Goal: Task Accomplishment & Management: Manage account settings

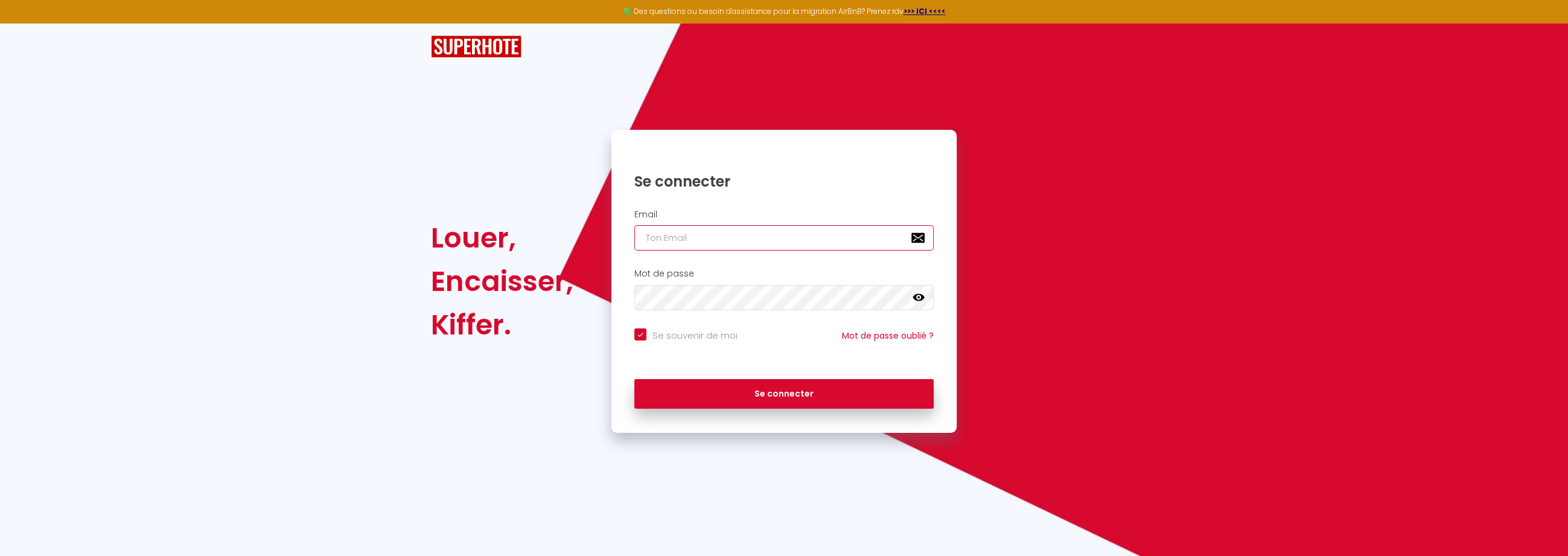
type input "[EMAIL_ADDRESS][DOMAIN_NAME]"
checkbox input "true"
click at [763, 227] on input "[EMAIL_ADDRESS][DOMAIN_NAME]" at bounding box center [784, 237] width 299 height 25
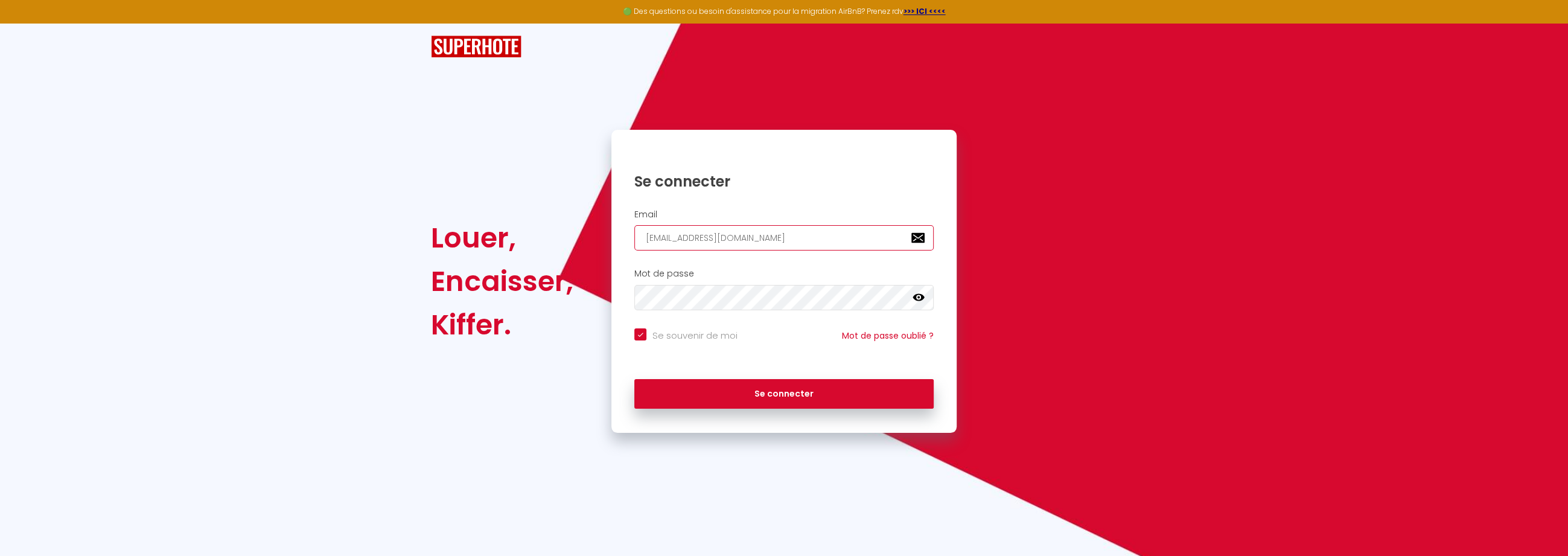
paste input "lesembruns.conciergeri"
type input "lesembruns.conciergerie@gmail.com"
checkbox input "true"
type input "lesembruns.conciergerie@gmail.com"
click at [634, 379] on button "Se connecter" at bounding box center [784, 393] width 299 height 30
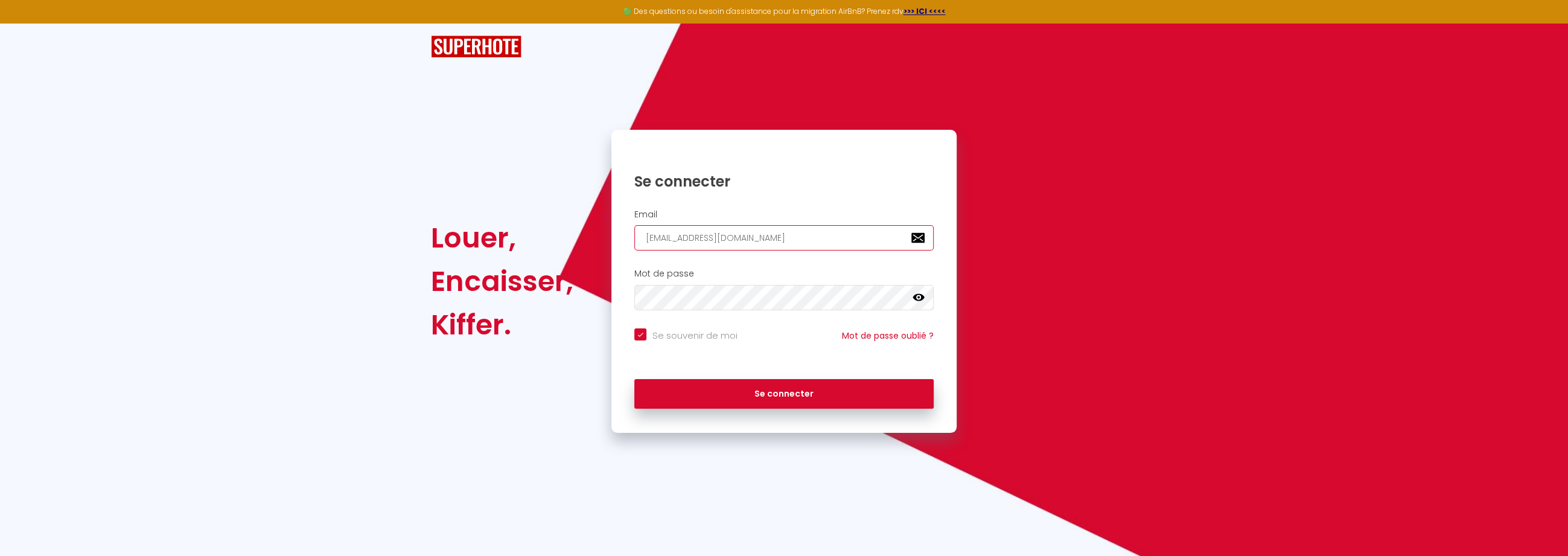
checkbox input "true"
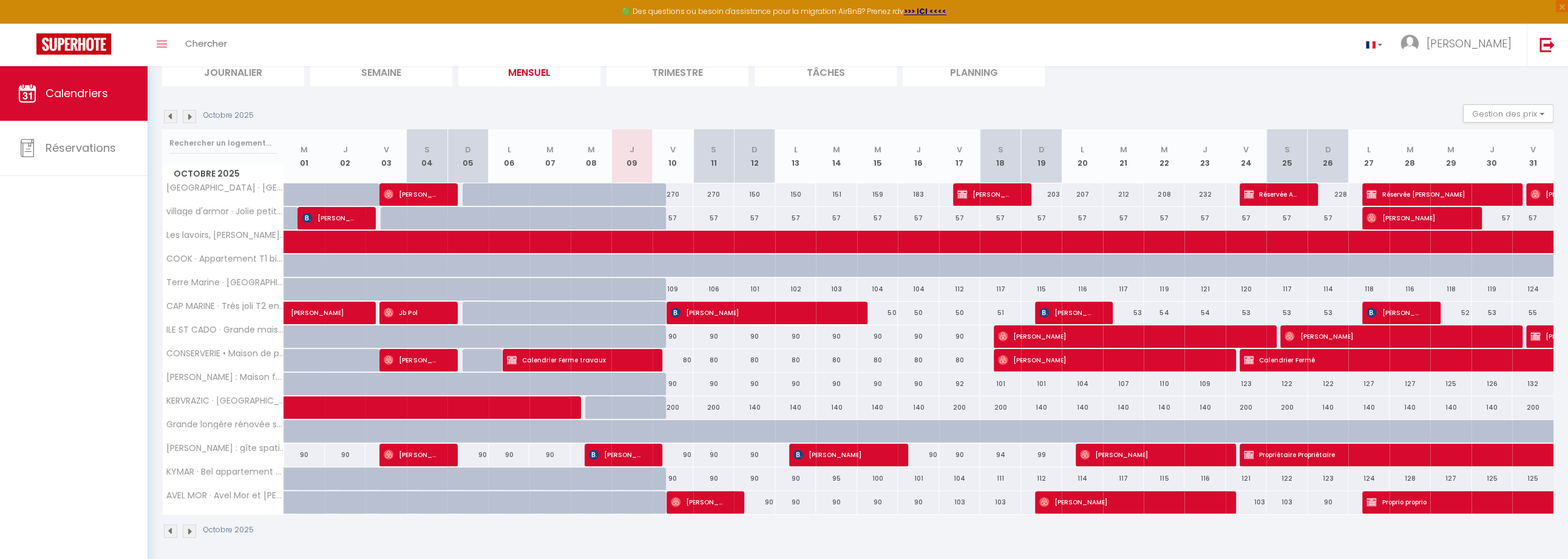
scroll to position [93, 0]
click at [1481, 34] on link "EMMA" at bounding box center [1459, 45] width 135 height 42
click at [1465, 88] on link "Paramètres" at bounding box center [1478, 84] width 90 height 21
select select "fr"
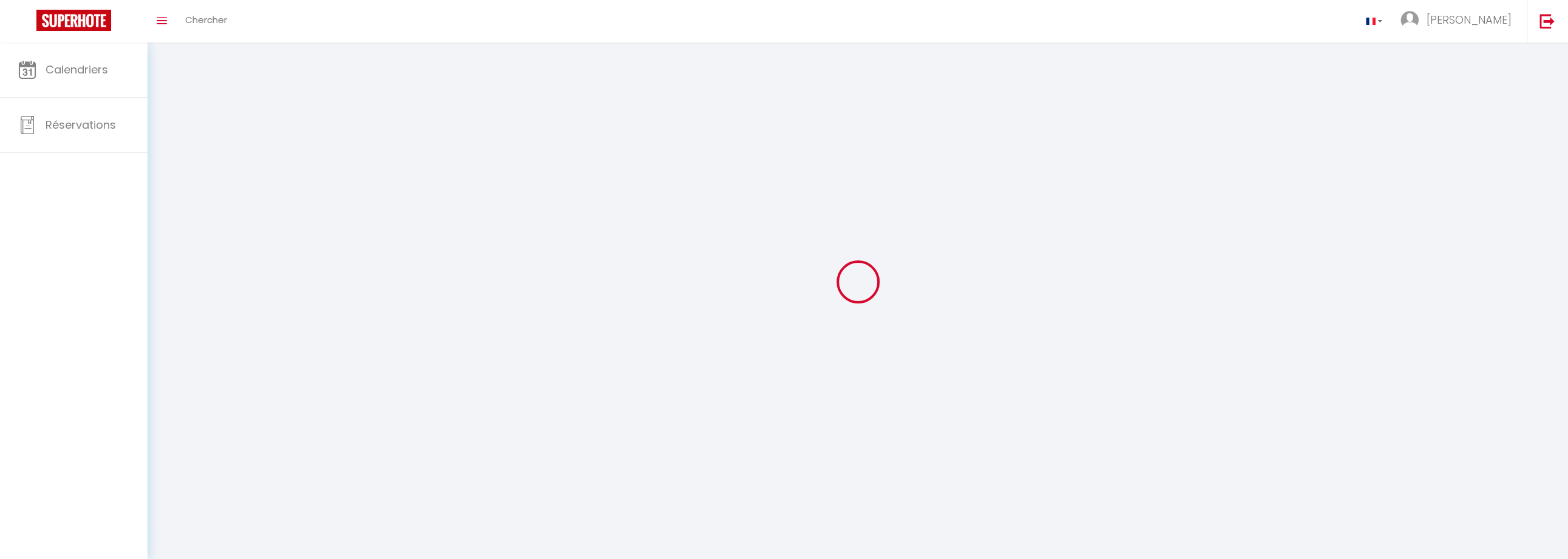
type input "EMMA"
type input "LEBRUN"
type input "https://app.superhote.com/#/get-available-rentals/null"
select select
select select "28"
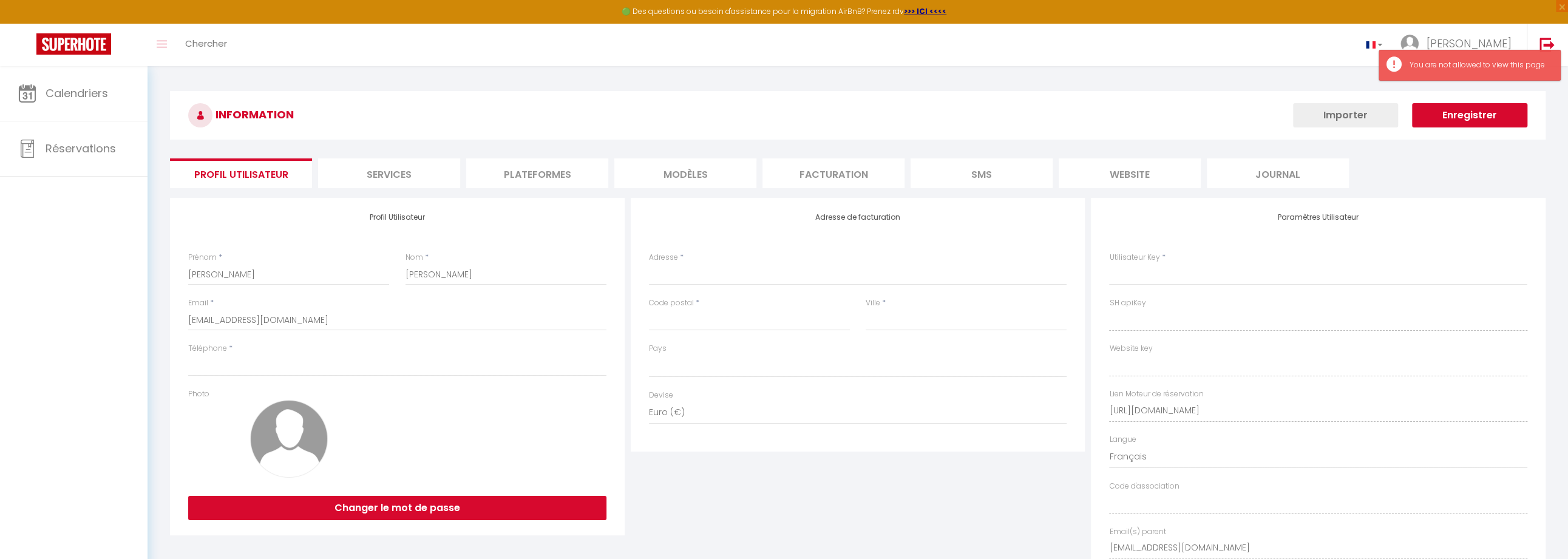
select select
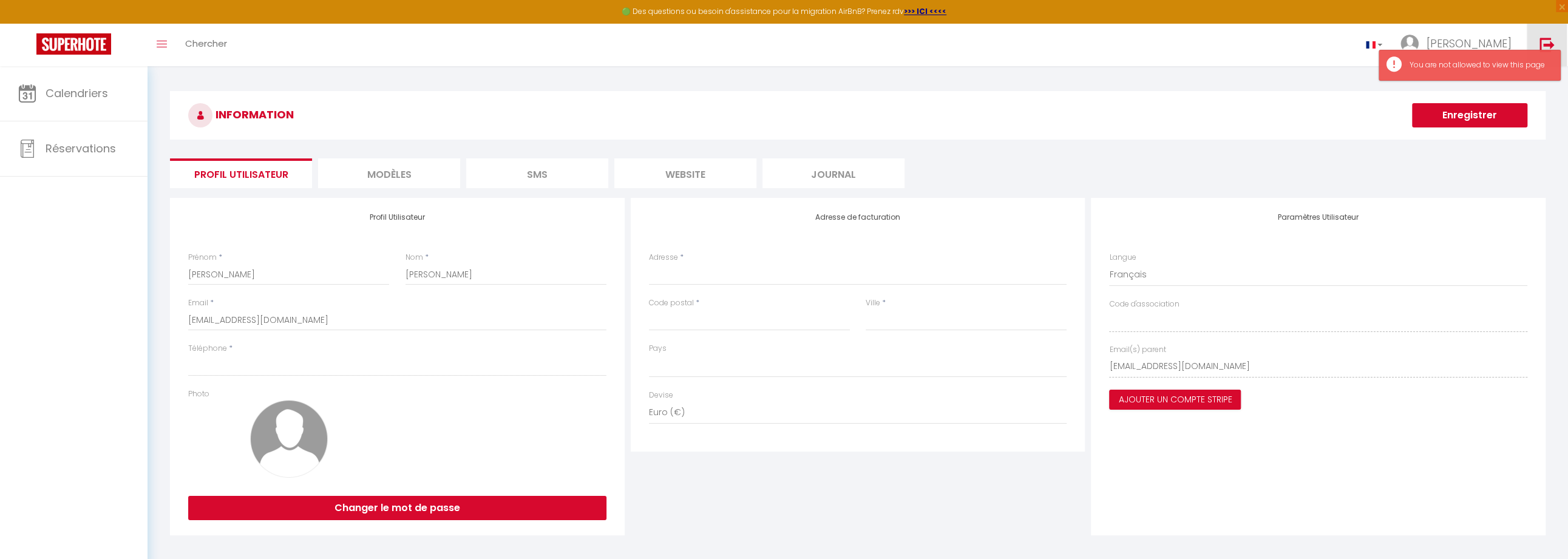
click at [1540, 43] on img at bounding box center [1546, 44] width 15 height 15
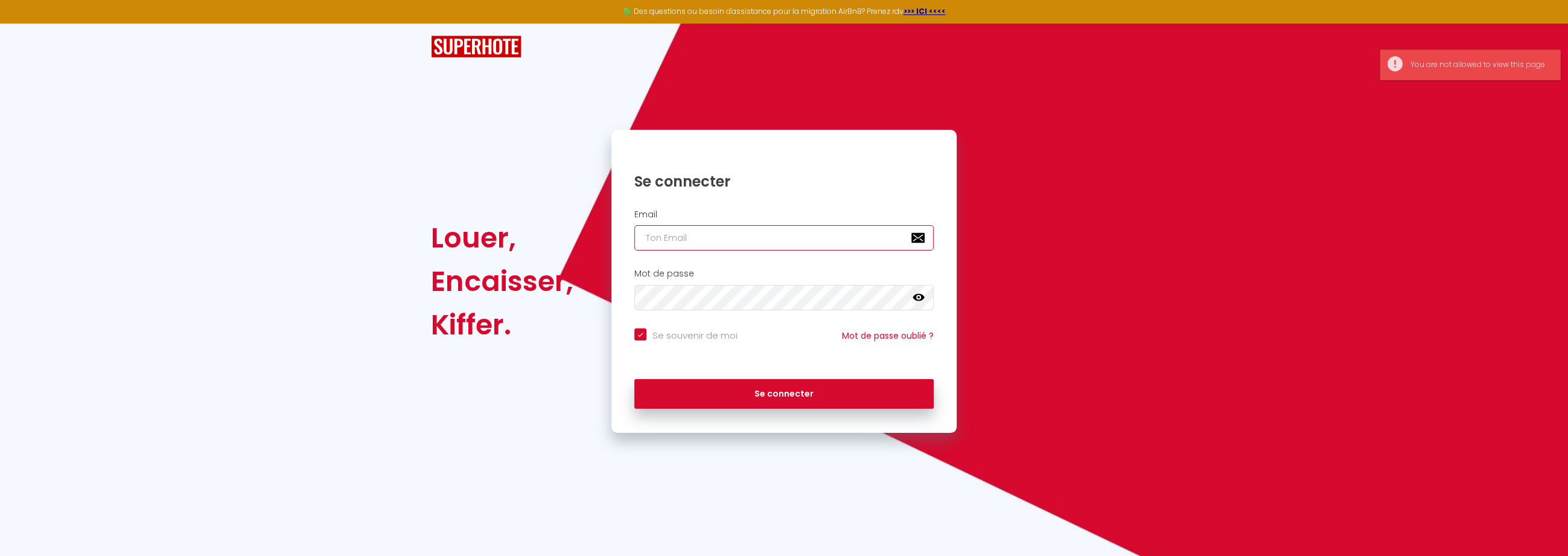
type input "[EMAIL_ADDRESS][DOMAIN_NAME]"
checkbox input "true"
click at [768, 242] on input "[EMAIL_ADDRESS][DOMAIN_NAME]" at bounding box center [784, 237] width 299 height 25
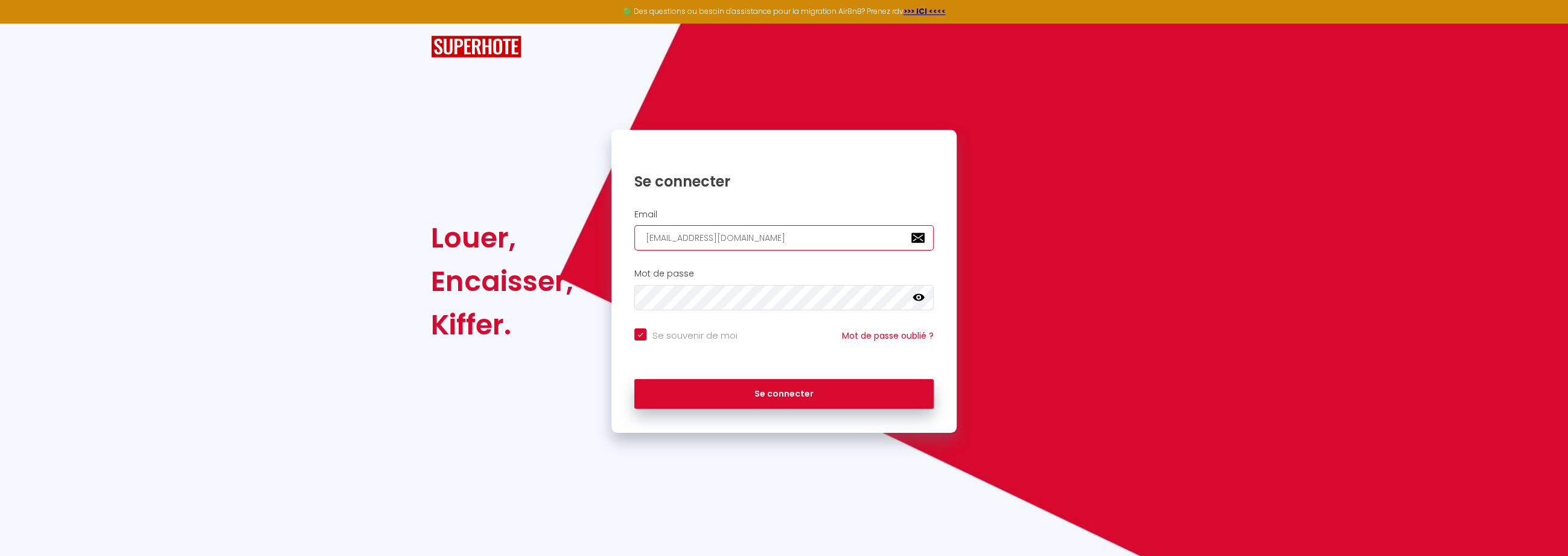
paste input "robo.manon"
type input "[EMAIL_ADDRESS][DOMAIN_NAME]"
checkbox input "true"
type input "[EMAIL_ADDRESS][DOMAIN_NAME]"
click at [707, 397] on button "Se connecter" at bounding box center [784, 393] width 299 height 30
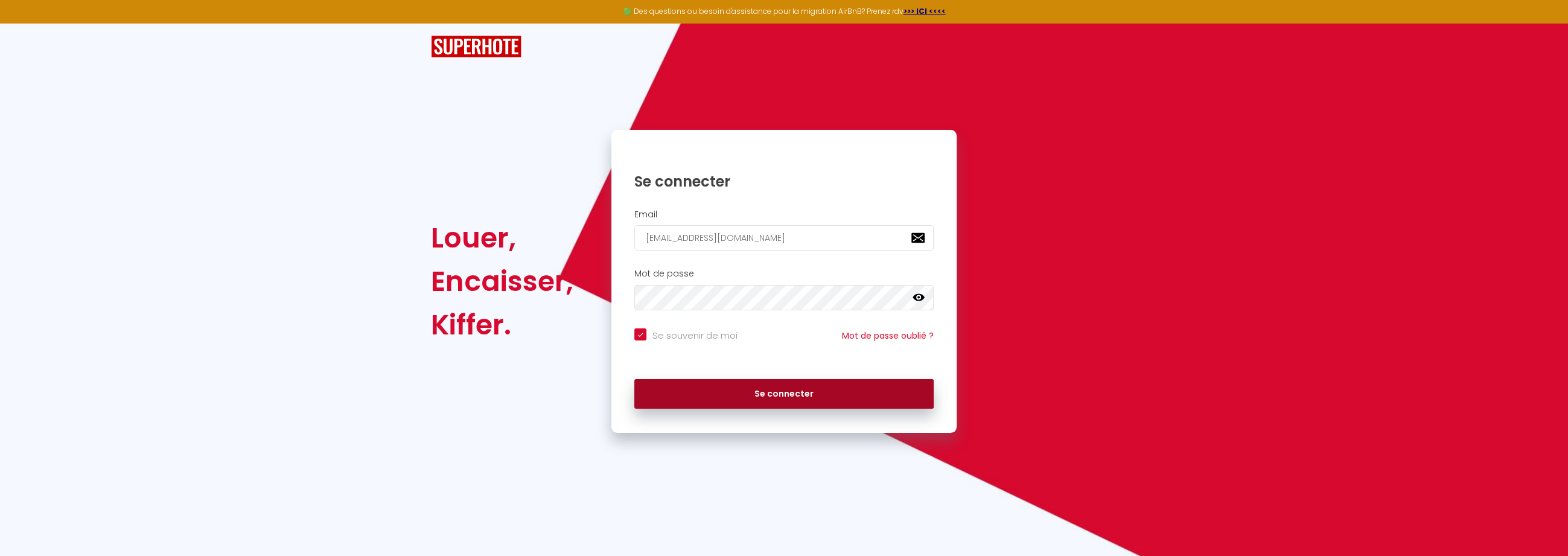
checkbox input "true"
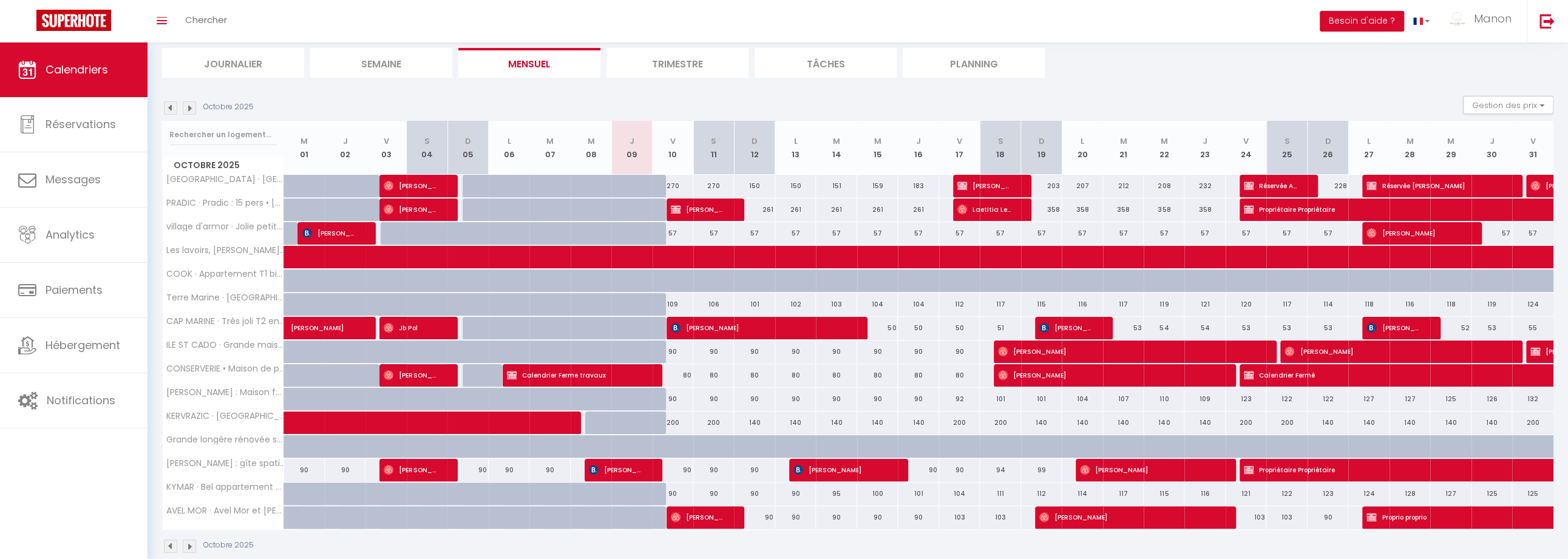
scroll to position [87, 0]
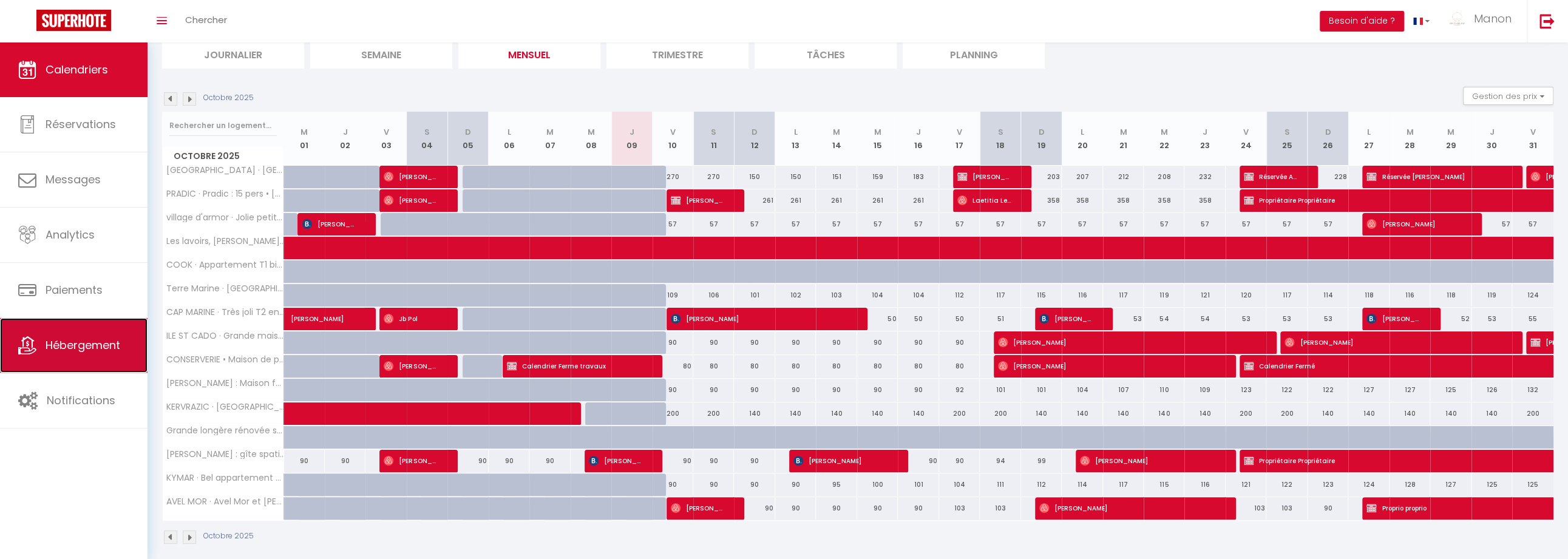
click at [72, 343] on span "Hébergement" at bounding box center [82, 345] width 74 height 15
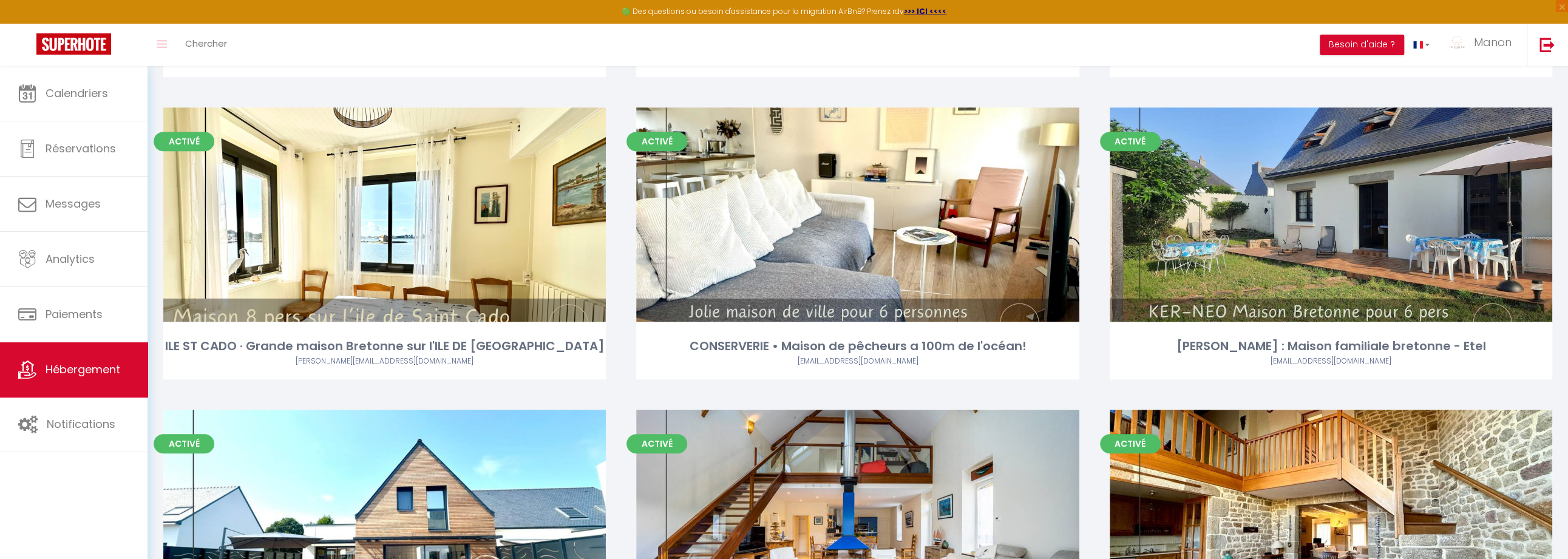
scroll to position [671, 0]
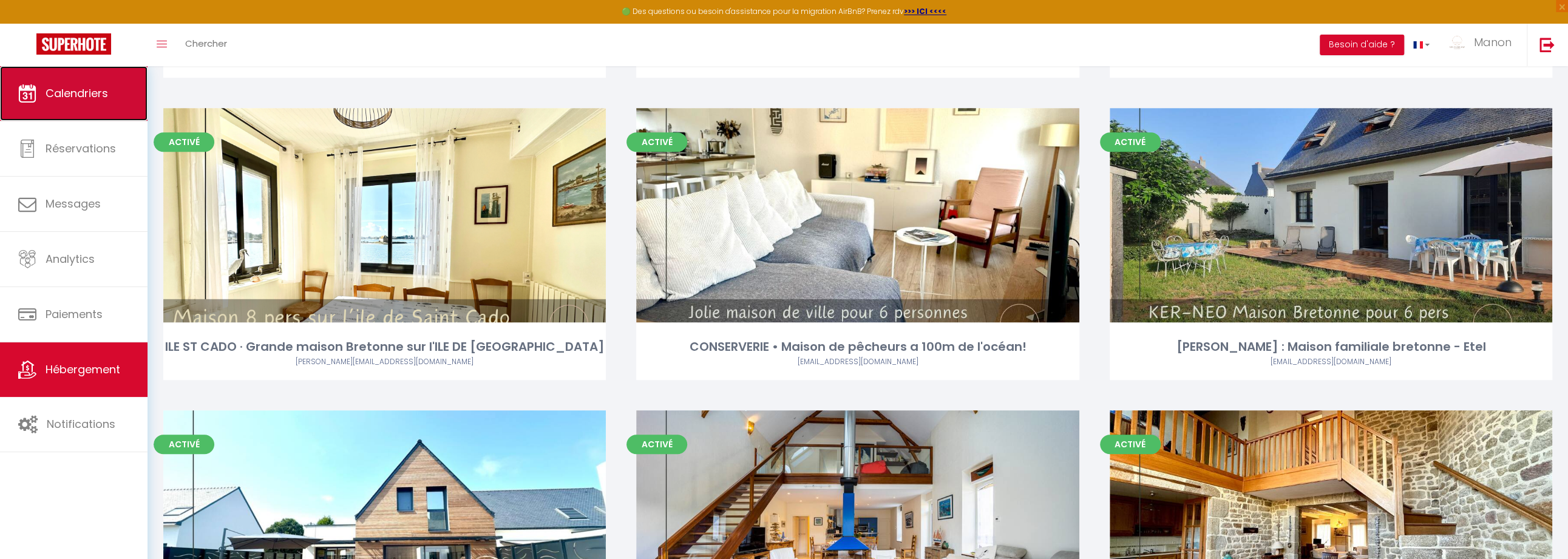
click at [48, 73] on link "Calendriers" at bounding box center [74, 93] width 148 height 55
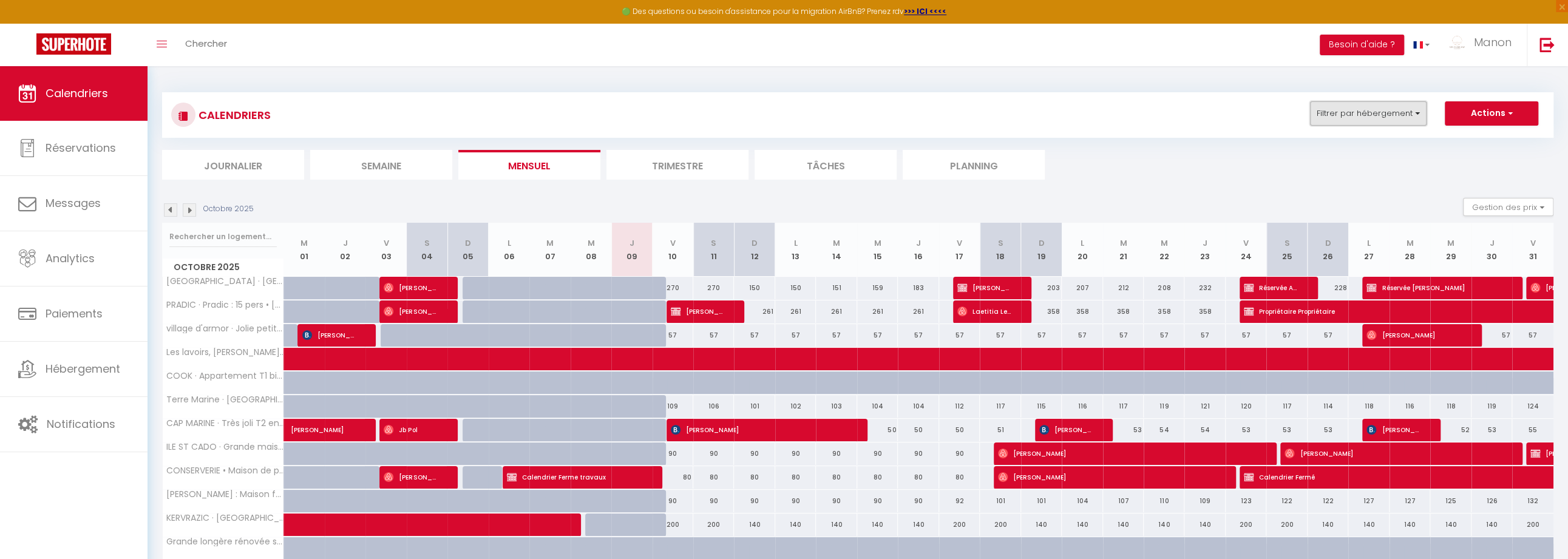
click at [1355, 121] on button "Filtrer par hébergement" at bounding box center [1368, 114] width 117 height 25
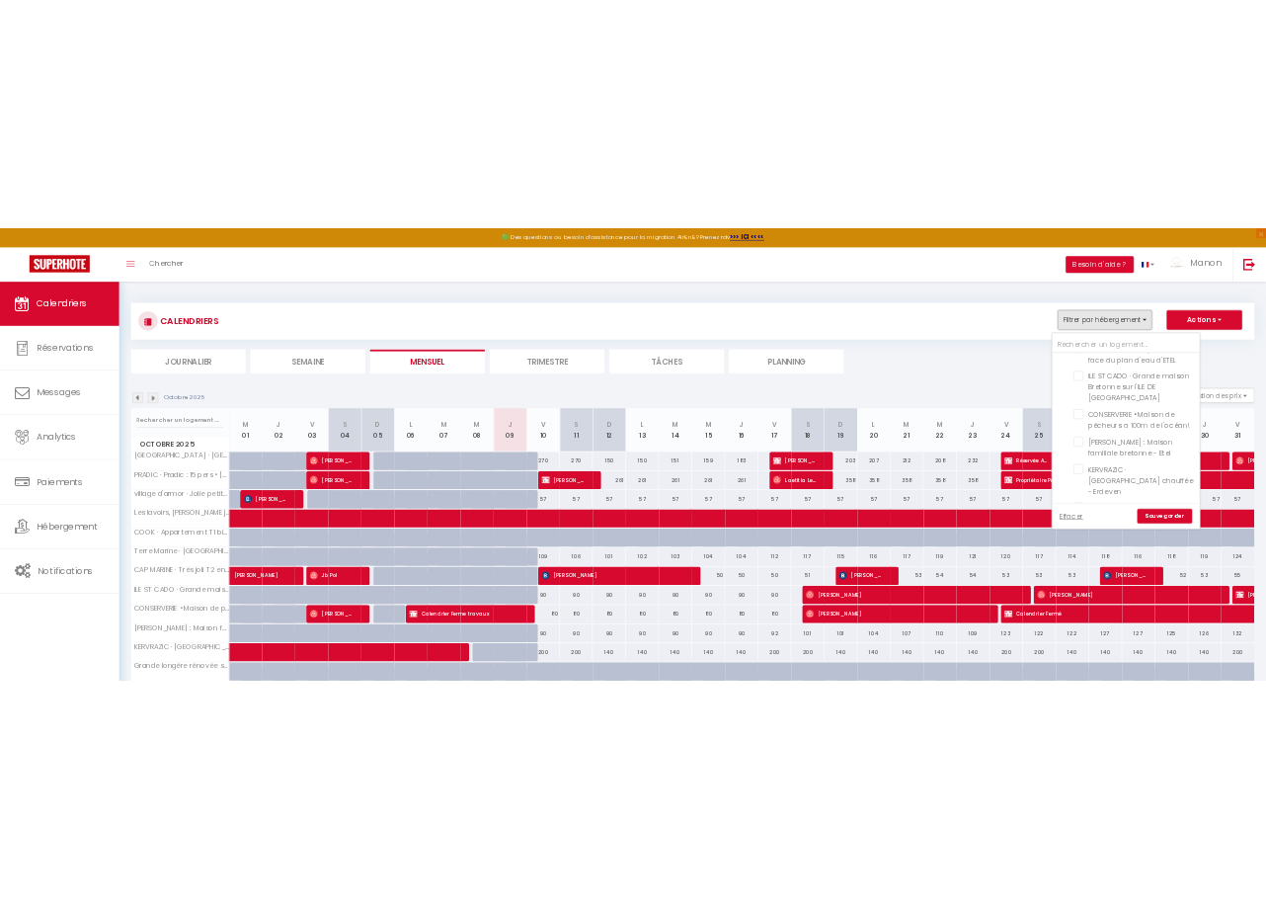
scroll to position [401, 0]
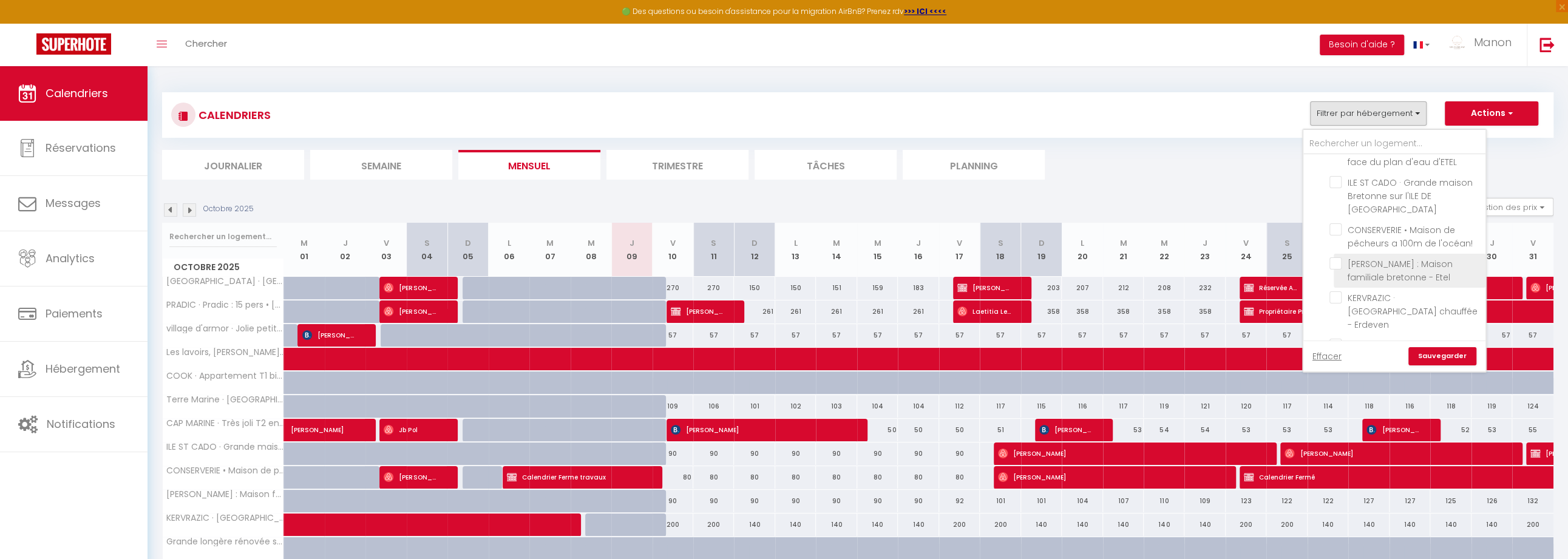
click at [1337, 257] on input "[PERSON_NAME] : Maison familiale bretonne - Etel" at bounding box center [1405, 264] width 152 height 12
checkbox input "true"
checkbox input "false"
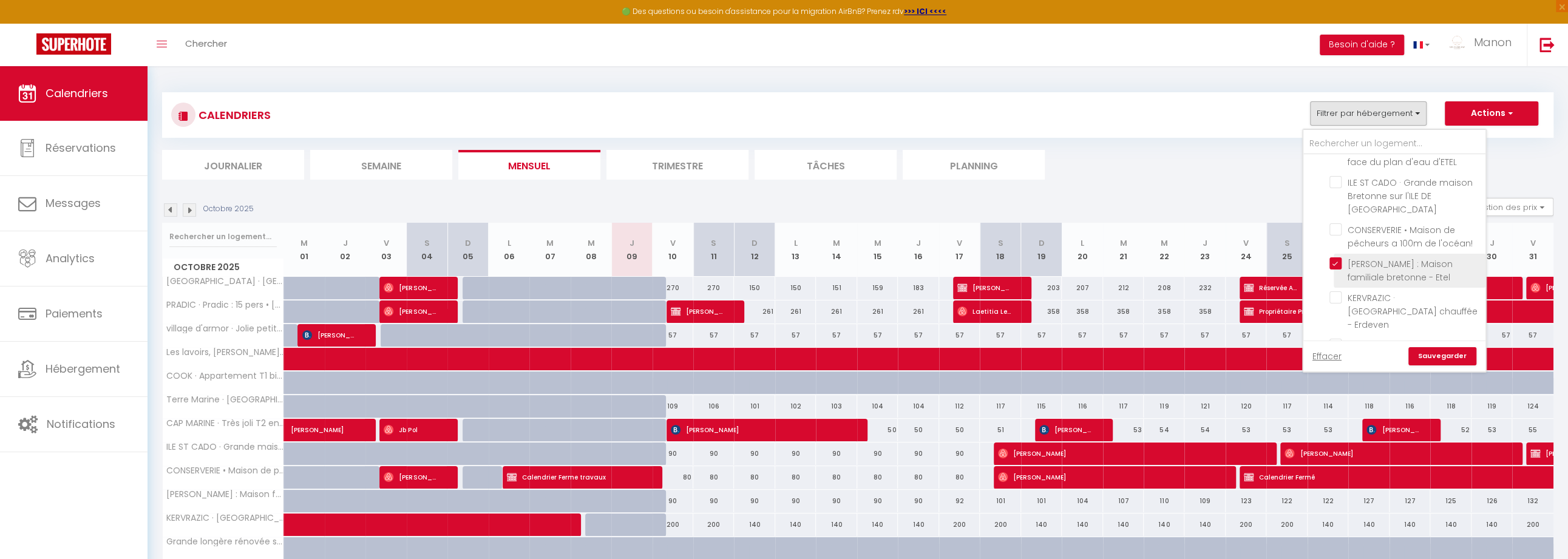
checkbox input "false"
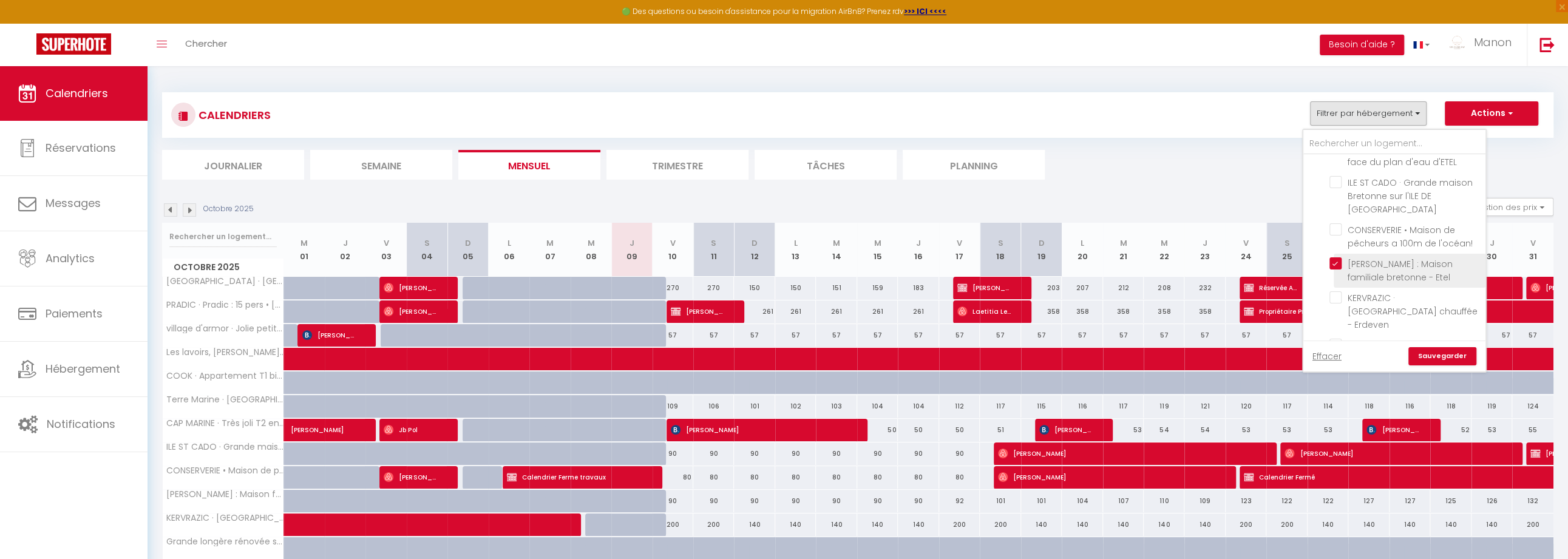
checkbox input "false"
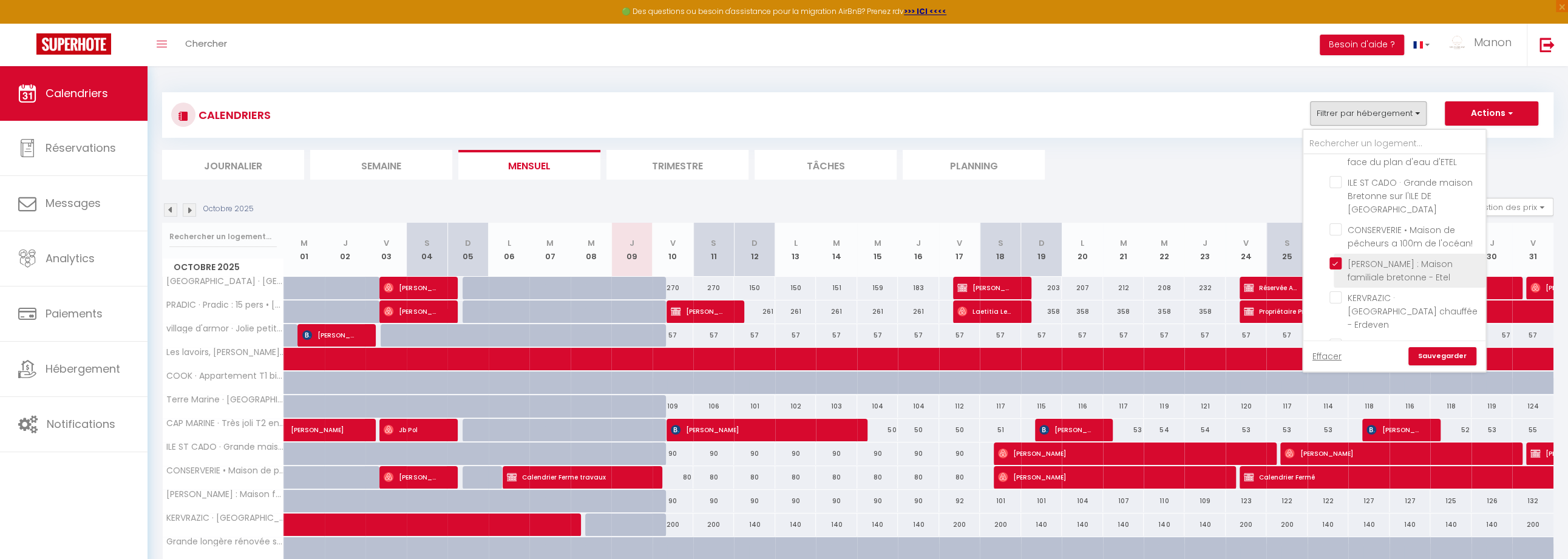
checkbox input "false"
click at [1453, 361] on link "Sauvegarder" at bounding box center [1442, 356] width 68 height 18
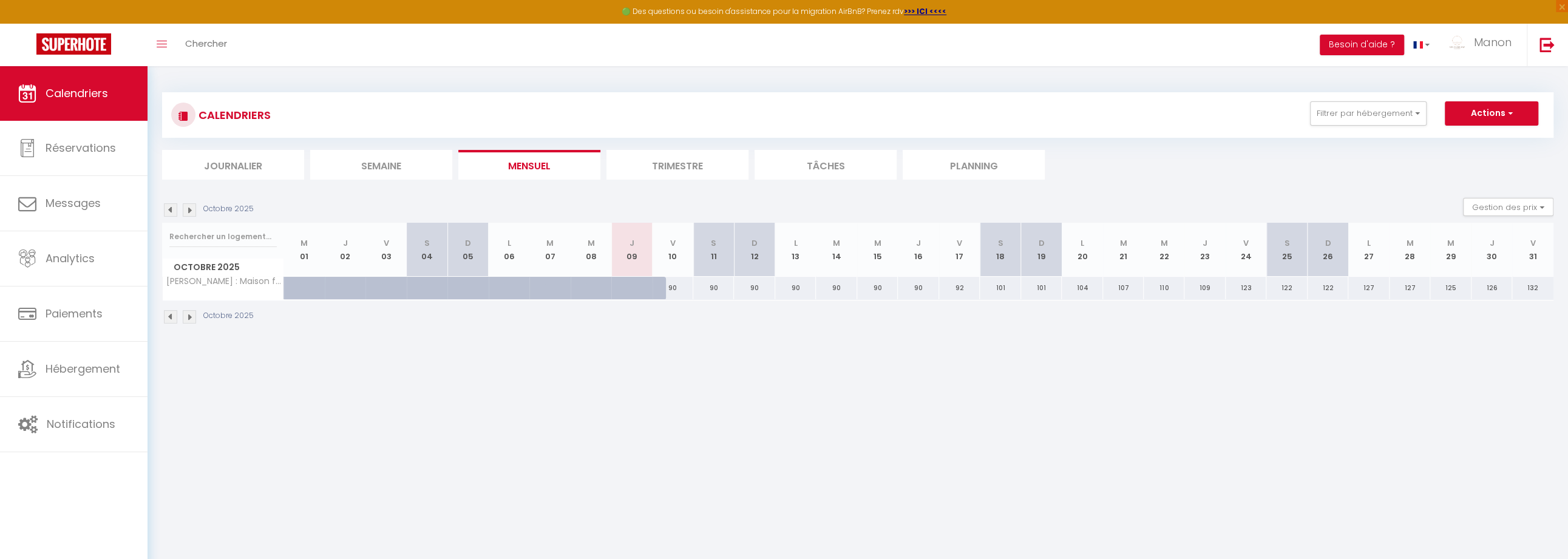
click at [173, 208] on img at bounding box center [171, 210] width 14 height 14
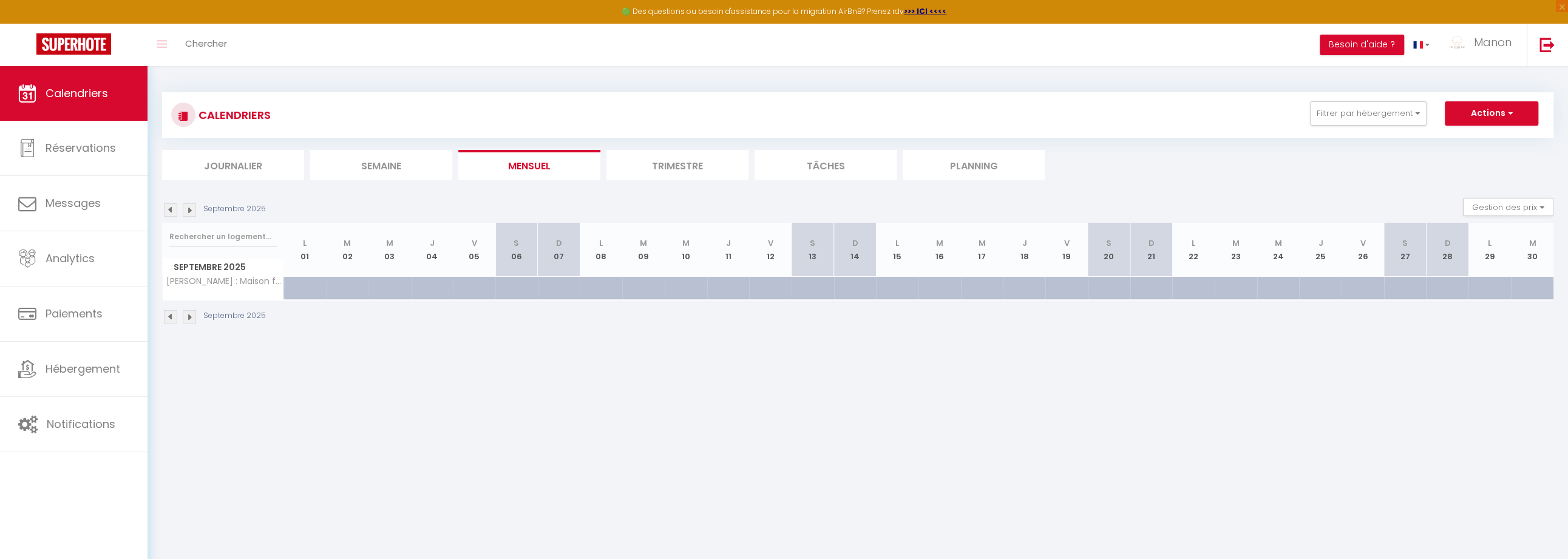
click at [173, 208] on img at bounding box center [171, 210] width 14 height 14
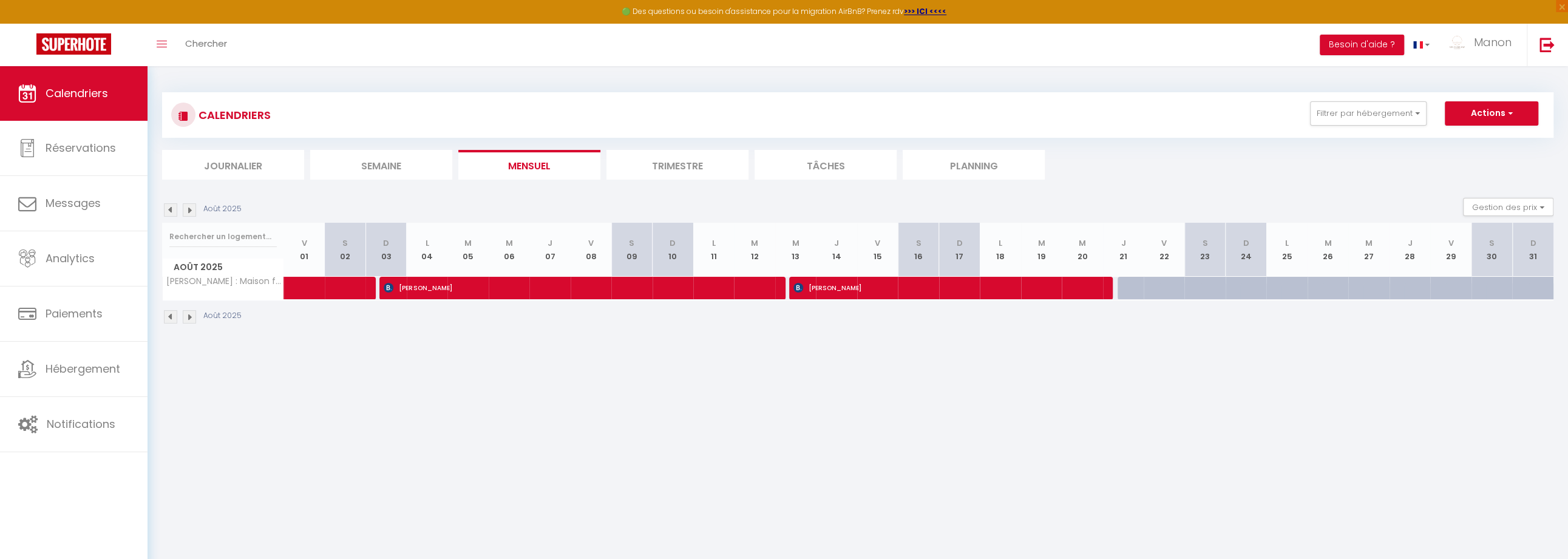
click at [192, 211] on img at bounding box center [189, 210] width 14 height 14
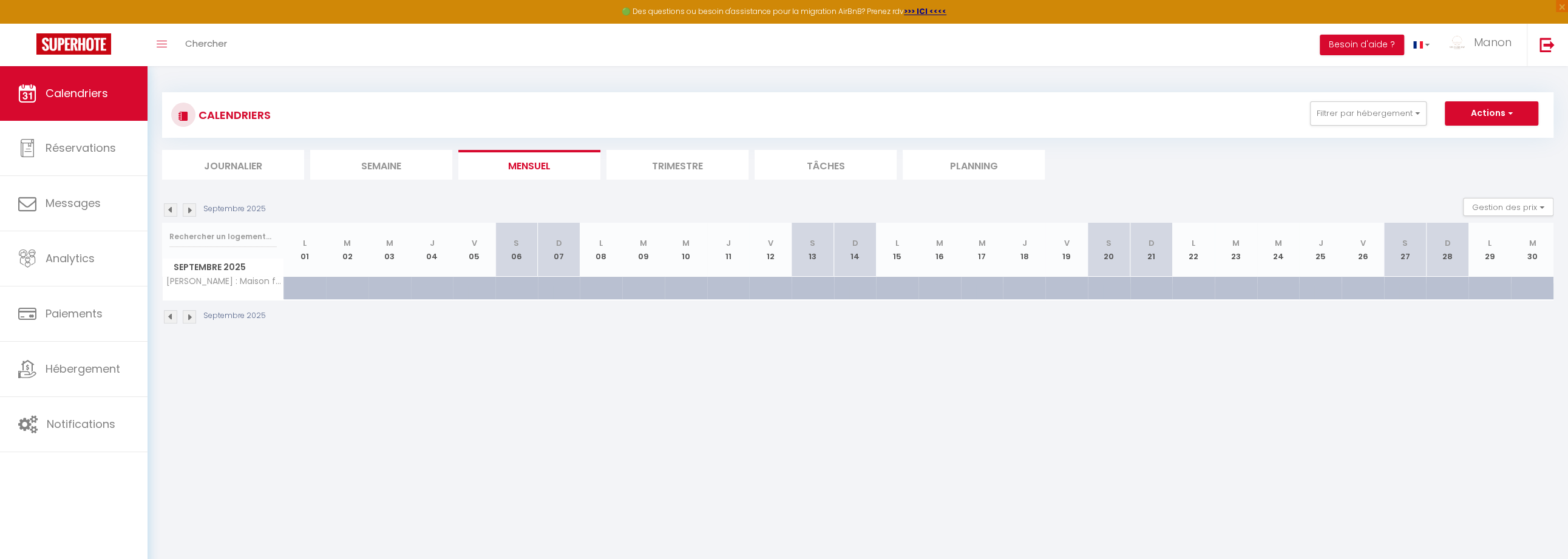
click at [192, 211] on img at bounding box center [189, 210] width 14 height 14
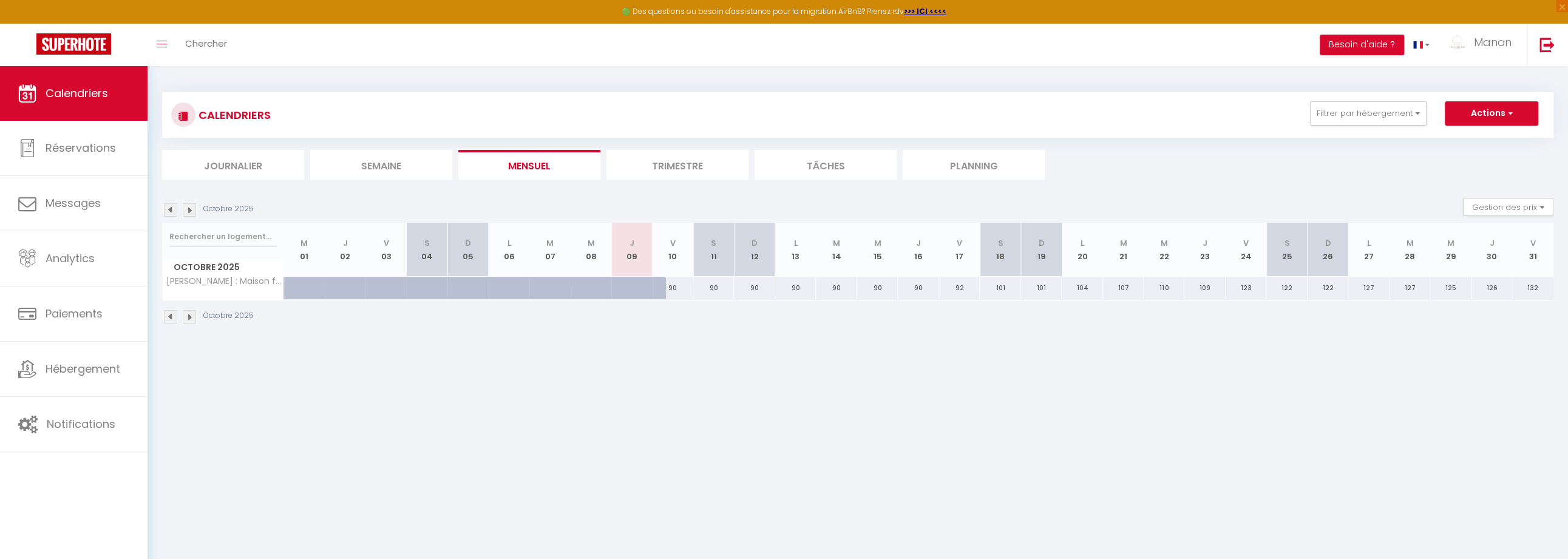
click at [192, 211] on img at bounding box center [189, 210] width 14 height 14
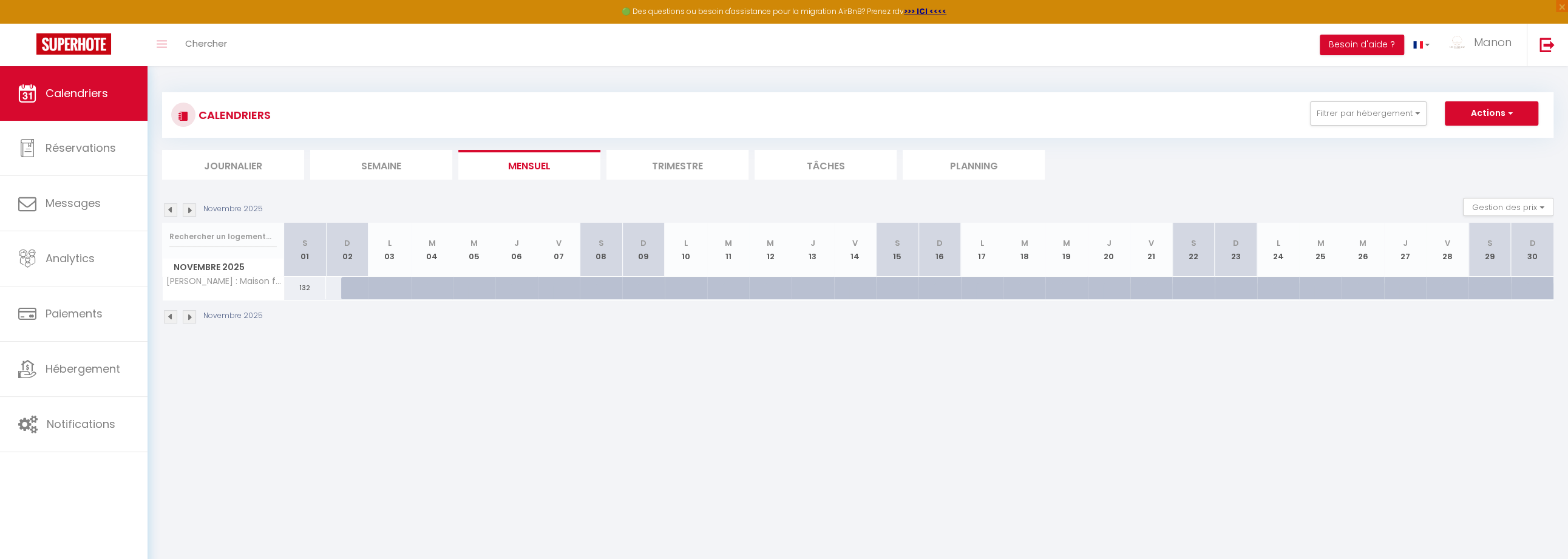
click at [172, 209] on img at bounding box center [171, 210] width 14 height 14
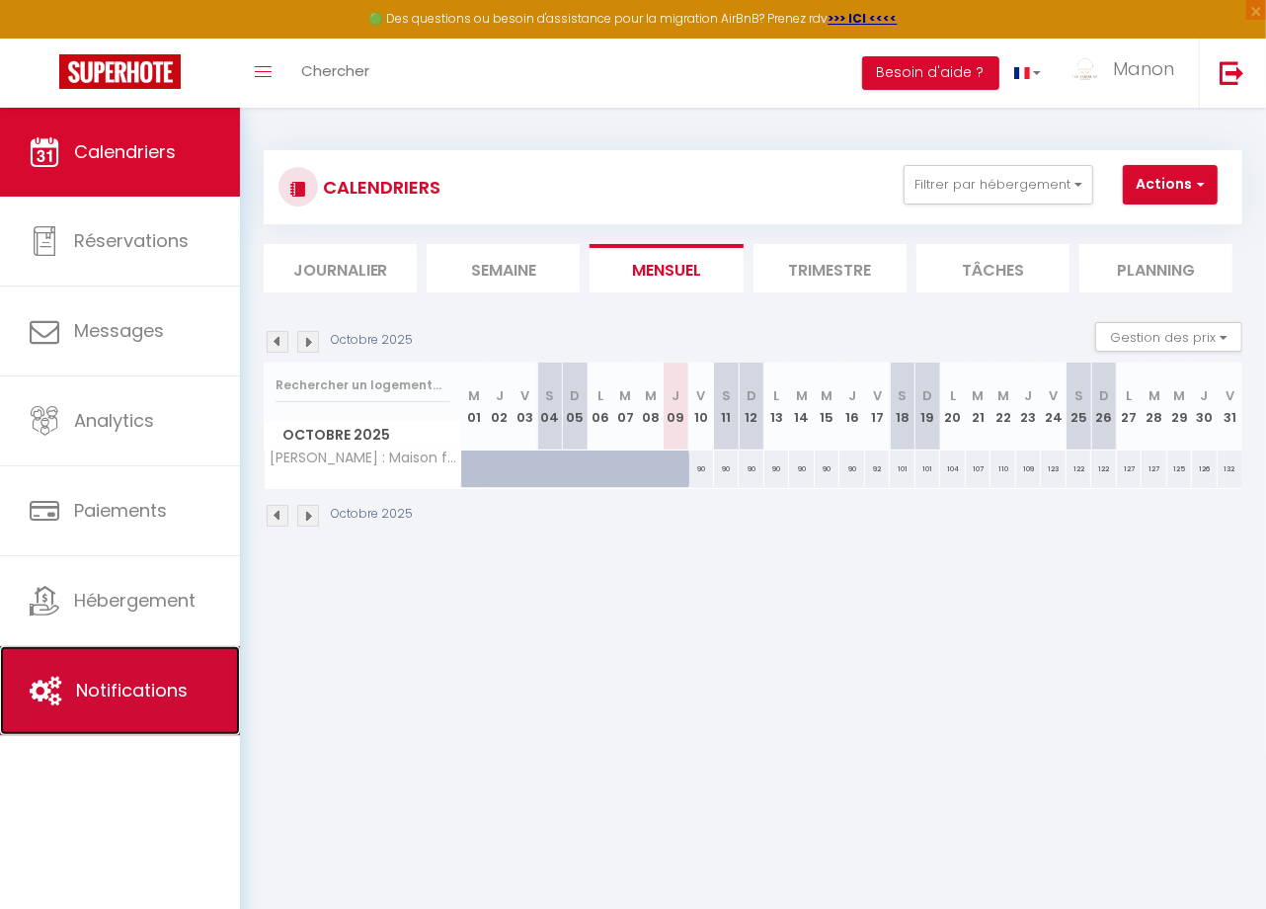
click at [66, 663] on link "Notifications" at bounding box center [120, 690] width 240 height 89
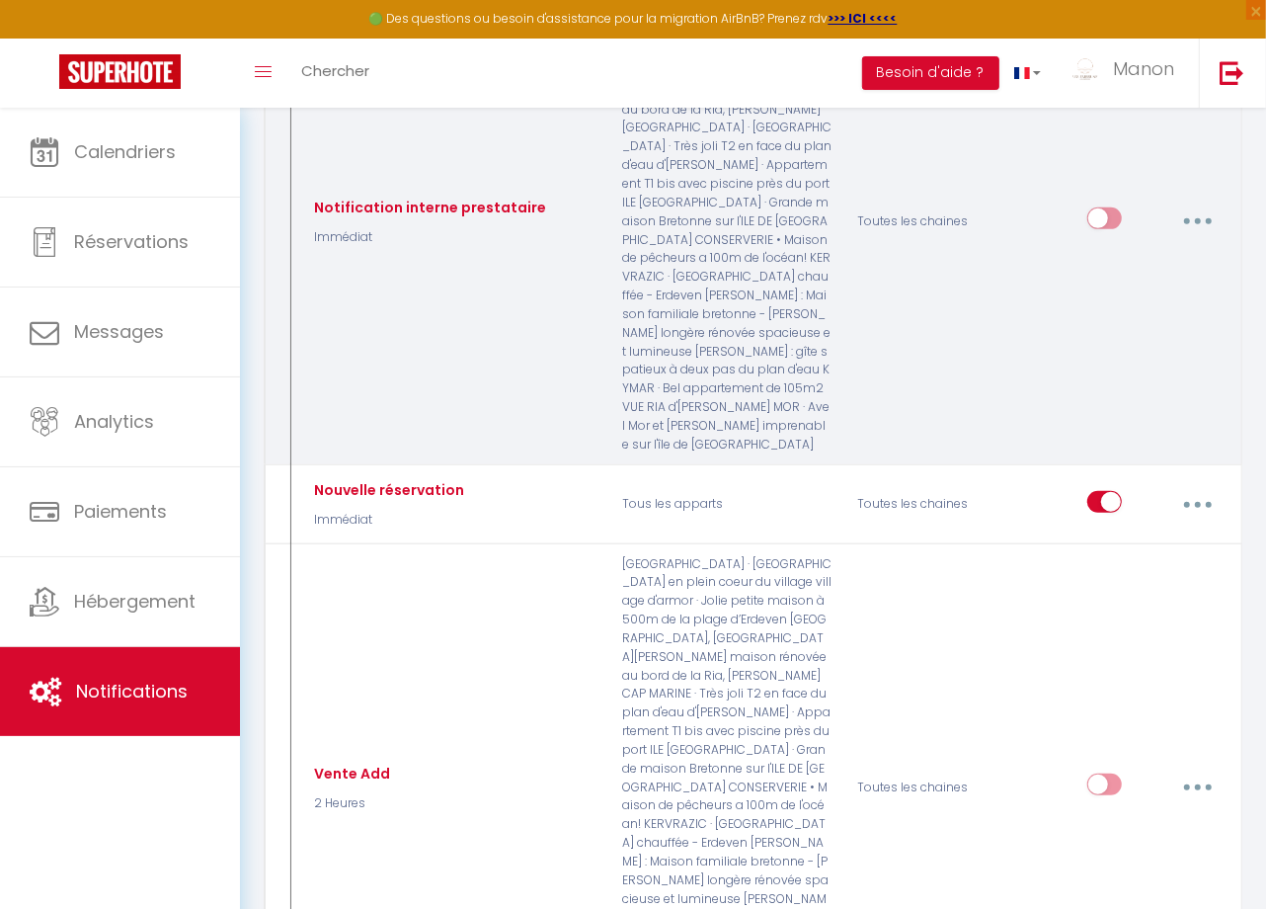
scroll to position [435, 0]
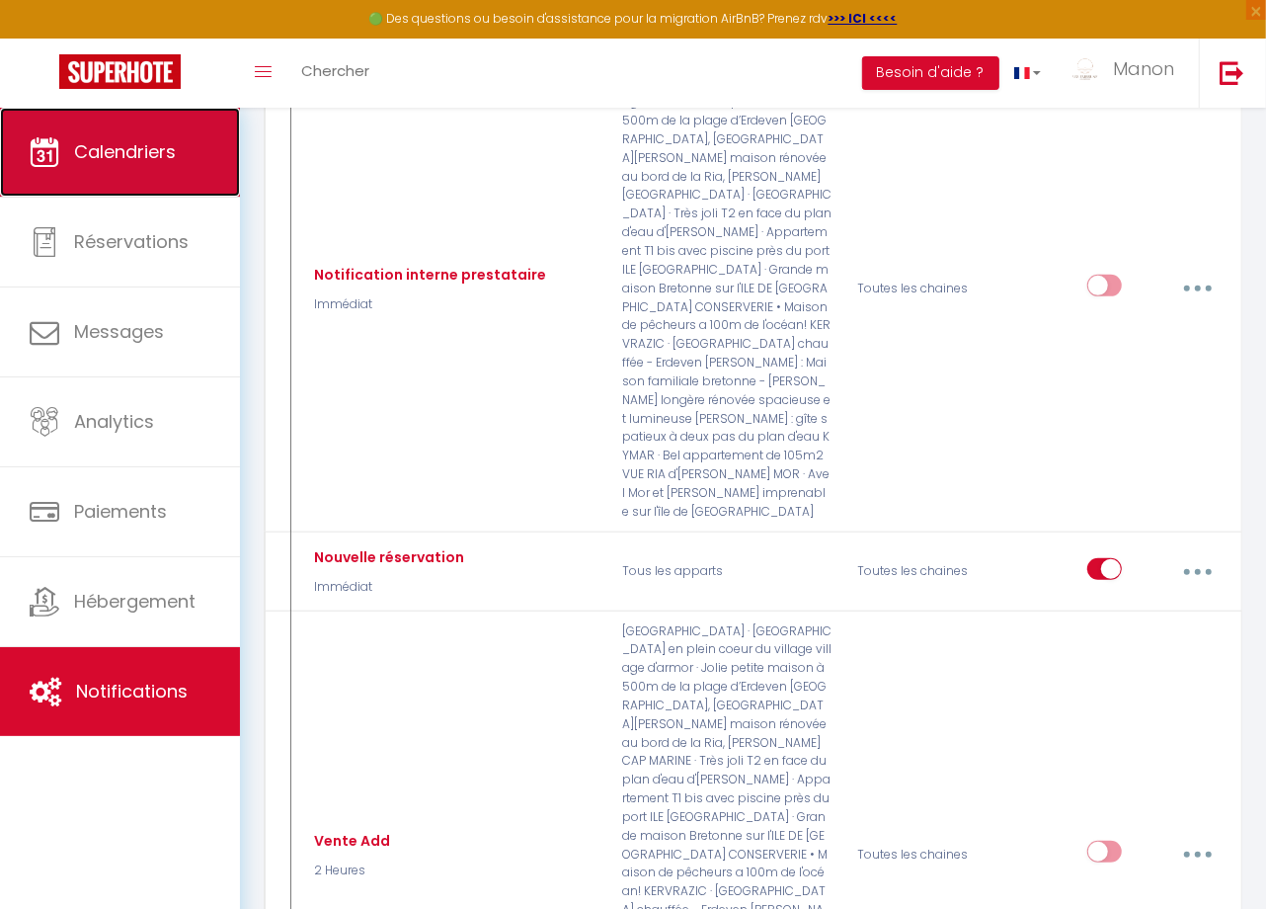
click at [136, 175] on link "Calendriers" at bounding box center [120, 152] width 240 height 89
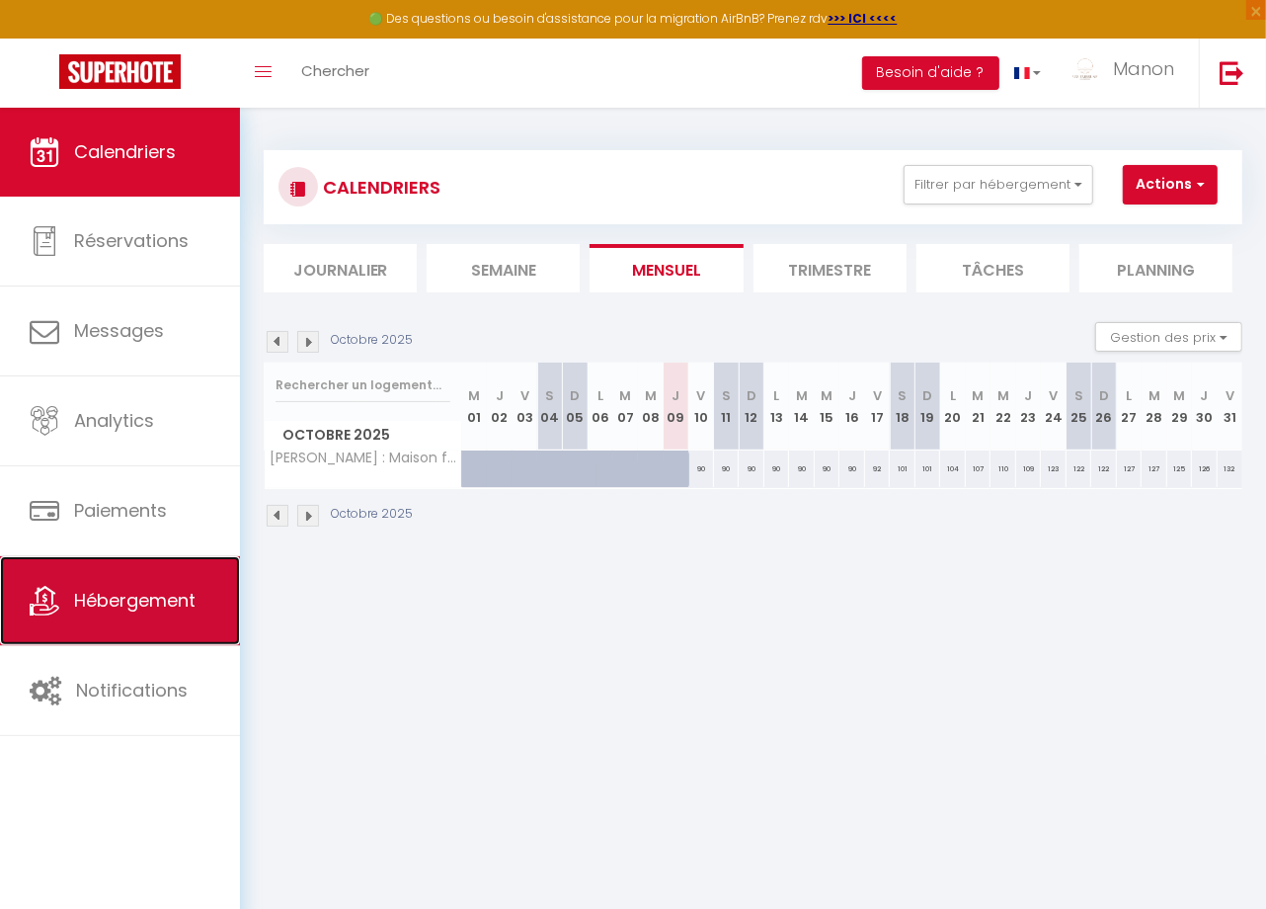
click at [128, 612] on span "Hébergement" at bounding box center [134, 600] width 121 height 25
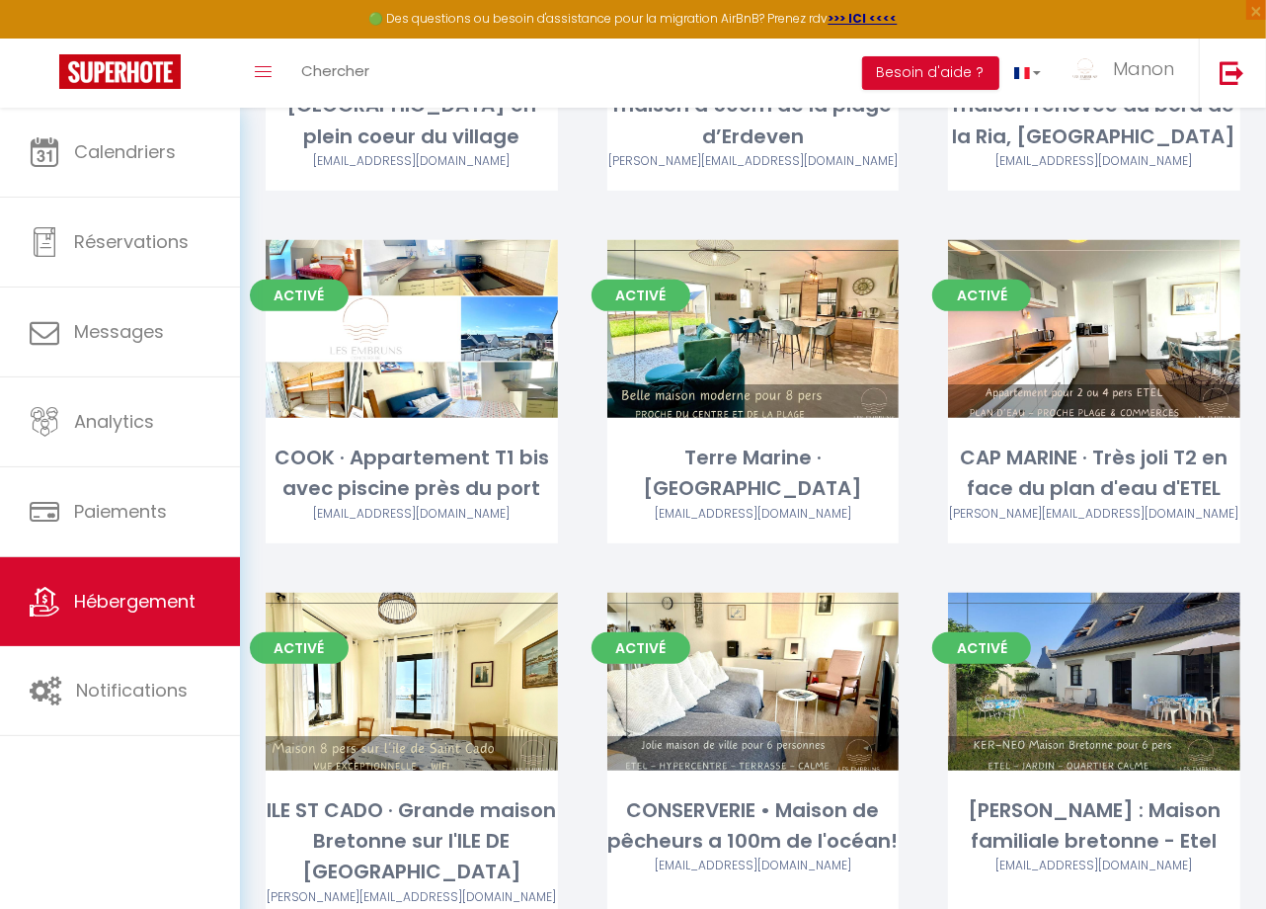
scroll to position [558, 0]
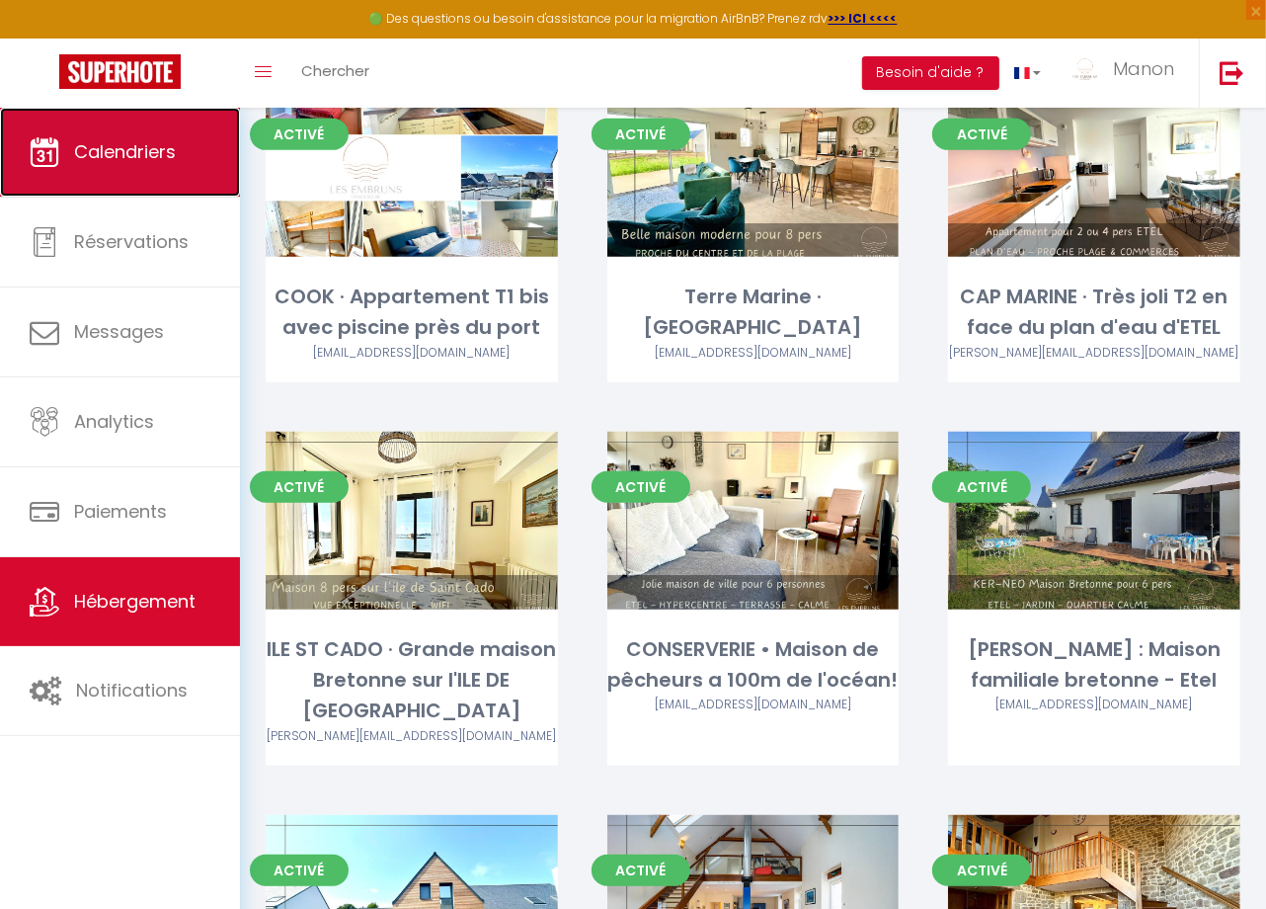
click at [92, 134] on link "Calendriers" at bounding box center [120, 152] width 240 height 89
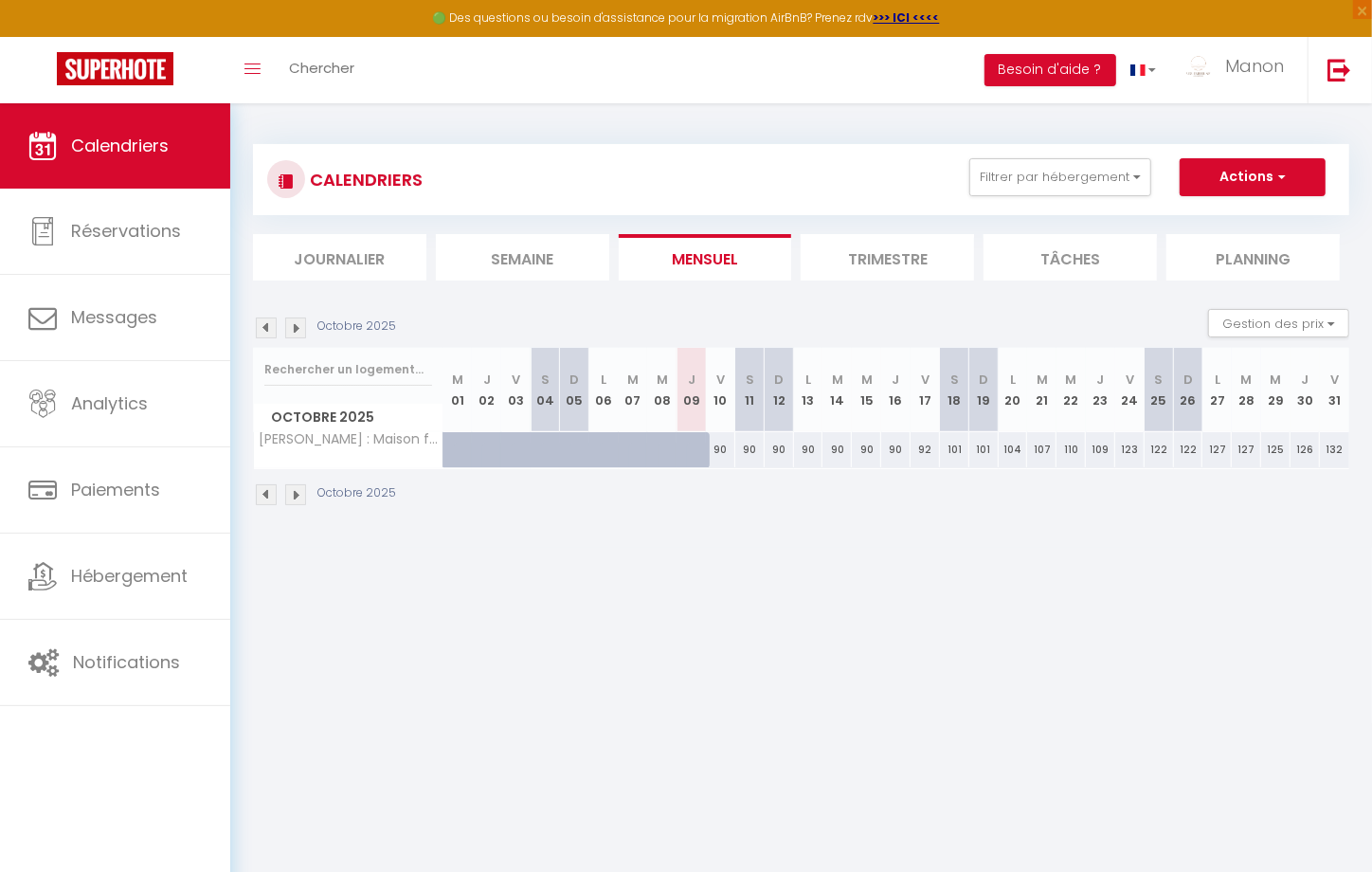
click at [294, 329] on img at bounding box center [296, 328] width 21 height 21
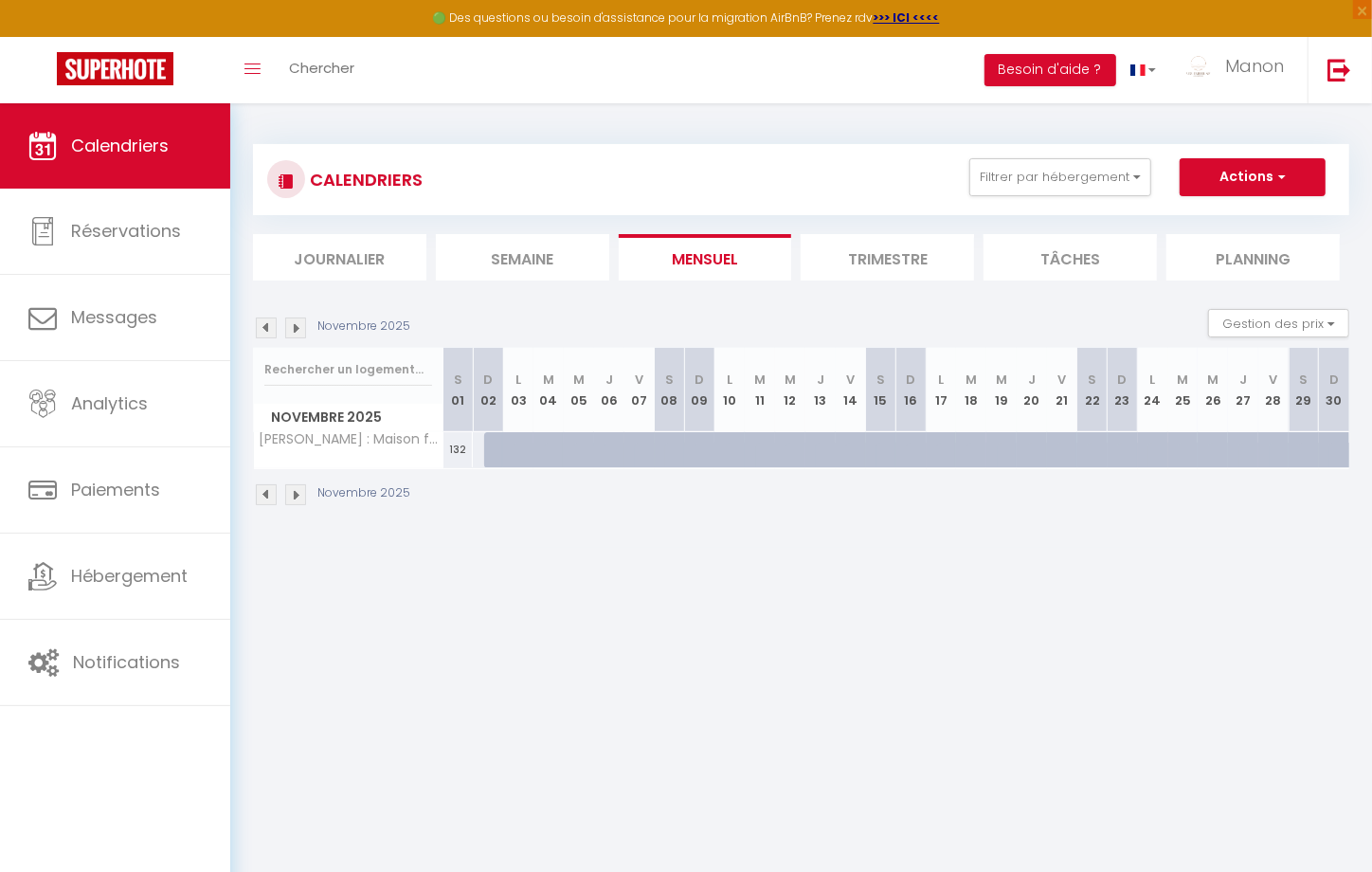
click at [271, 328] on img at bounding box center [267, 328] width 21 height 21
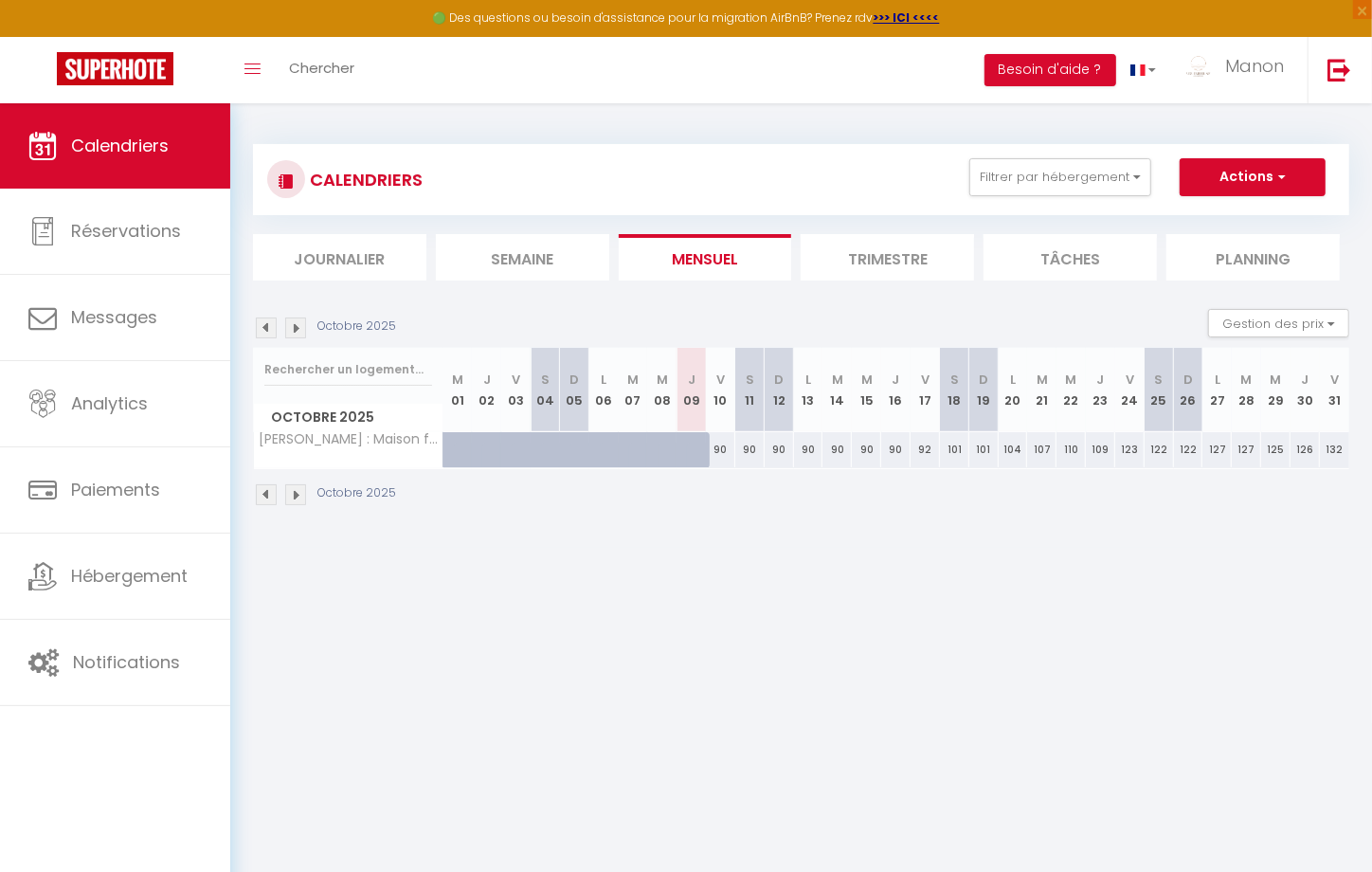
click at [265, 325] on img at bounding box center [267, 328] width 21 height 21
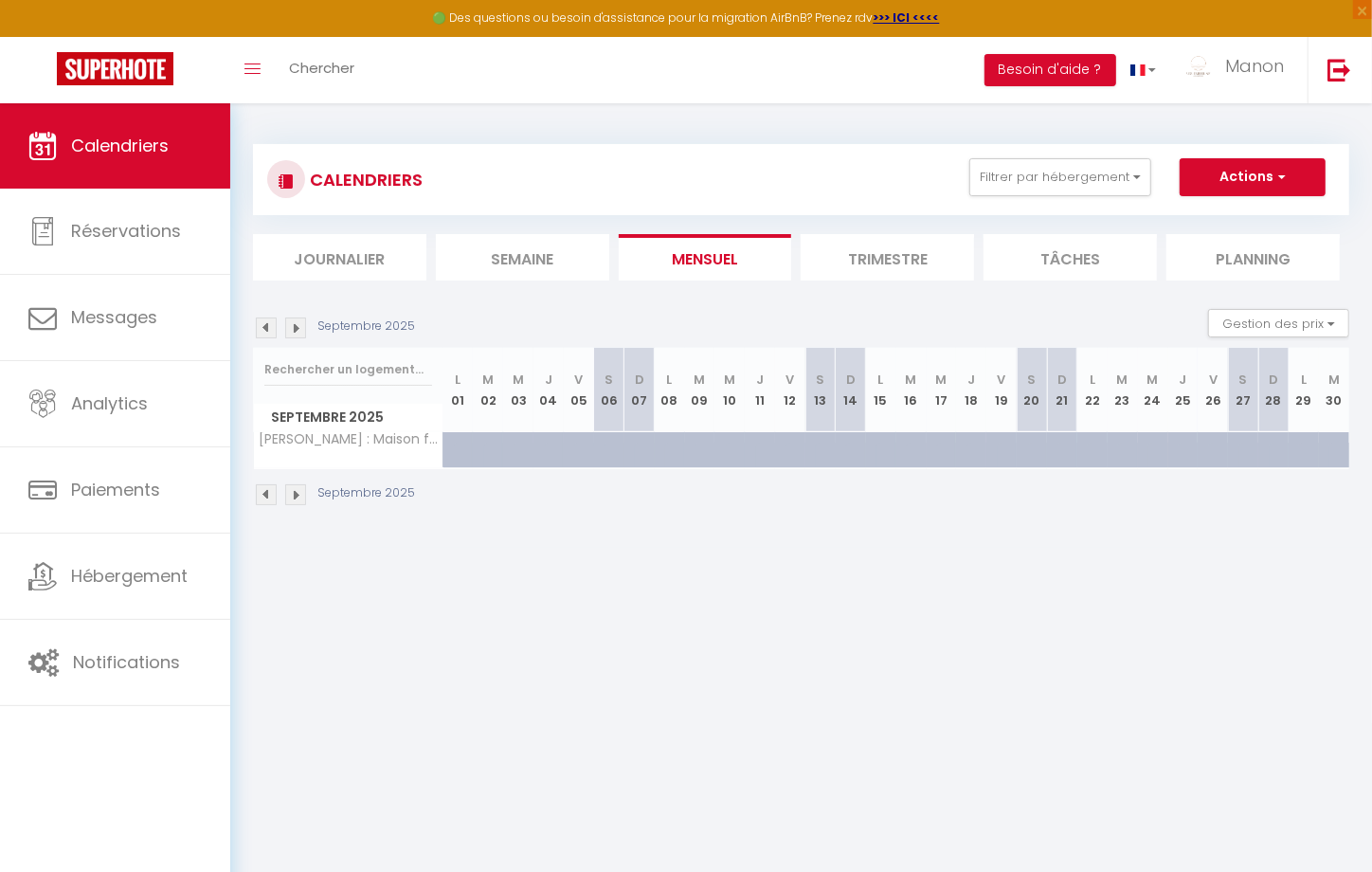
click at [266, 328] on img at bounding box center [267, 328] width 21 height 21
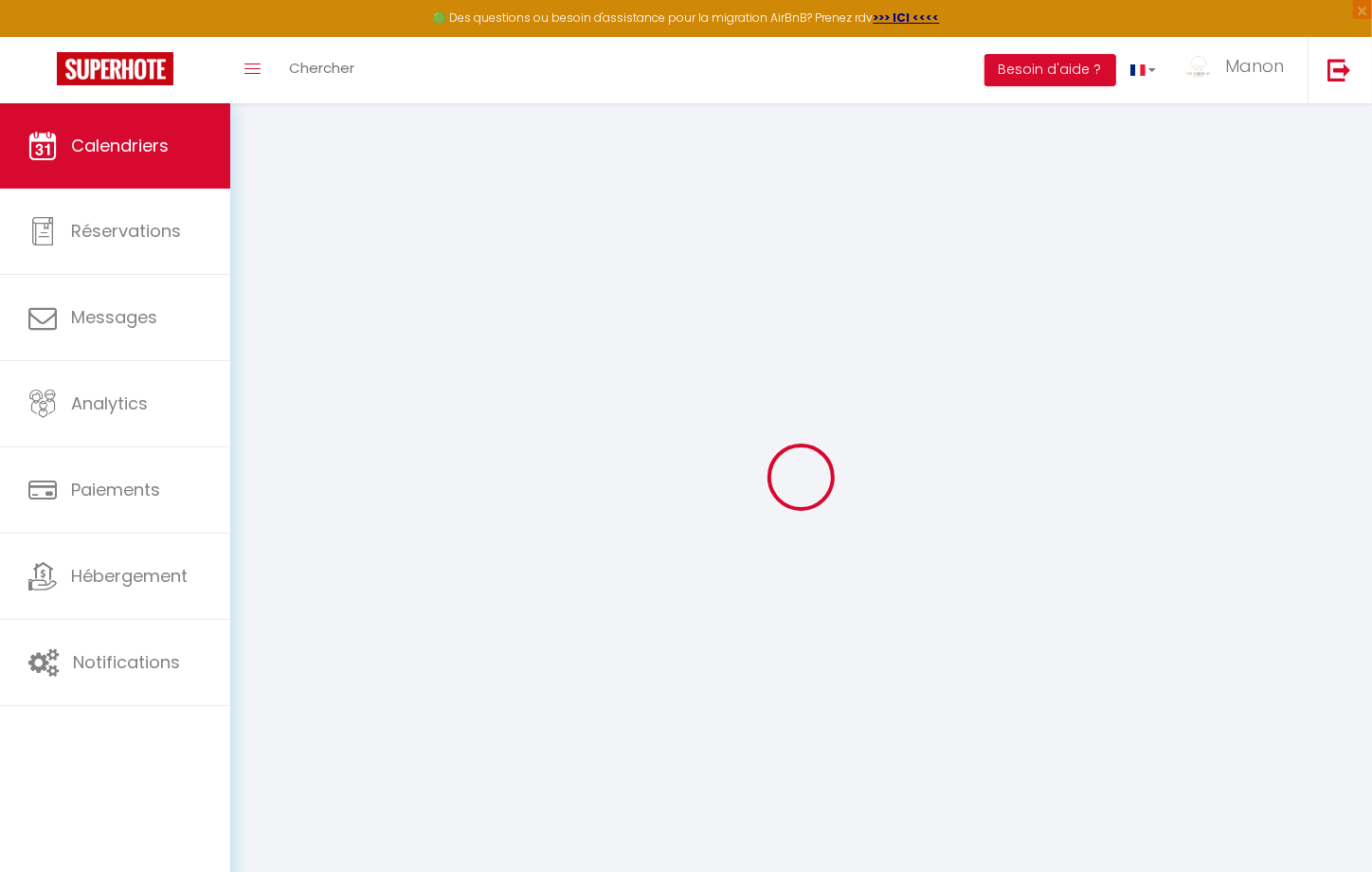
select select
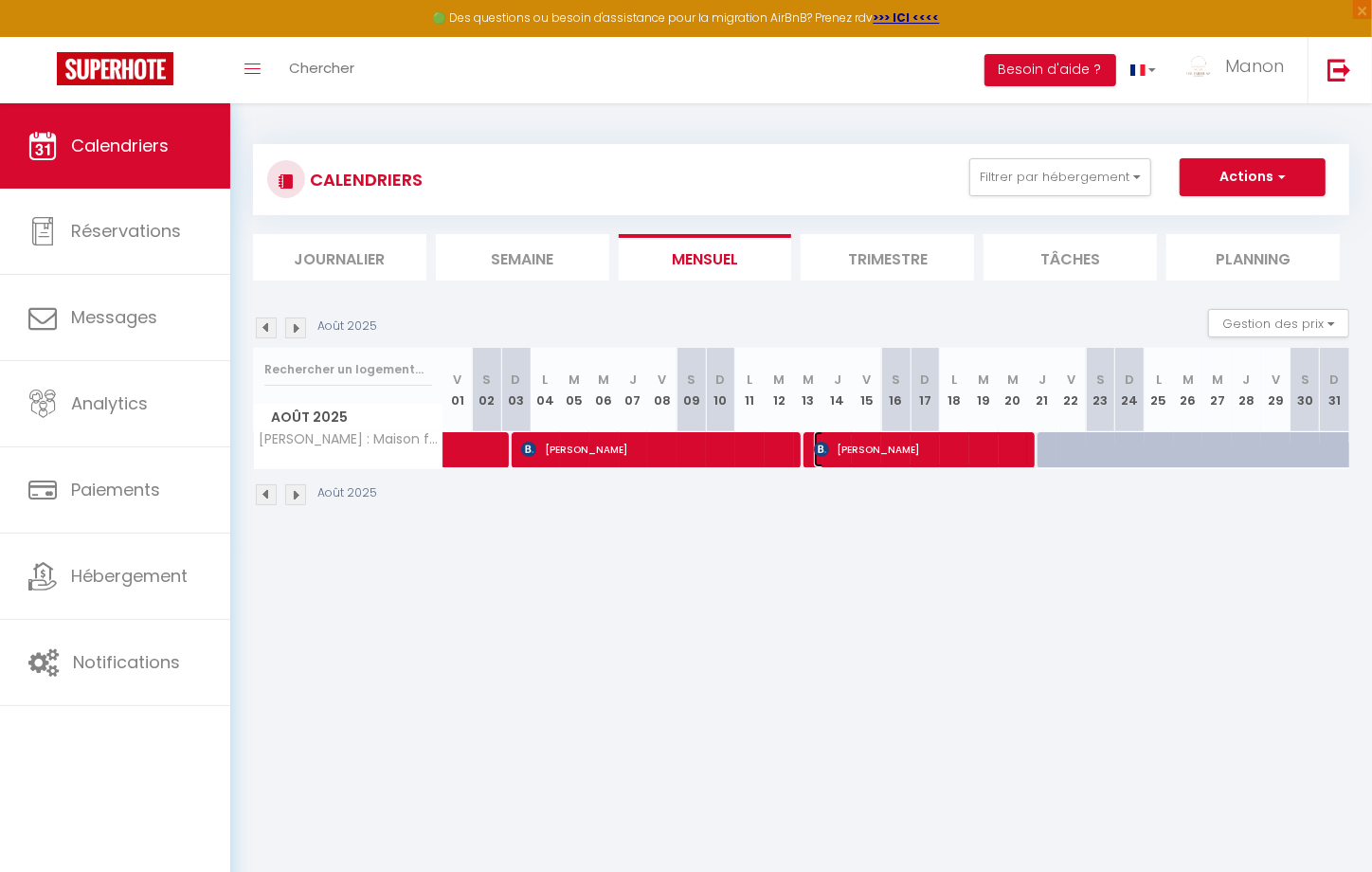
click at [846, 454] on span "Alexia Guise" at bounding box center [921, 449] width 215 height 36
select select "OK"
select select "1"
select select "0"
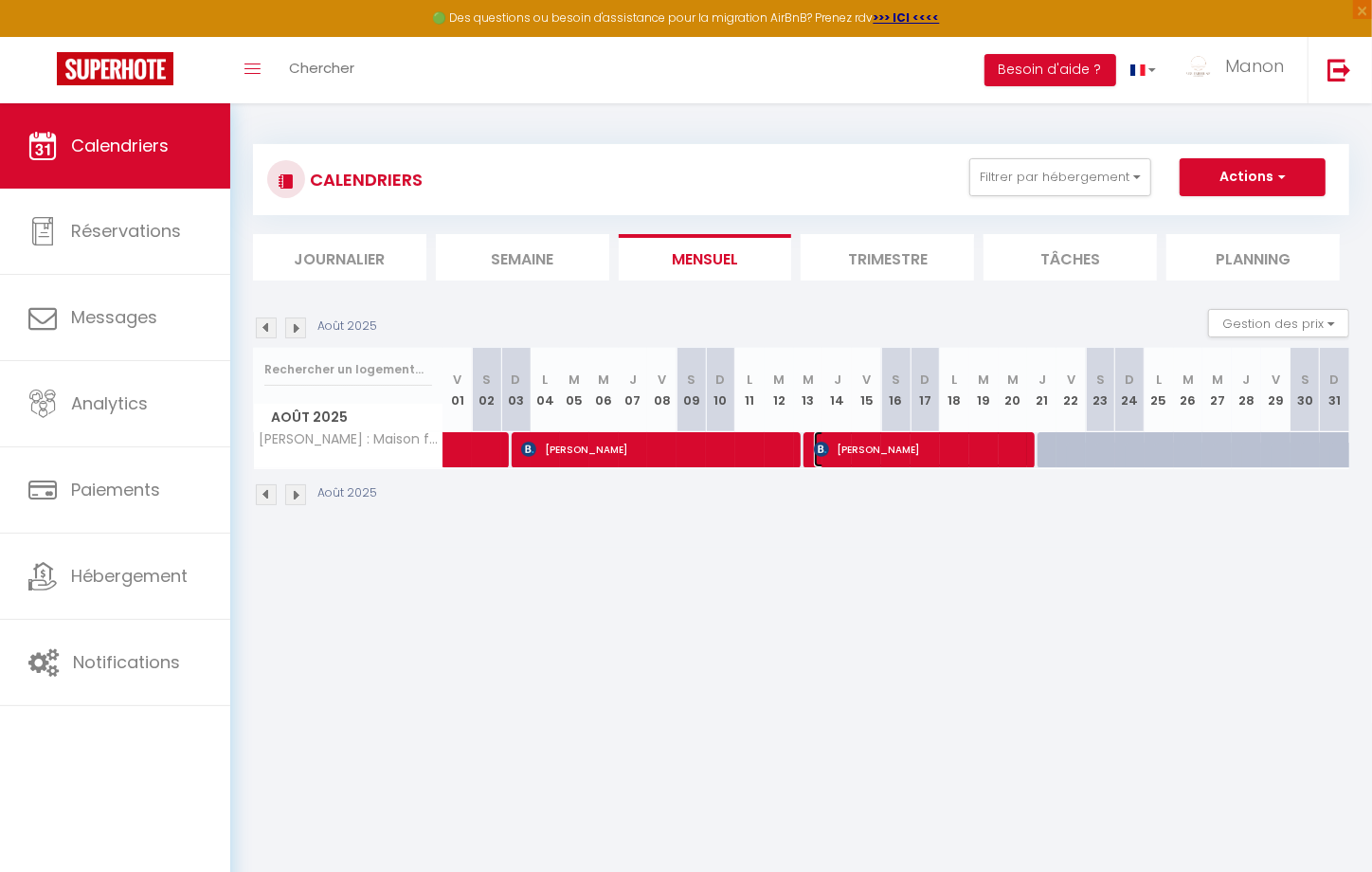
select select "1"
select select
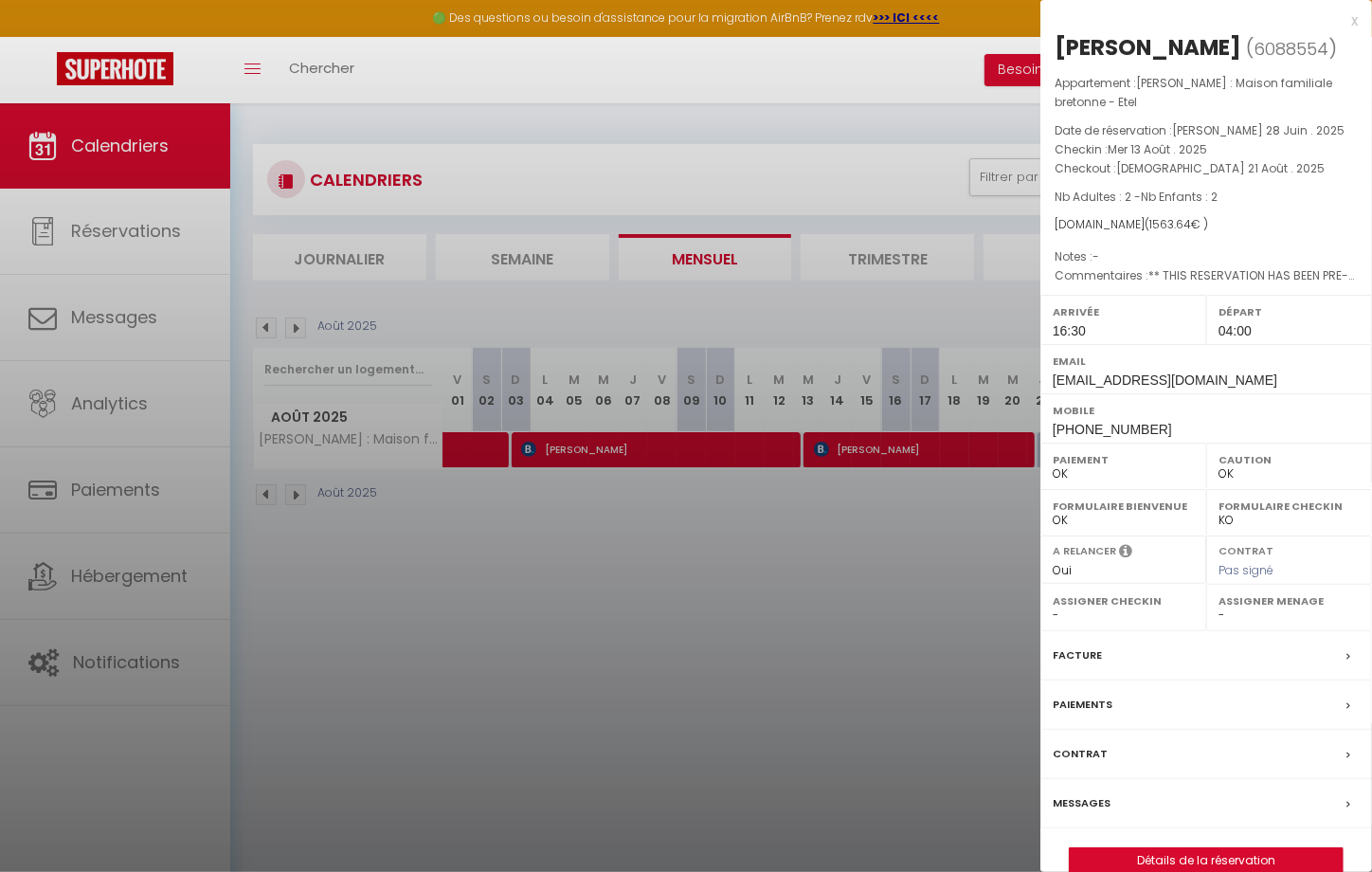
click at [572, 530] on div at bounding box center [686, 436] width 1372 height 872
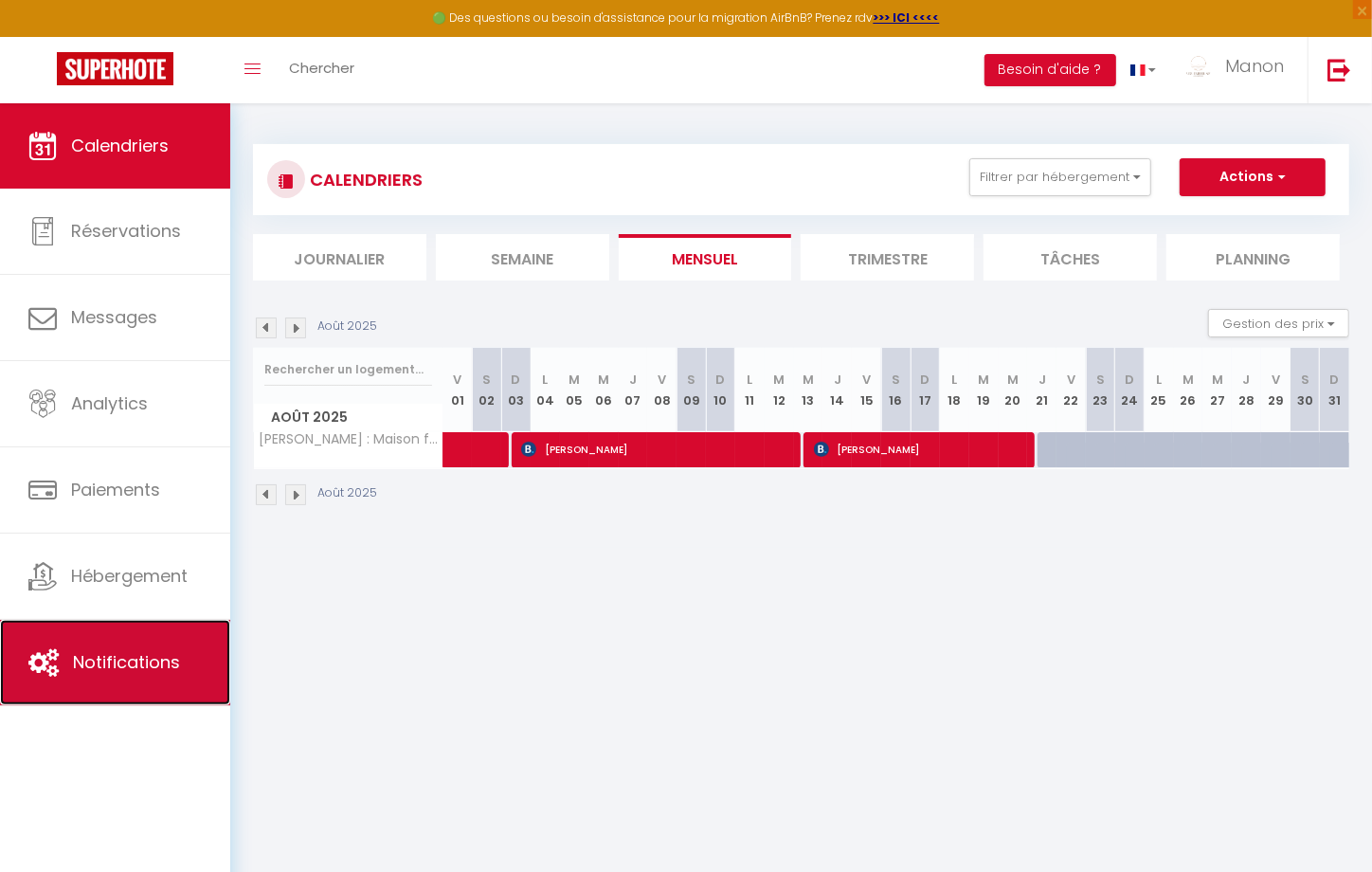
click at [100, 672] on span "Notifications" at bounding box center [127, 661] width 107 height 24
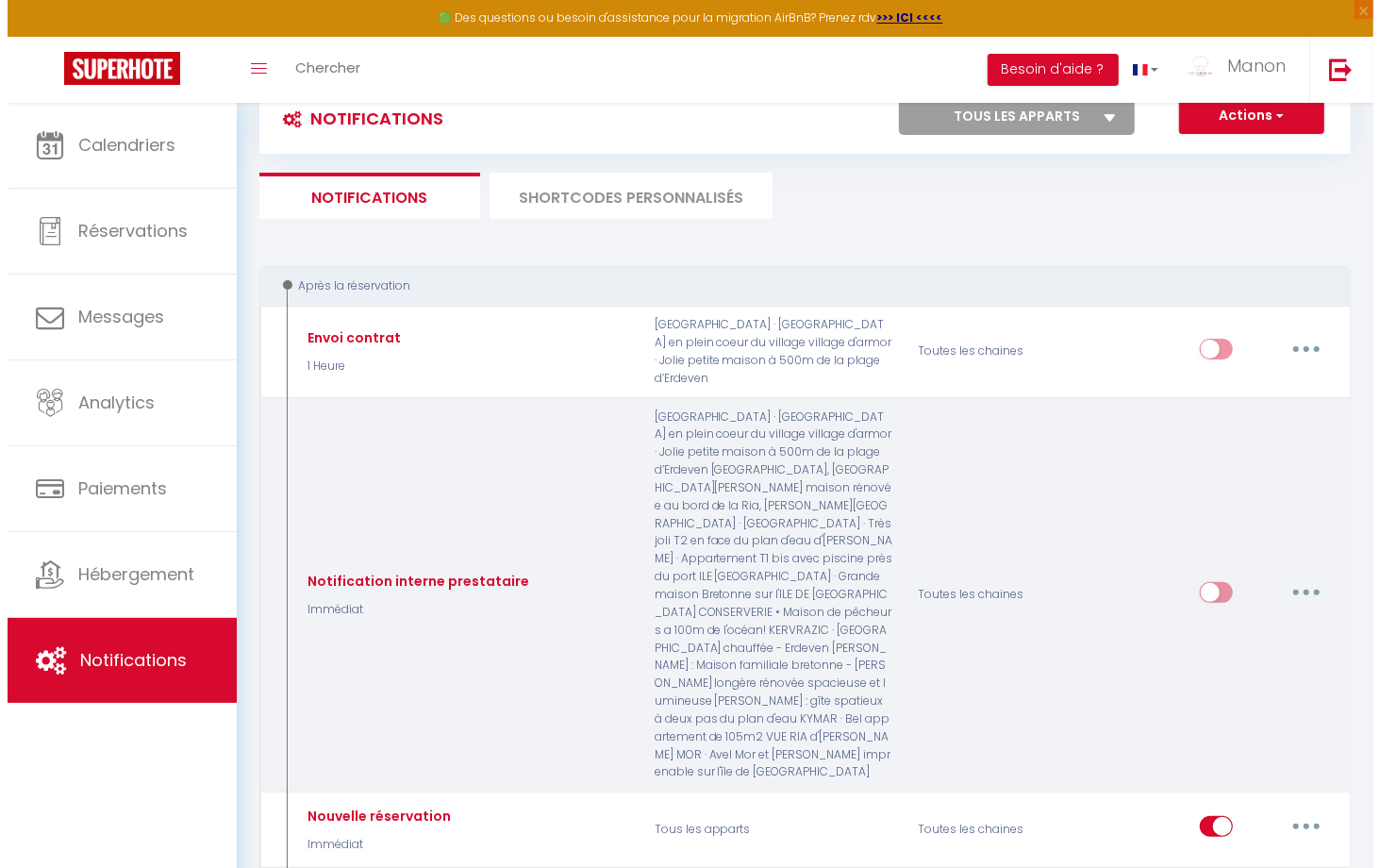
scroll to position [57, 0]
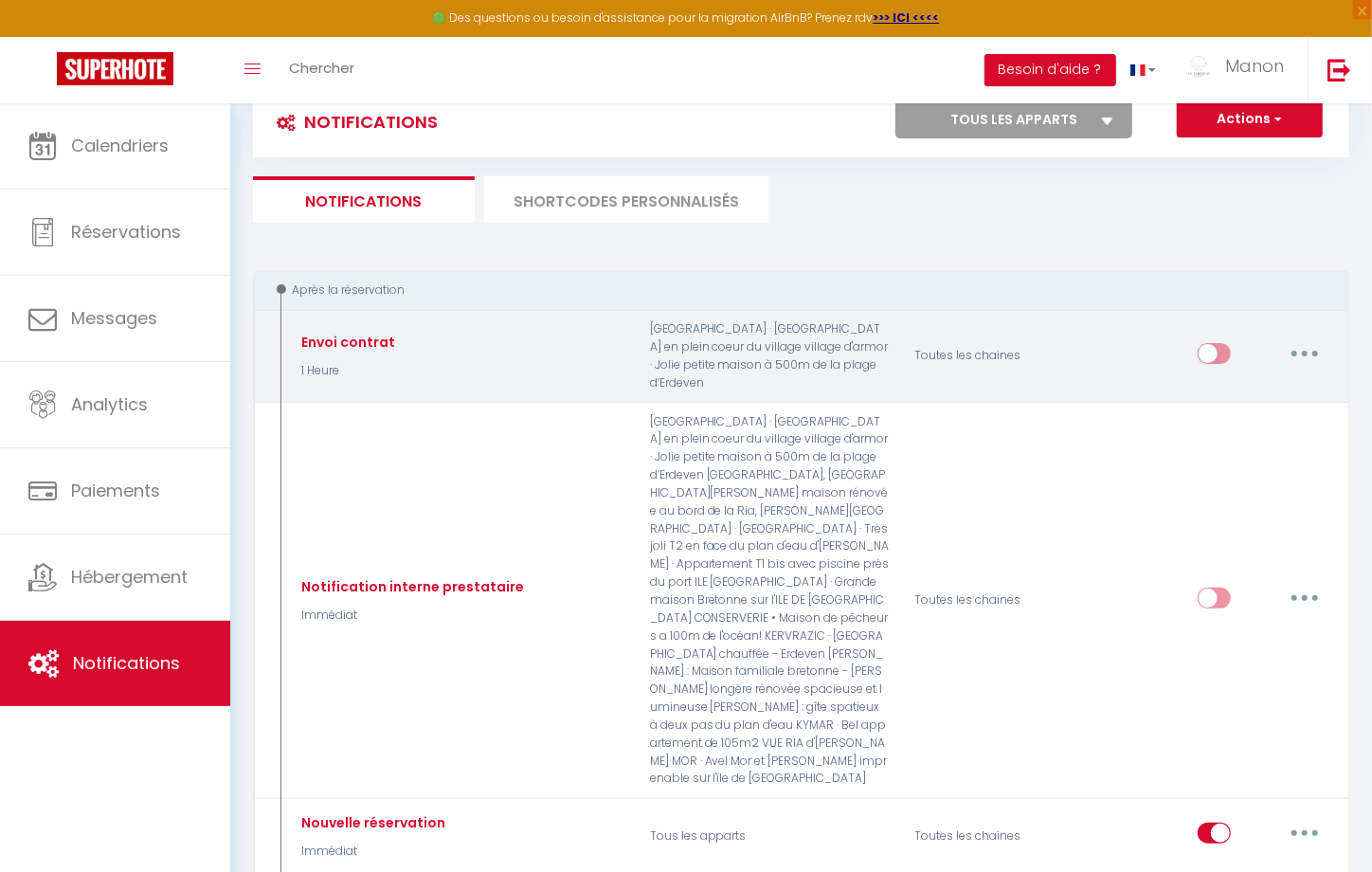
click at [326, 345] on div "Envoi contrat" at bounding box center [345, 342] width 99 height 21
click at [1303, 357] on button "button" at bounding box center [1304, 354] width 53 height 31
click at [1218, 407] on link "Editer" at bounding box center [1255, 396] width 140 height 33
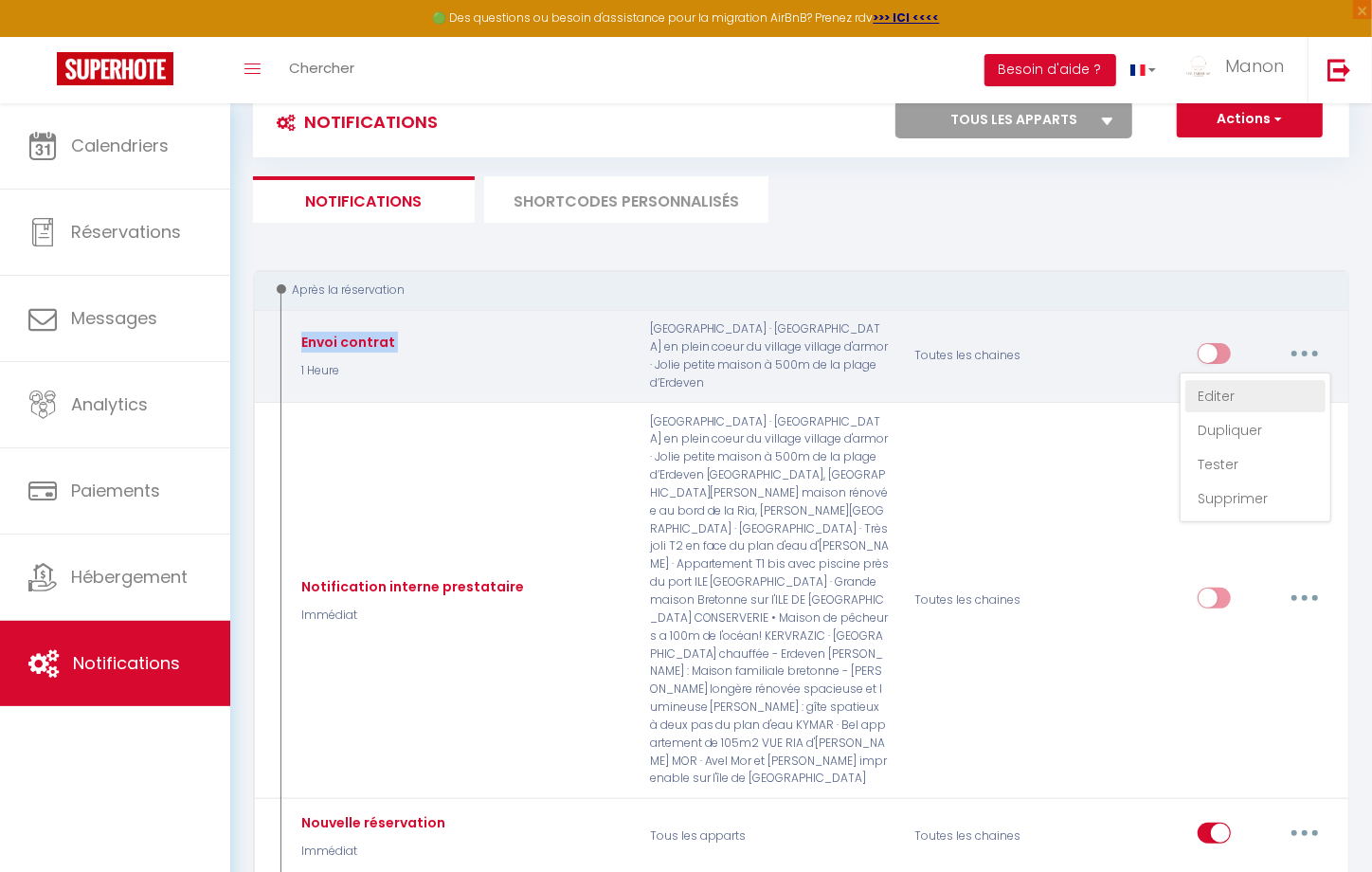
type input "Envoi contrat"
select select "1 Heure"
select select "if_booking_is_paid"
checkbox input "false"
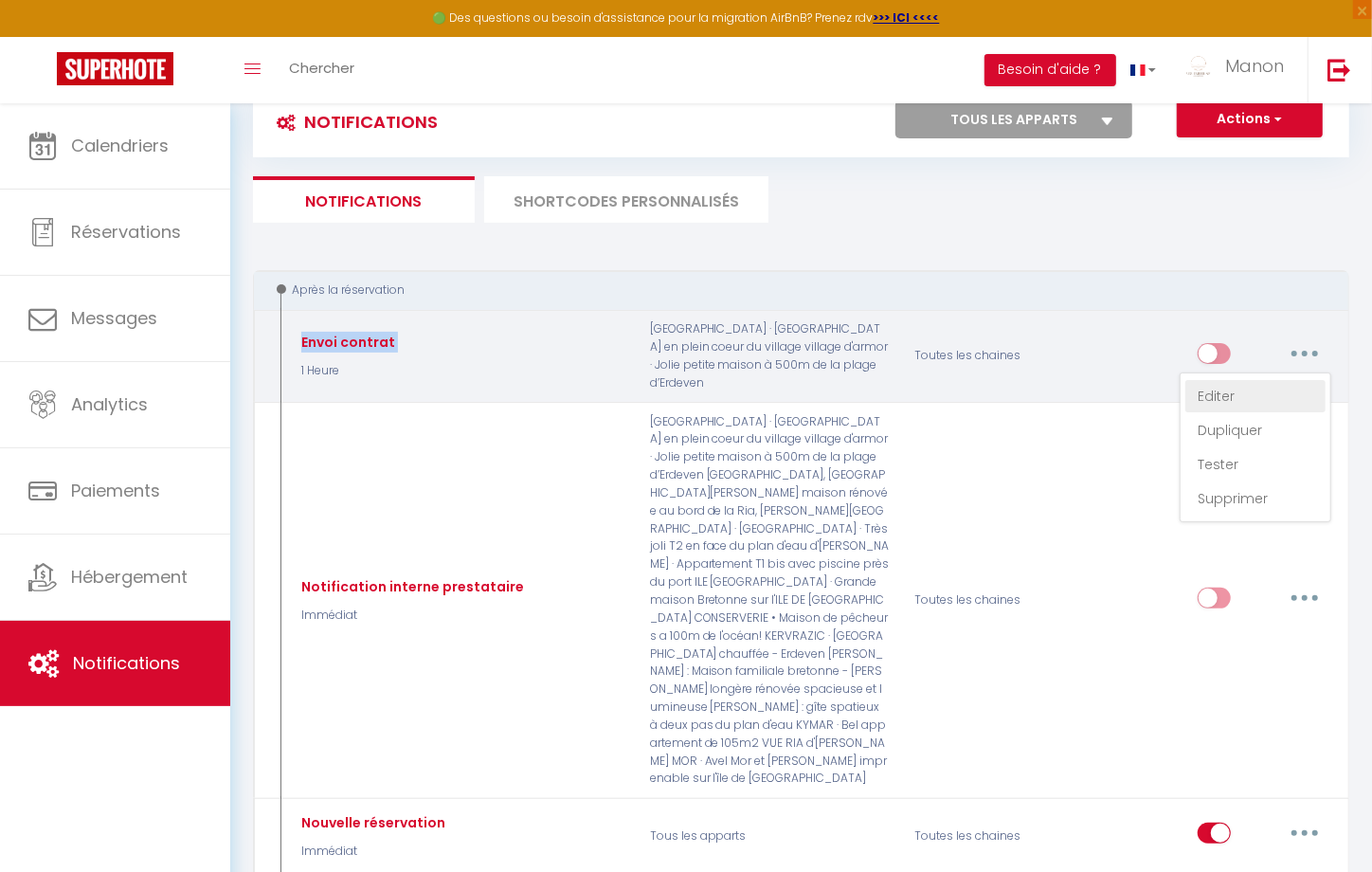
checkbox input "false"
radio input "true"
type input "Contrat de location [RENTAL:NAME][CONTRACT:LINK]"
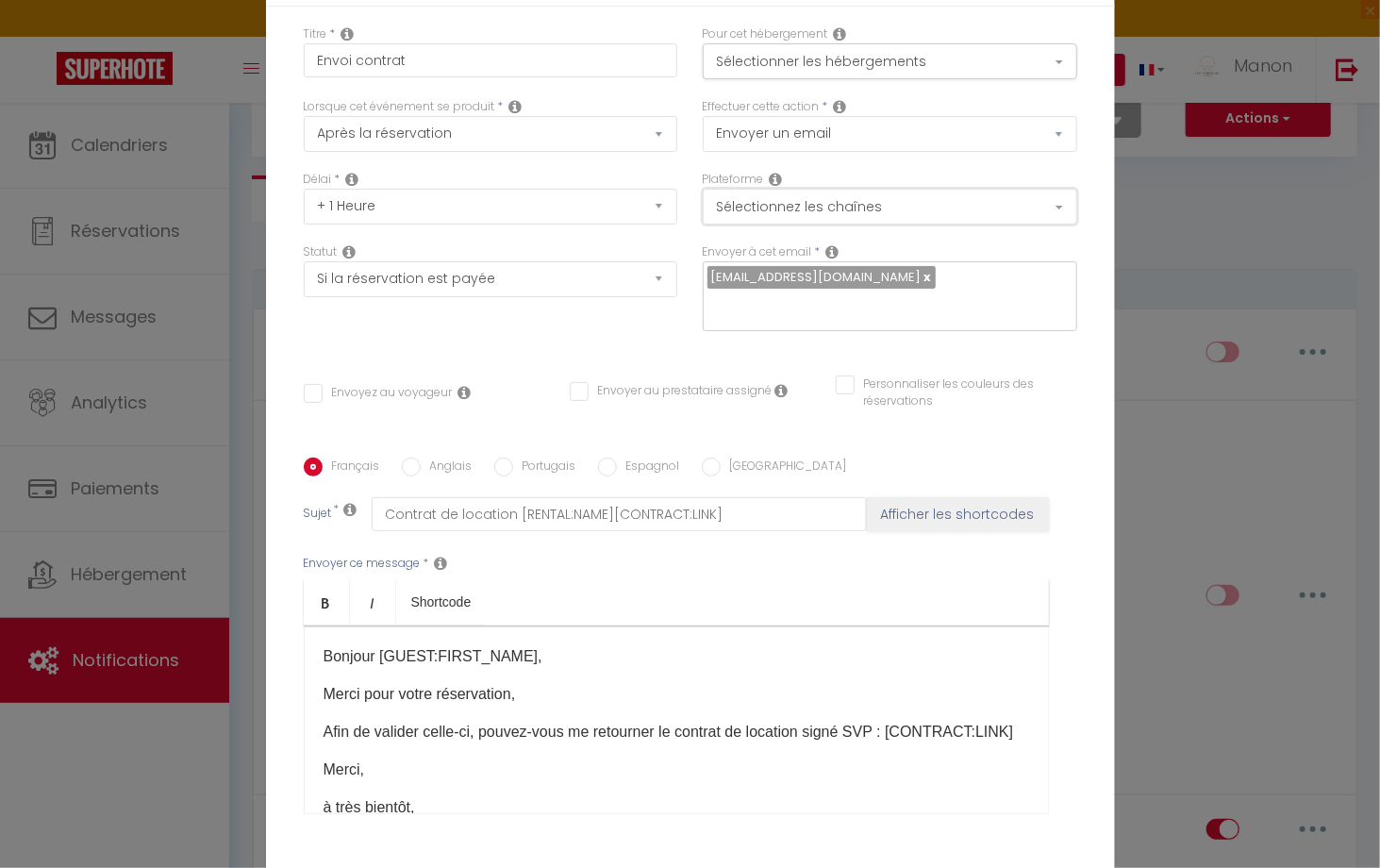
click at [745, 196] on button "Sélectionnez les chaînes" at bounding box center [890, 207] width 374 height 36
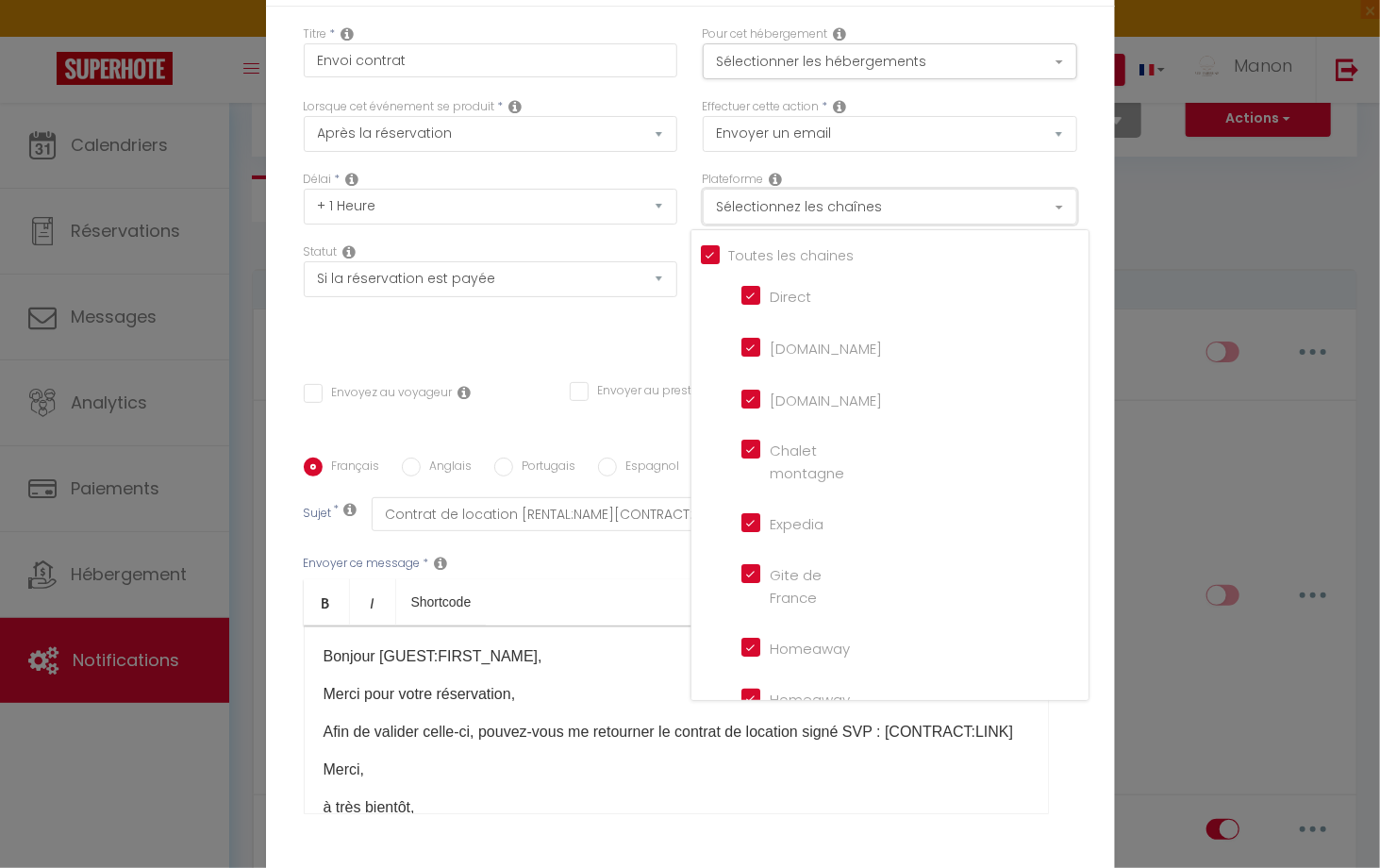
click at [745, 196] on button "Sélectionnez les chaînes" at bounding box center [890, 207] width 374 height 36
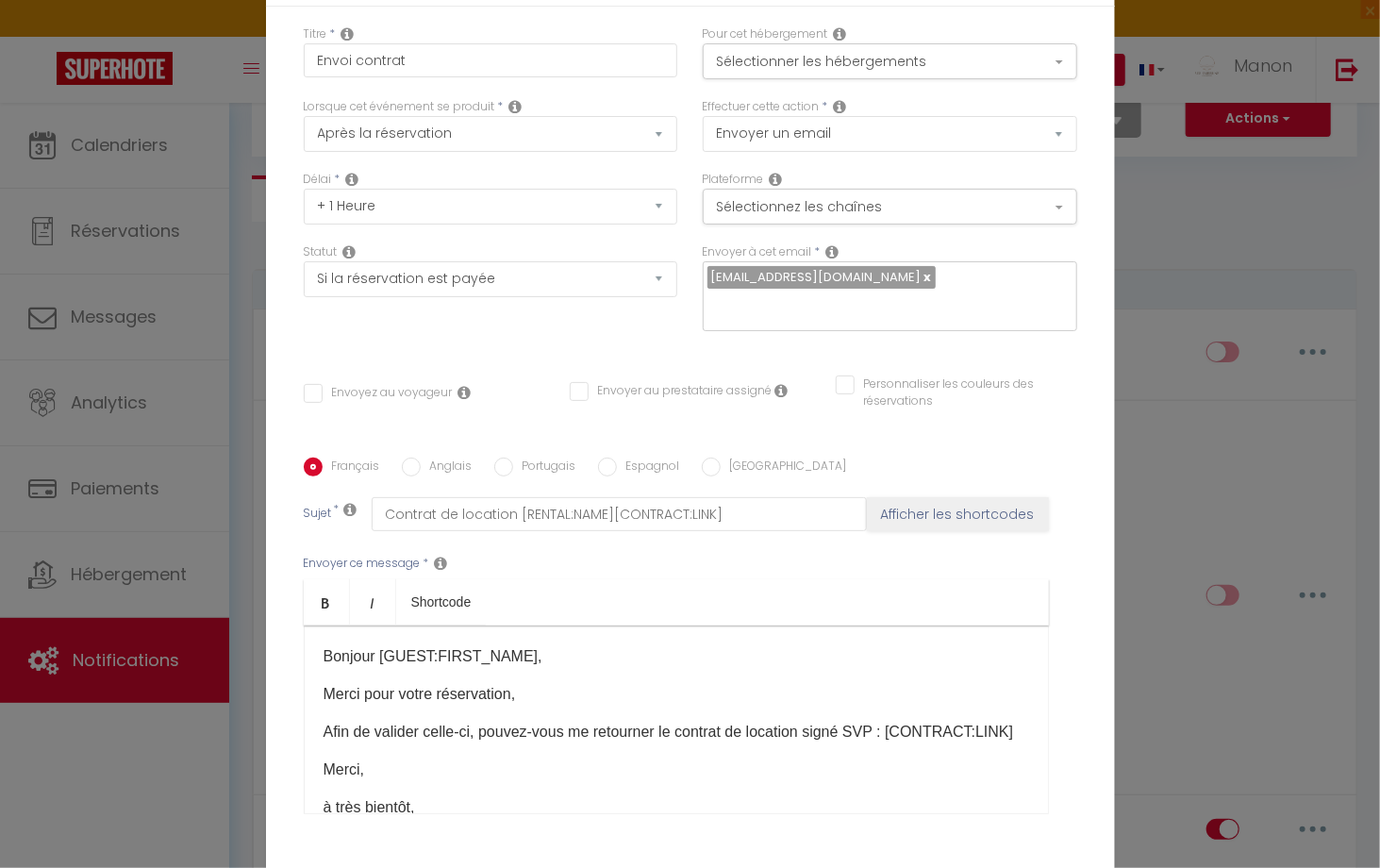
click at [690, 248] on div "Envoyer à cet email * lesembruns.conciergerie@gmail.com" at bounding box center [890, 297] width 399 height 107
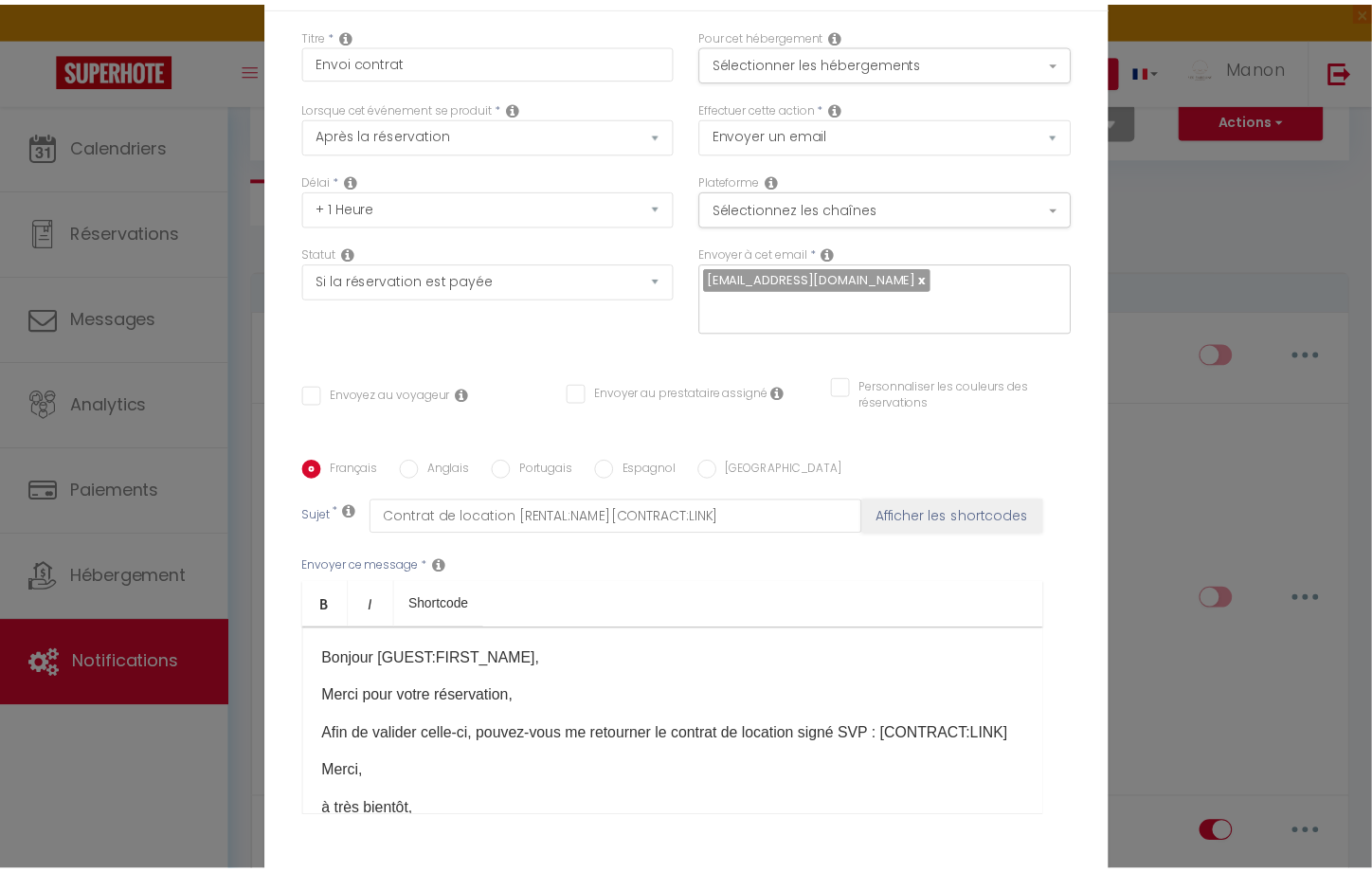
scroll to position [145, 0]
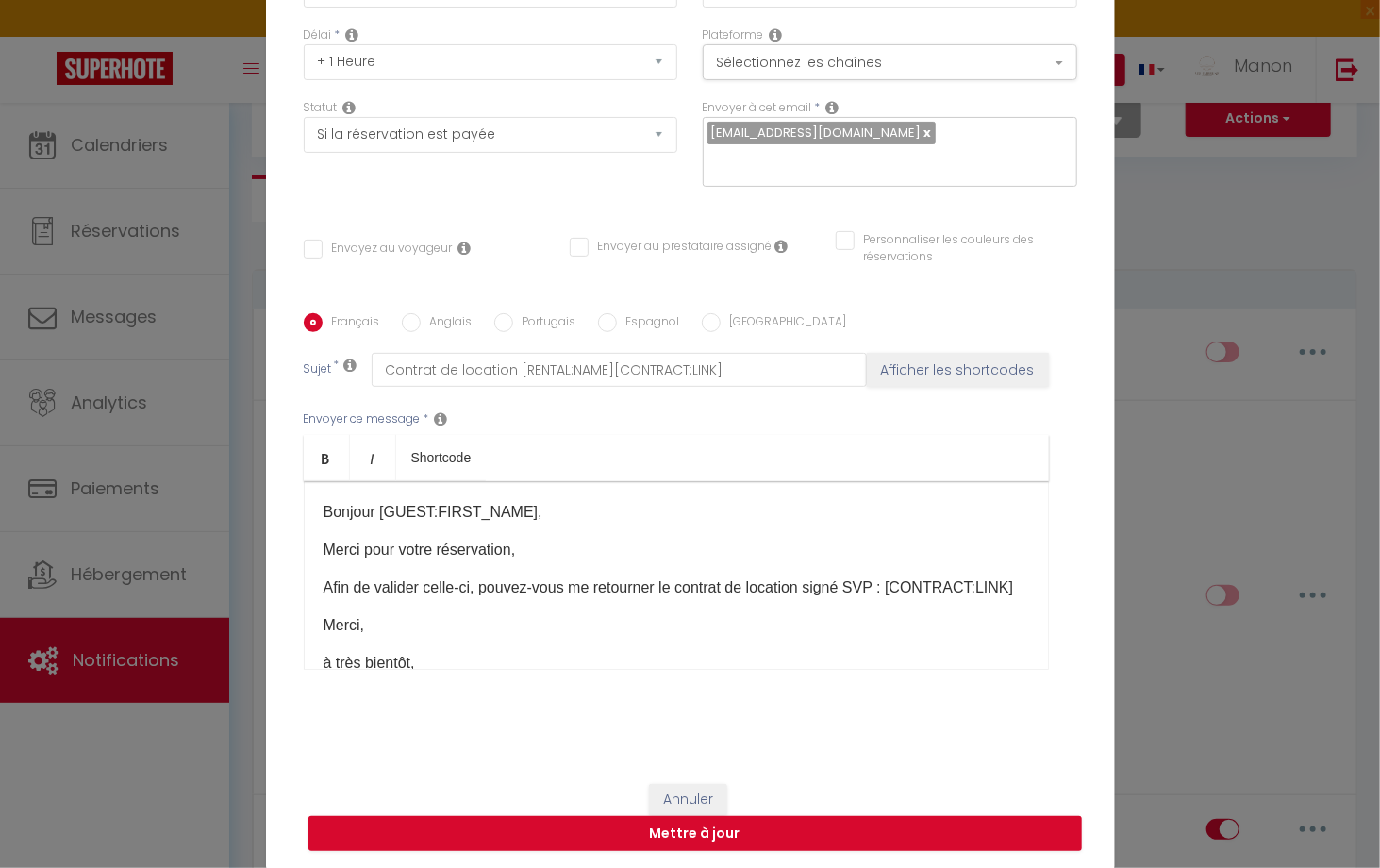
click at [442, 576] on p "Afin de valider celle-ci, pouvez-vous me retourner le contrat de location signé…" at bounding box center [676, 587] width 706 height 23
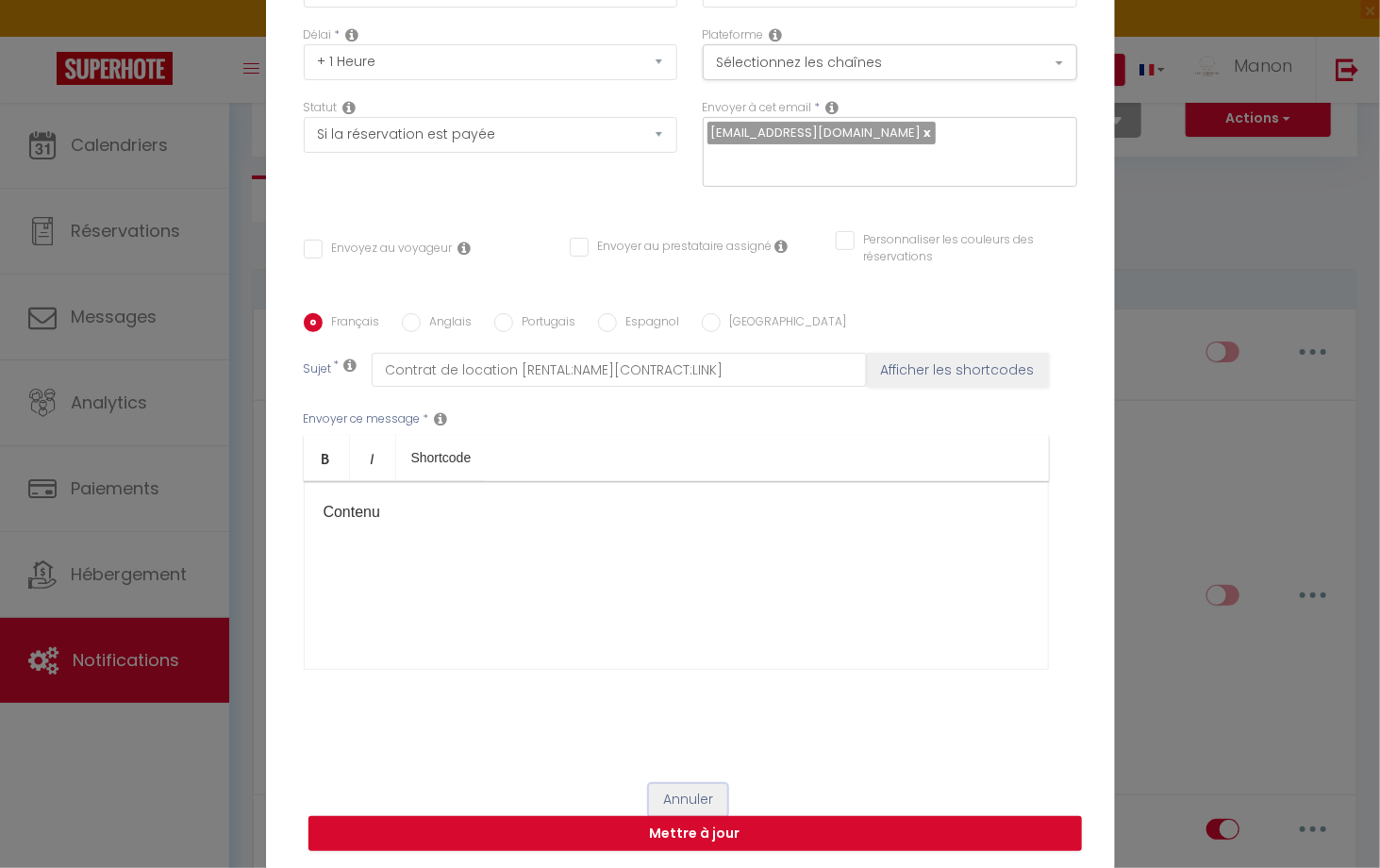
click at [675, 794] on button "Annuler" at bounding box center [688, 800] width 78 height 32
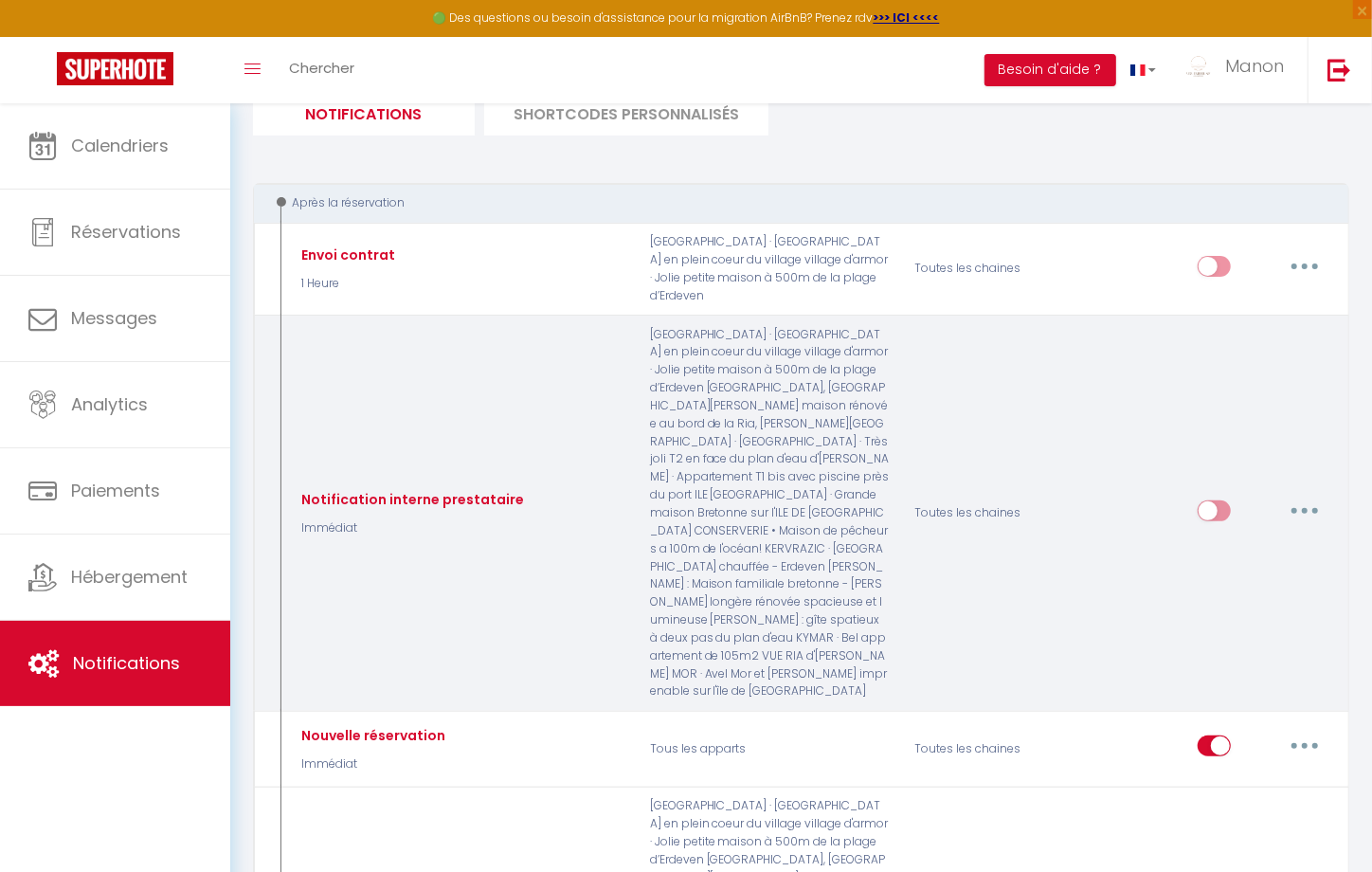
scroll to position [254, 0]
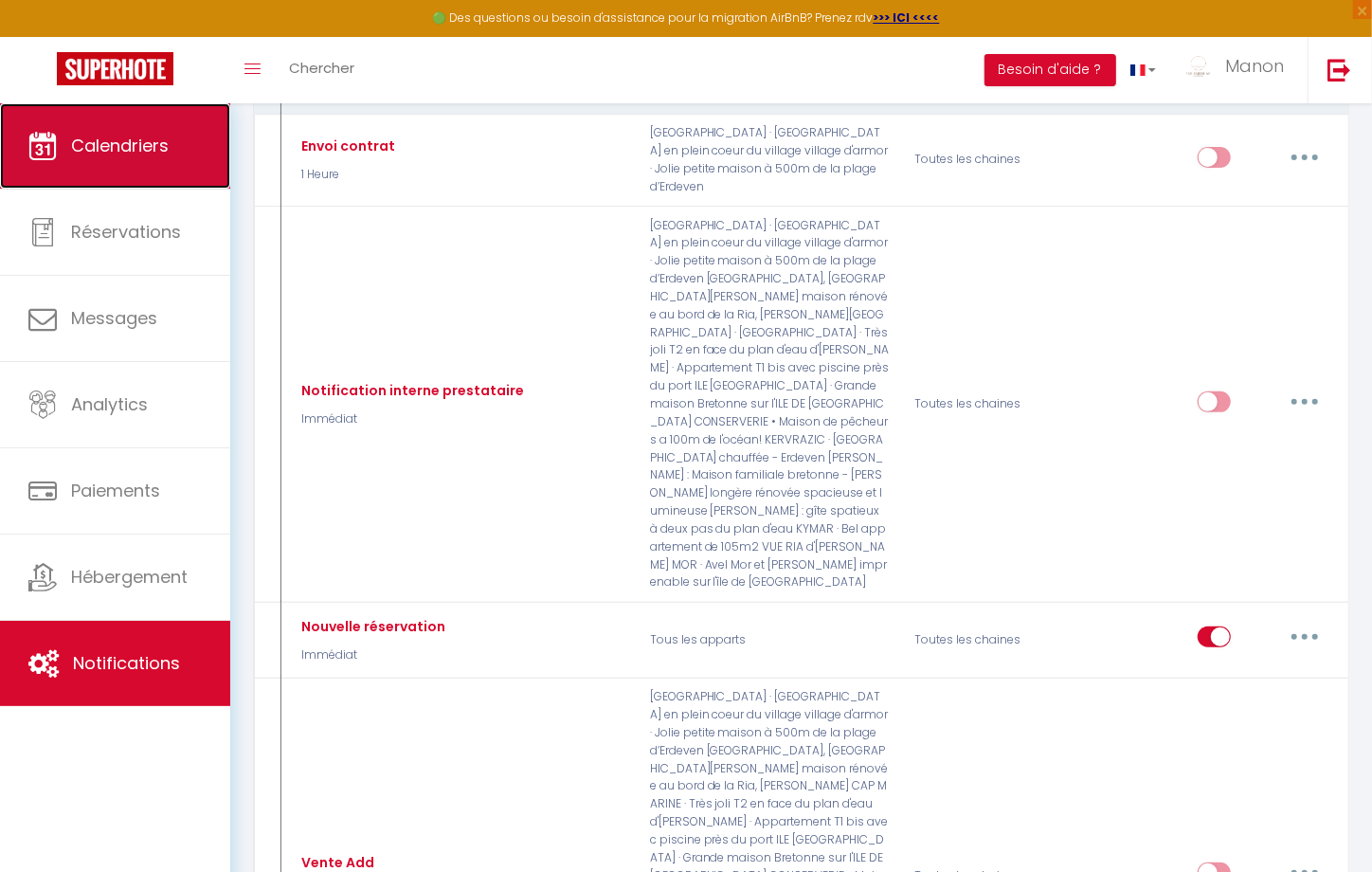
click at [136, 159] on link "Calendriers" at bounding box center [115, 146] width 230 height 85
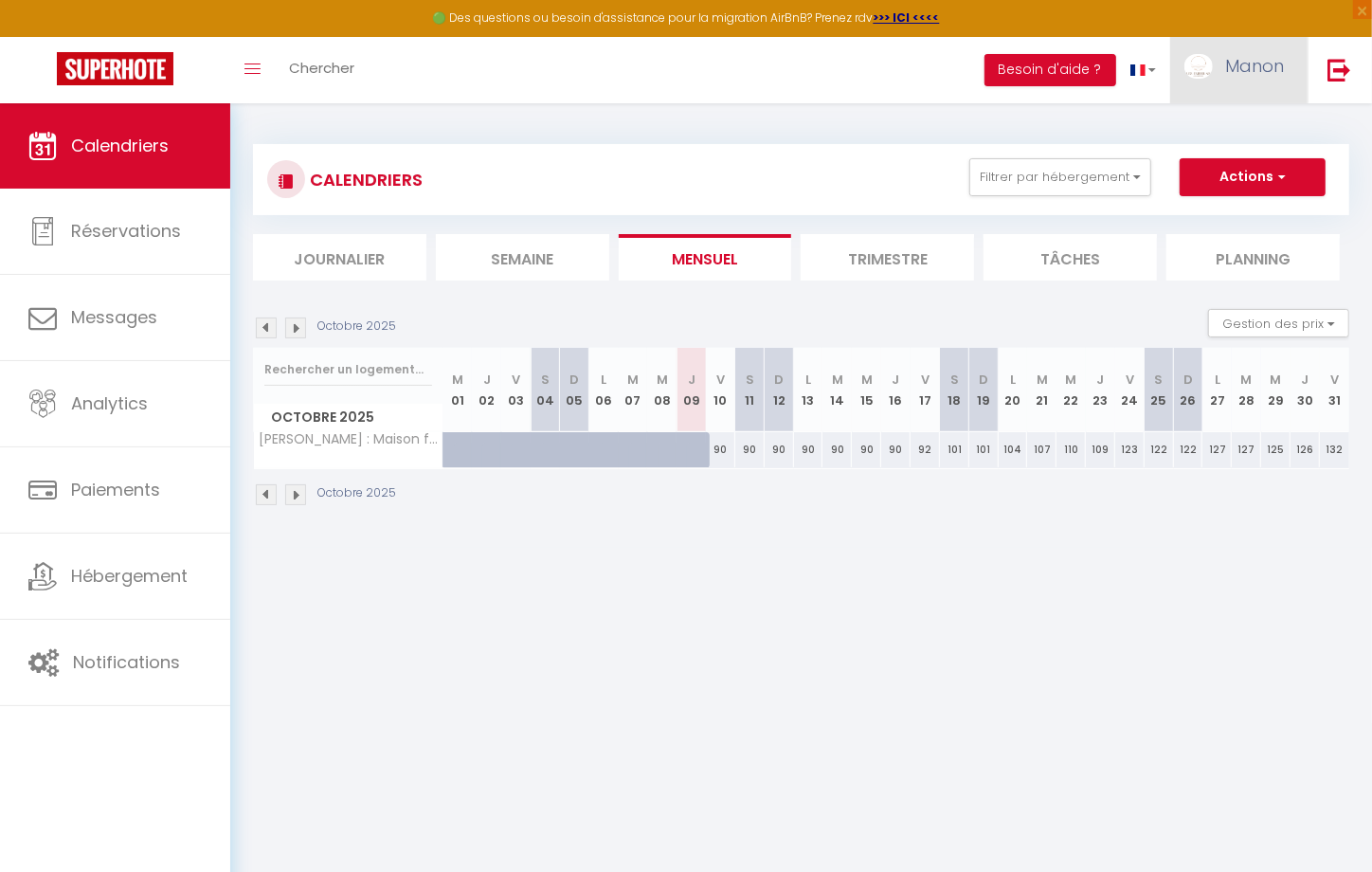
click at [1212, 69] on img at bounding box center [1198, 66] width 29 height 25
click at [1214, 138] on link "Paramètres" at bounding box center [1232, 131] width 140 height 33
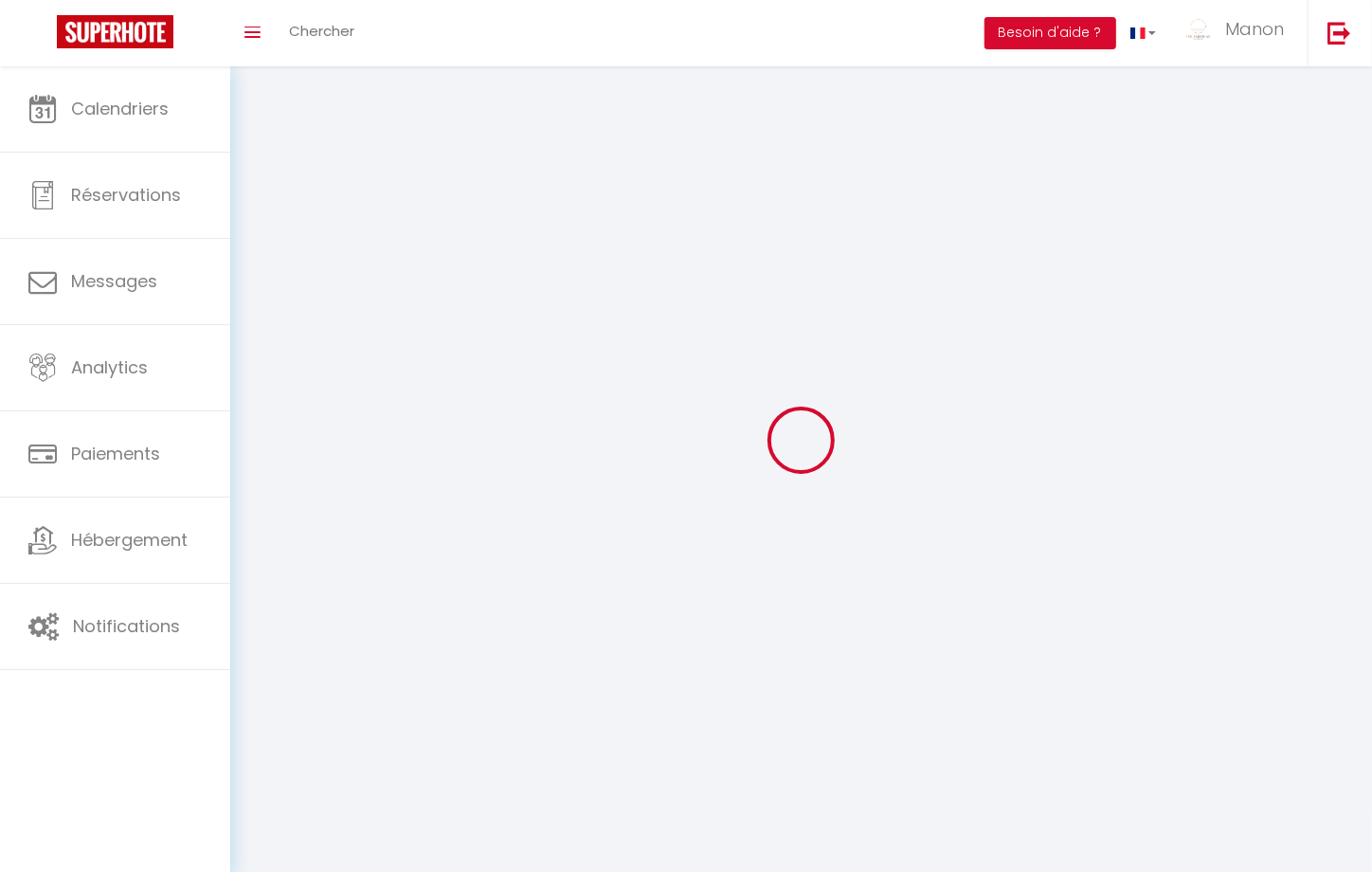
type input "Manon"
type input "Robo"
type input "0782581852"
type input "[STREET_ADDRESS]"
type input "56410"
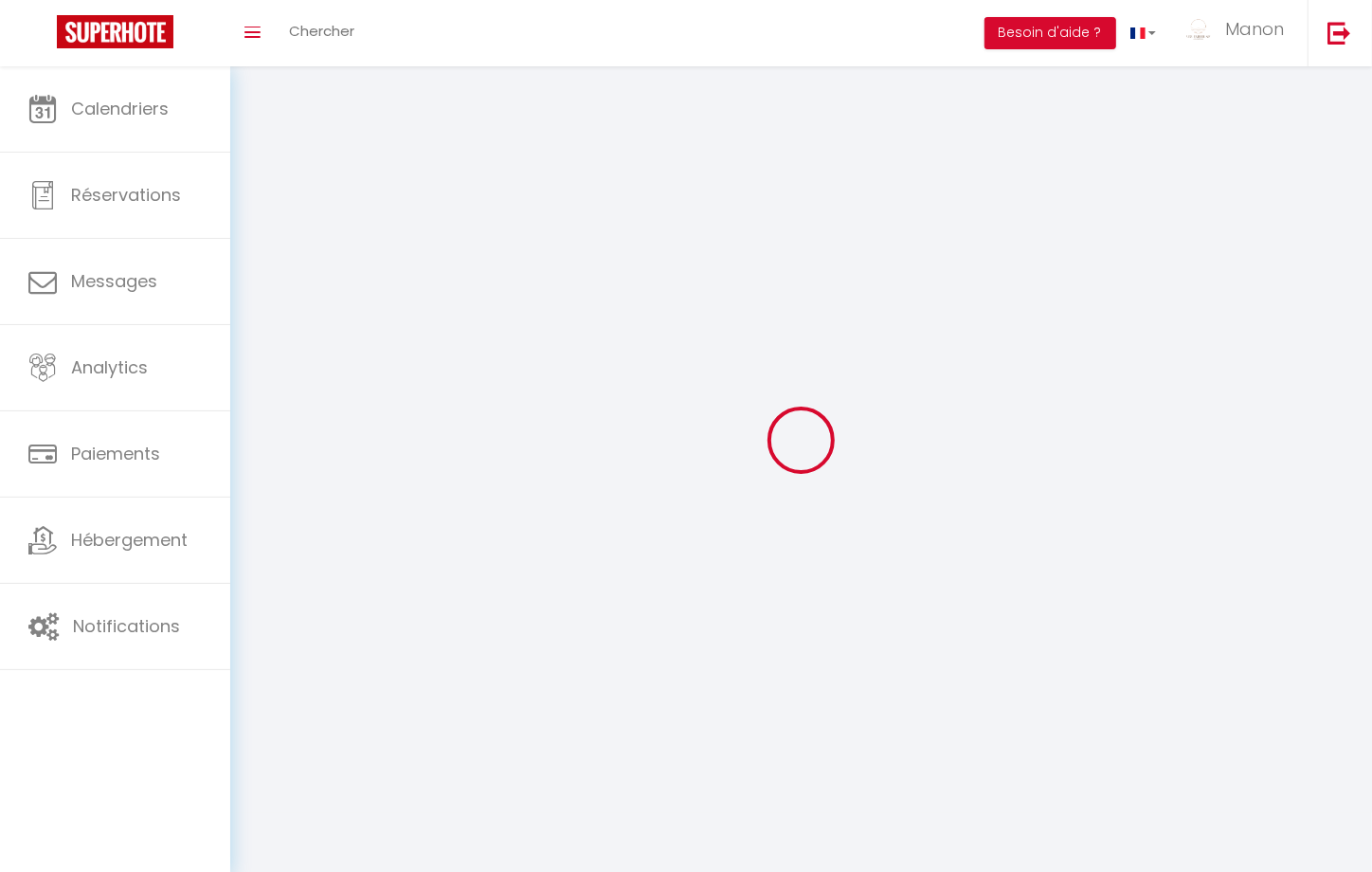
type input "etel"
select select "28"
type input "ybEAz0RosyWLL1xKjqaEgSeQ1"
type input "IWyS3fCcJOUmA8KZimqOns28I"
type input "ybEAz0RosyWLL1xKjqaEgSeQ1"
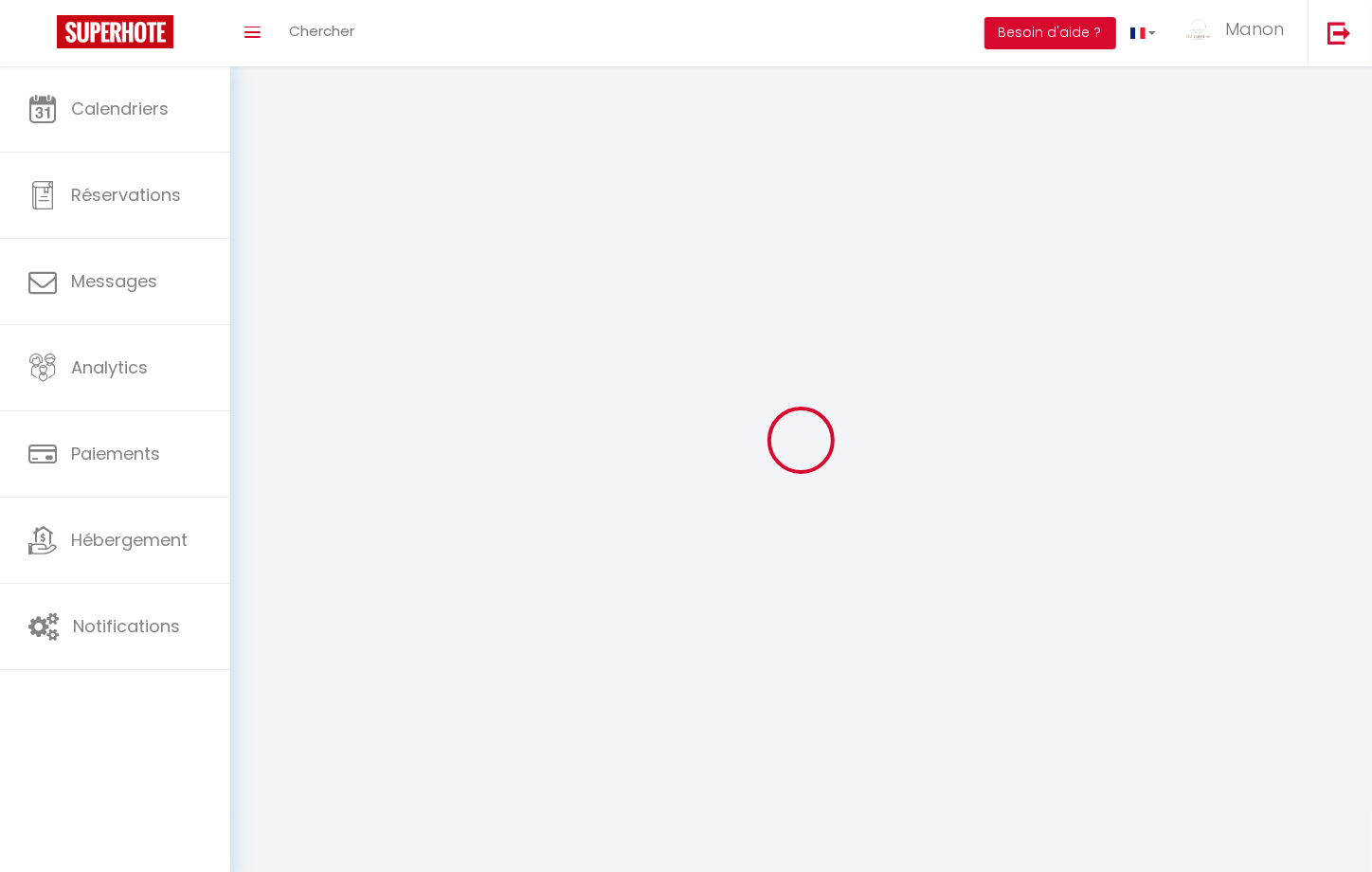
type input "IWyS3fCcJOUmA8KZimqOns28I"
type input "[URL][DOMAIN_NAME]"
select select "fr"
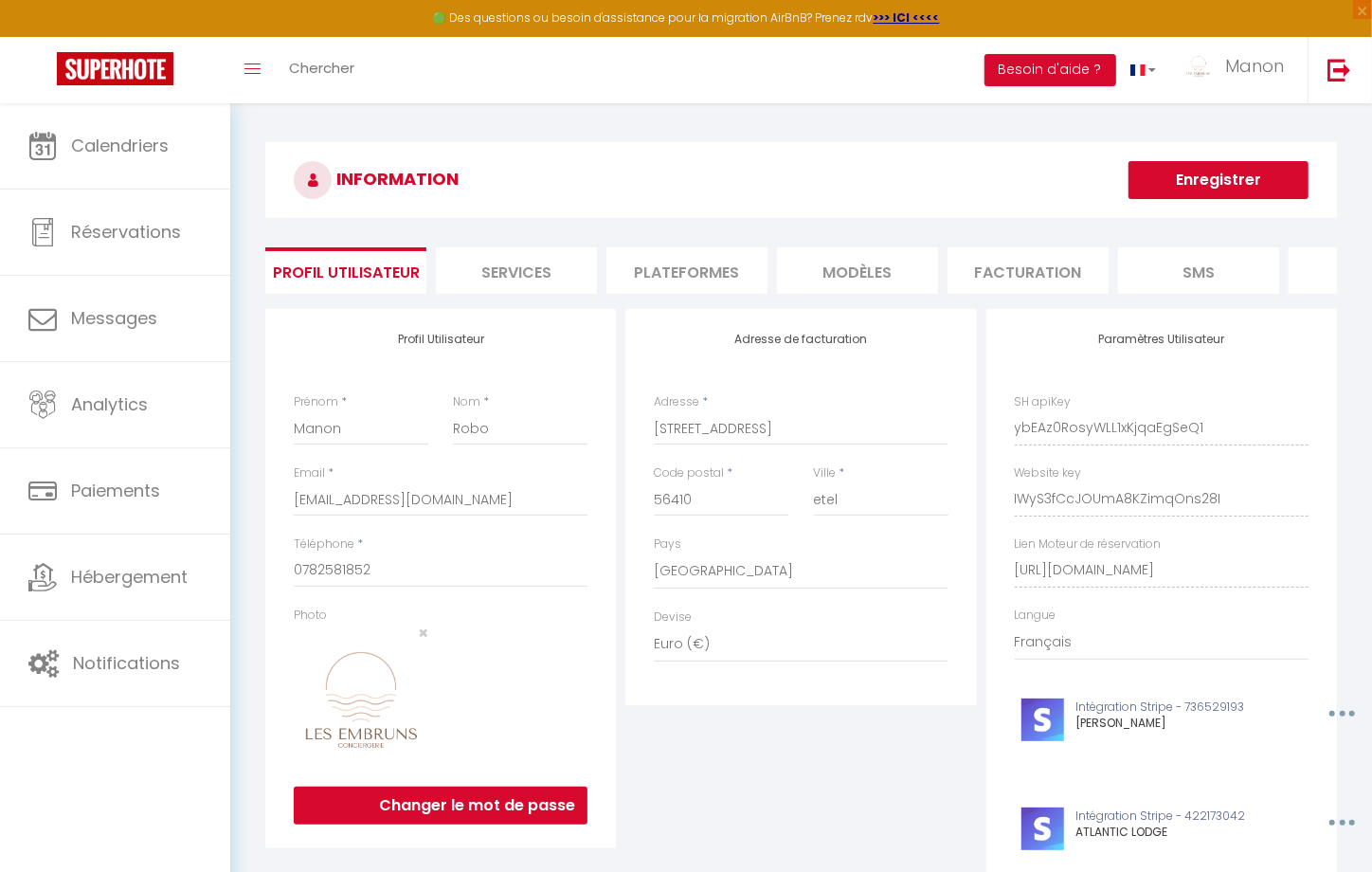
scroll to position [34, 0]
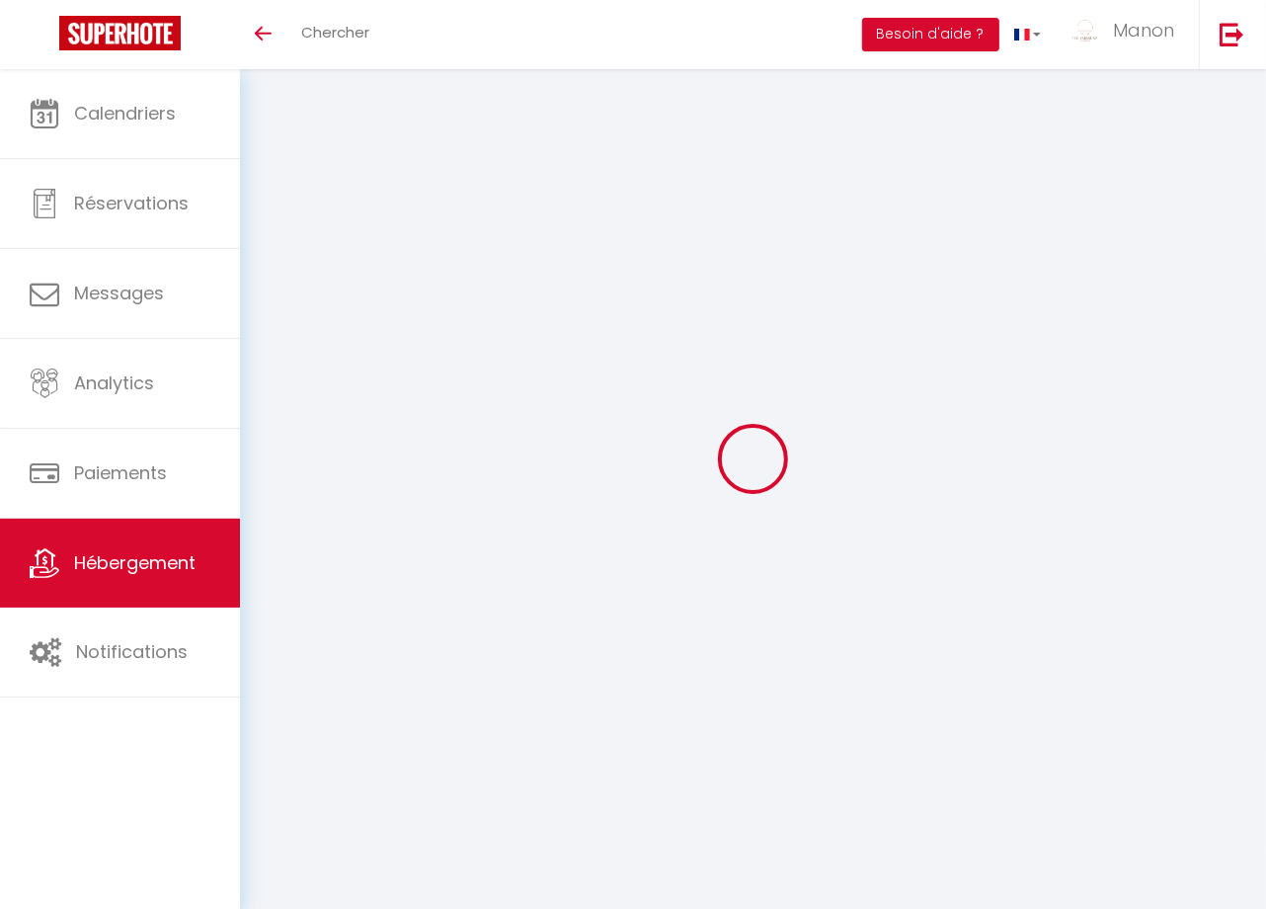
select select
select select "11348-1248375451506996318"
select select
checkbox input "false"
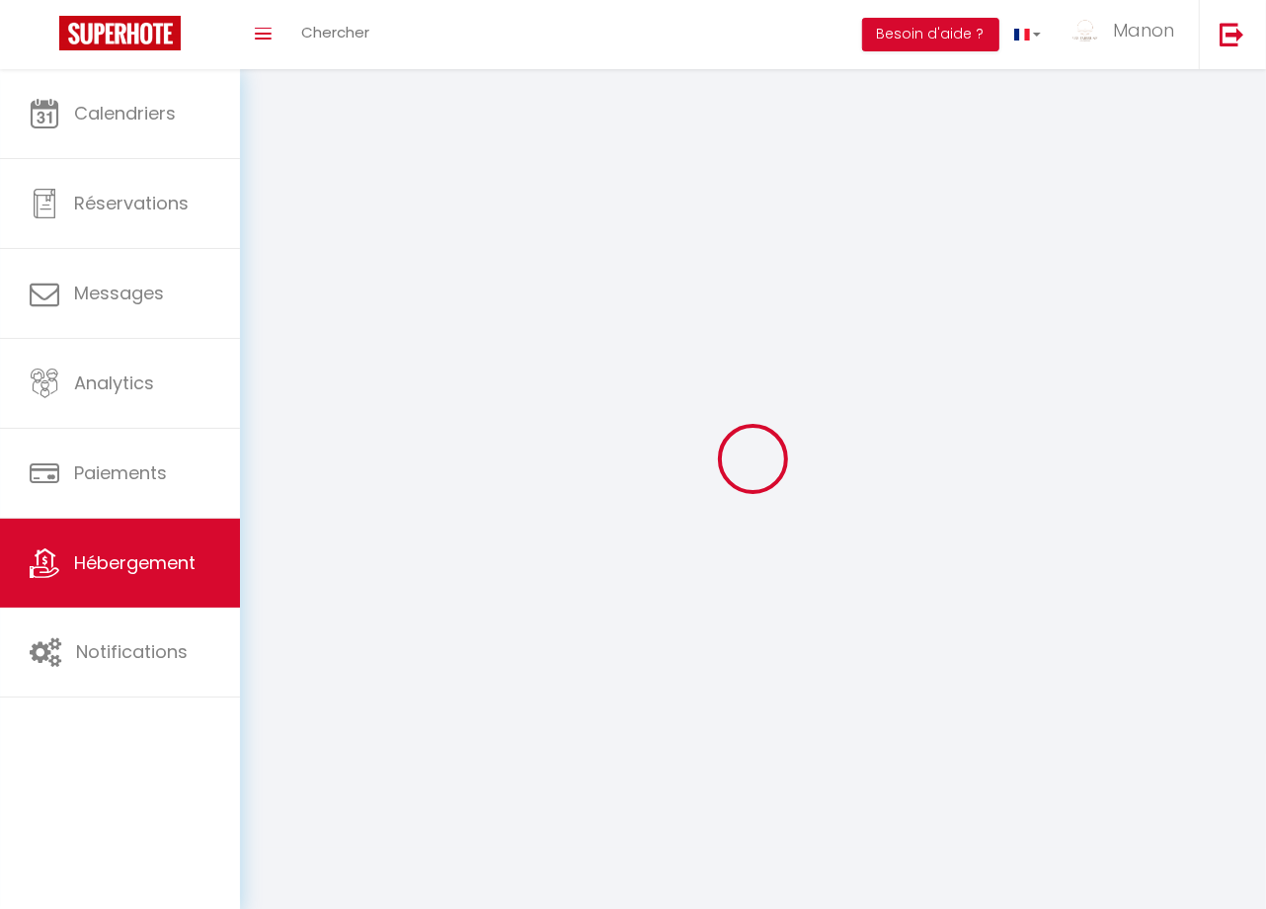
checkbox input "false"
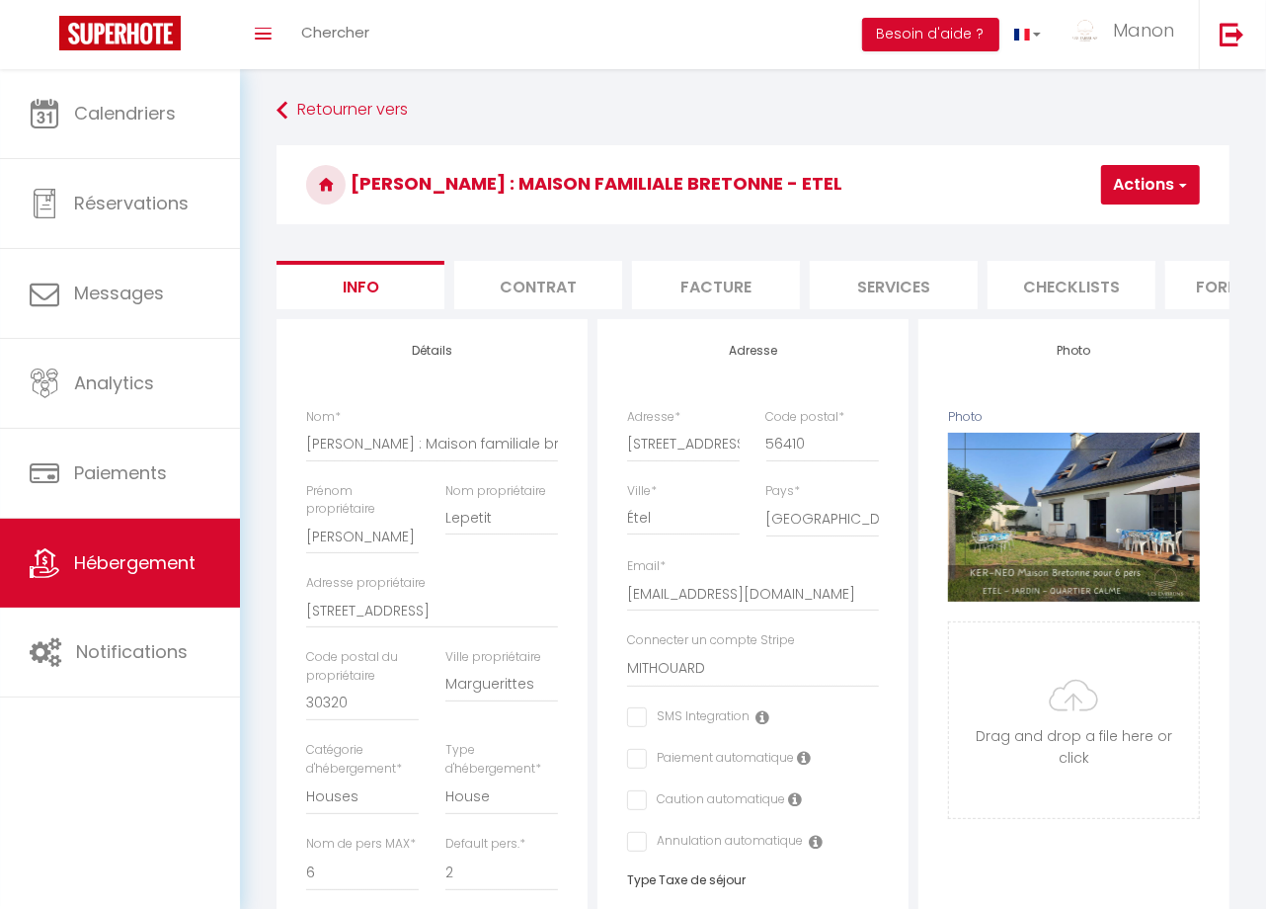
click at [610, 290] on li "Contrat" at bounding box center [538, 285] width 168 height 48
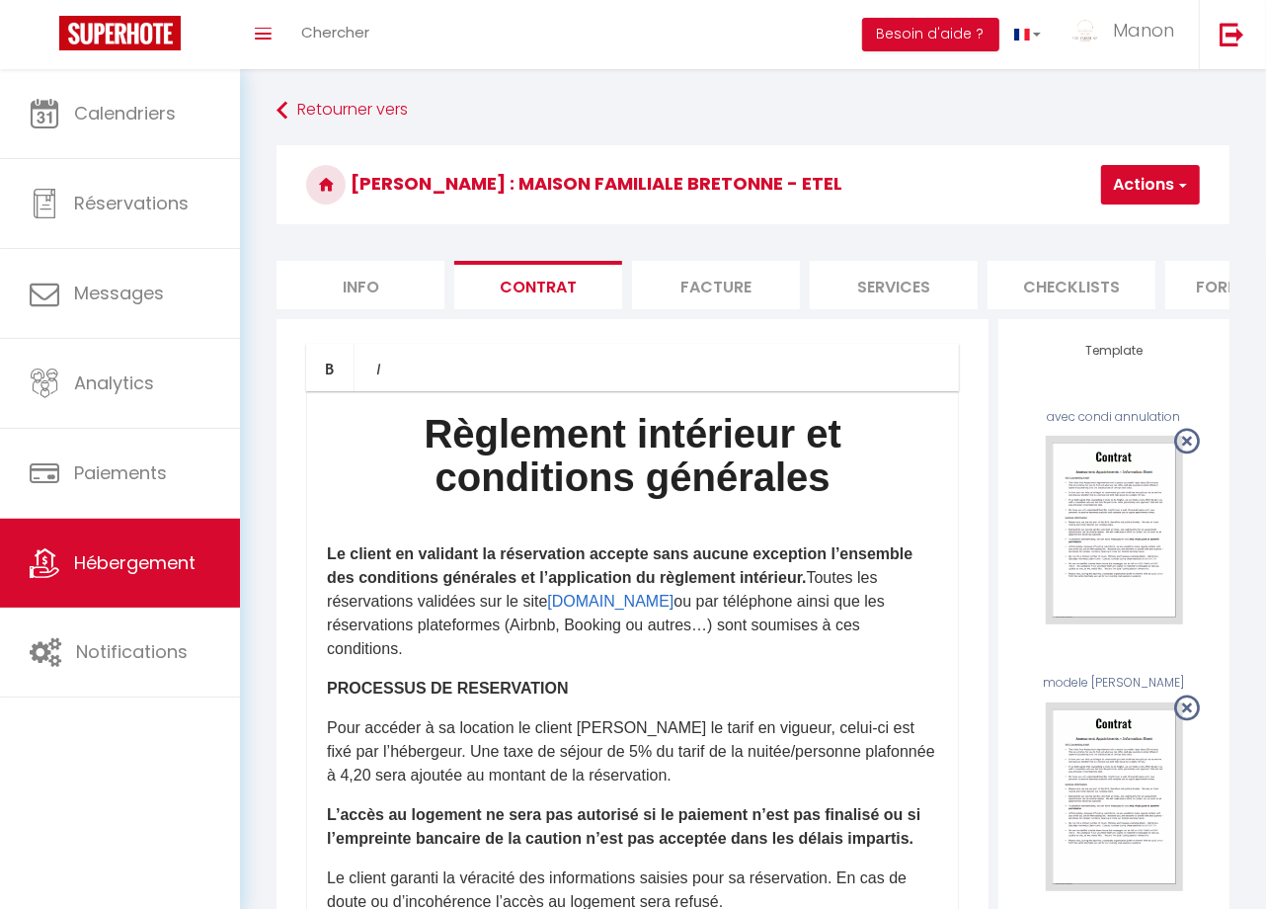
click at [671, 294] on li "Facture" at bounding box center [716, 285] width 168 height 48
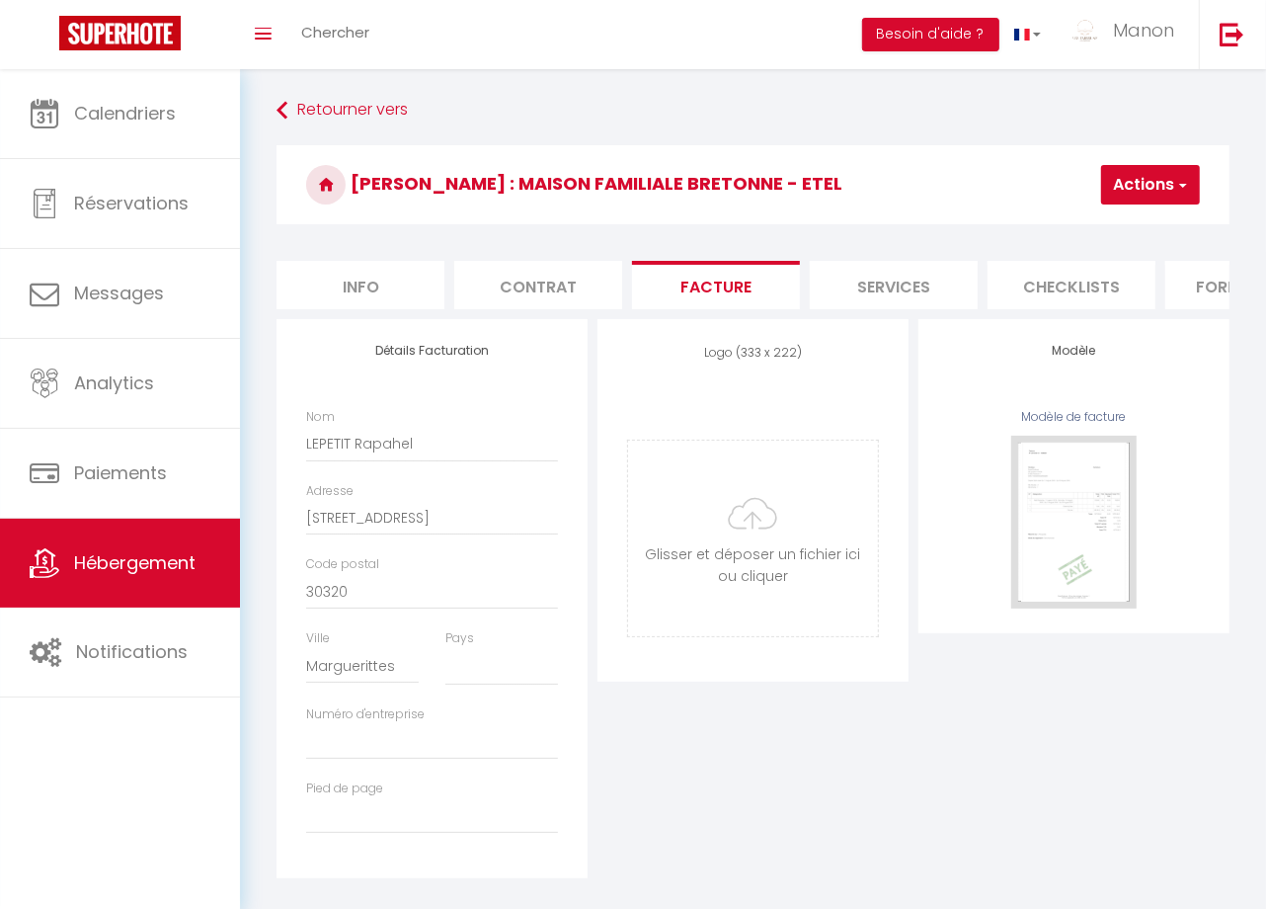
select select
click at [856, 295] on li "Services" at bounding box center [894, 285] width 168 height 48
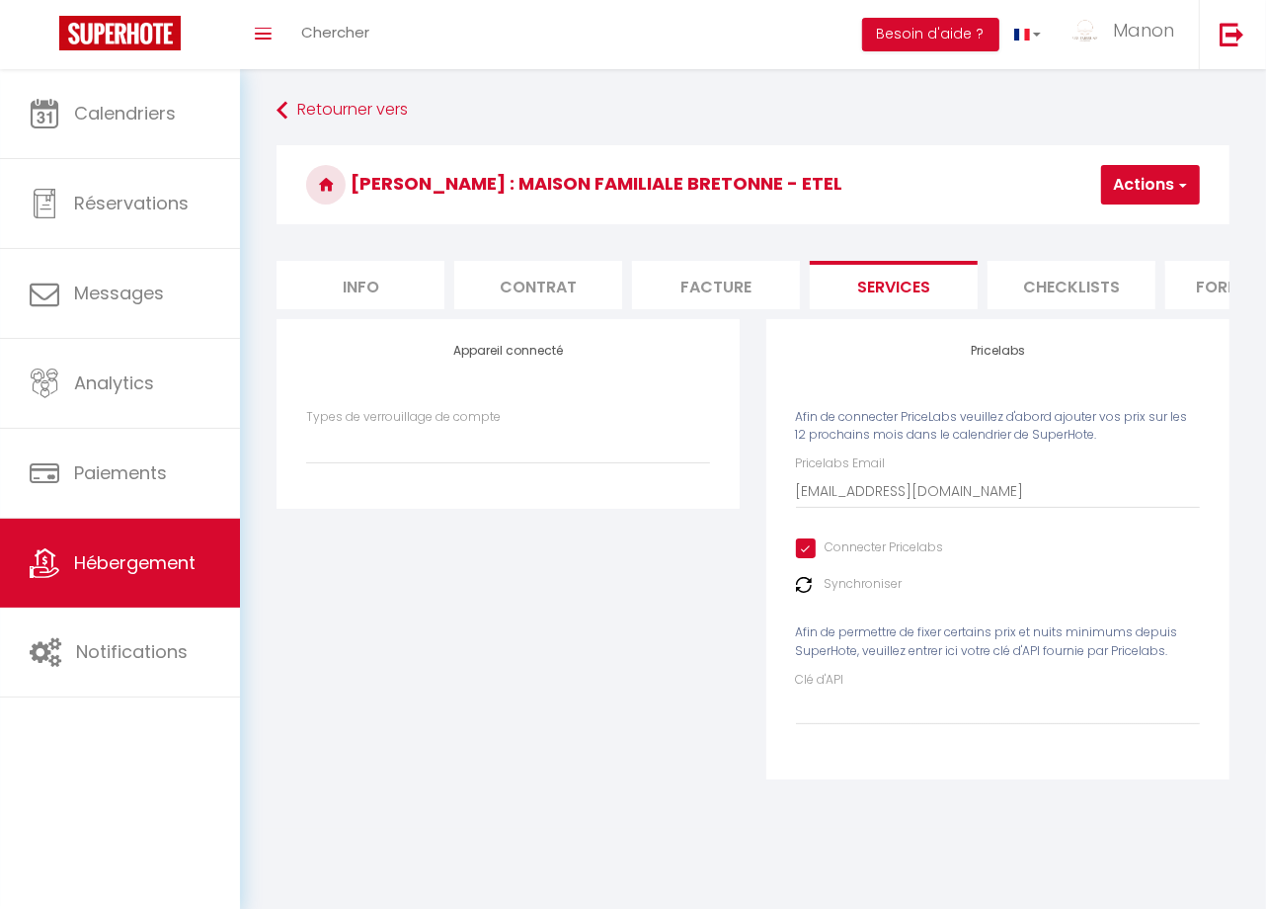
select select
select select "EUR"
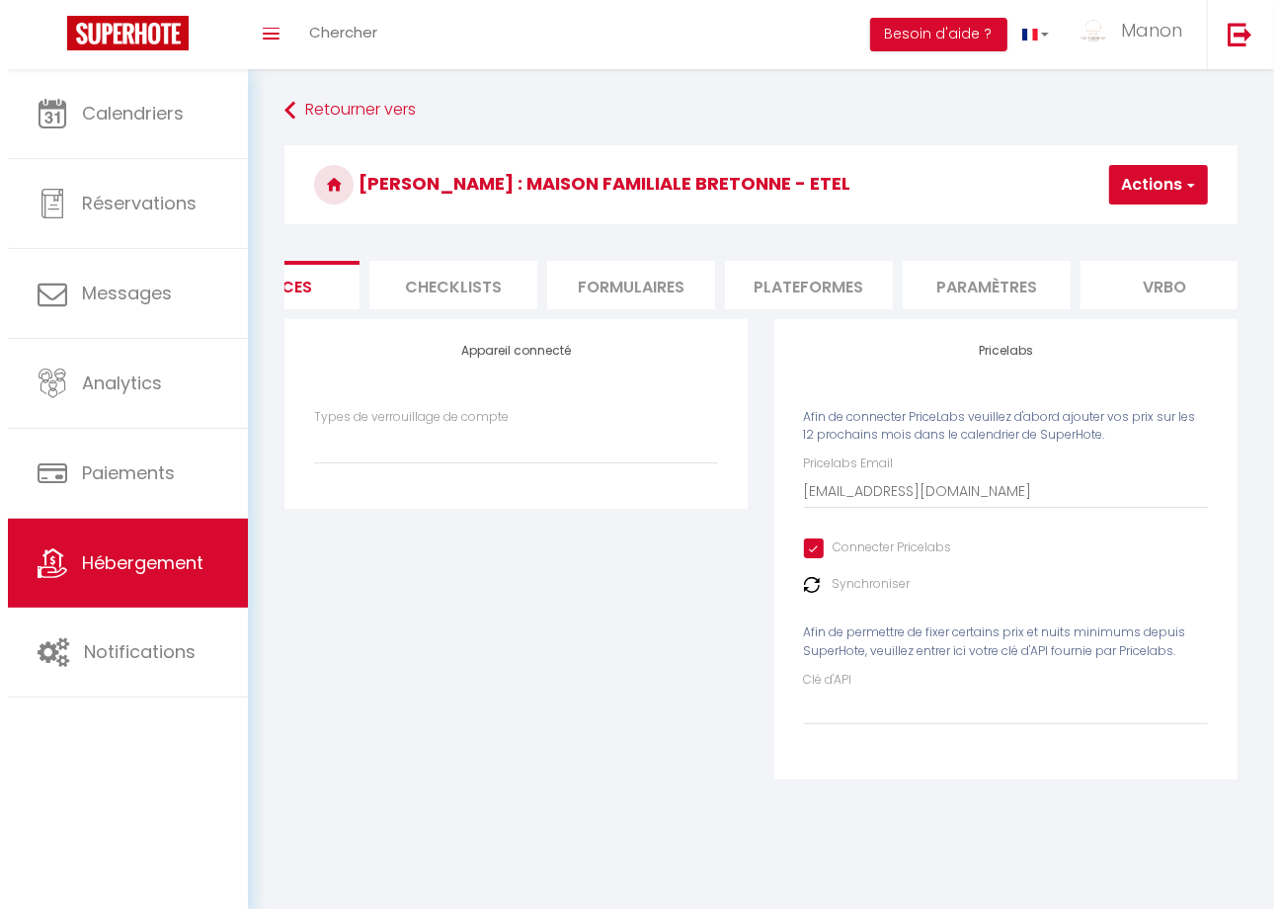
scroll to position [0, 624]
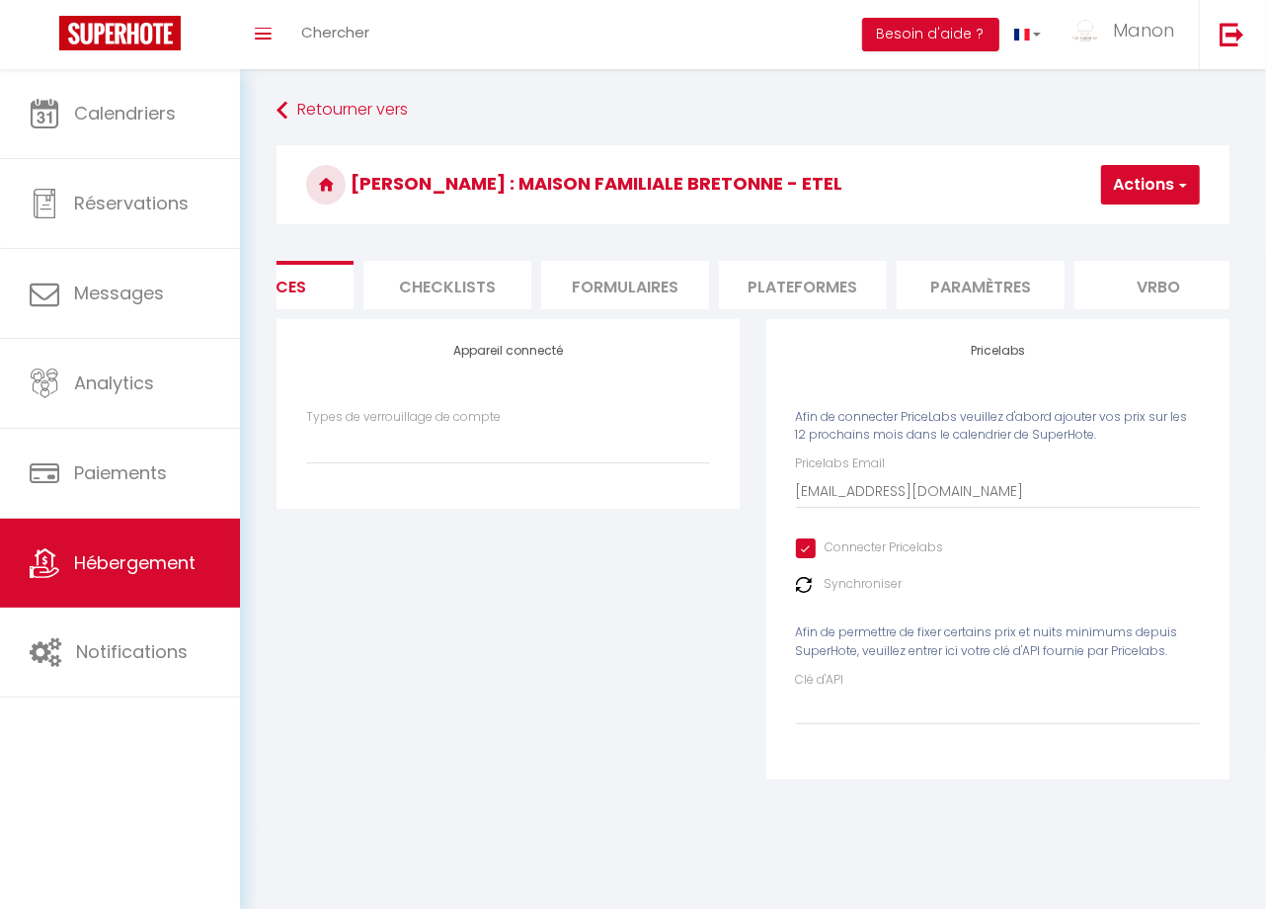
click at [513, 294] on li "Checklists" at bounding box center [447, 285] width 168 height 48
select select
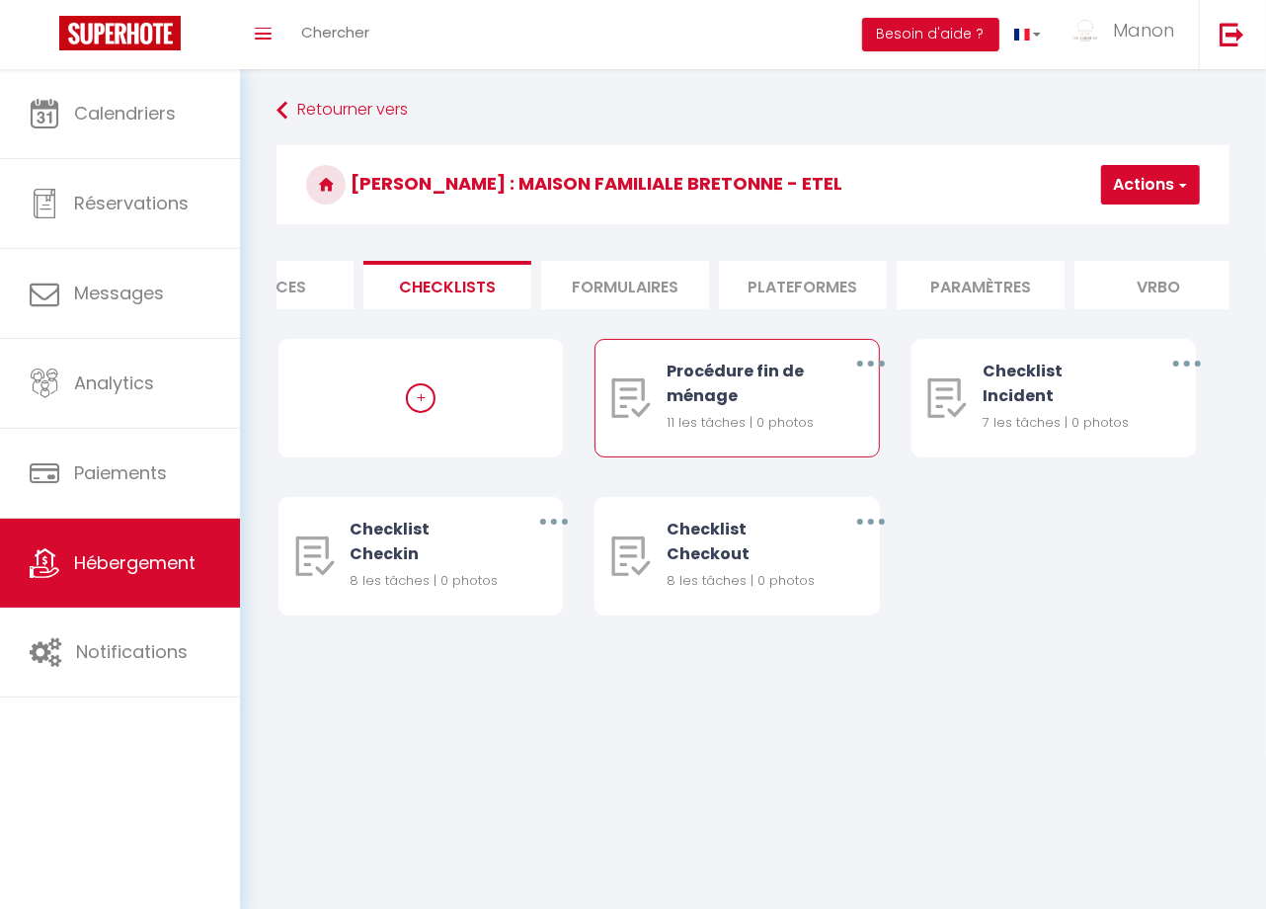
click at [863, 378] on button "button" at bounding box center [870, 364] width 52 height 38
click at [827, 416] on link "Editer" at bounding box center [818, 412] width 146 height 34
type input "Procédure fin de ménage"
type input "Checklist ménage"
select select
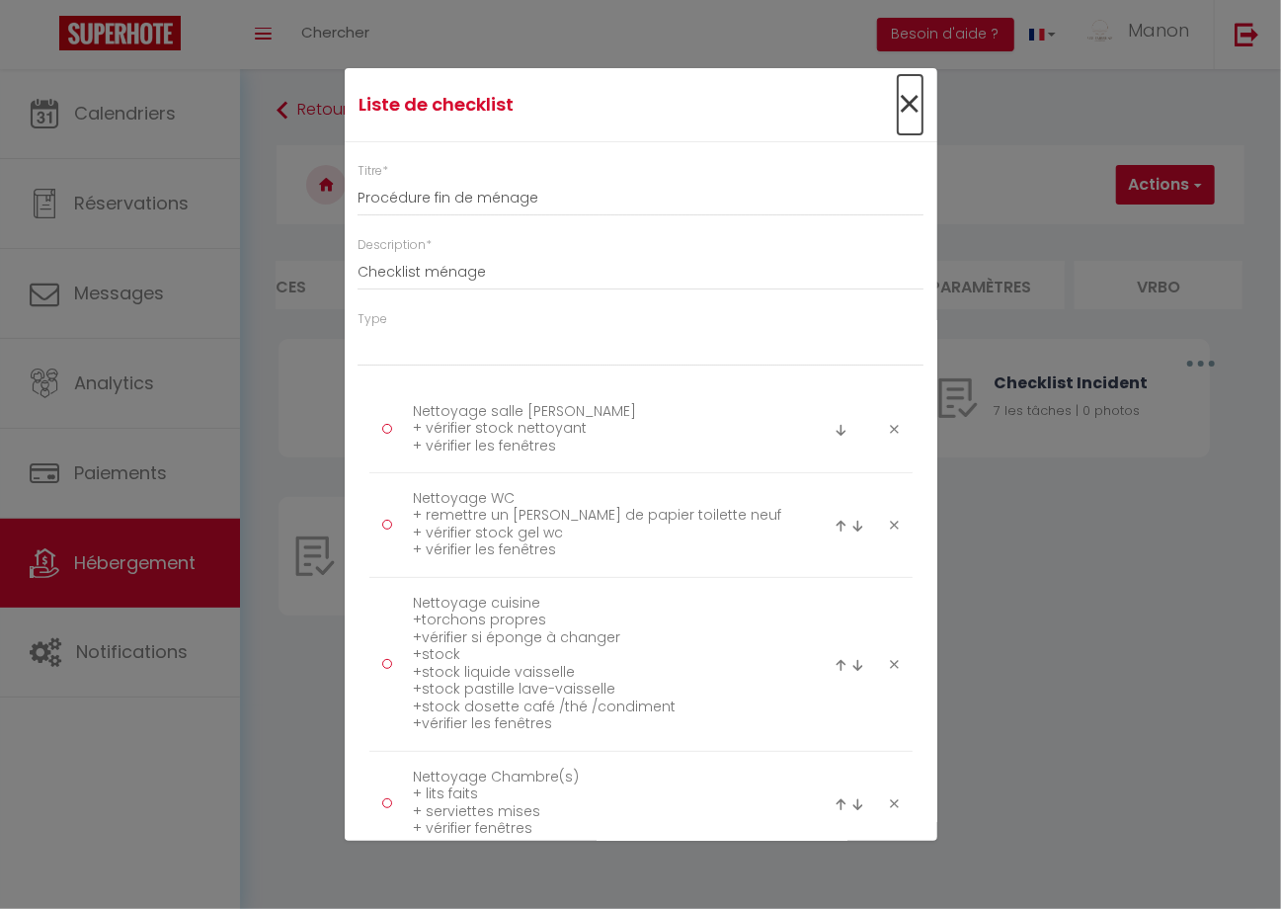
click at [898, 117] on span "×" at bounding box center [910, 104] width 25 height 59
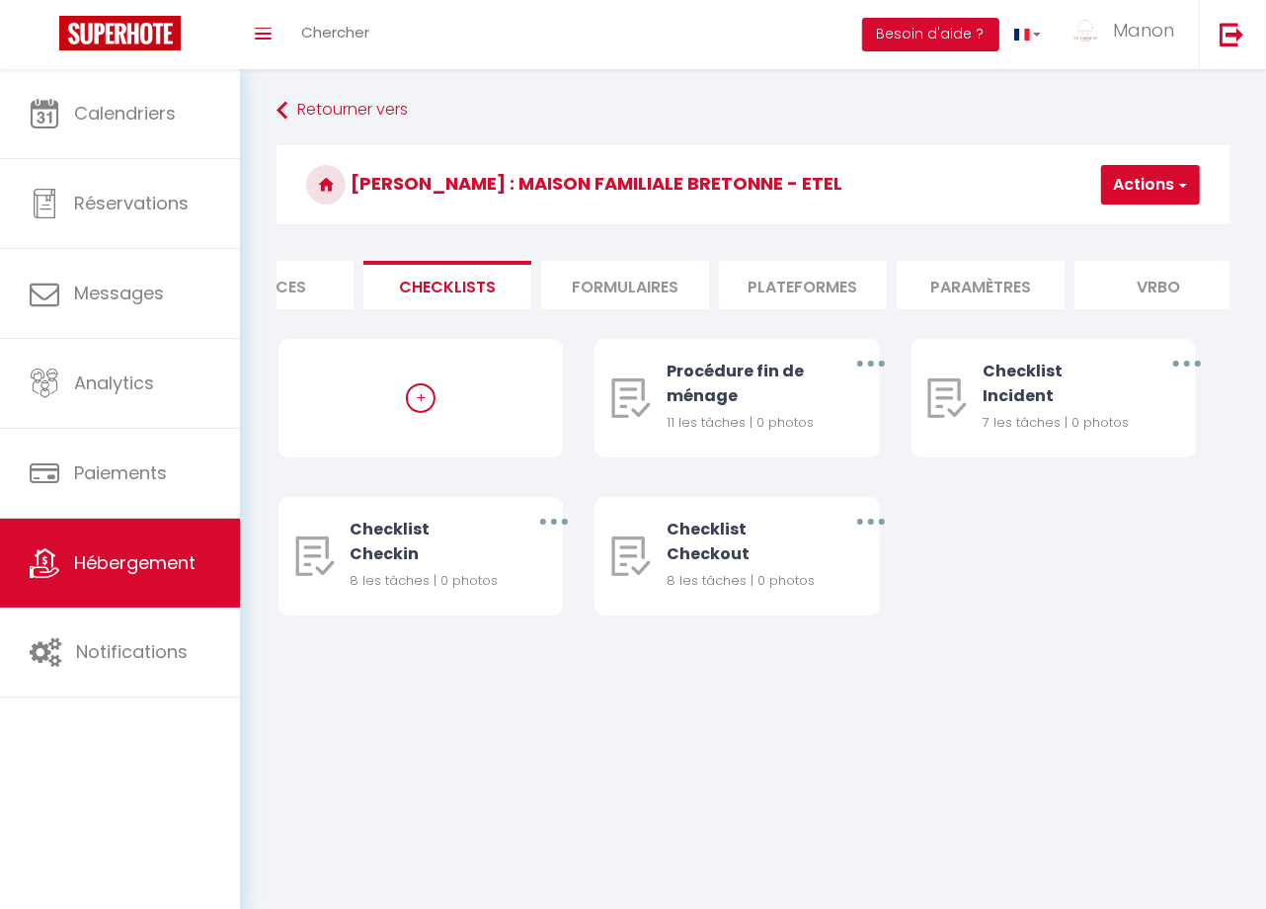
click at [868, 285] on li "Plateformes" at bounding box center [803, 285] width 168 height 48
select select
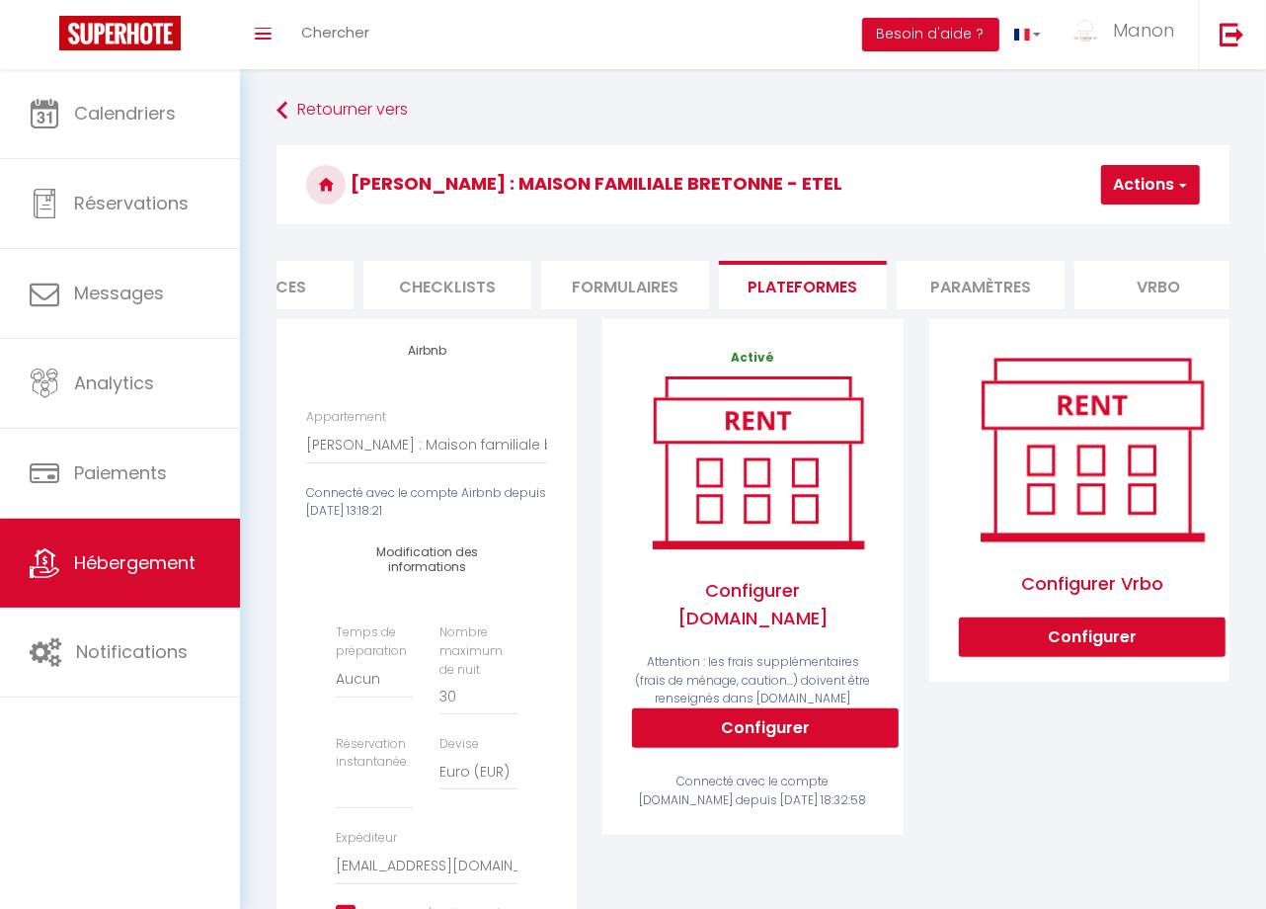
click at [960, 294] on li "Paramètres" at bounding box center [981, 285] width 168 height 48
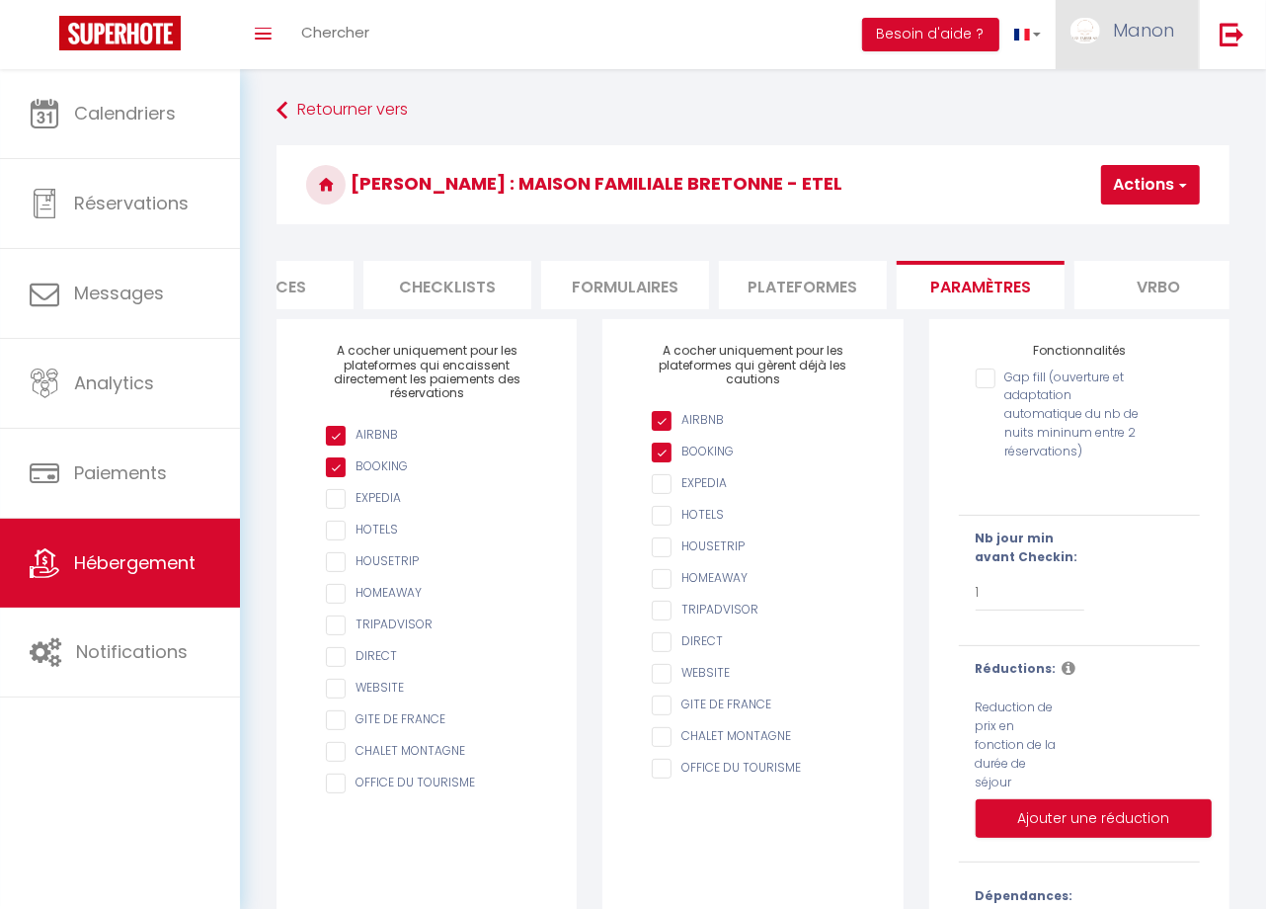
click at [1150, 30] on span "Manon" at bounding box center [1143, 30] width 61 height 25
click at [1078, 131] on link "Équipe" at bounding box center [1120, 135] width 146 height 34
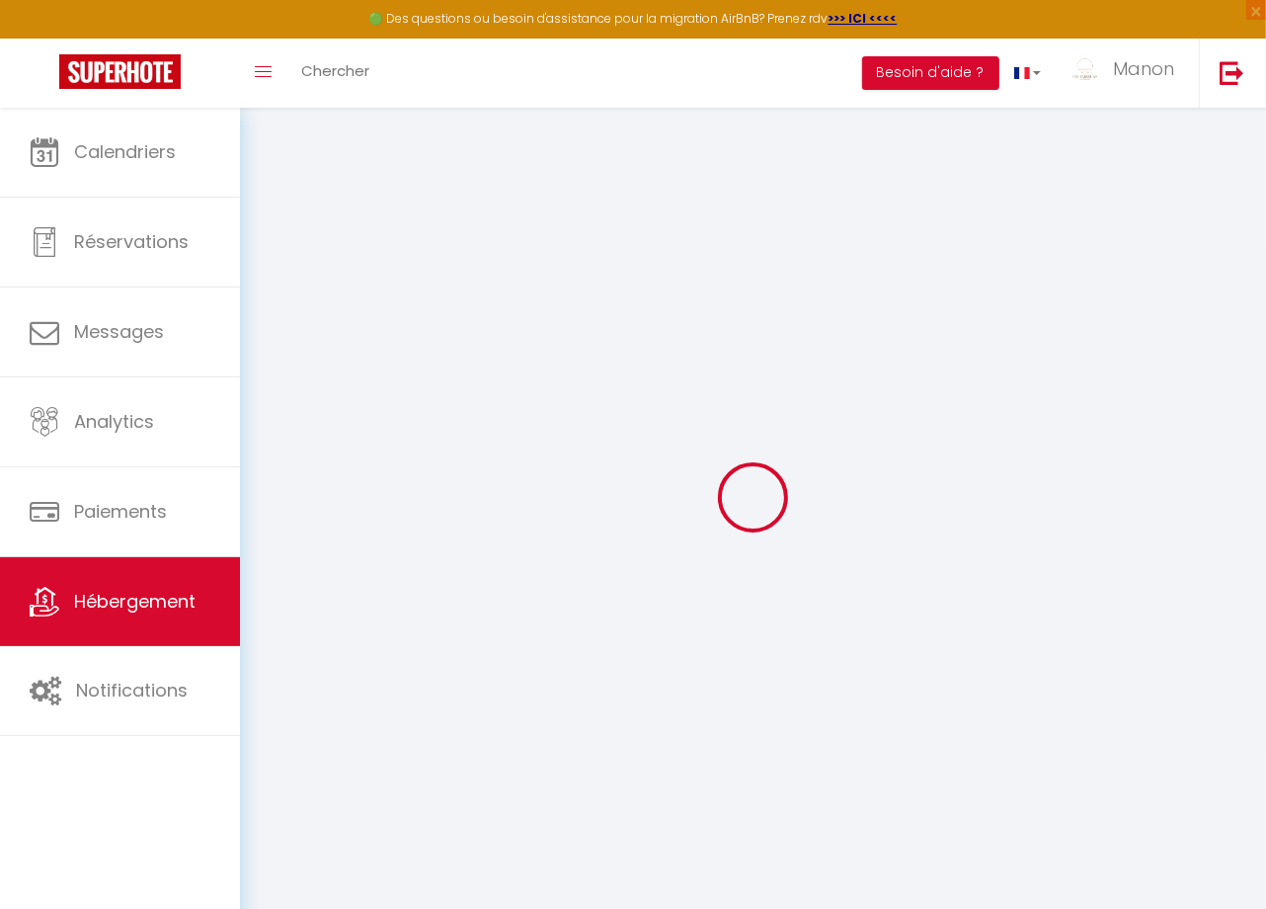
checkbox input "true"
select select "1"
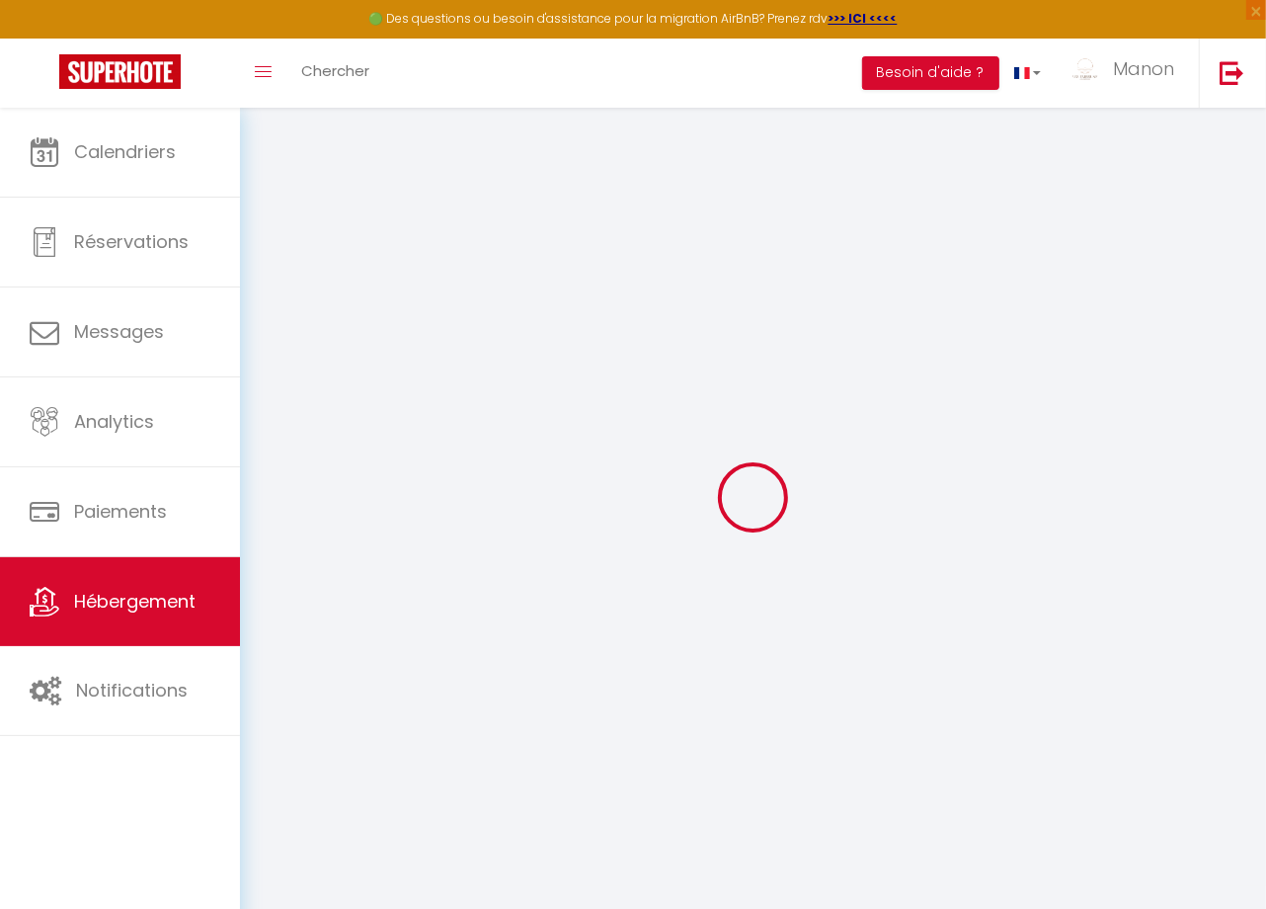
checkbox input "false"
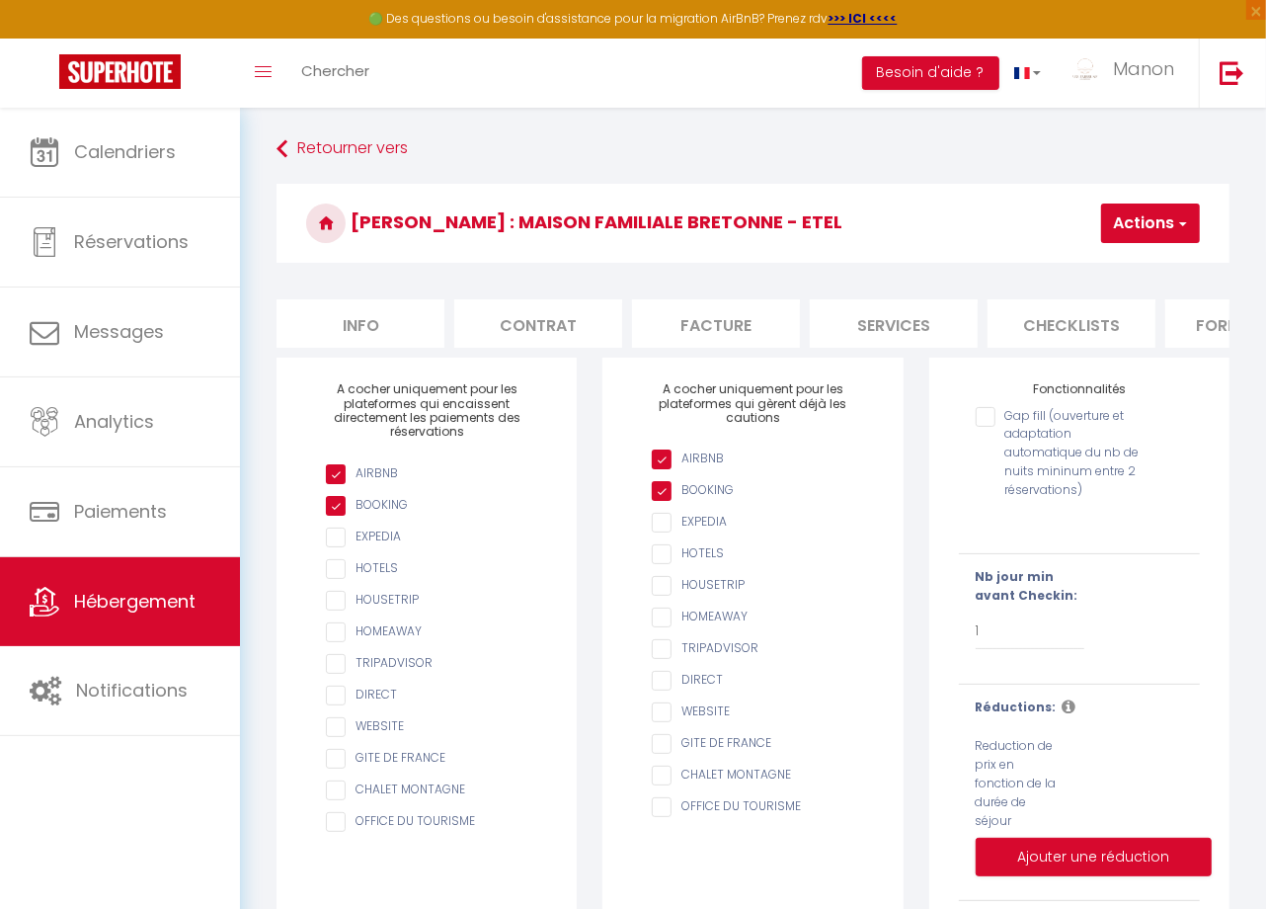
click at [350, 305] on li "Info" at bounding box center [361, 323] width 168 height 48
select select
checkbox input "false"
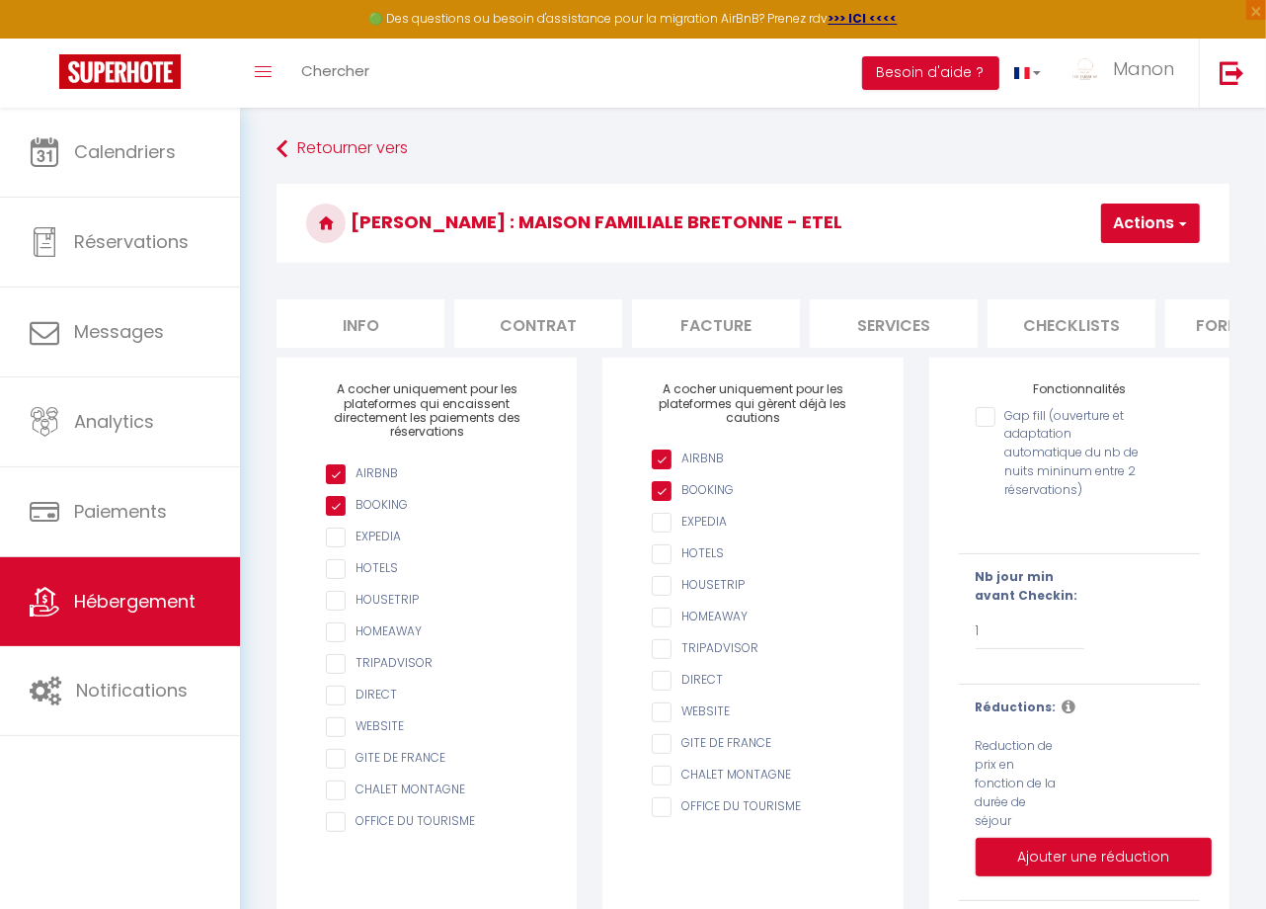
checkbox input "false"
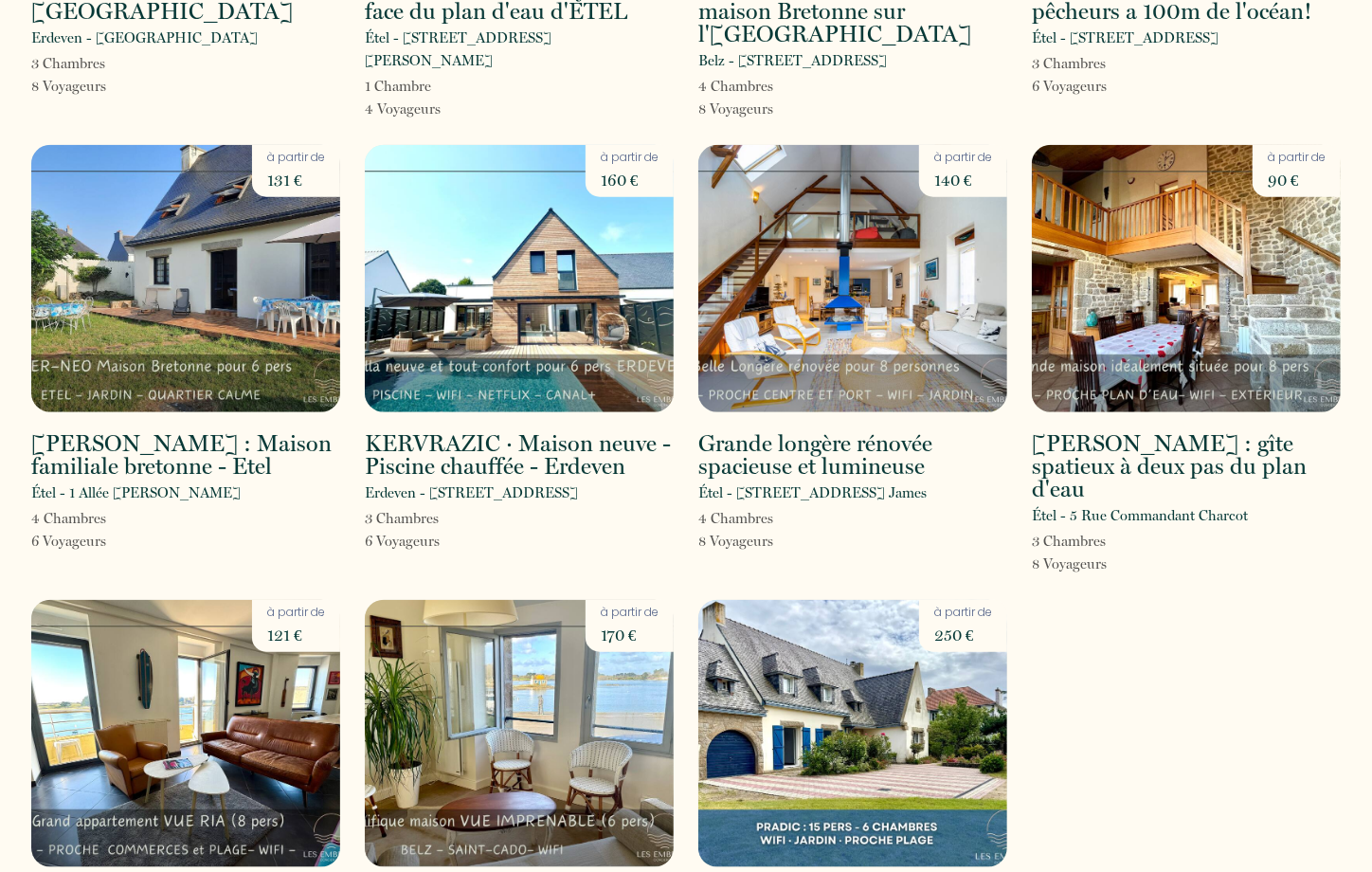
scroll to position [948, 0]
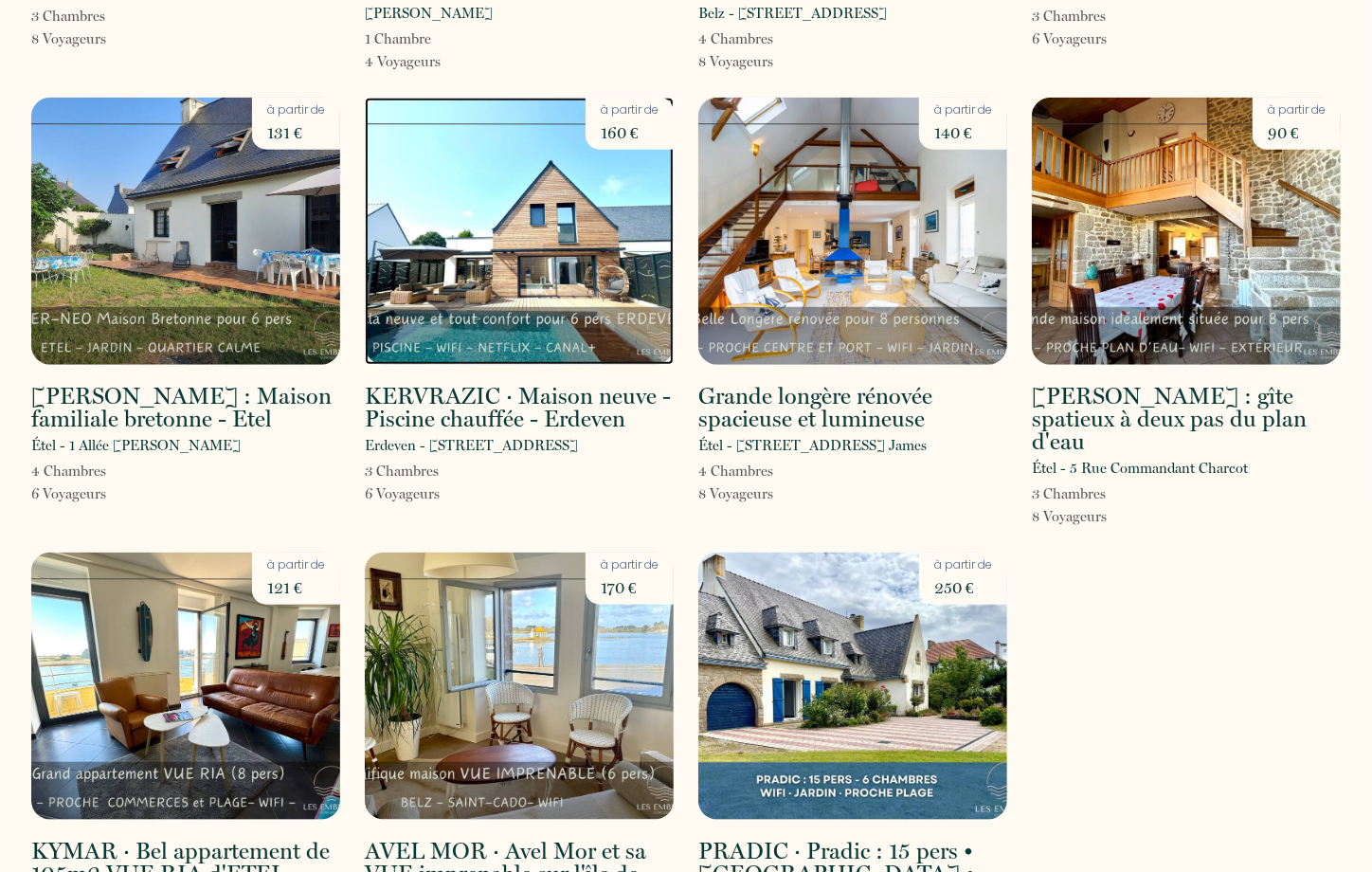
click at [470, 203] on img at bounding box center [519, 231] width 309 height 267
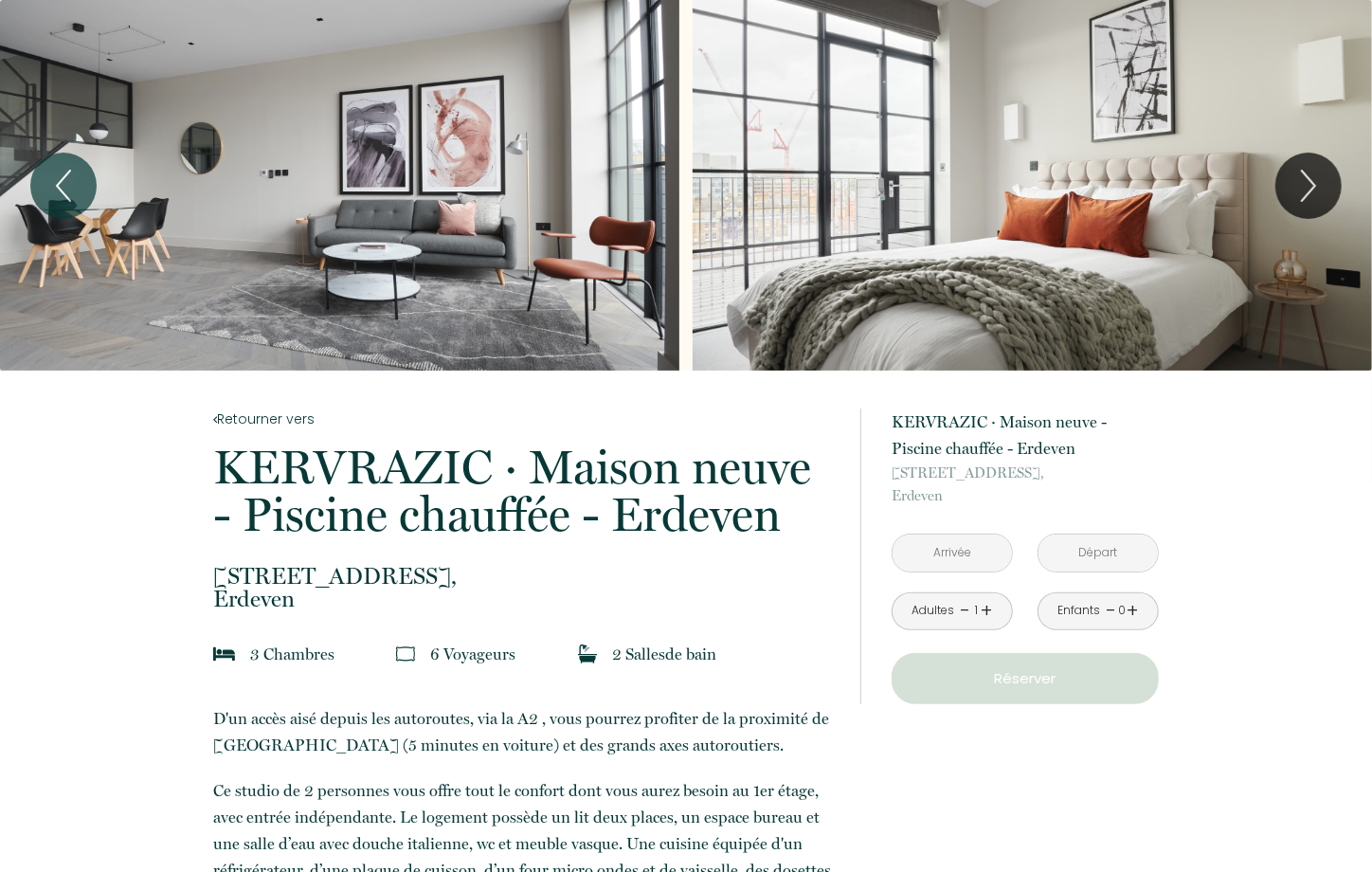
click at [417, 462] on p "KERVRAZIC · [GEOGRAPHIC_DATA] chauffée - Erdeven" at bounding box center [524, 490] width 622 height 95
click at [574, 538] on p "KERVRAZIC · Maison neuve - Piscine chauffée - Erdeven" at bounding box center [524, 490] width 622 height 95
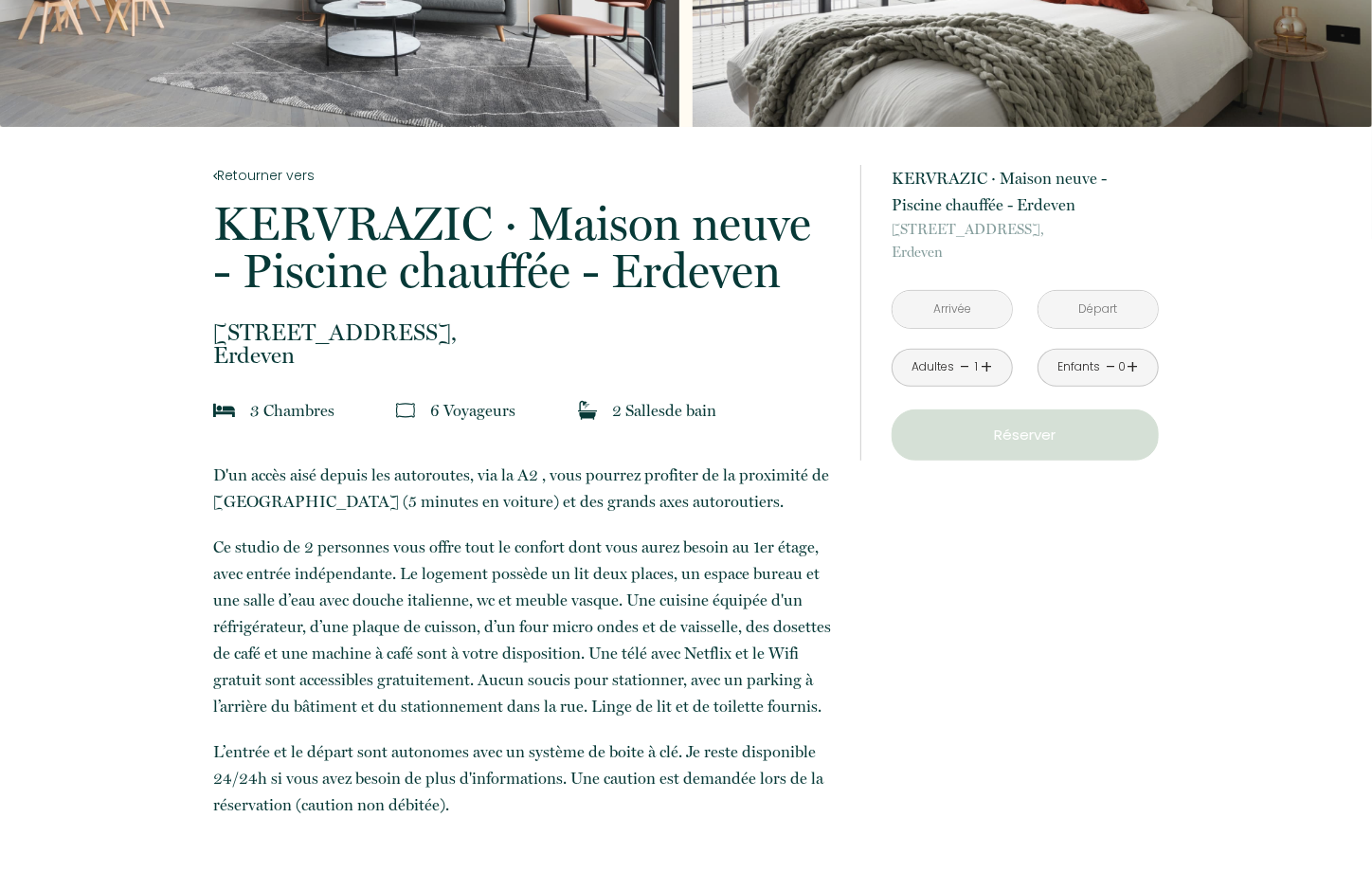
scroll to position [245, 0]
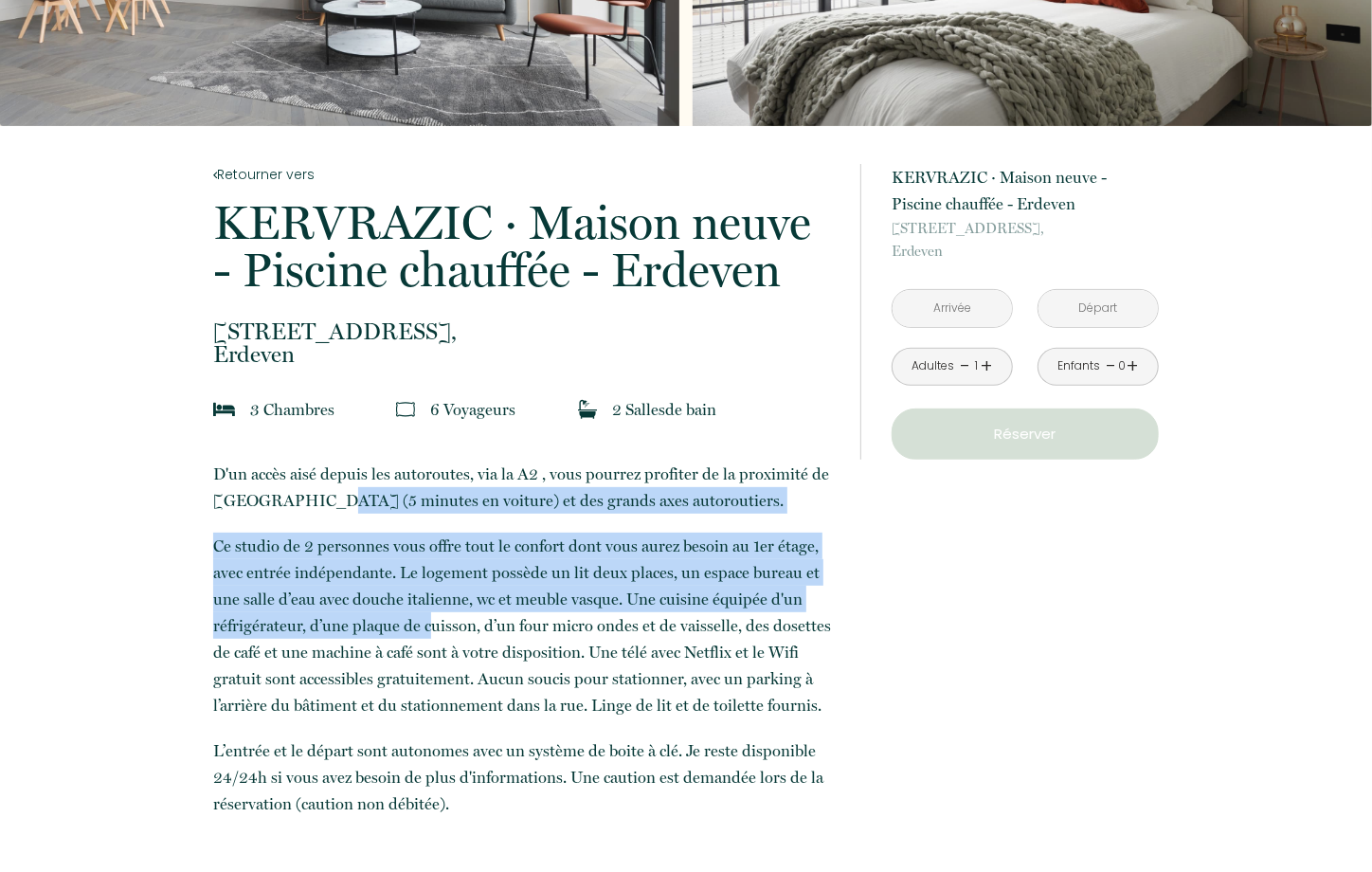
drag, startPoint x: 306, startPoint y: 489, endPoint x: 437, endPoint y: 625, distance: 188.8
click at [437, 625] on p "D'un accès aisé depuis les autoroutes, via la A2 , vous pourrez profiter de la …" at bounding box center [524, 638] width 622 height 356
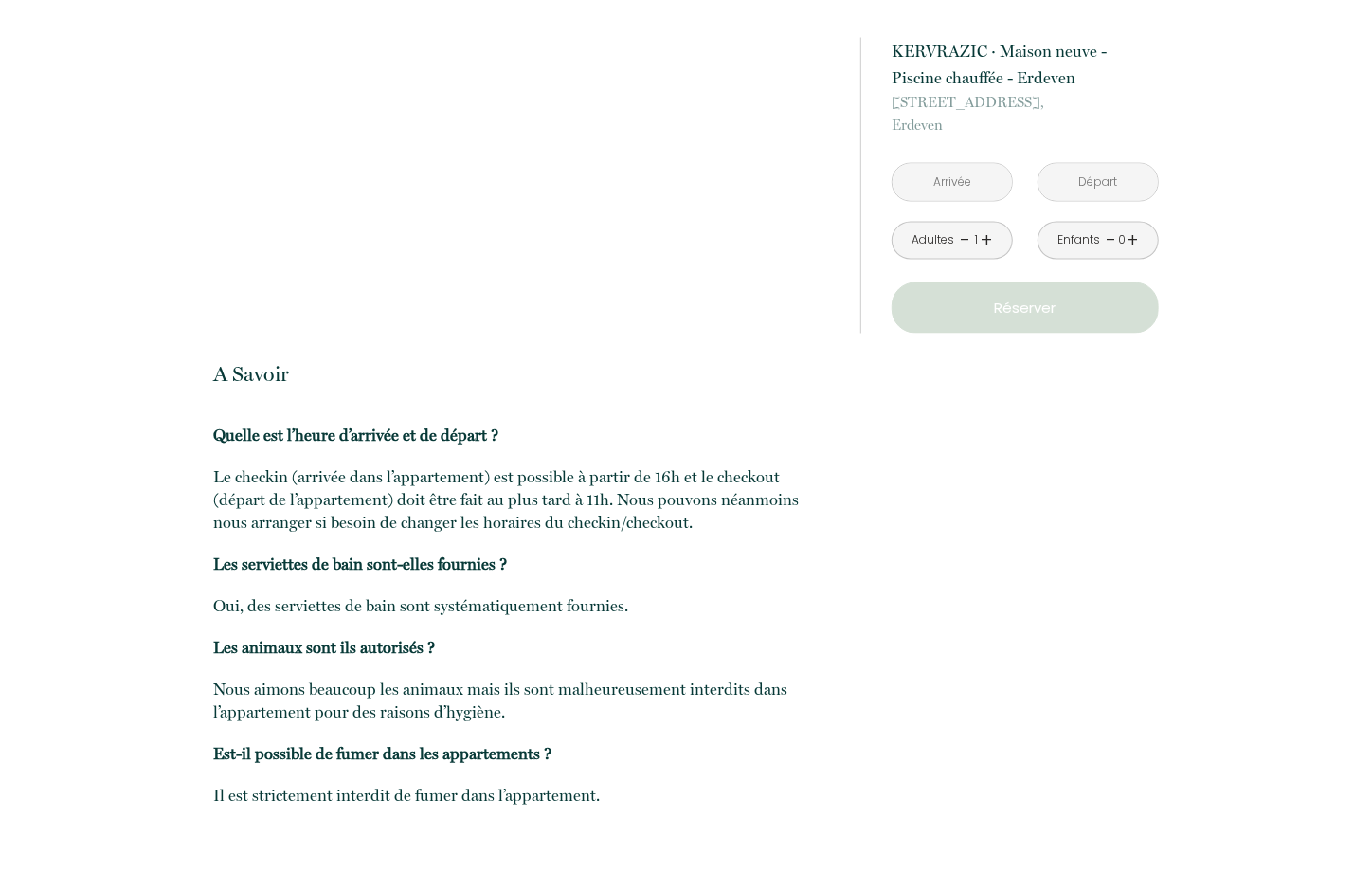
scroll to position [1902, 0]
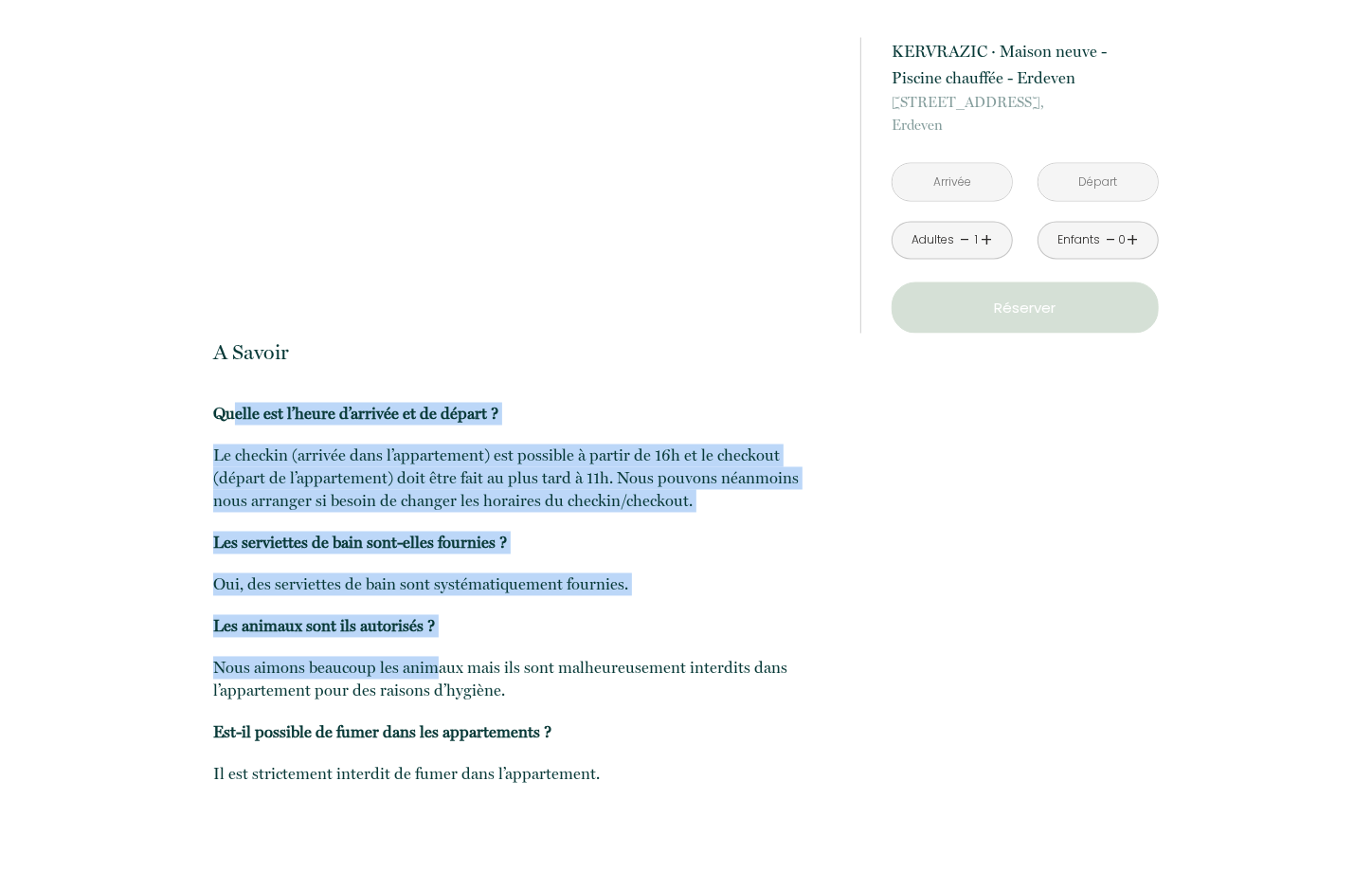
drag, startPoint x: 233, startPoint y: 418, endPoint x: 440, endPoint y: 675, distance: 330.0
click at [440, 675] on p "Quelle est l’heure d’arrivée et de départ ? Le checkin (arrivée dans l’appartem…" at bounding box center [524, 594] width 622 height 383
click at [428, 646] on p "Quelle est l’heure d’arrivée et de départ ? Le checkin (arrivée dans l’appartem…" at bounding box center [524, 594] width 622 height 383
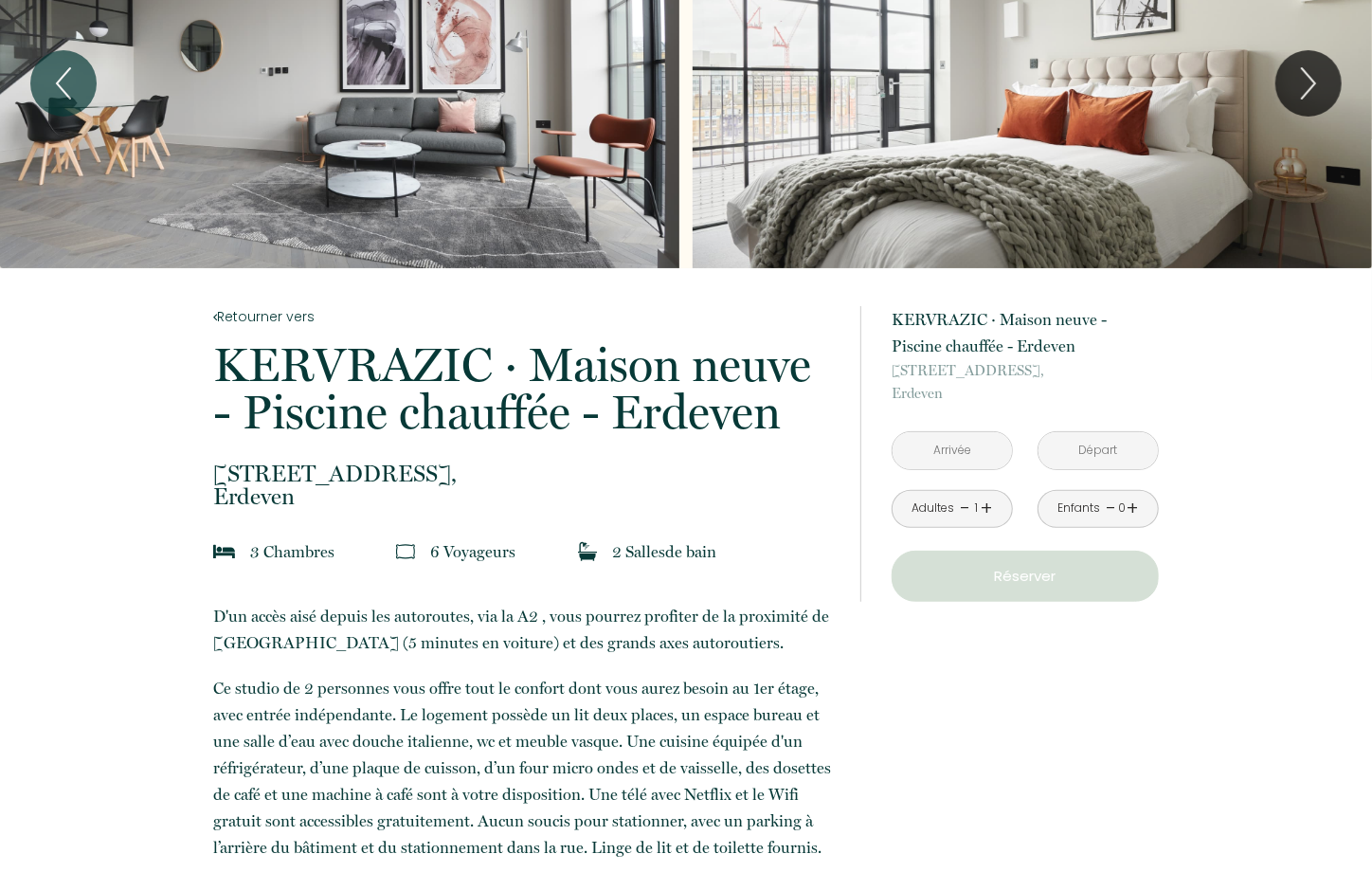
scroll to position [107, 0]
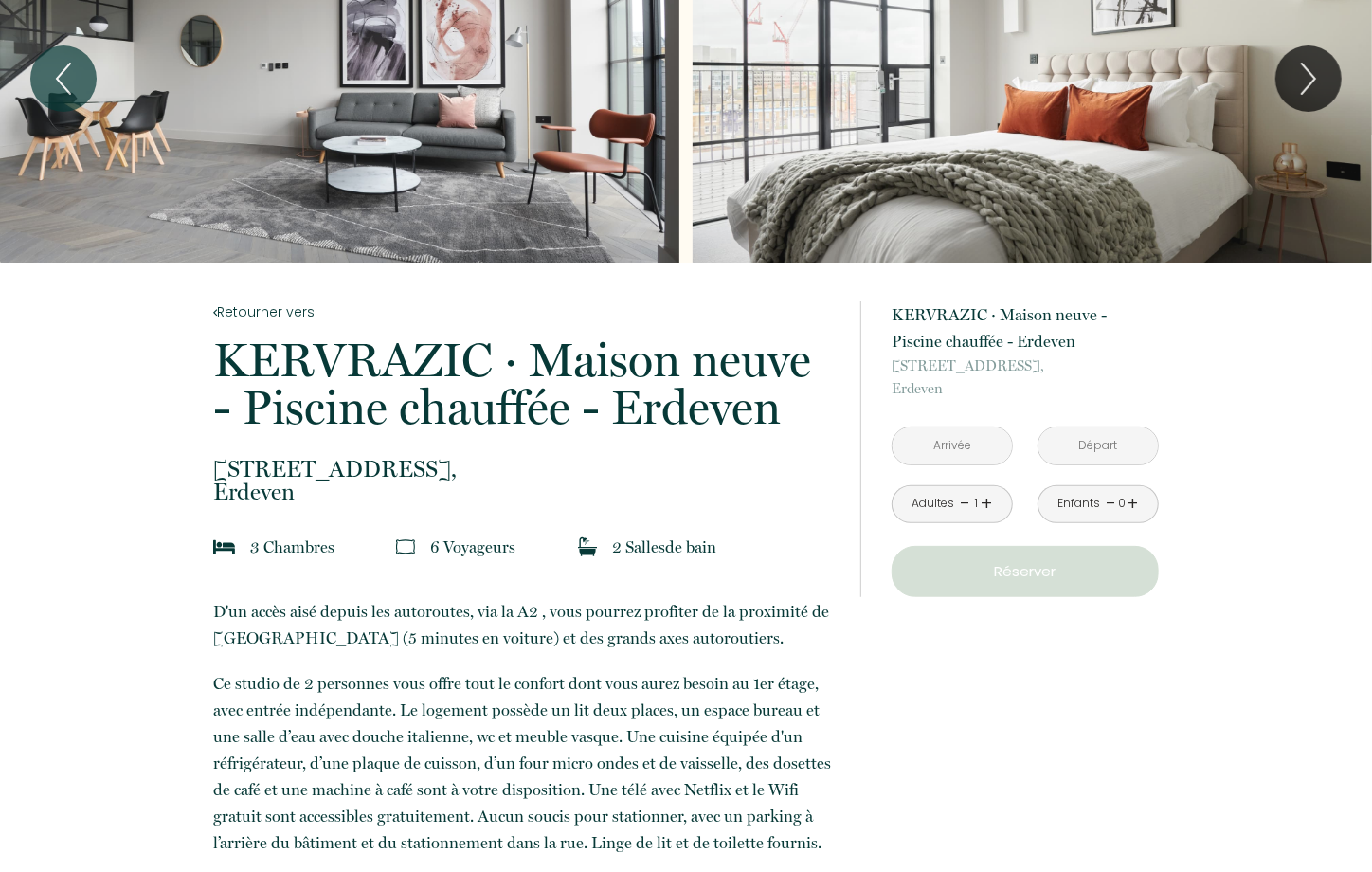
click at [931, 439] on input "text" at bounding box center [952, 445] width 119 height 37
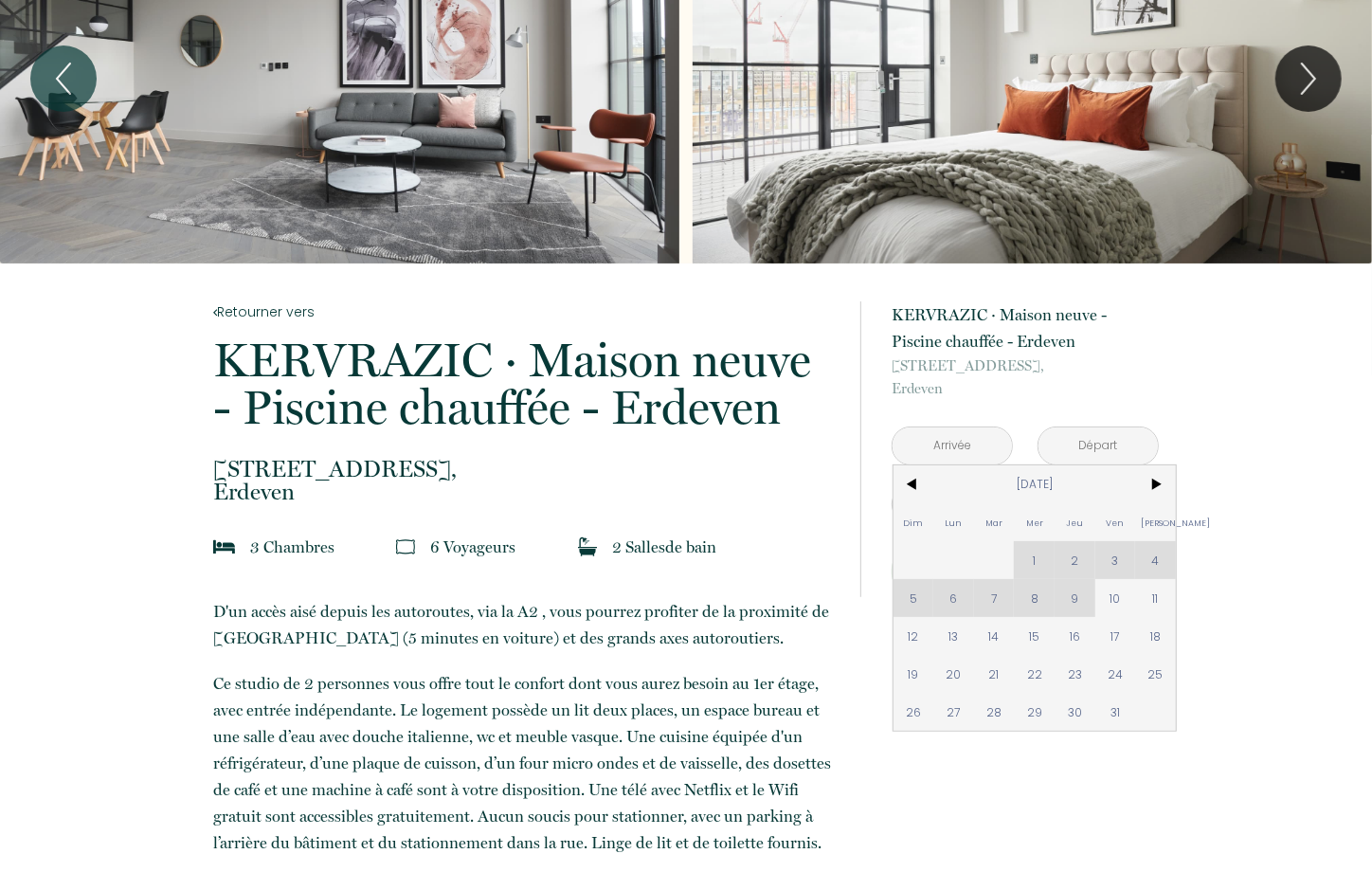
drag, startPoint x: 911, startPoint y: 667, endPoint x: 858, endPoint y: 601, distance: 84.6
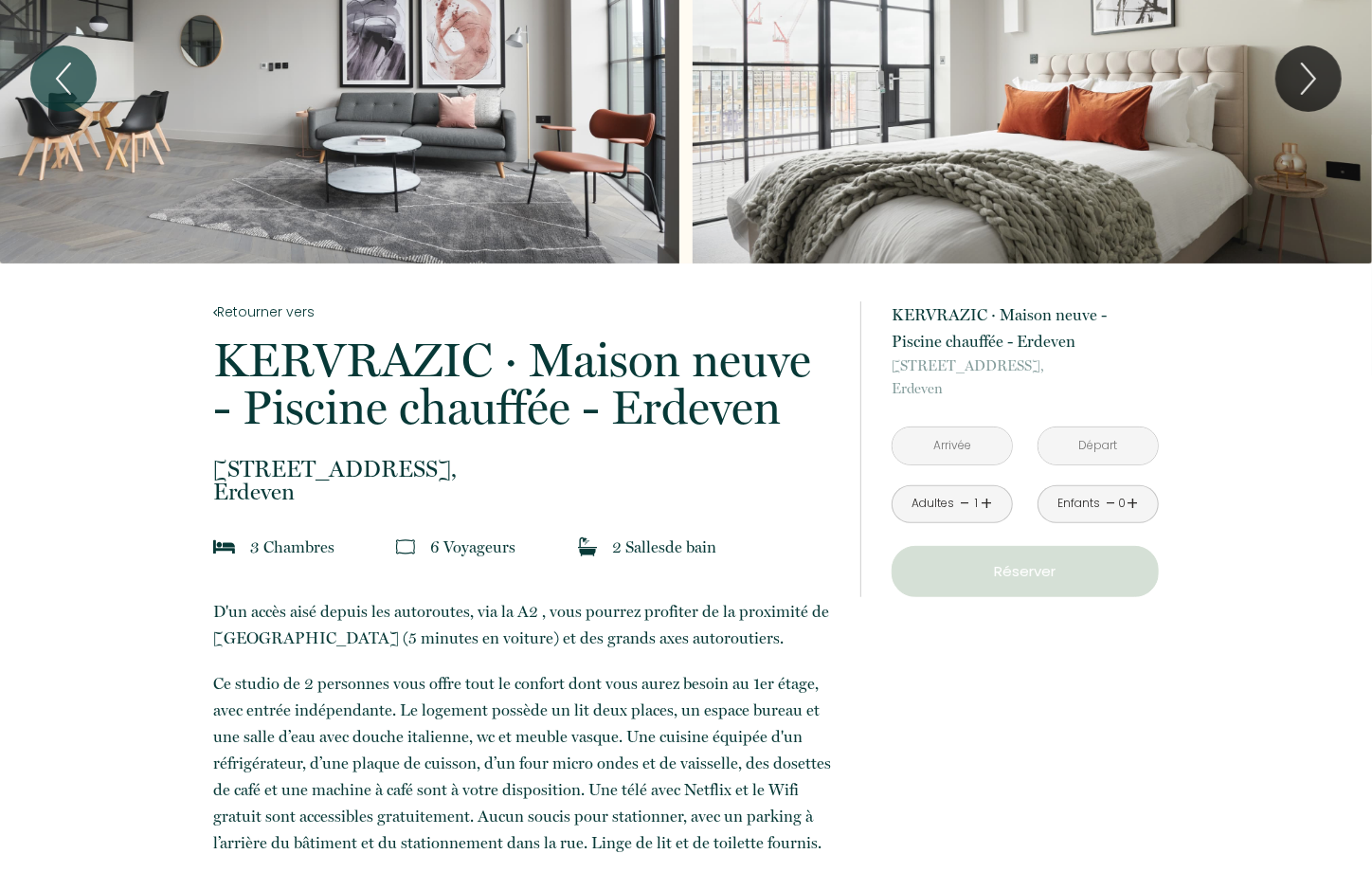
click at [938, 466] on div "à partir de 160 € KERVRAZIC · Maison neuve - Piscine chauffée - Erdeven 1 Rue d…" at bounding box center [1025, 449] width 267 height 295
click at [935, 450] on input "text" at bounding box center [952, 445] width 119 height 37
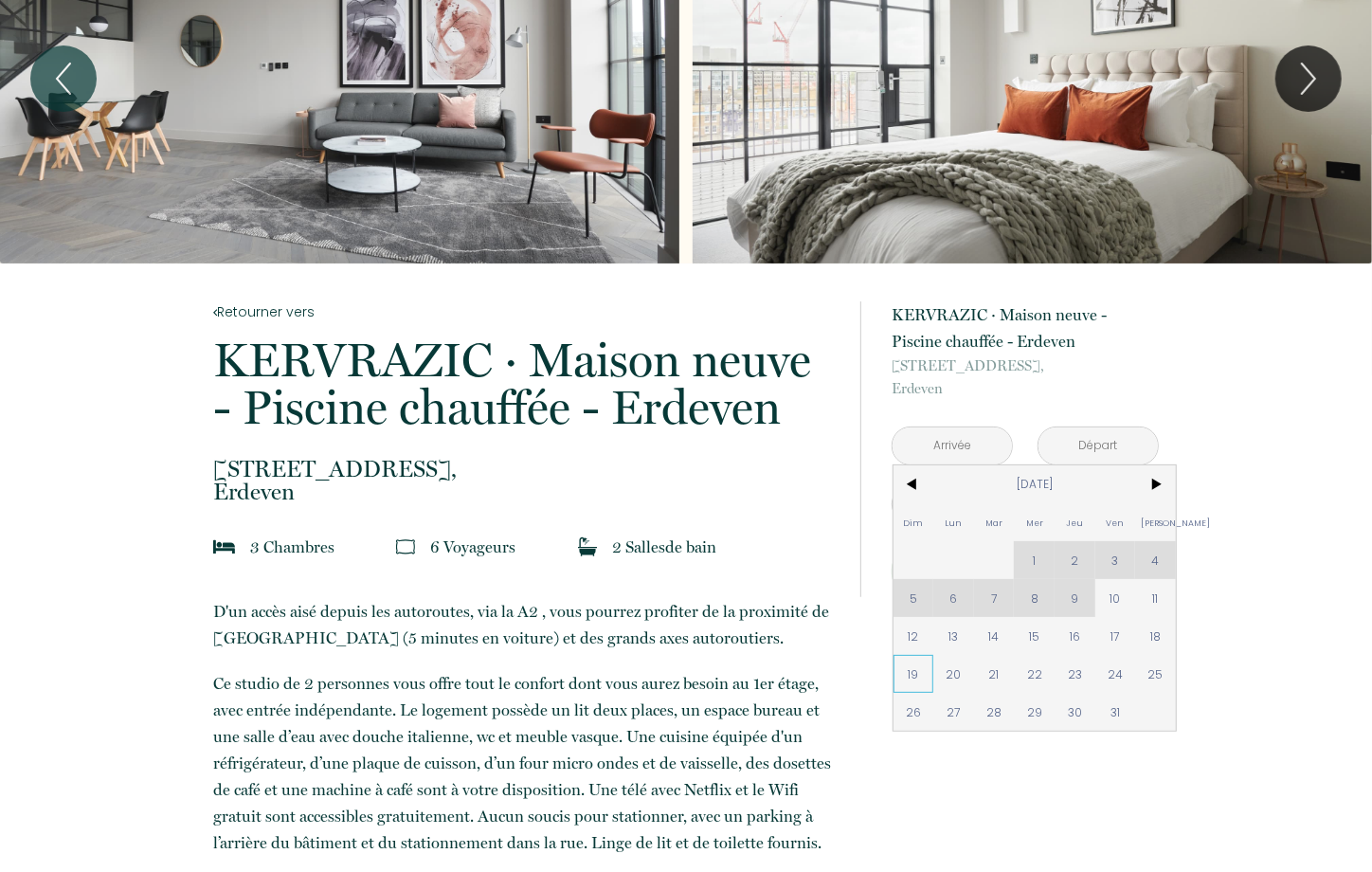
click at [922, 666] on span "19" at bounding box center [913, 673] width 40 height 38
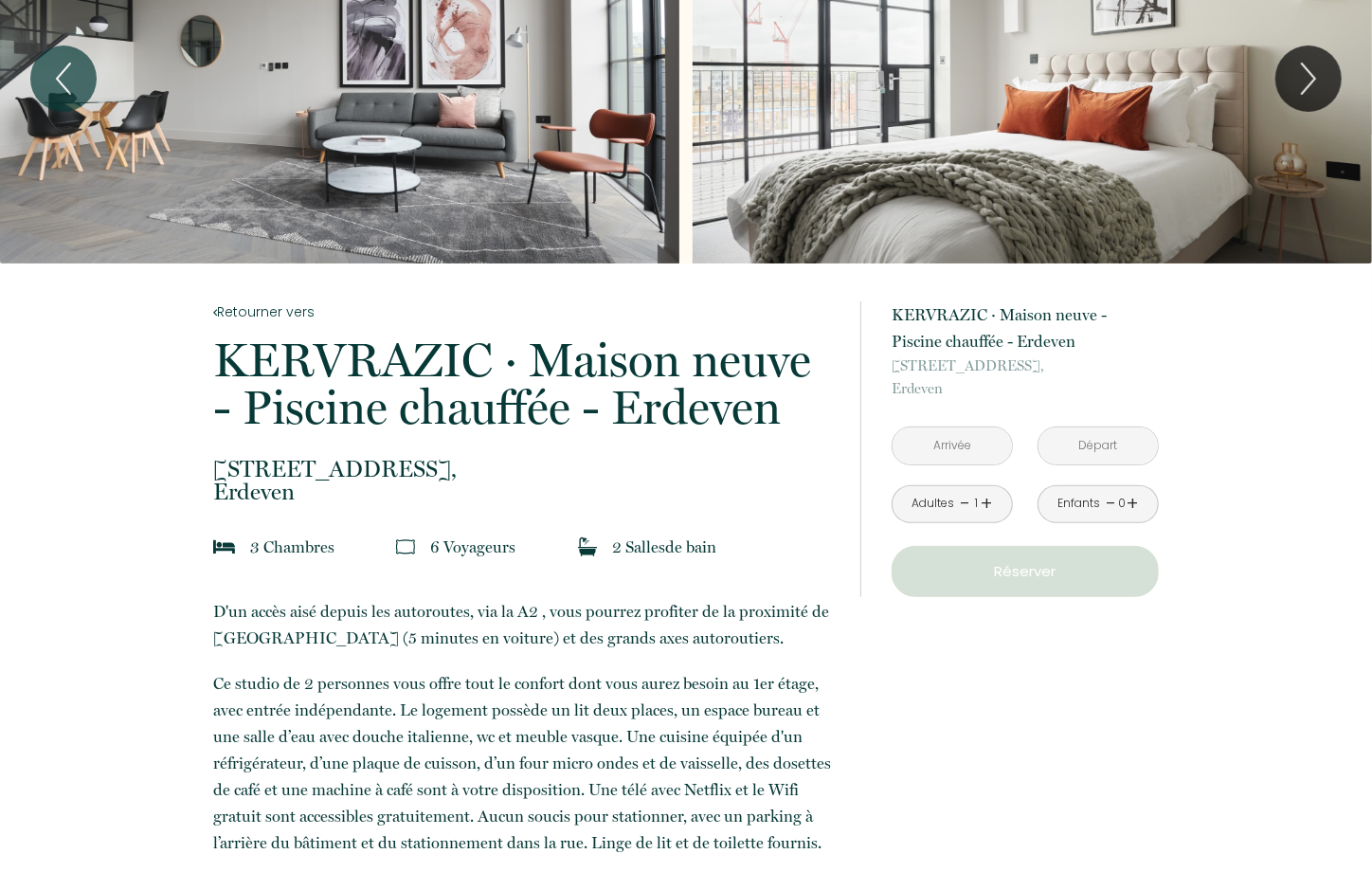
type input "Dim 19 Oct 2025"
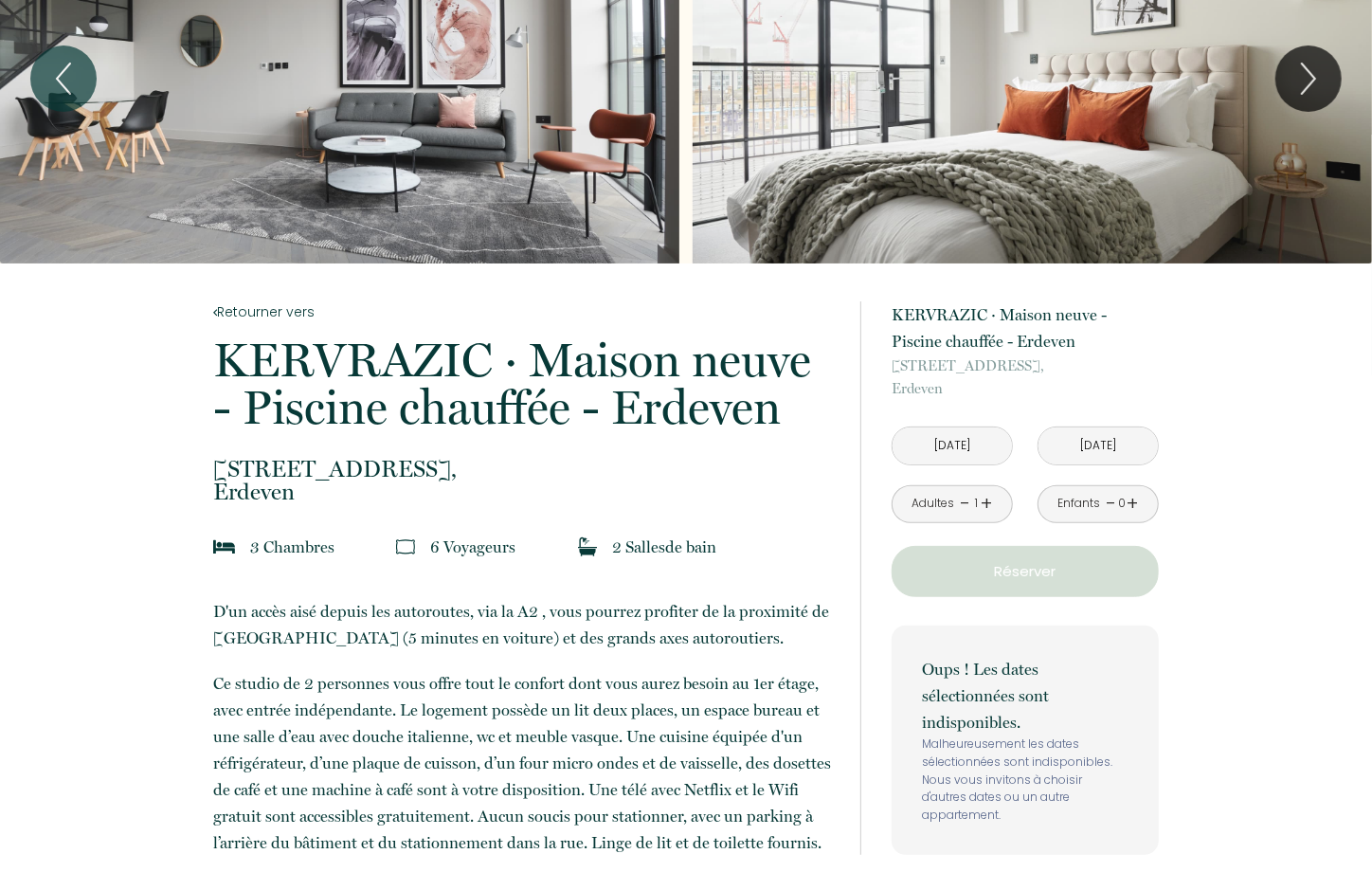
click at [1100, 452] on input "Lun 20 Oct 2025" at bounding box center [1098, 445] width 119 height 37
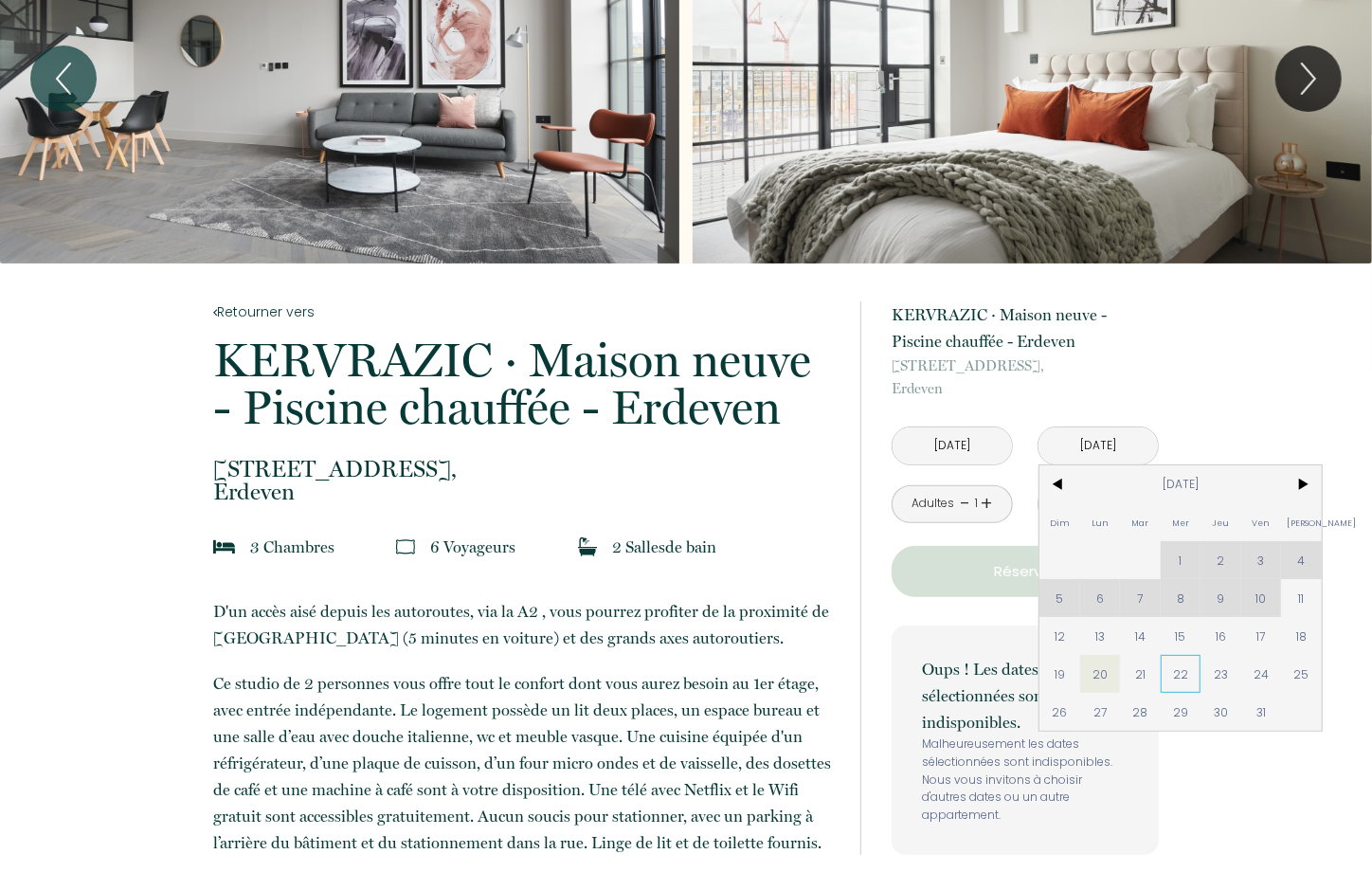
click at [1172, 674] on span "22" at bounding box center [1181, 673] width 40 height 38
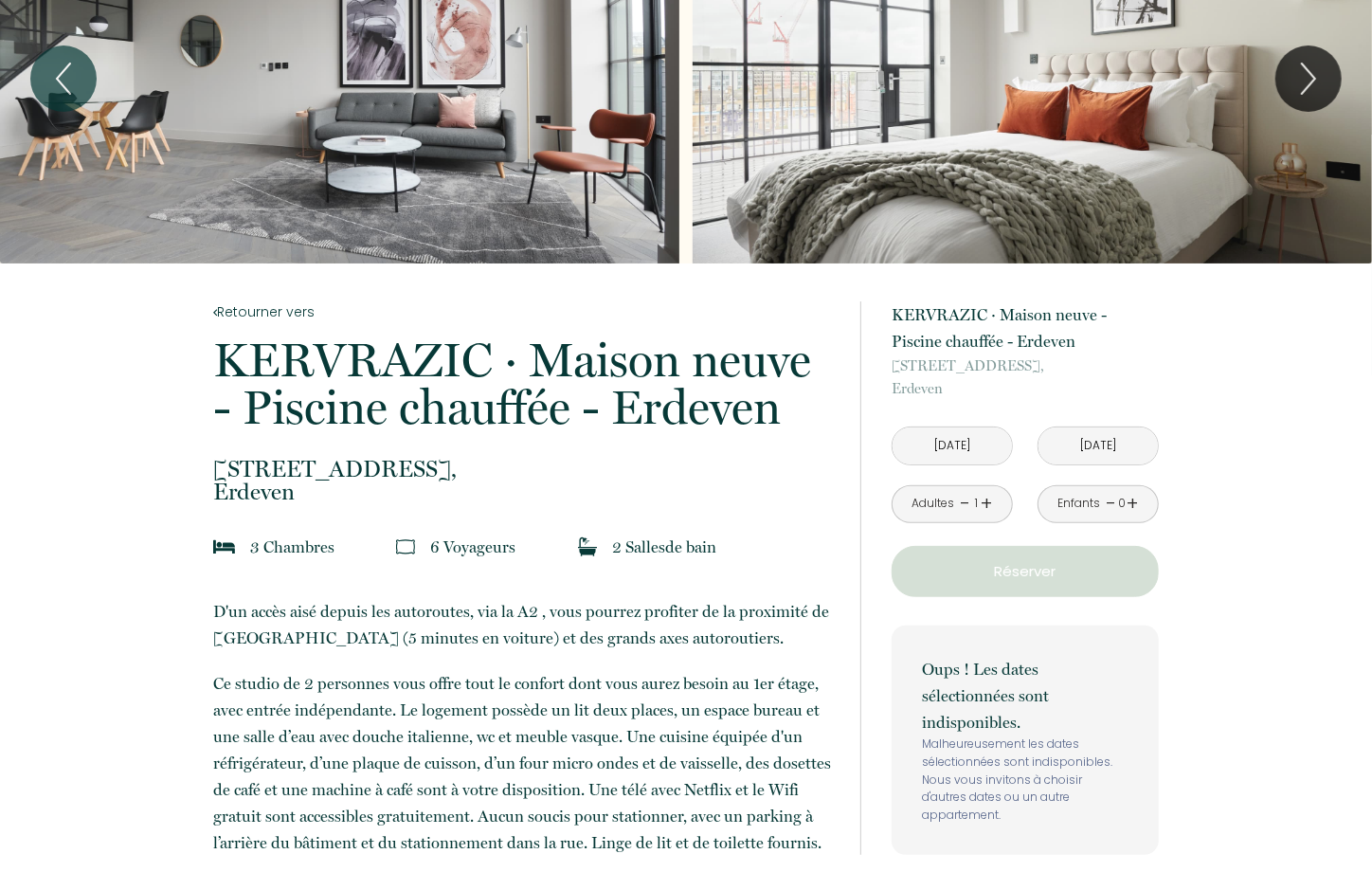
type input "Mer 22 Oct 2025"
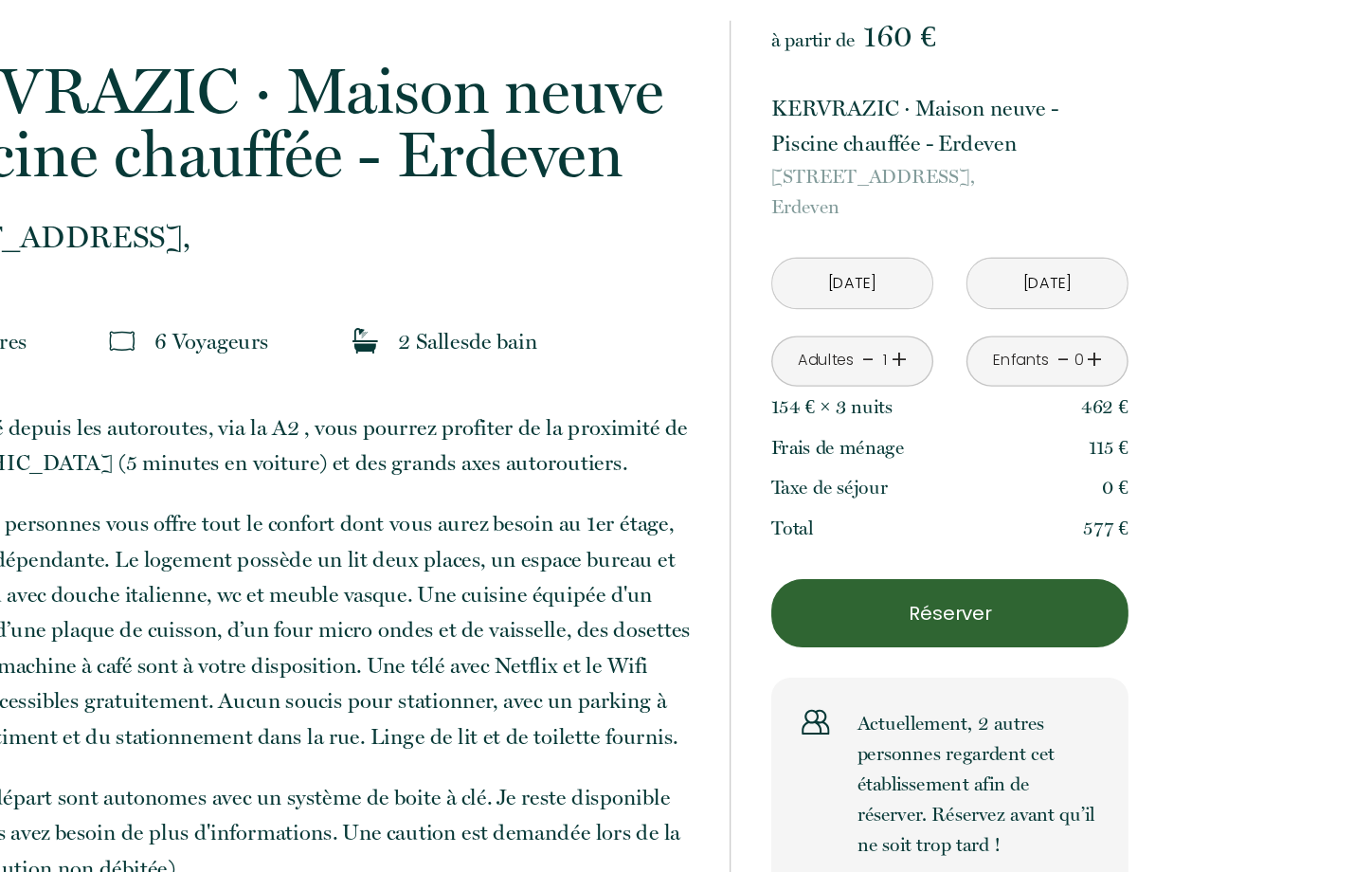
scroll to position [376, 0]
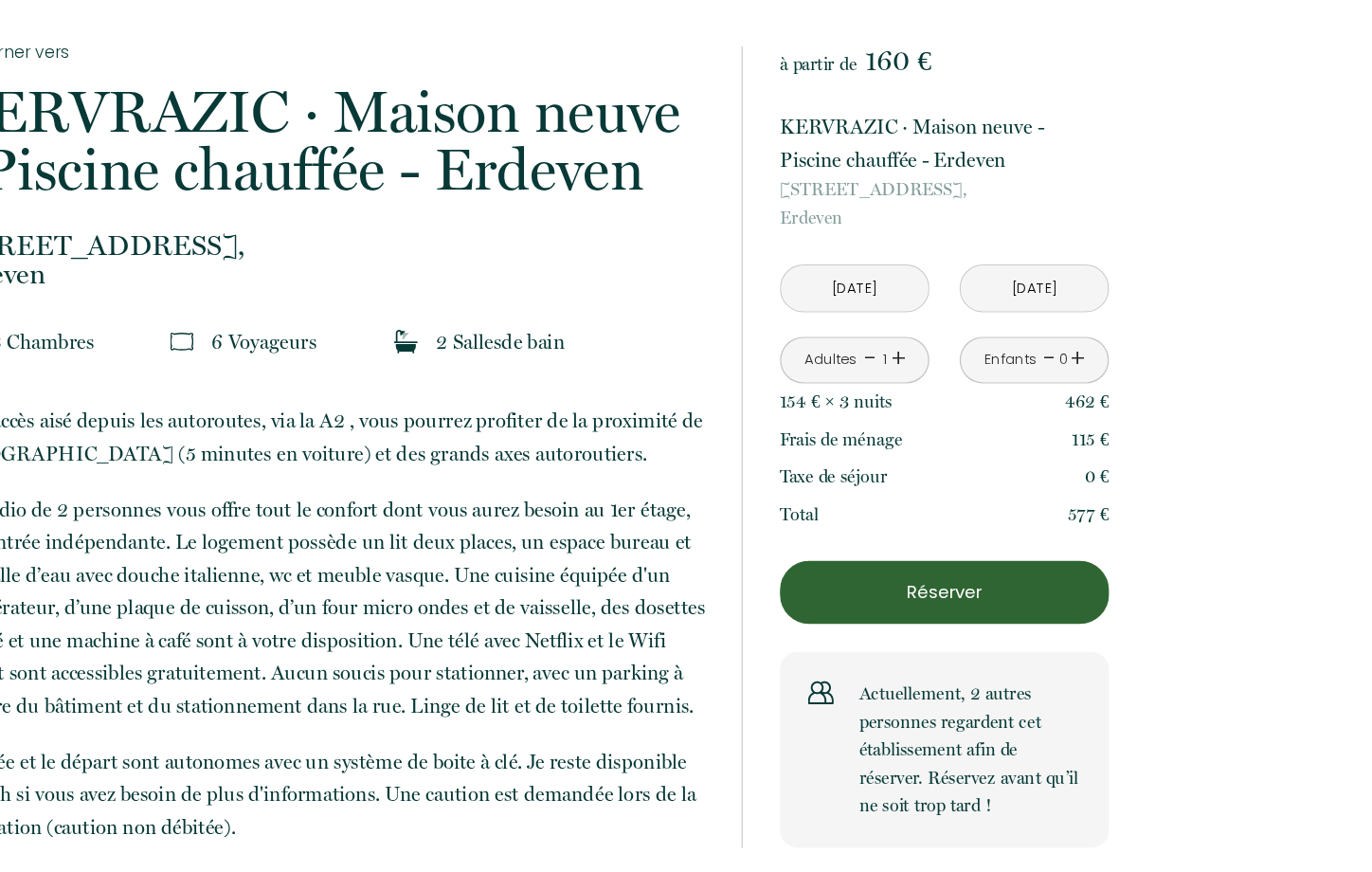
click at [946, 388] on p "Taxe de séjour" at bounding box center [934, 388] width 87 height 23
click at [1132, 387] on div "Taxe de séjour 0 €" at bounding box center [1025, 388] width 267 height 31
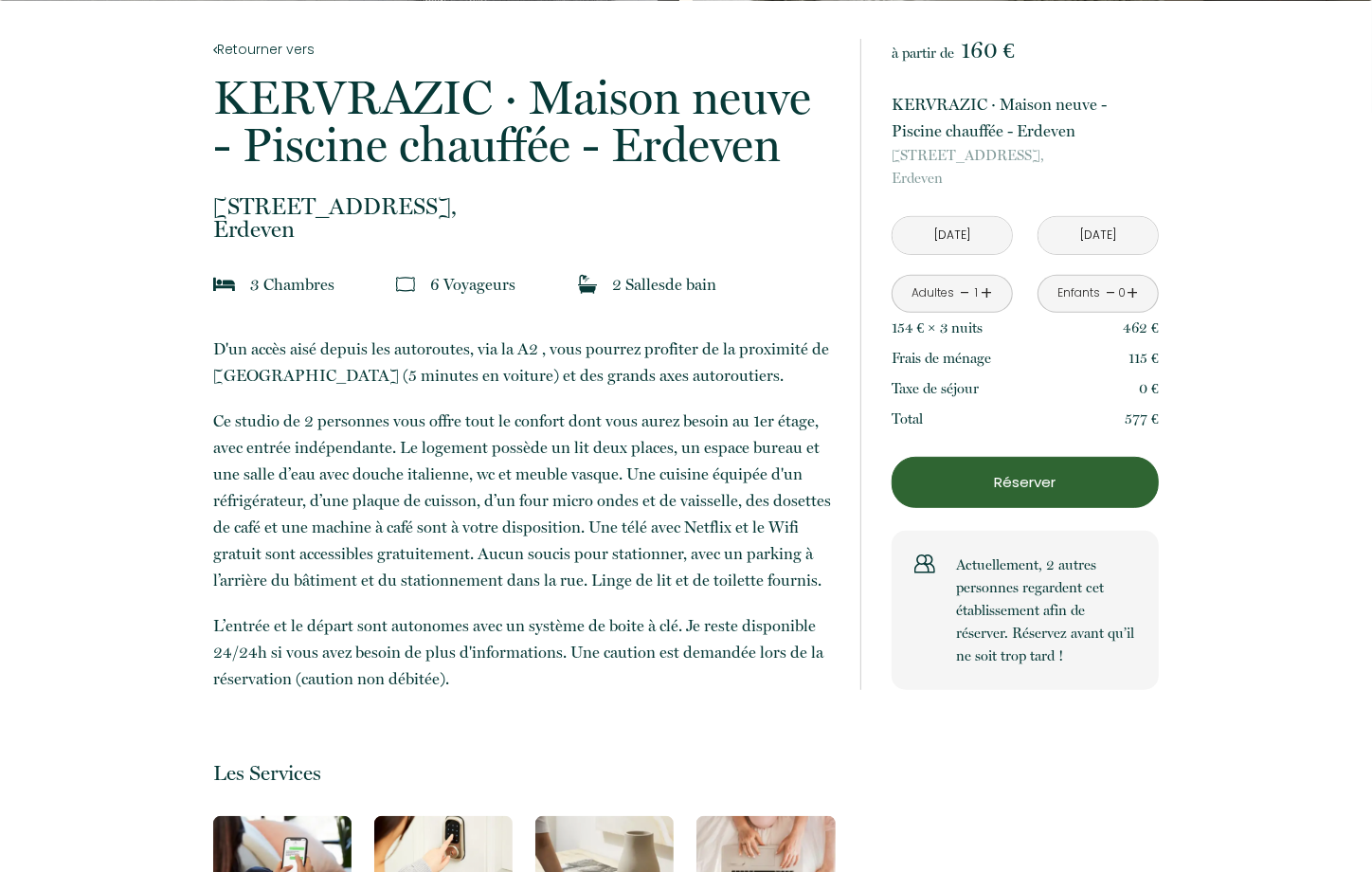
click at [1014, 482] on p "Réserver" at bounding box center [1025, 483] width 254 height 23
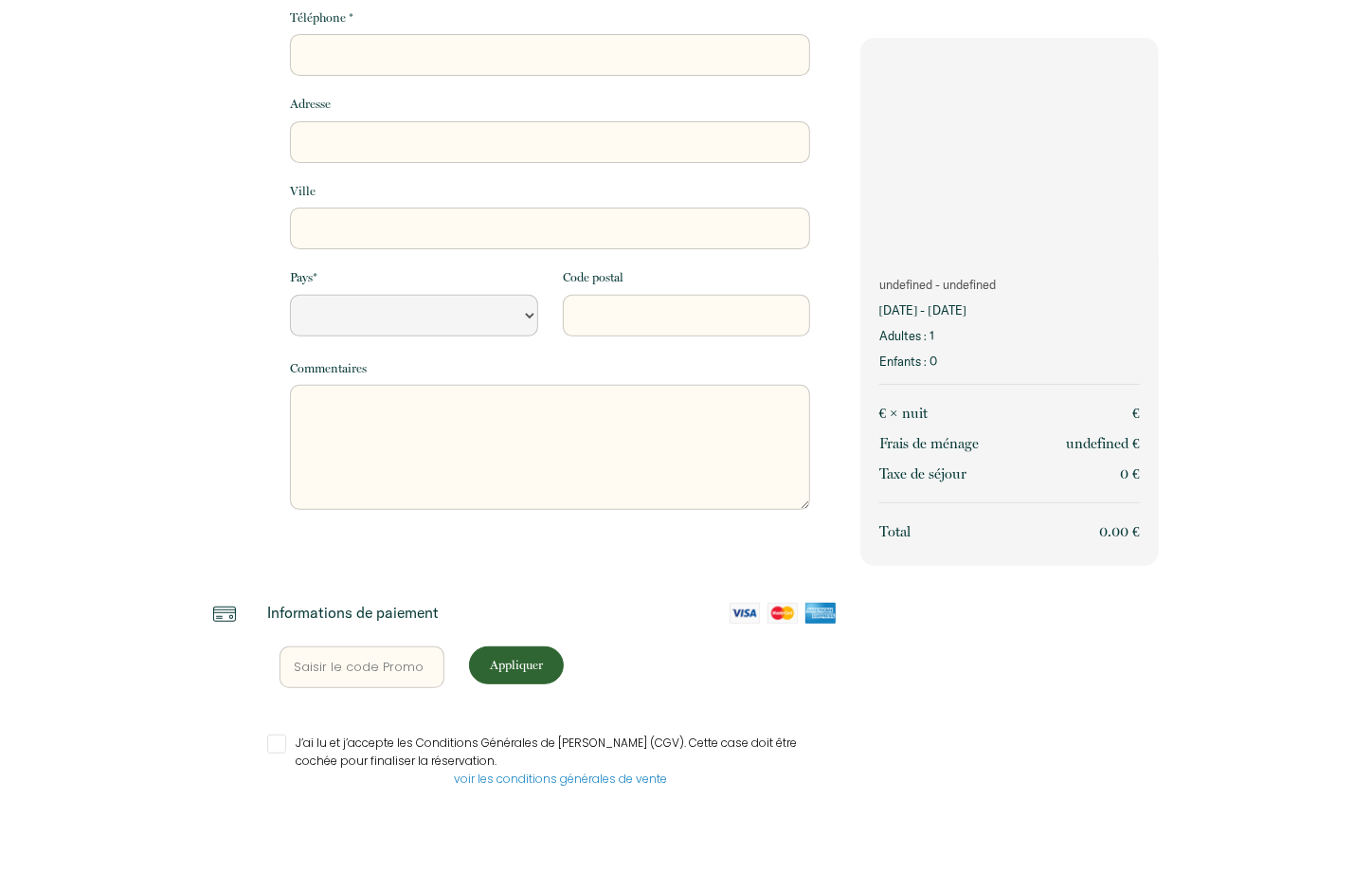
scroll to position [274, 0]
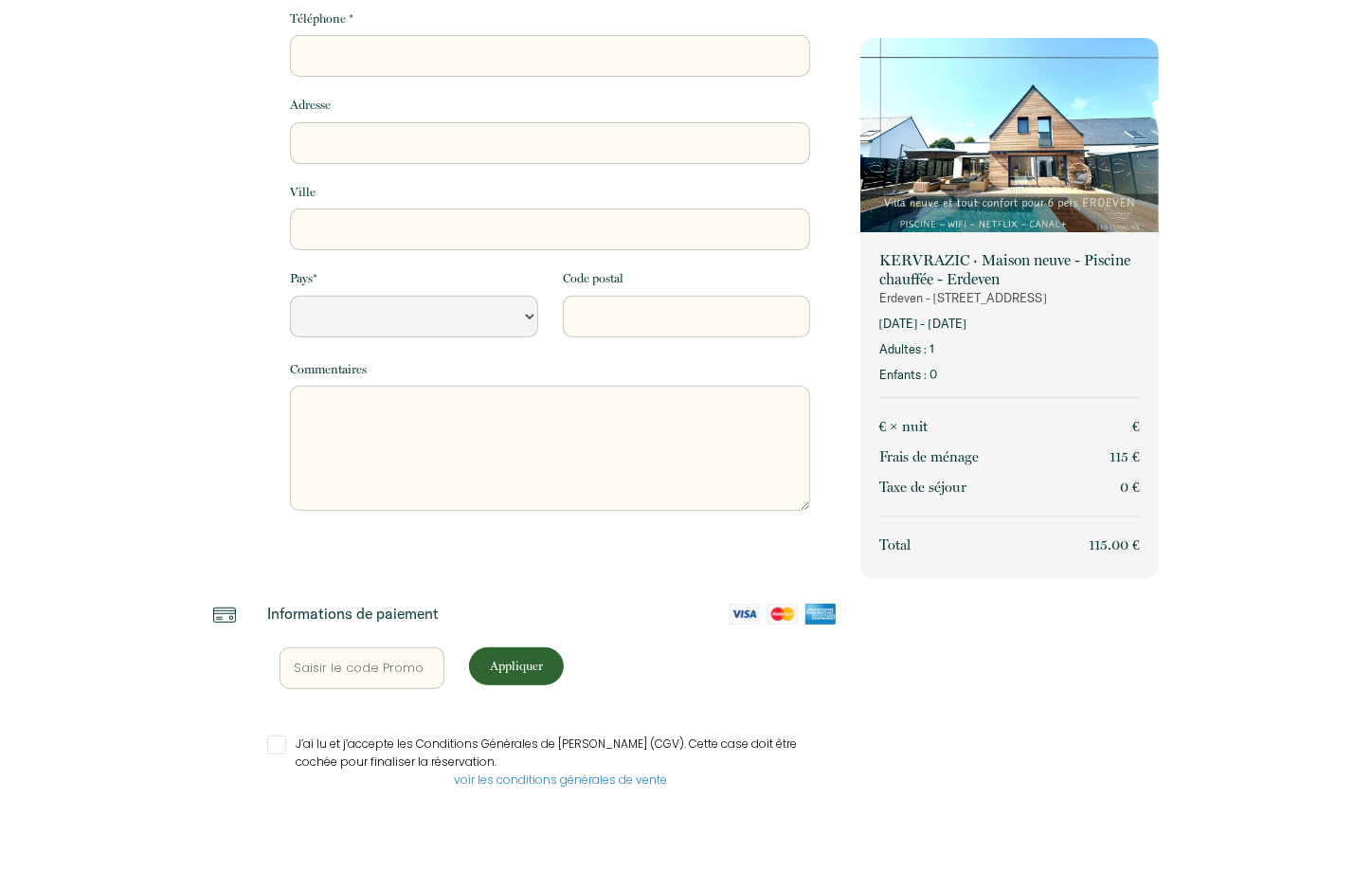
select select "Default select example"
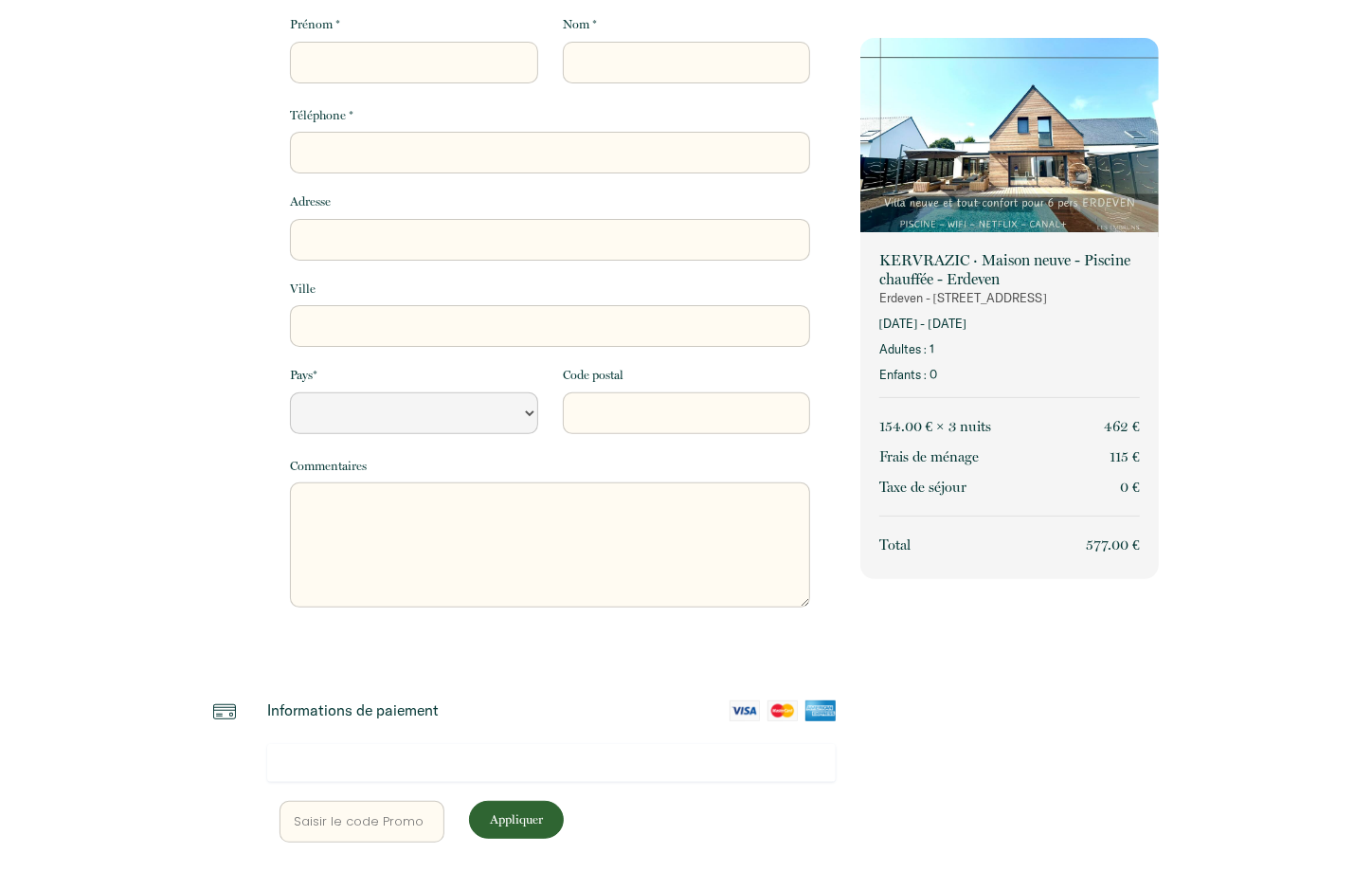
scroll to position [332, 0]
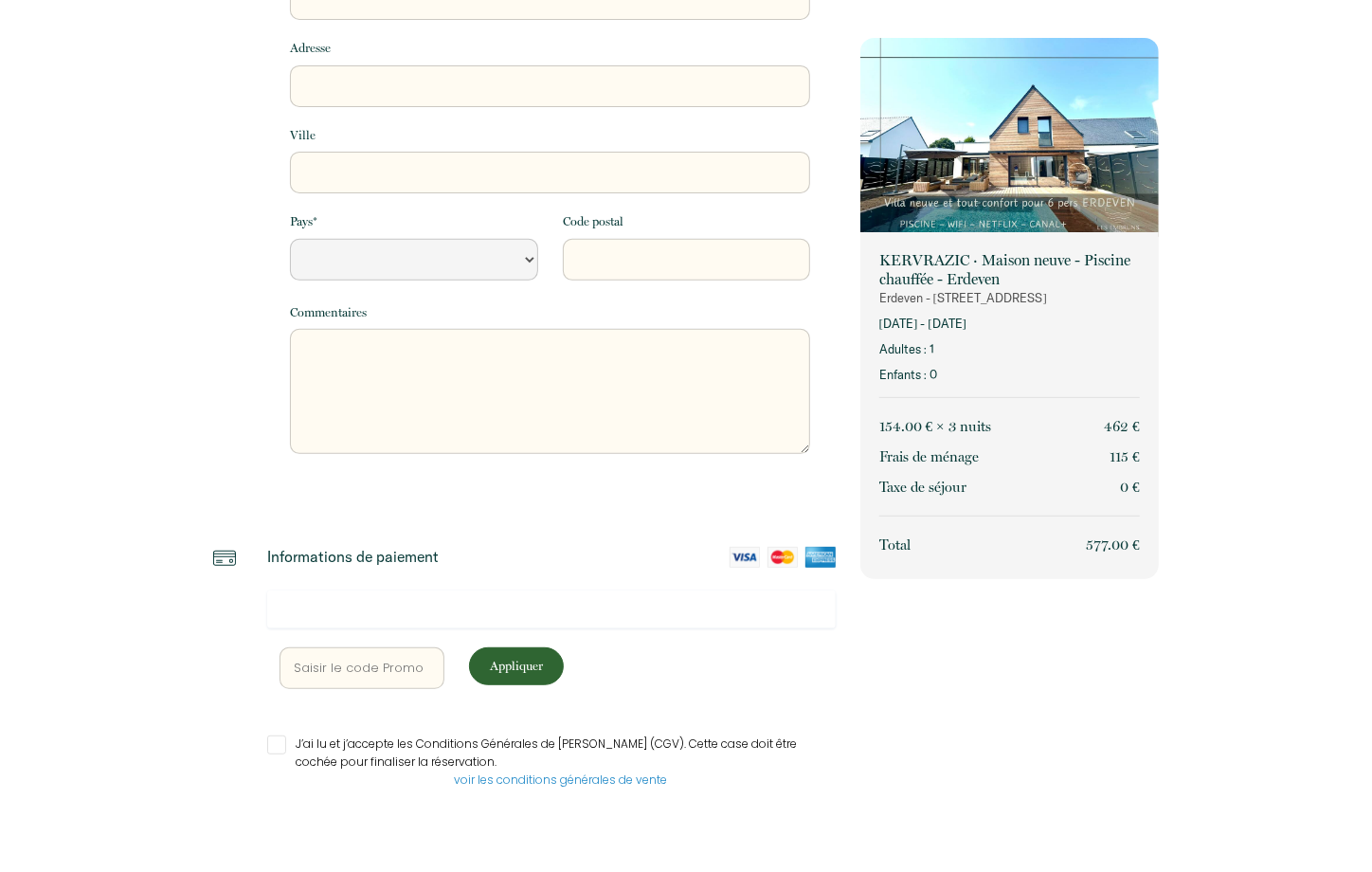
click at [334, 683] on input "text" at bounding box center [362, 667] width 165 height 41
click at [183, 644] on div "Retourner vers Informations voyageur Adresse email * Prénom * Nom * Téléphone *…" at bounding box center [686, 270] width 1372 height 1204
click at [540, 780] on link "voir les conditions générales de vente" at bounding box center [560, 779] width 213 height 16
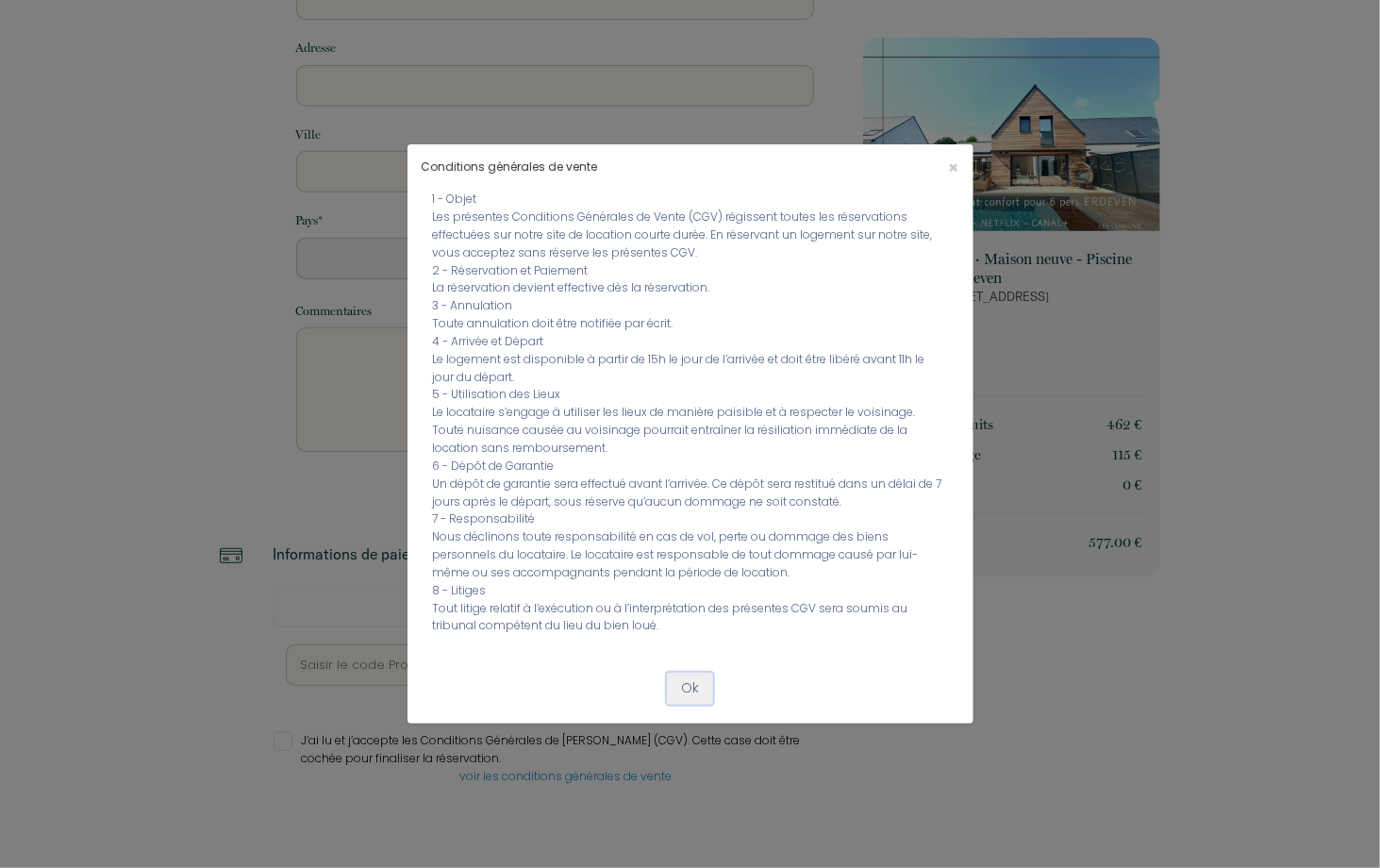
click at [686, 688] on button "Ok" at bounding box center [690, 688] width 46 height 32
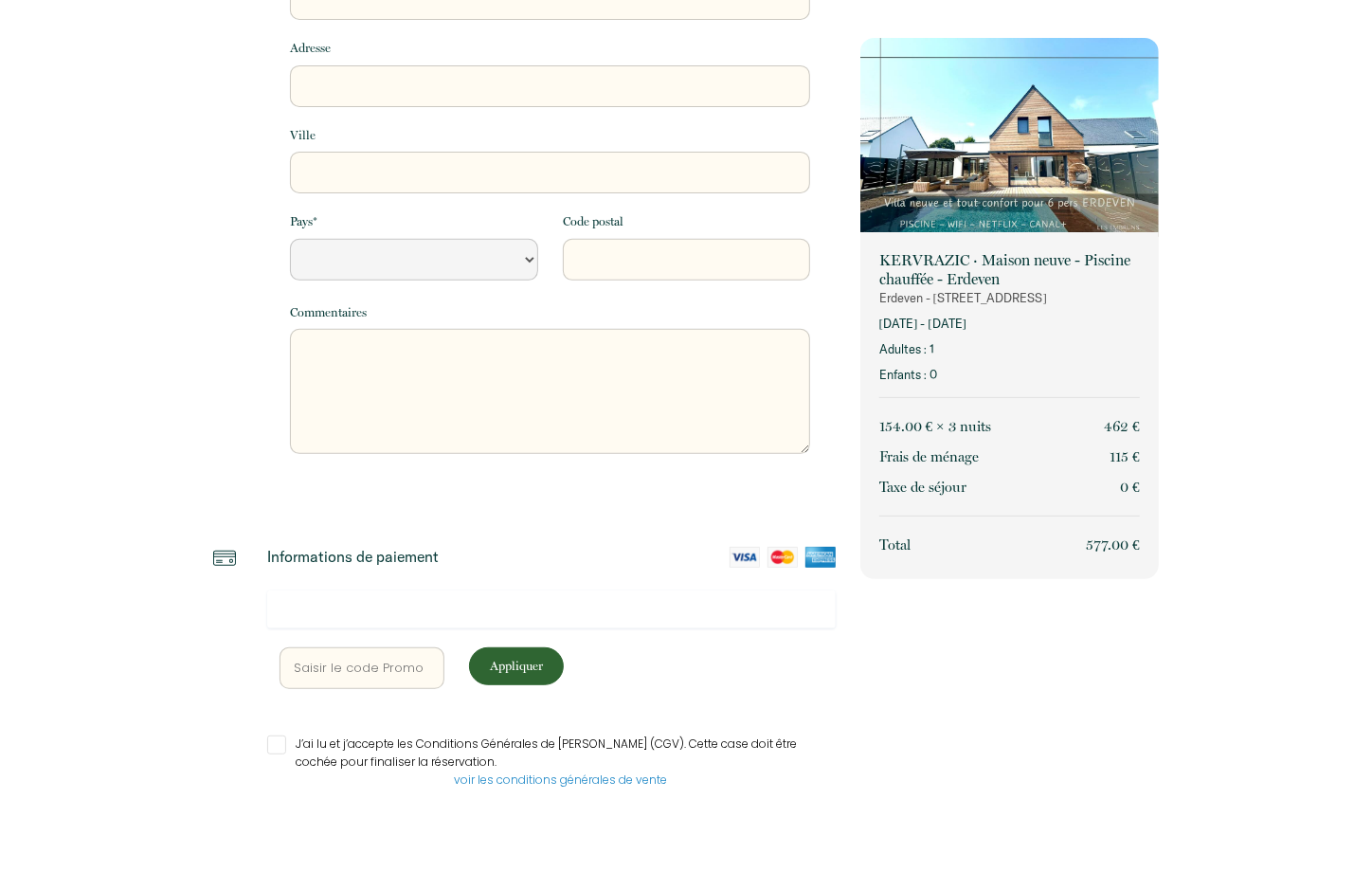
click at [332, 745] on input "J’ai lu et j’accepte les Conditions Générales de Vente (CGV). Cette case doit ê…" at bounding box center [551, 744] width 569 height 19
checkbox input "true"
select select "Default select example"
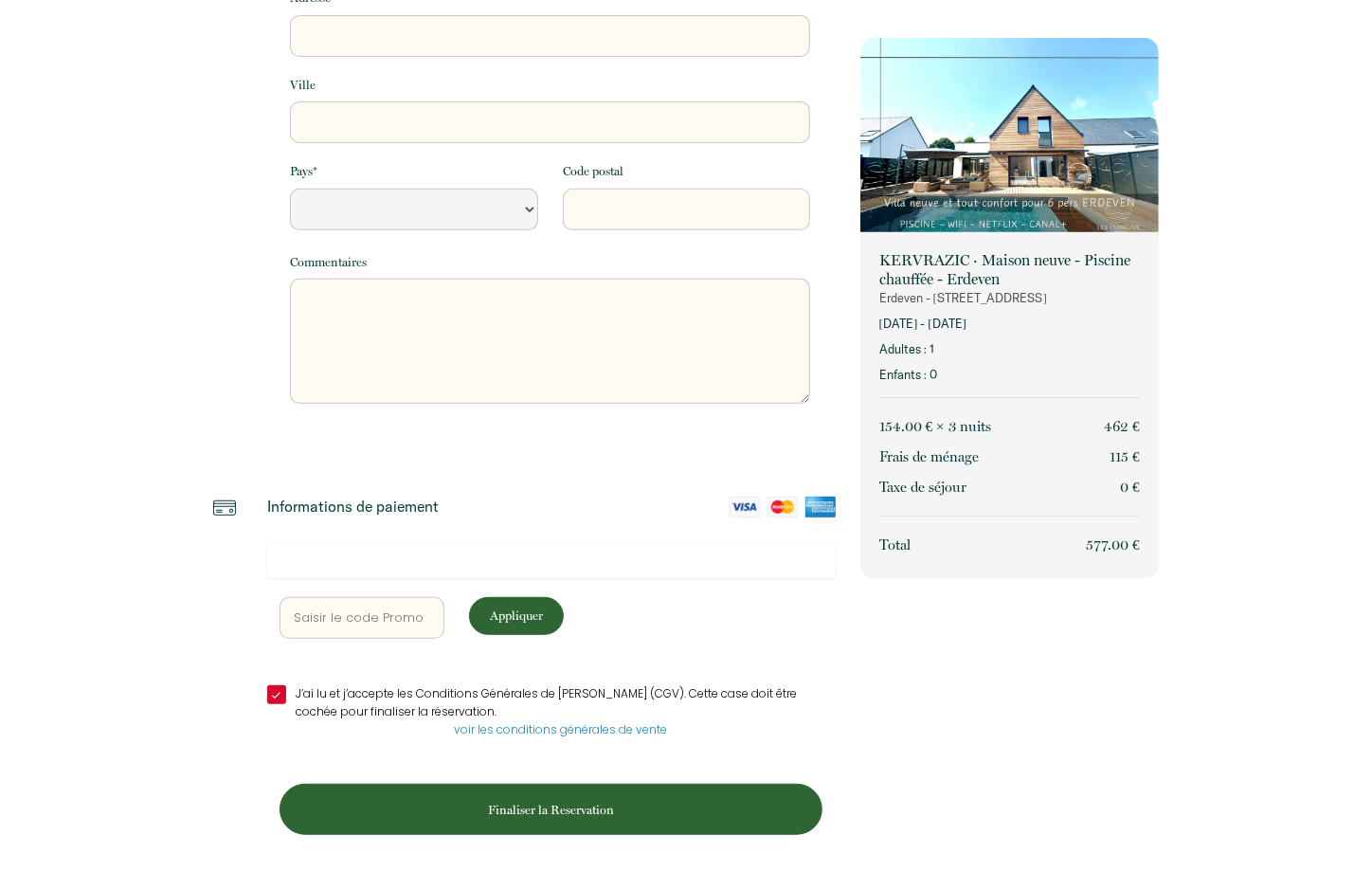
scroll to position [382, 0]
click at [154, 295] on div "Retourner vers Informations voyageur Adresse email * Prénom * Nom * Téléphone *…" at bounding box center [686, 245] width 1372 height 1254
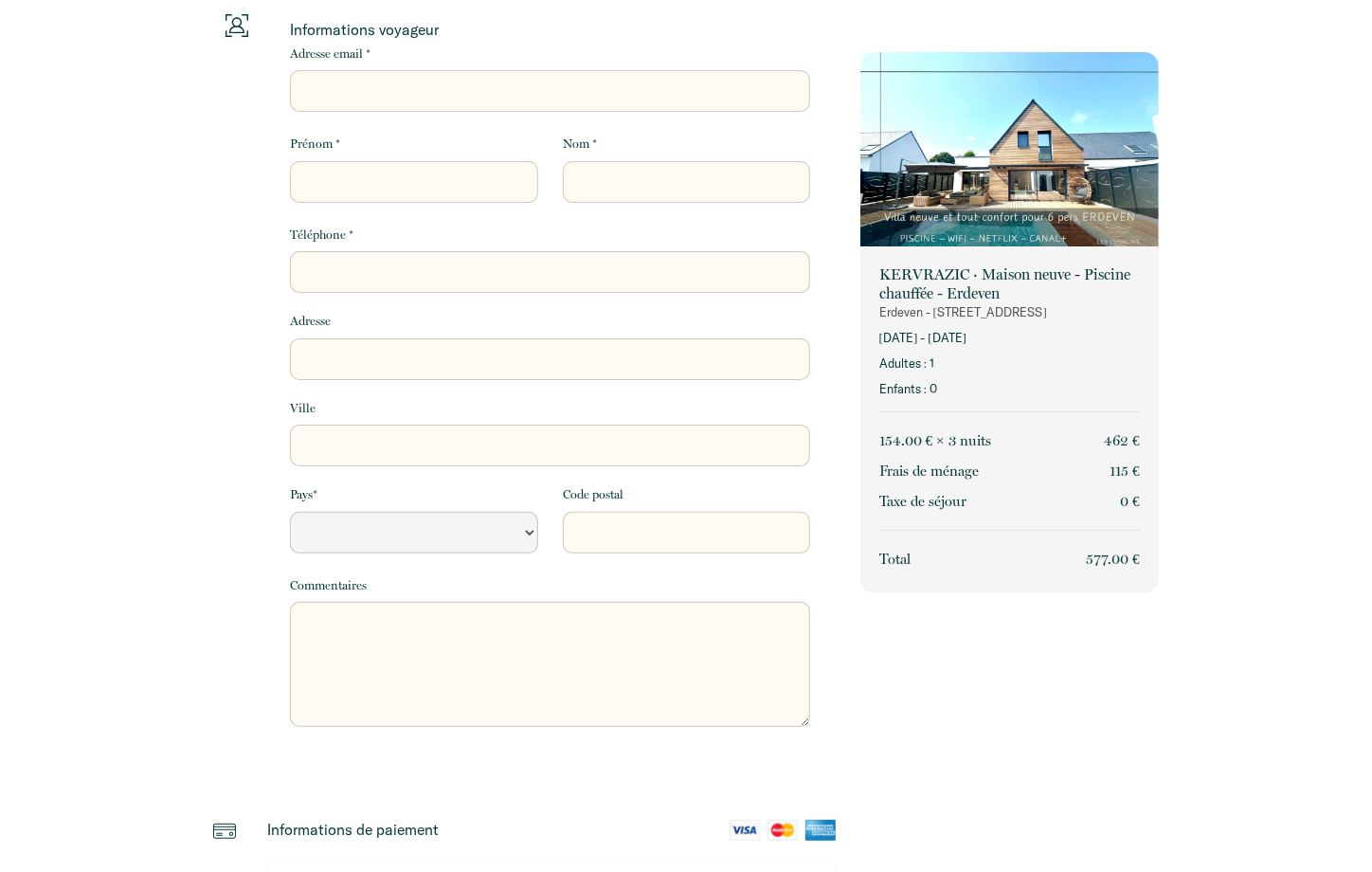
scroll to position [0, 0]
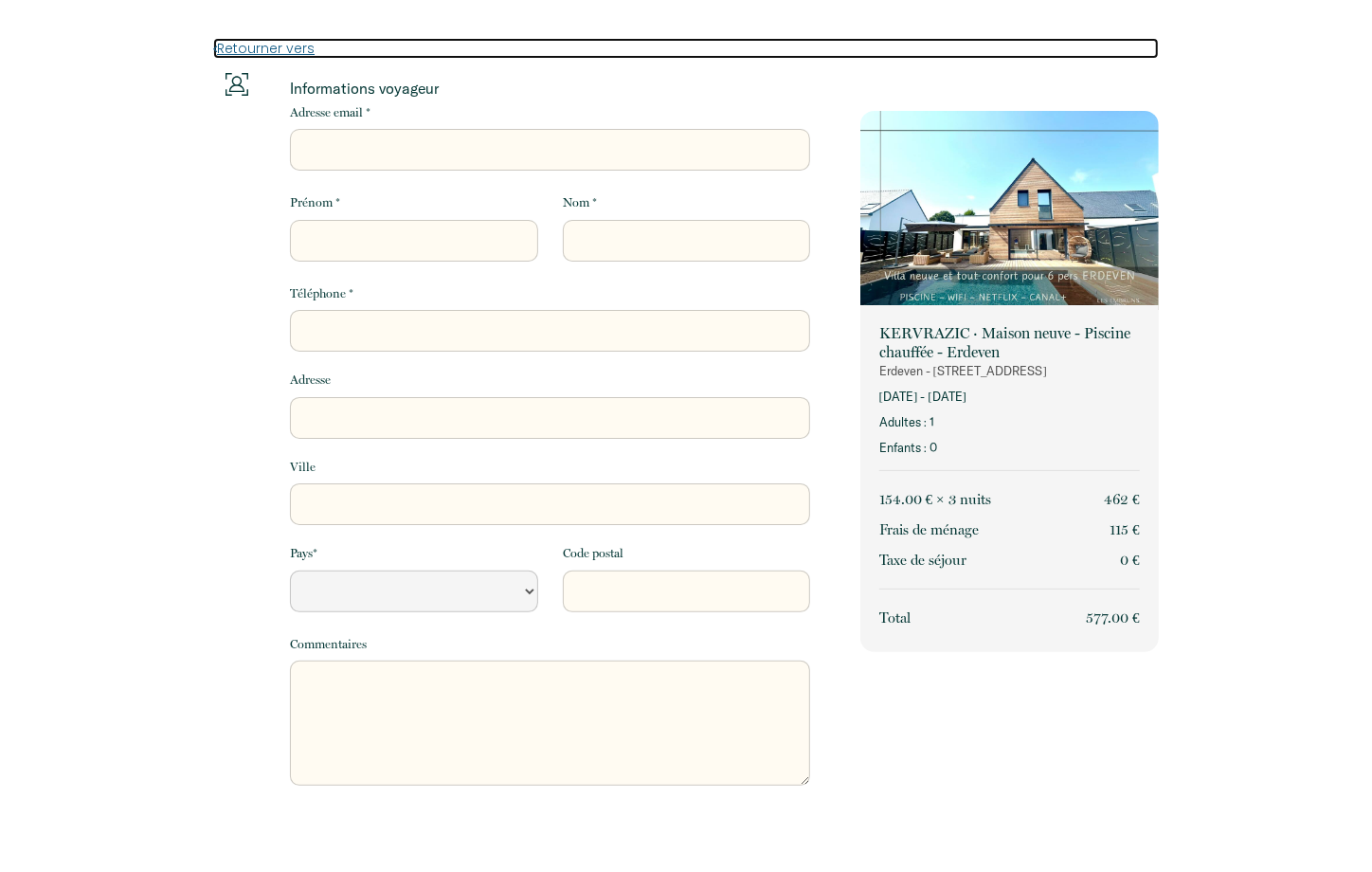
click at [248, 48] on link "Retourner vers" at bounding box center [686, 49] width 946 height 21
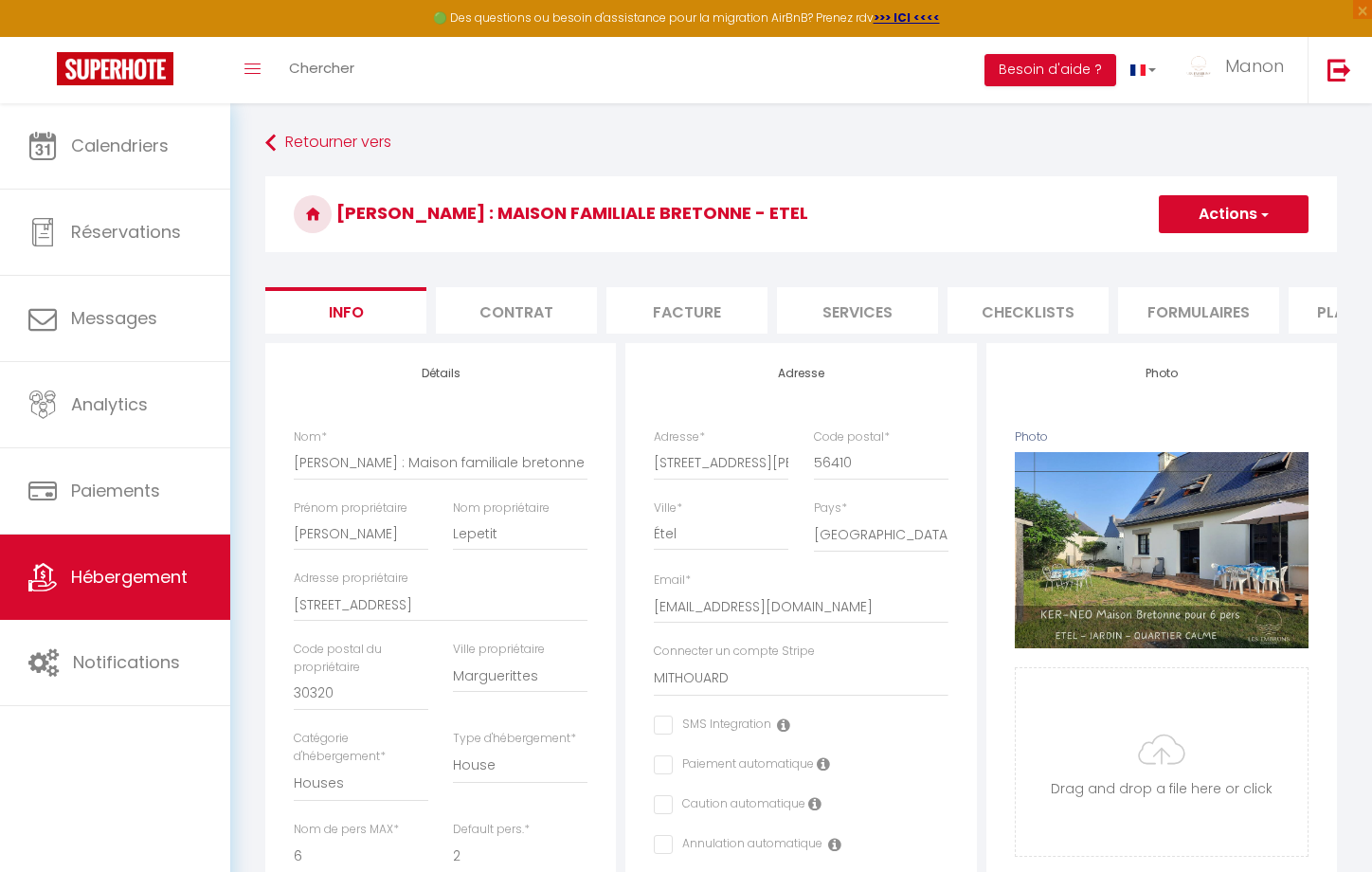
select select "houses"
select select "6"
select select "2"
select select "4"
select select "2"
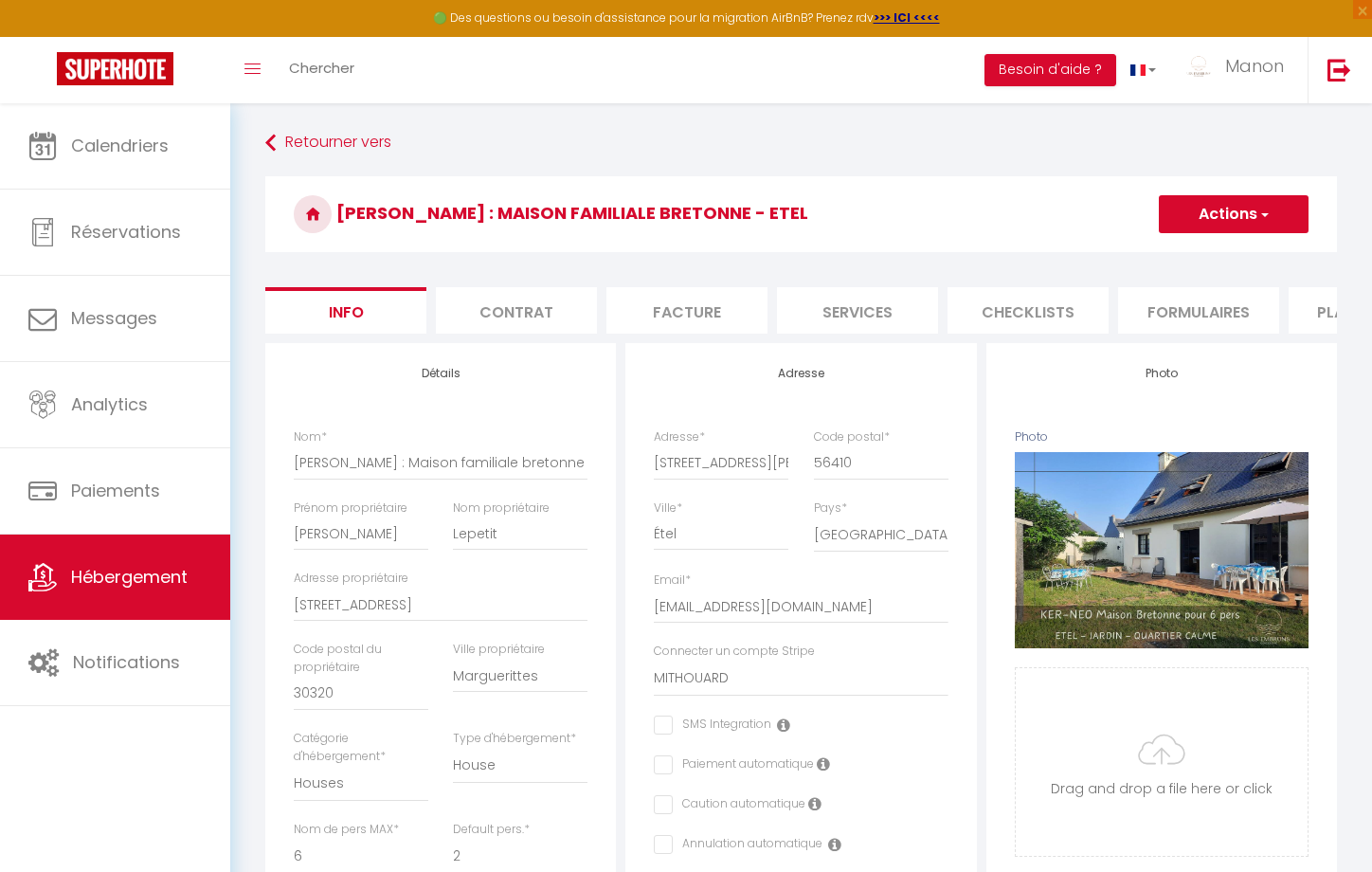
select select "16:00"
select select
select select "10:00"
select select "30"
select select "120"
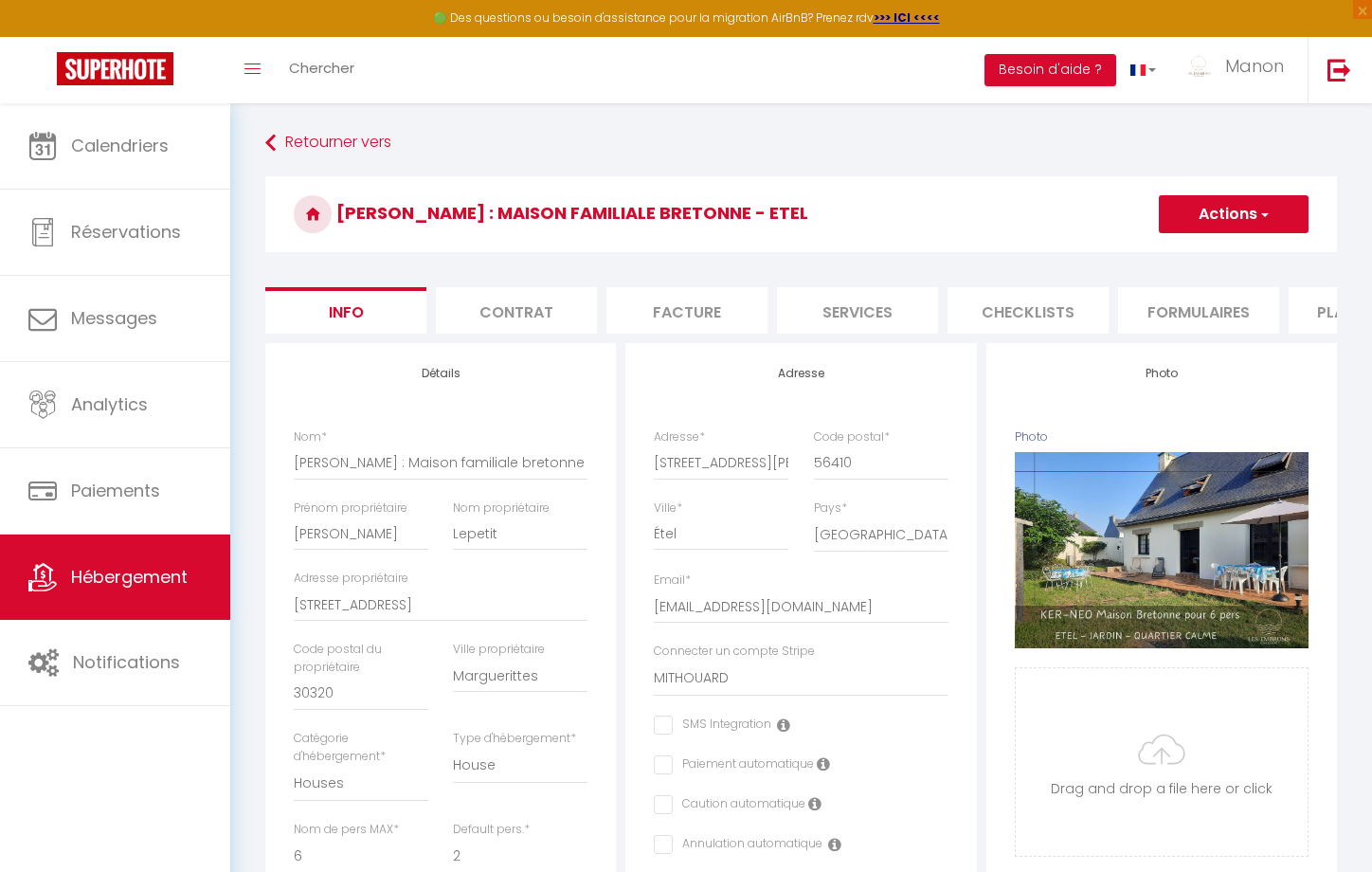
select select "01:00"
select select "11533"
select select "28"
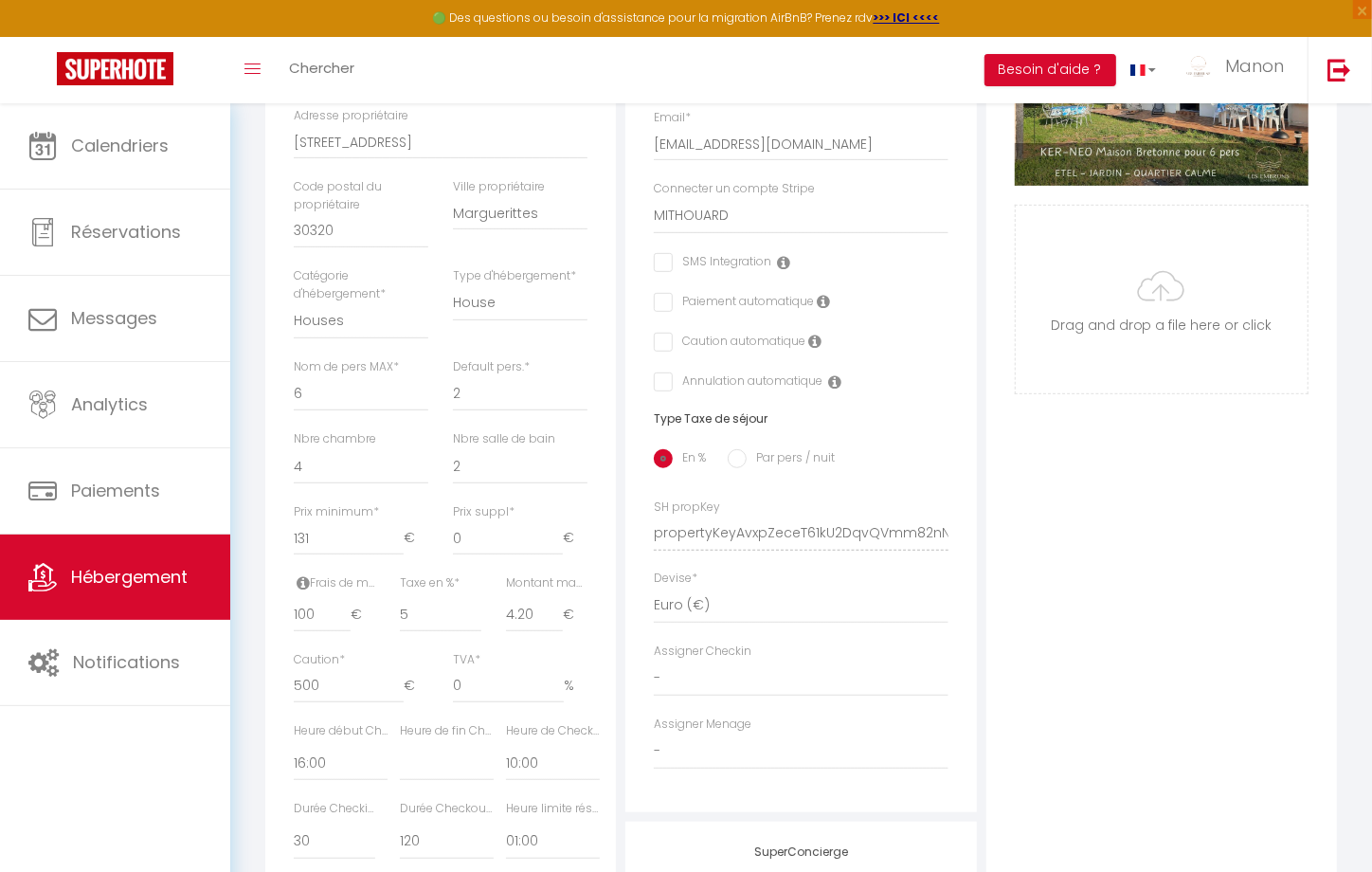
scroll to position [459, 0]
click at [578, 362] on div "Type d'hébergement * House [GEOGRAPHIC_DATA] Villa [GEOGRAPHIC_DATA] Cottage [G…" at bounding box center [520, 316] width 159 height 91
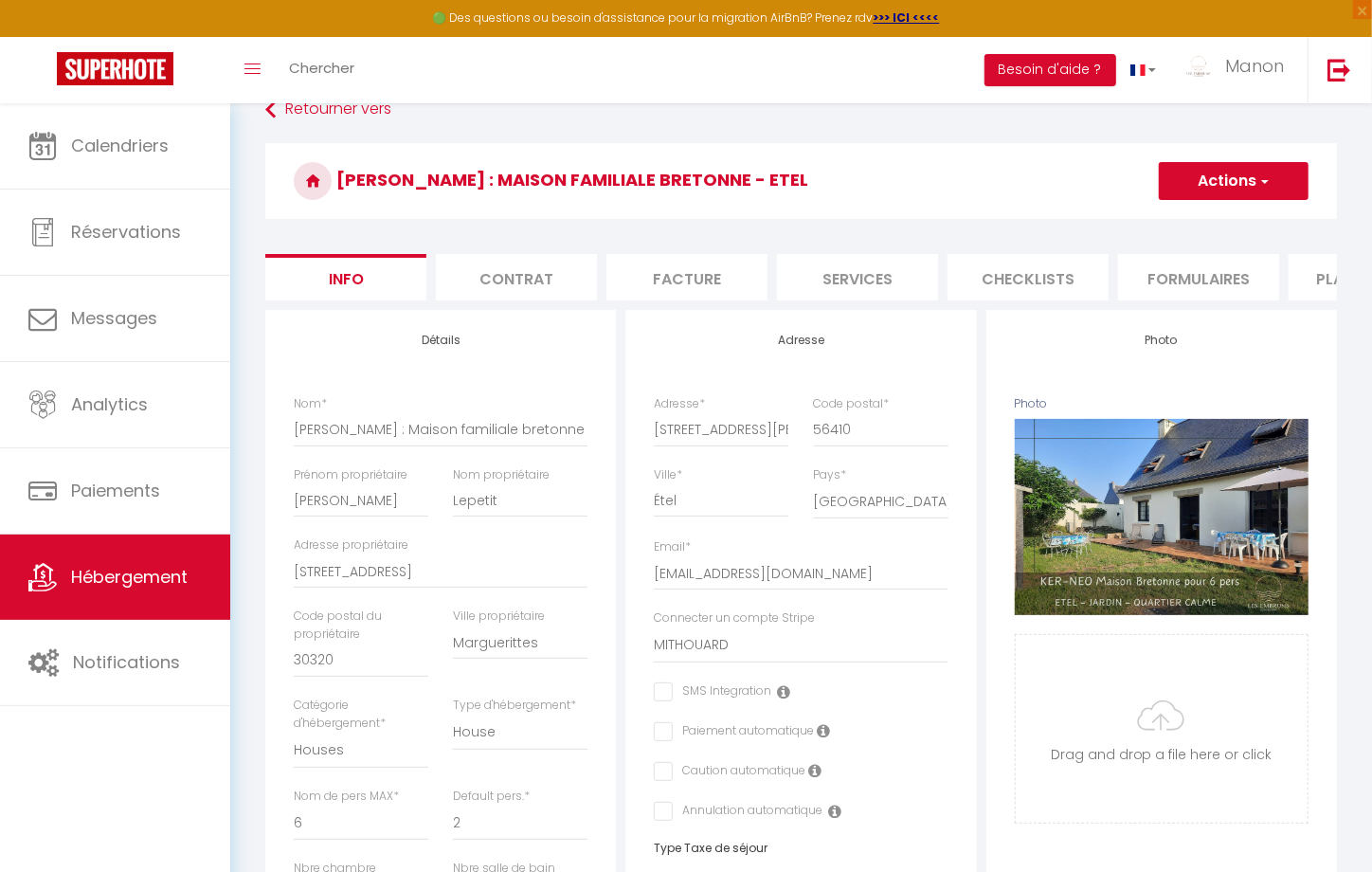
scroll to position [0, 0]
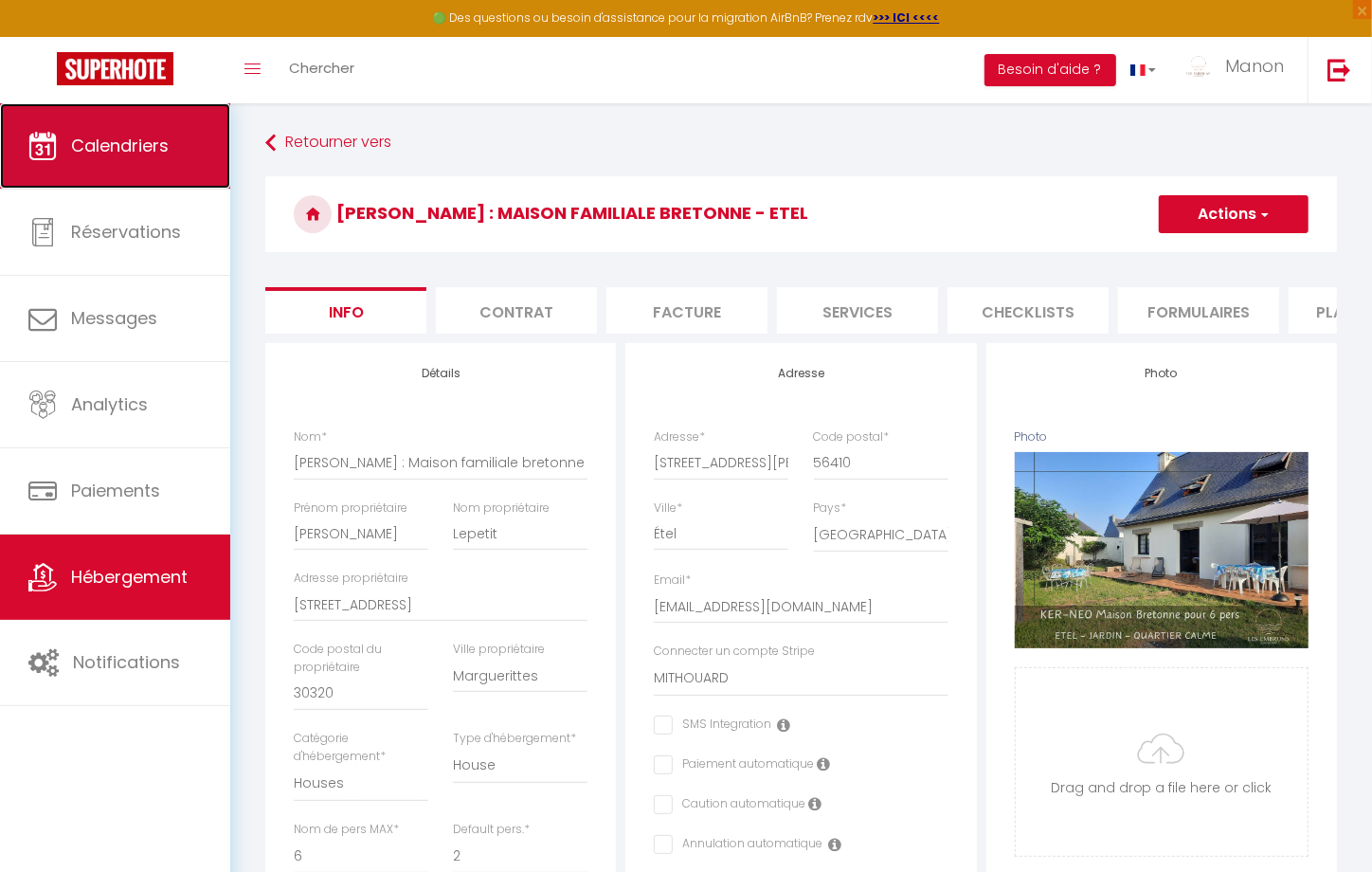
click at [115, 144] on span "Calendriers" at bounding box center [120, 145] width 98 height 24
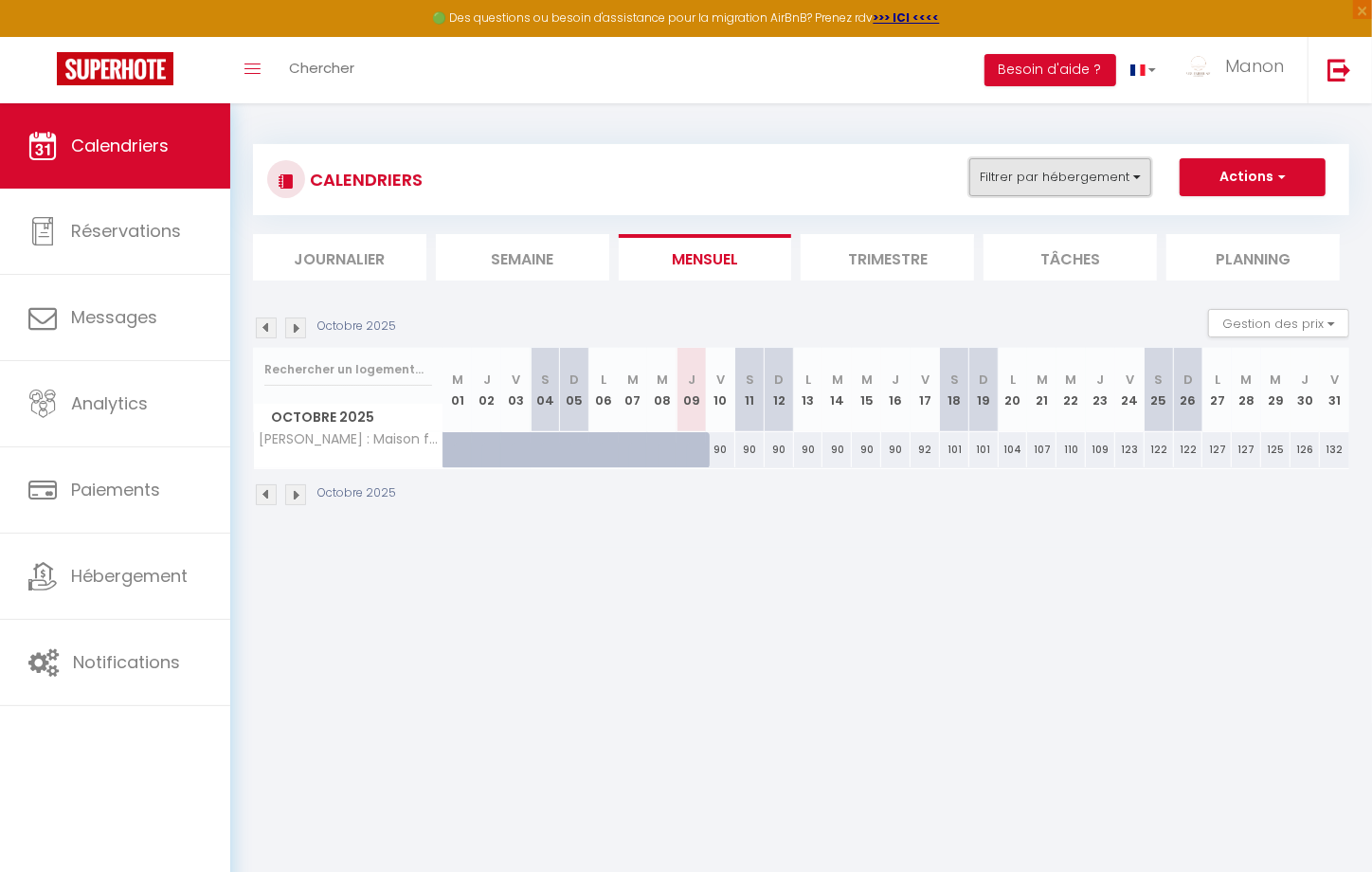
click at [1067, 182] on button "Filtrer par hébergement" at bounding box center [1060, 177] width 182 height 38
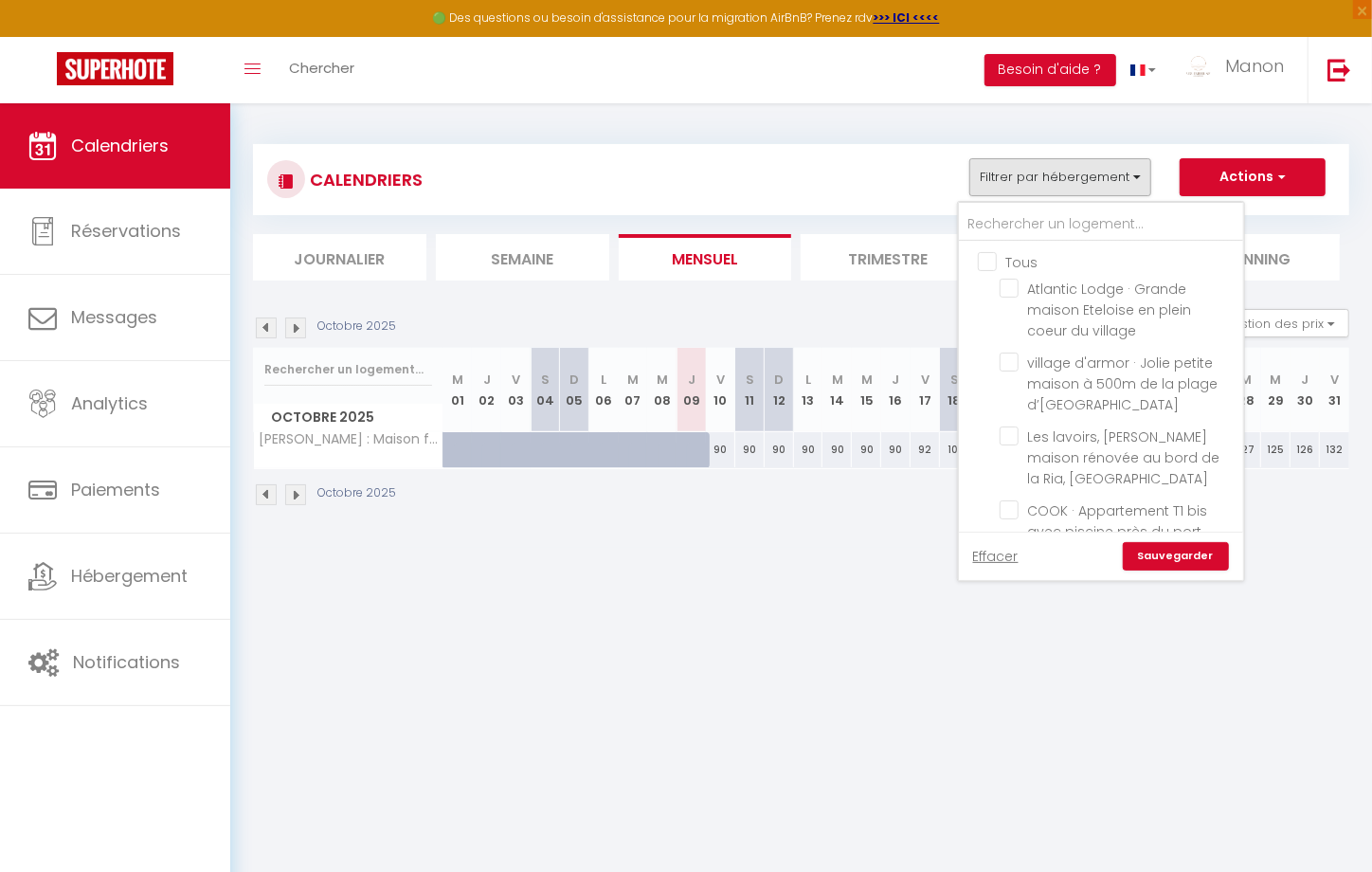
click at [990, 265] on input "Tous" at bounding box center [1120, 261] width 284 height 19
checkbox input "true"
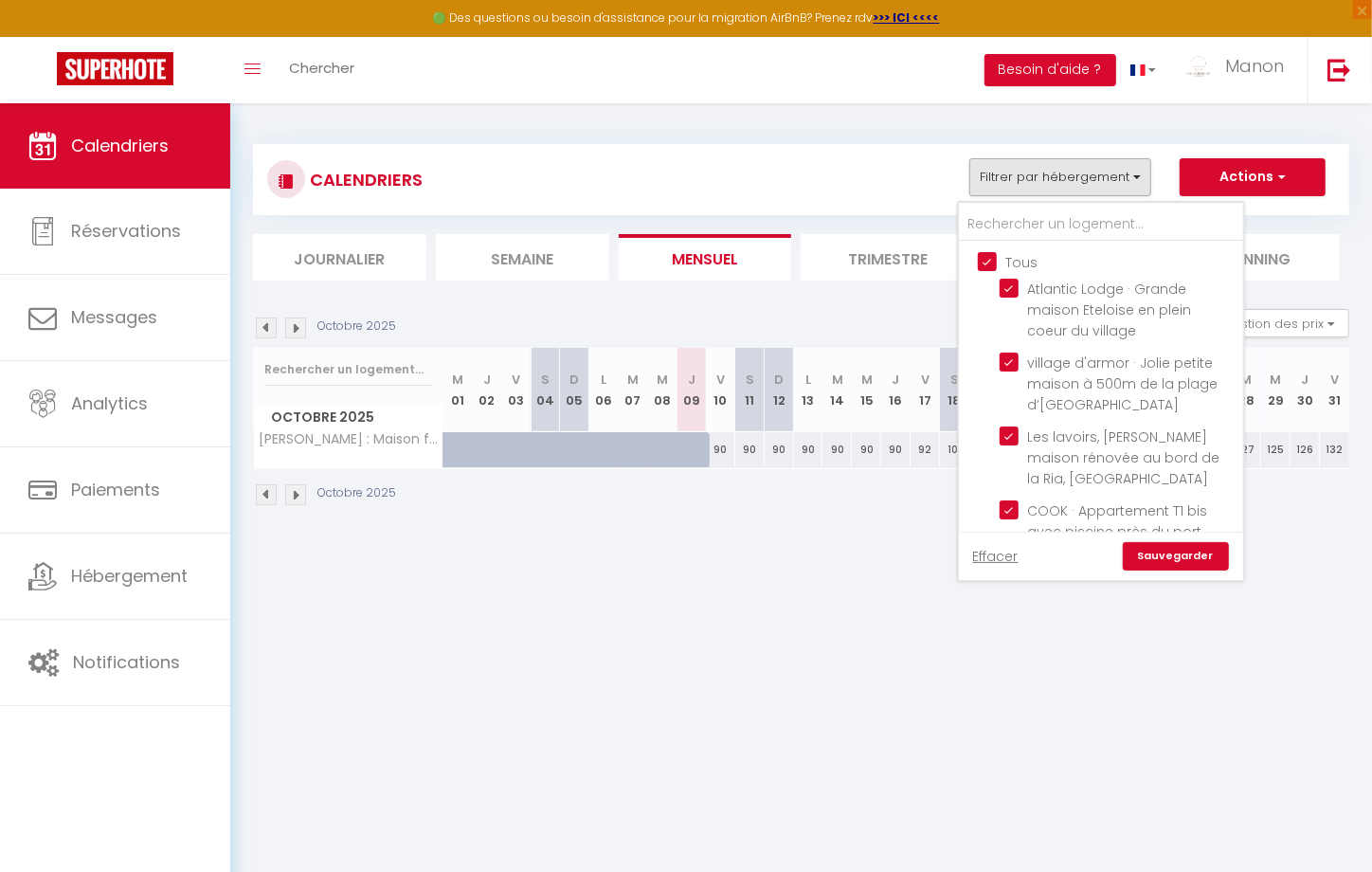
checkbox input "true"
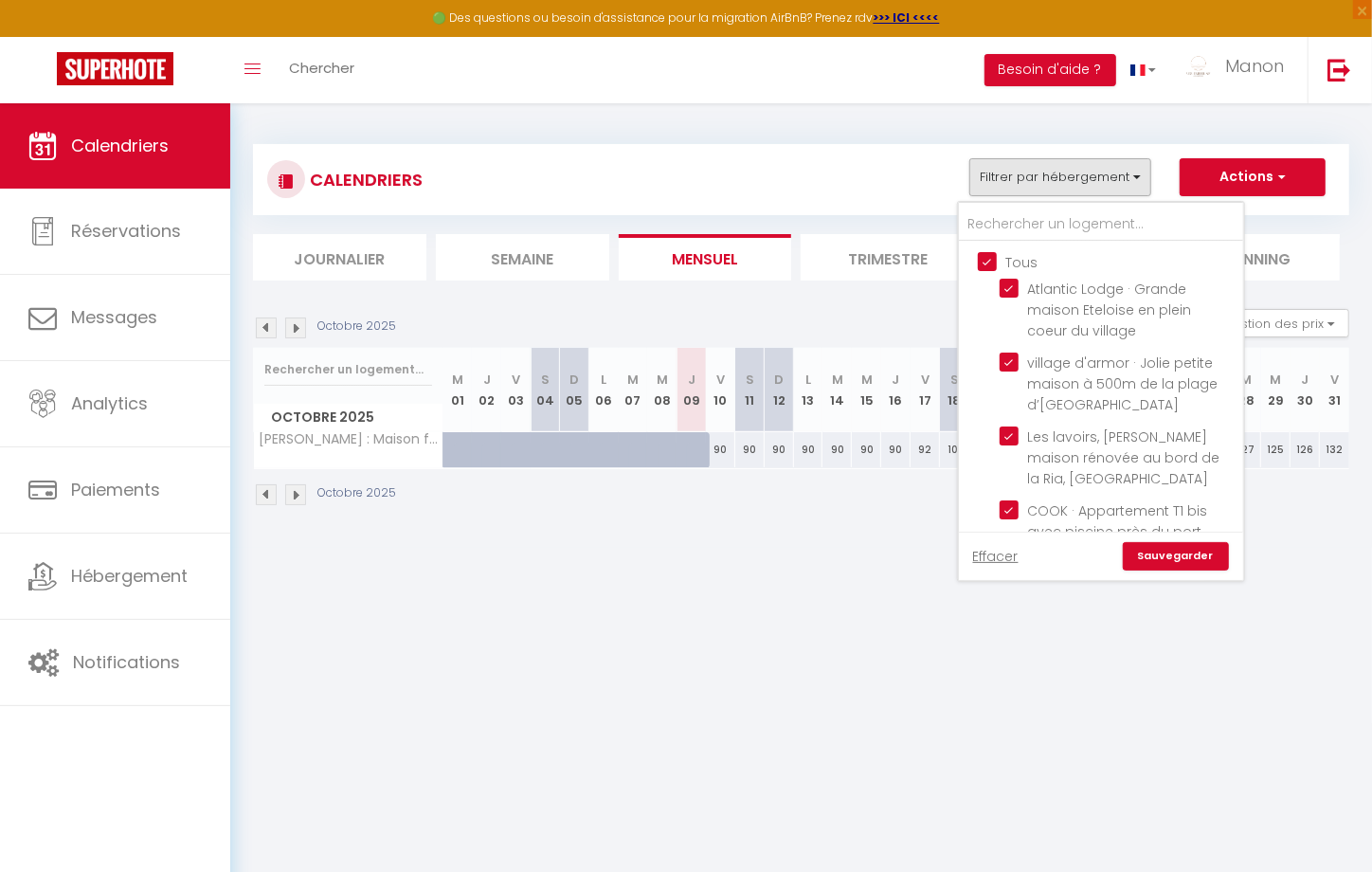
checkbox input "true"
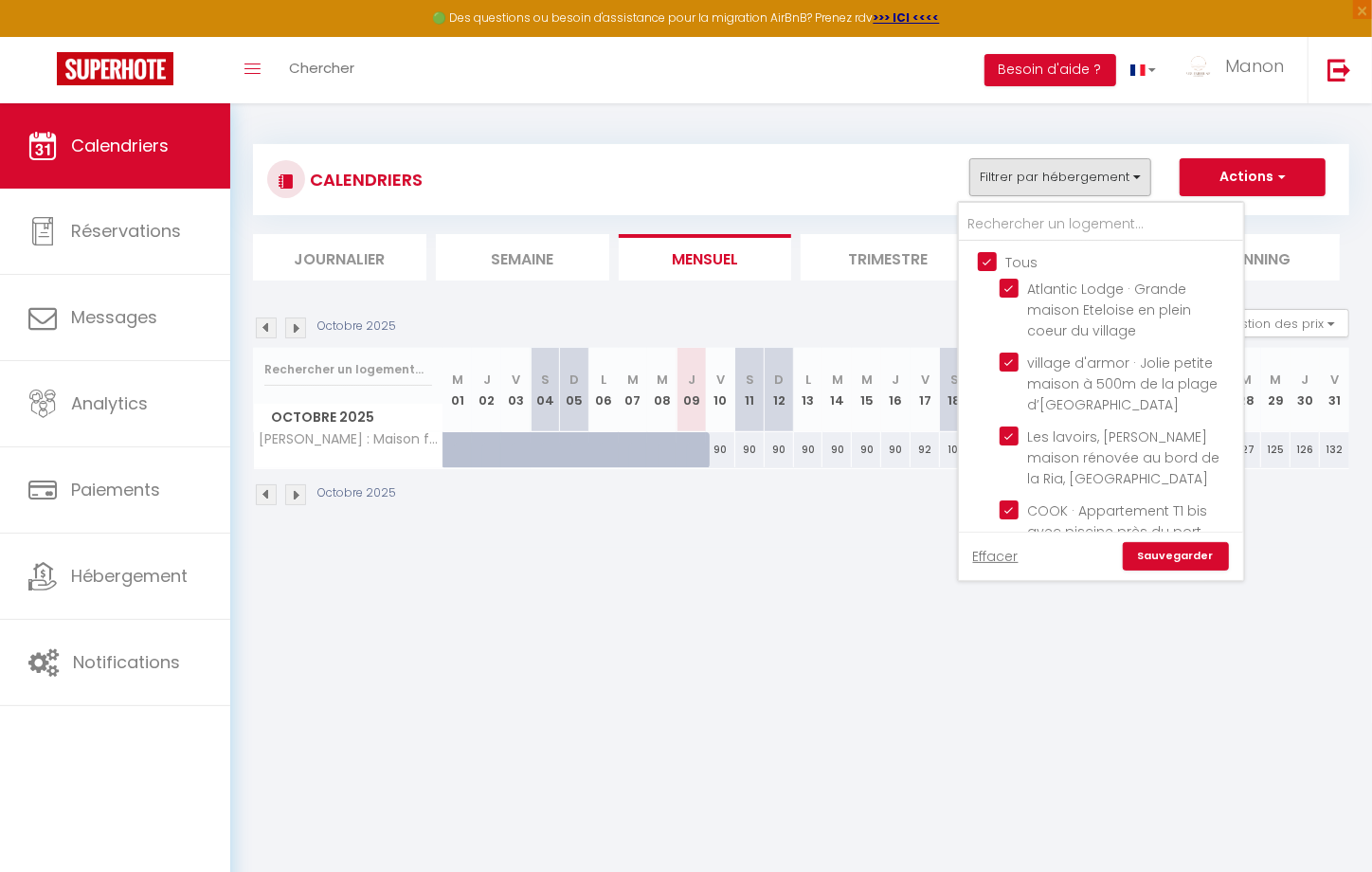
checkbox input "true"
click at [1157, 555] on link "Sauvegarder" at bounding box center [1175, 556] width 106 height 29
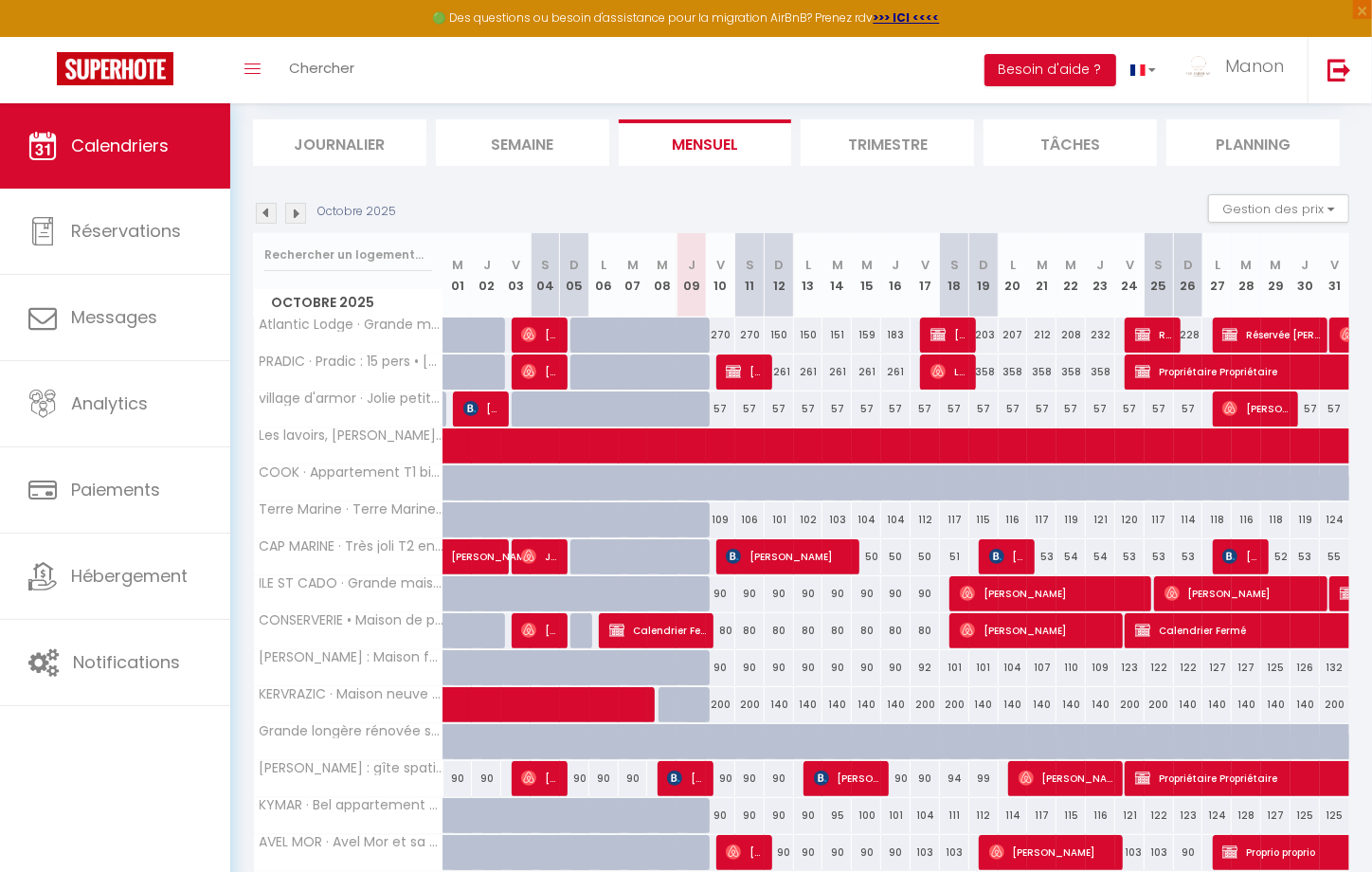
scroll to position [28, 0]
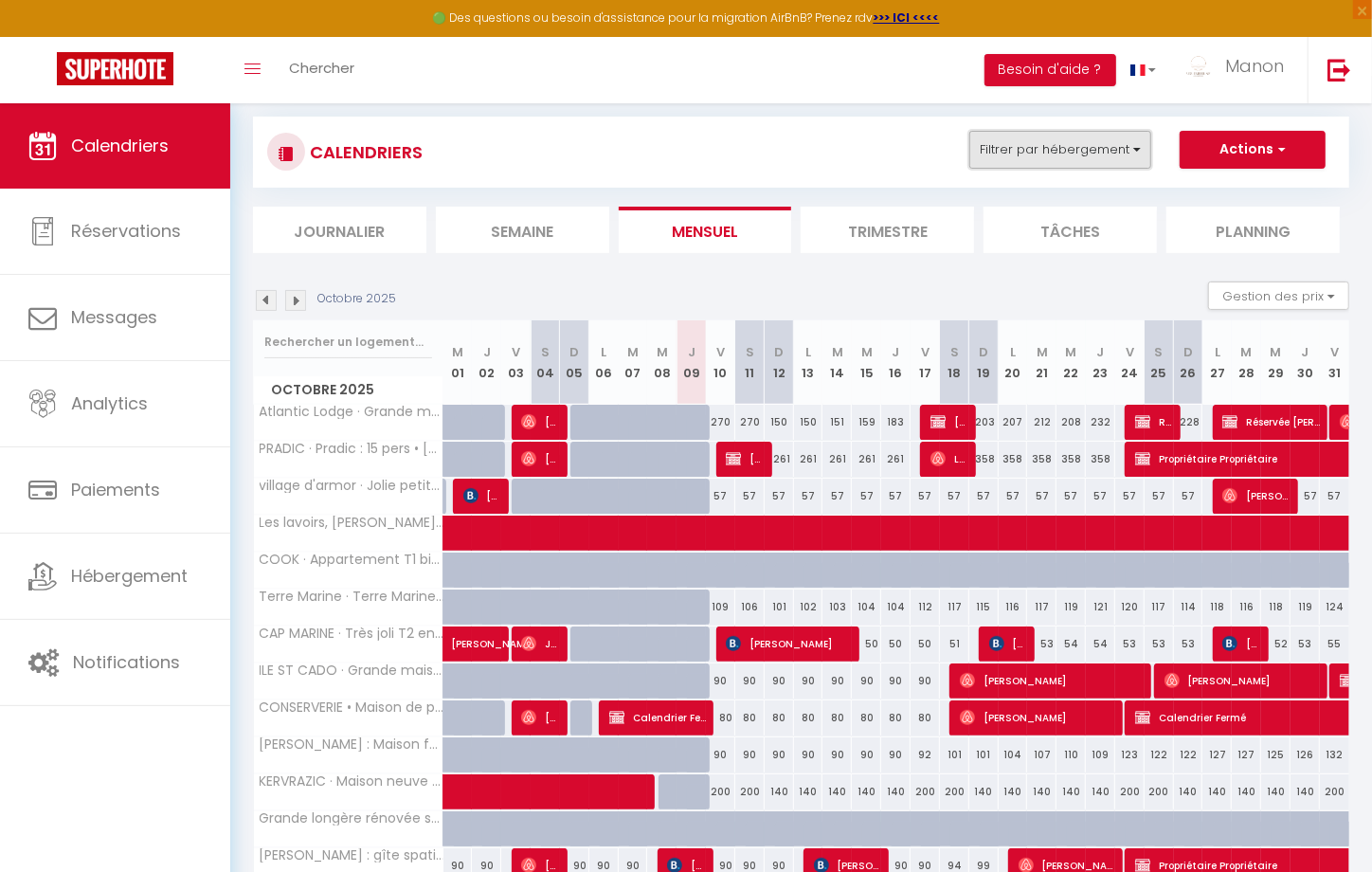
click at [1056, 157] on button "Filtrer par hébergement" at bounding box center [1060, 150] width 182 height 38
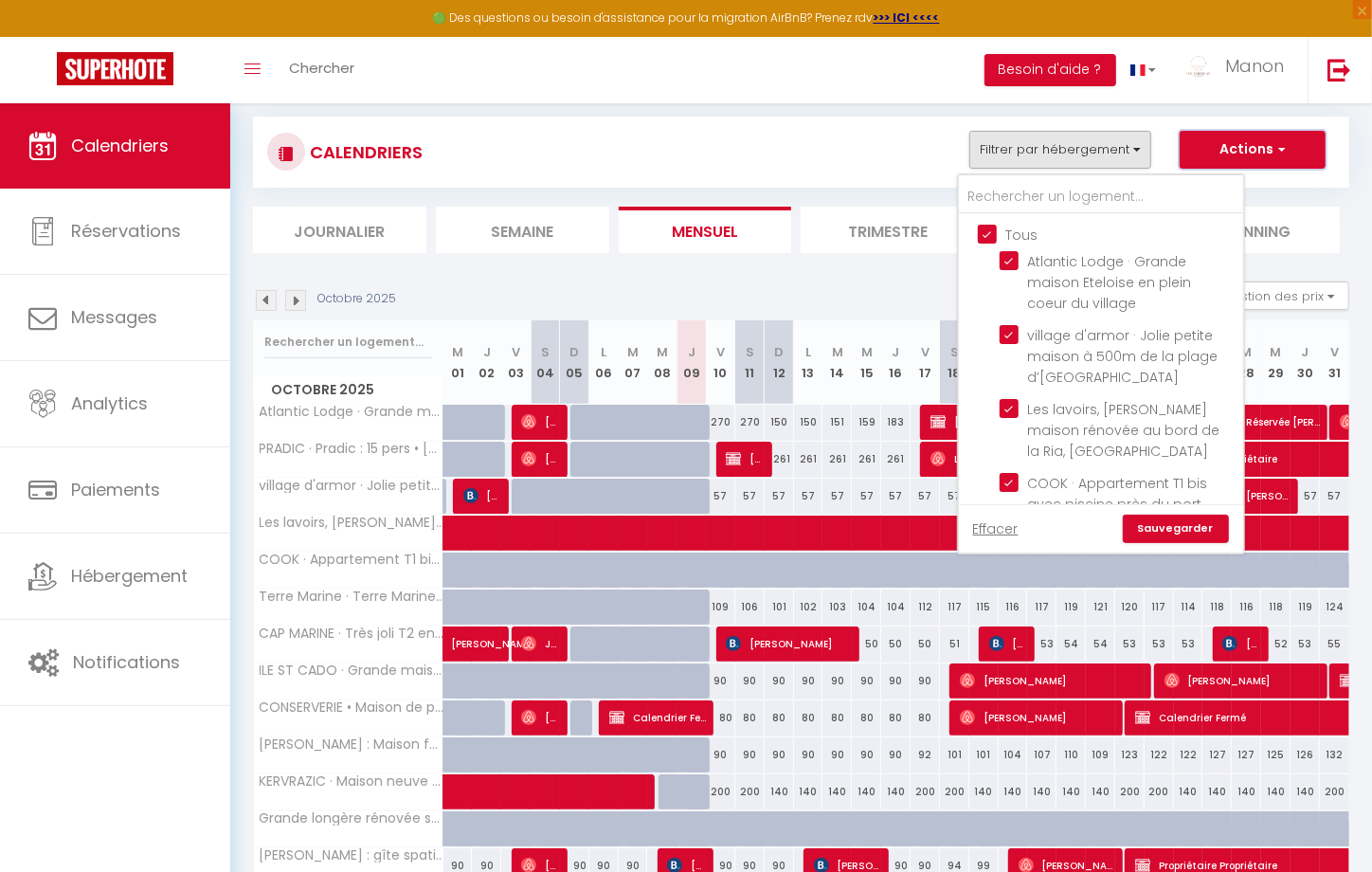
click at [1236, 138] on button "Actions" at bounding box center [1252, 150] width 146 height 38
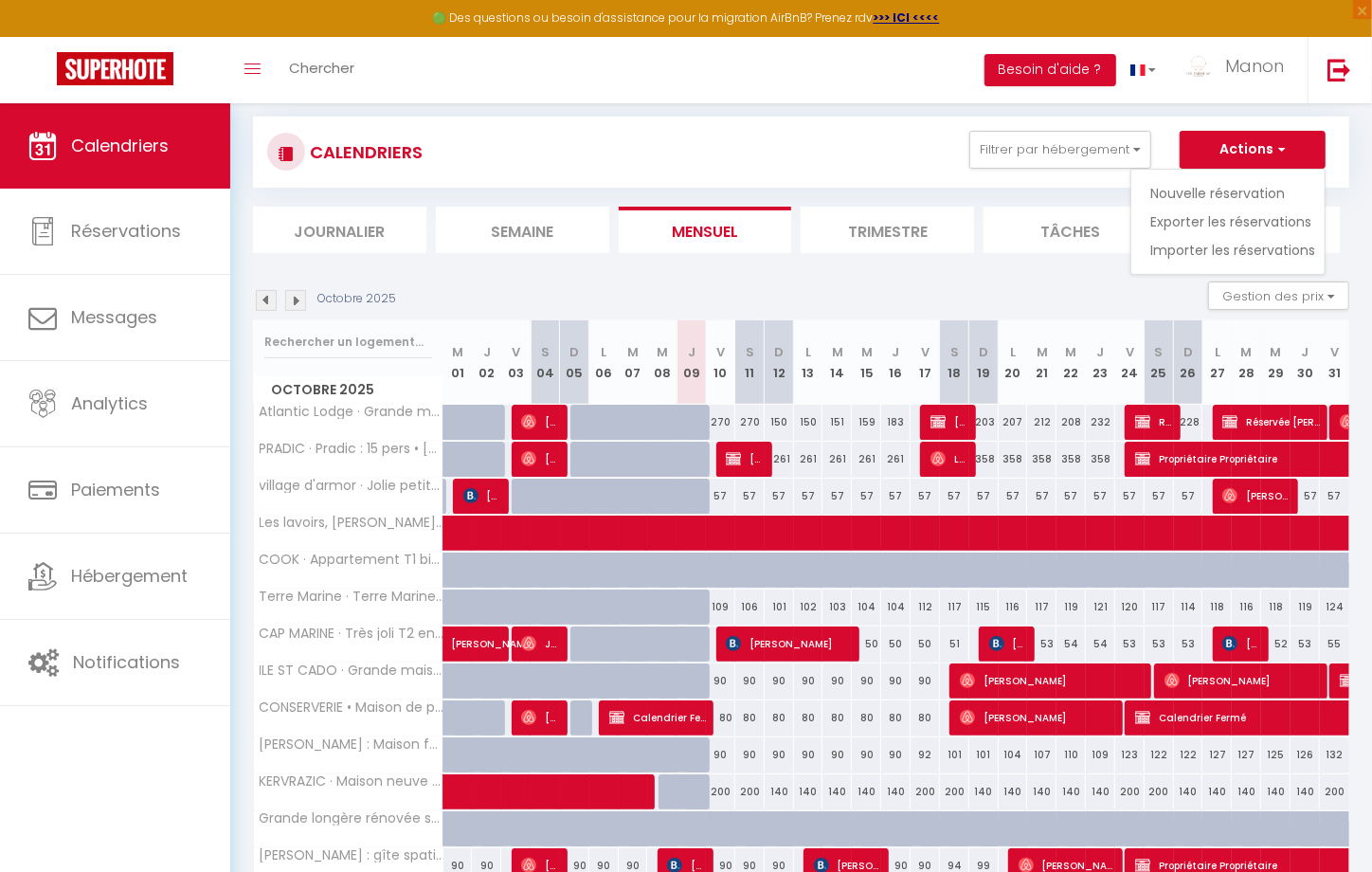
click at [868, 295] on div "Octobre 2025 Gestion des prix Nb Nuits minimum Règles Disponibilité" at bounding box center [801, 300] width 1097 height 38
click at [890, 294] on div "Octobre 2025 Gestion des prix Nb Nuits minimum Règles Disponibilité" at bounding box center [801, 300] width 1097 height 38
click at [664, 278] on section "Octobre 2025 Gestion des prix Nb Nuits minimum Règles Disponibilité Octobre 202…" at bounding box center [801, 639] width 1097 height 752
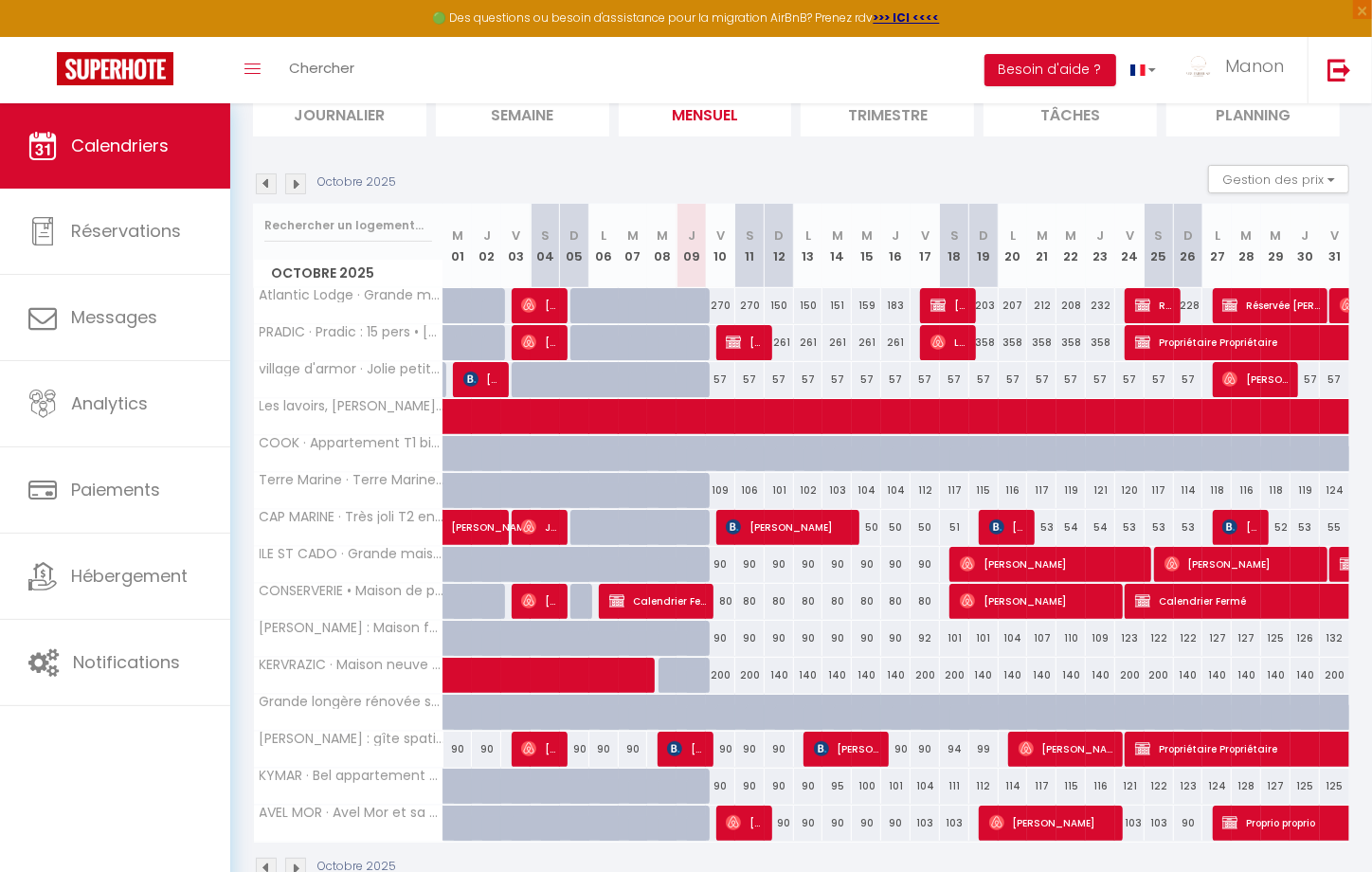
scroll to position [189, 0]
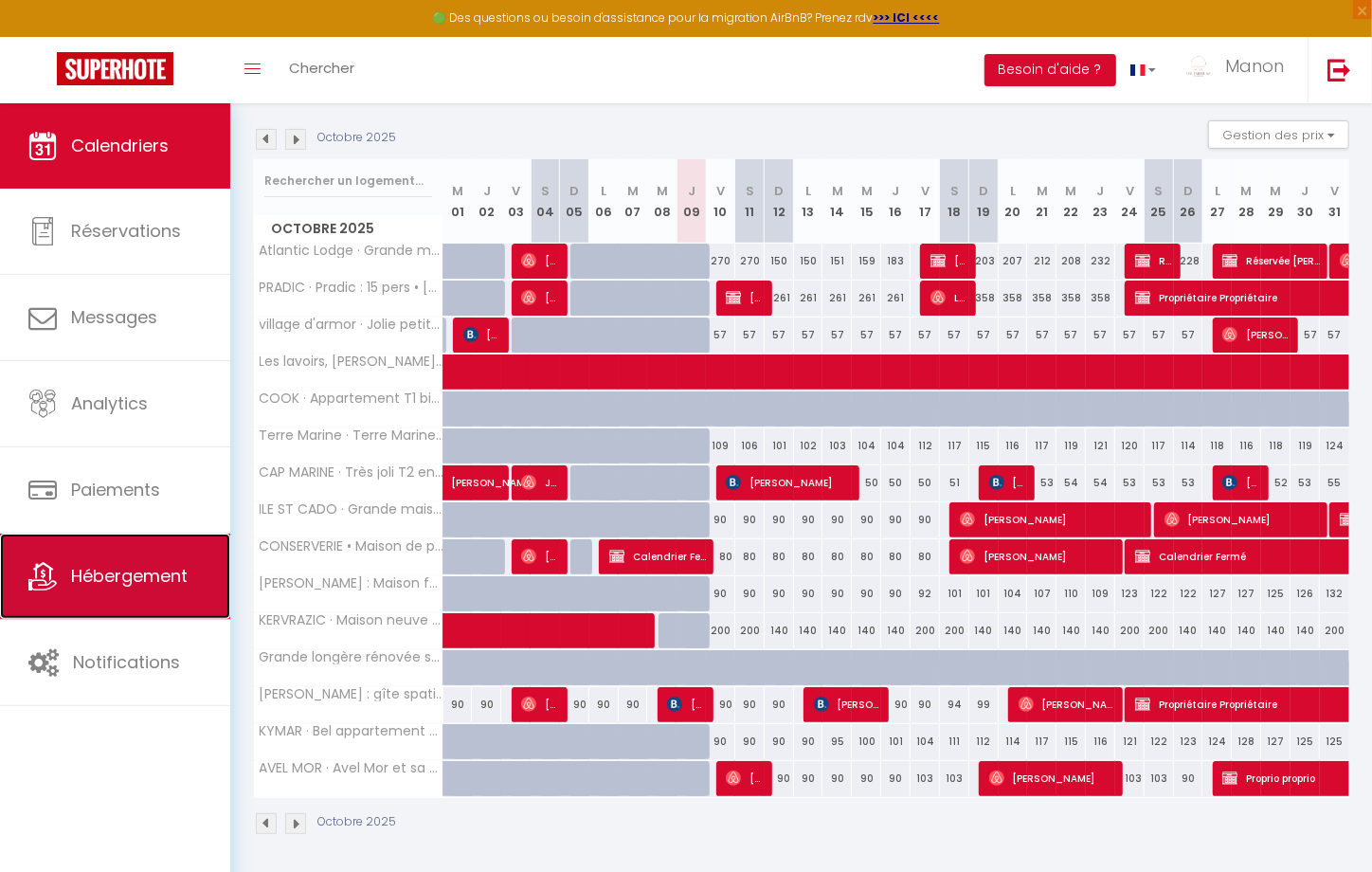
click at [97, 573] on span "Hébergement" at bounding box center [129, 576] width 116 height 24
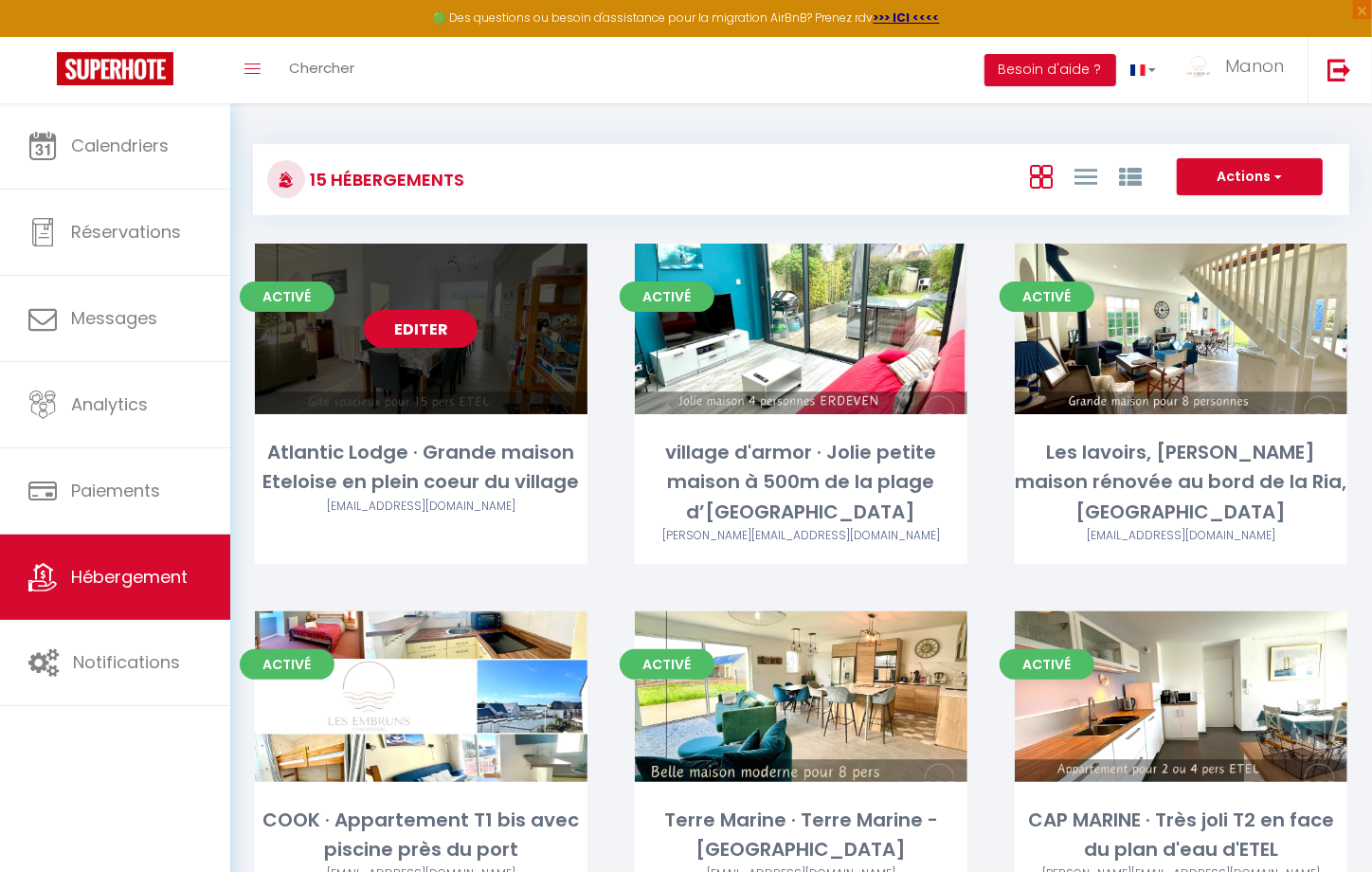
click at [424, 338] on link "Editer" at bounding box center [420, 329] width 114 height 38
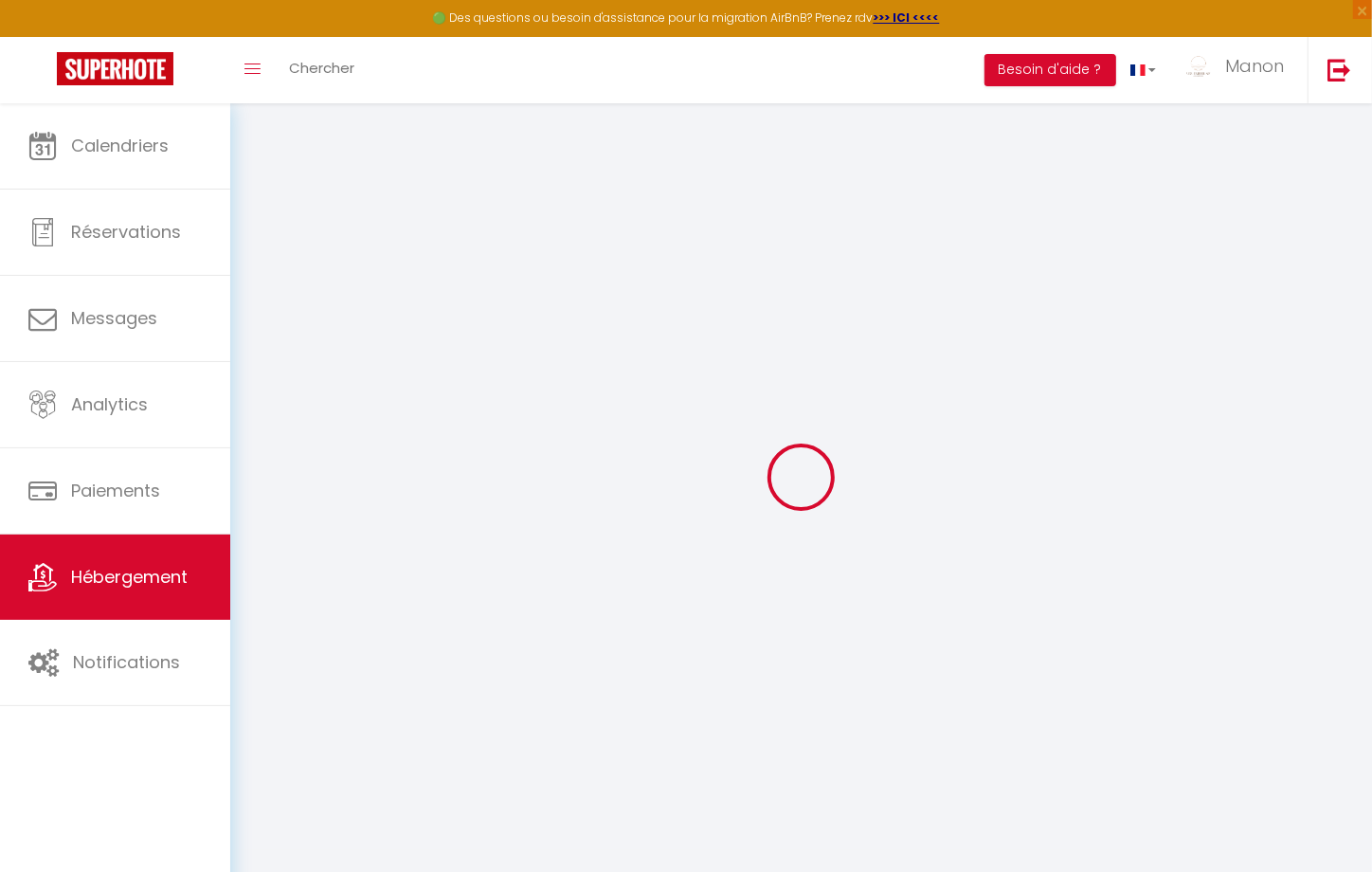
select select "16:00"
select select
select select "11:00"
select select "30"
select select "120"
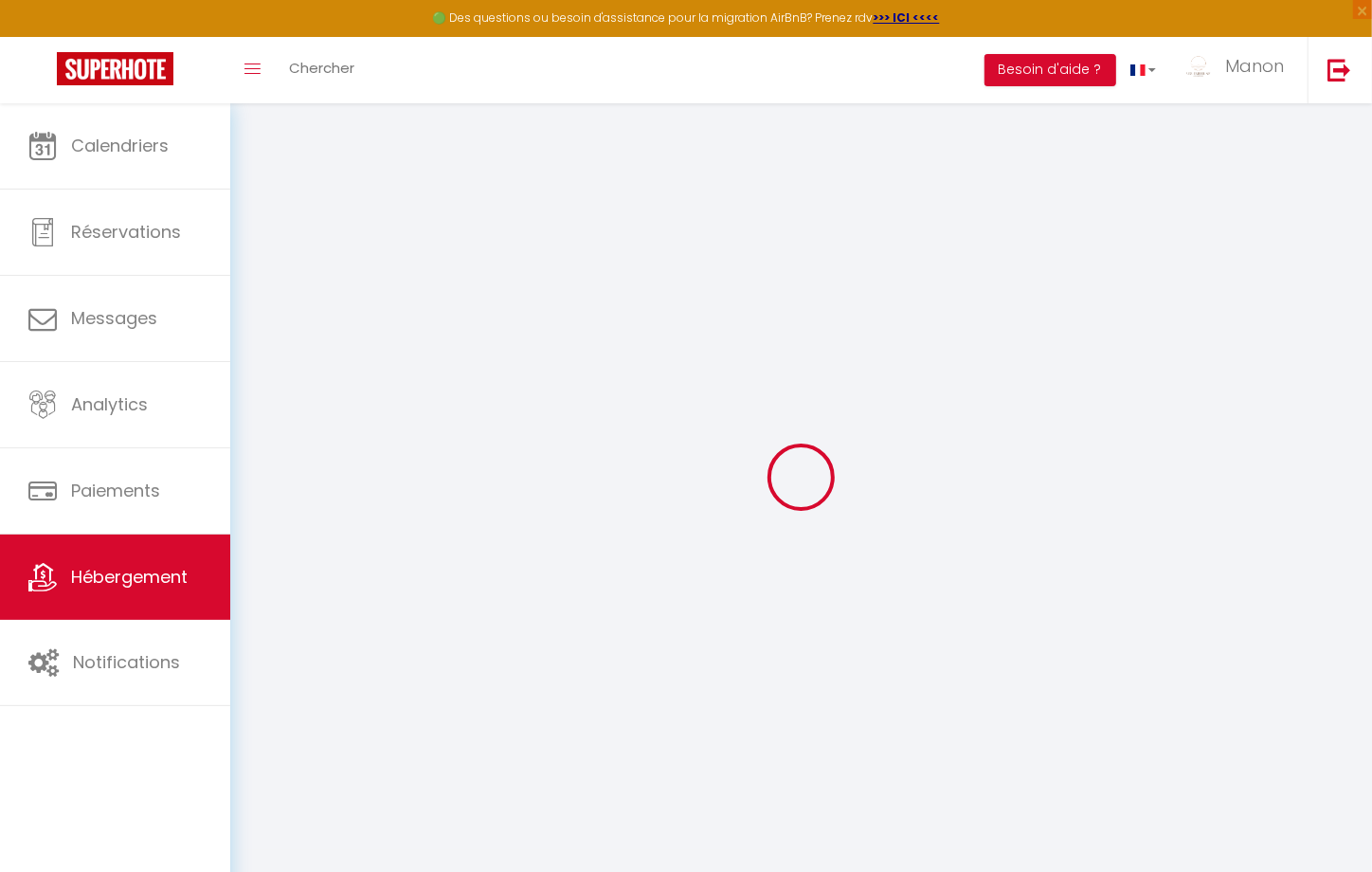
select select
checkbox input "false"
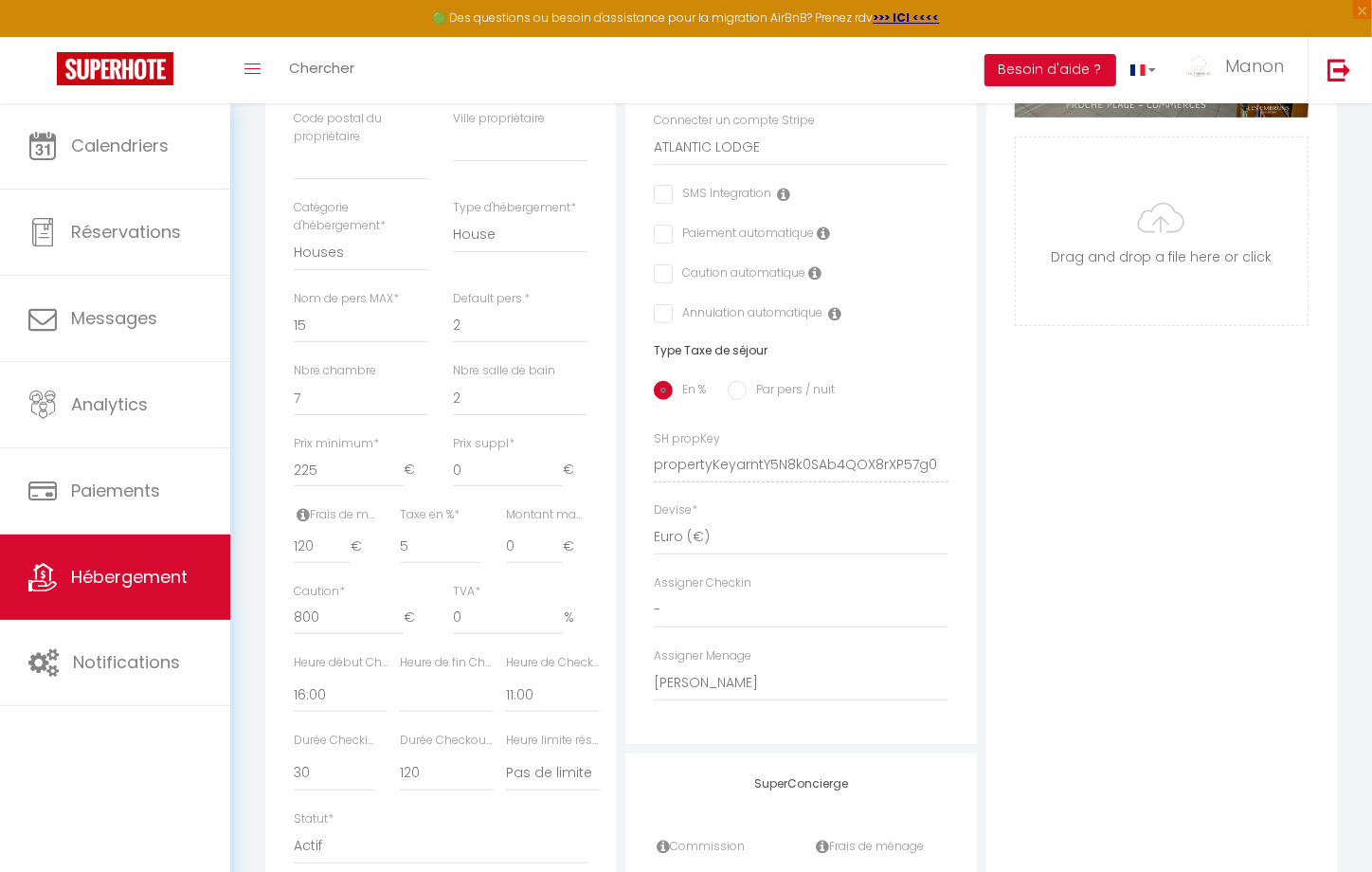
scroll to position [579, 0]
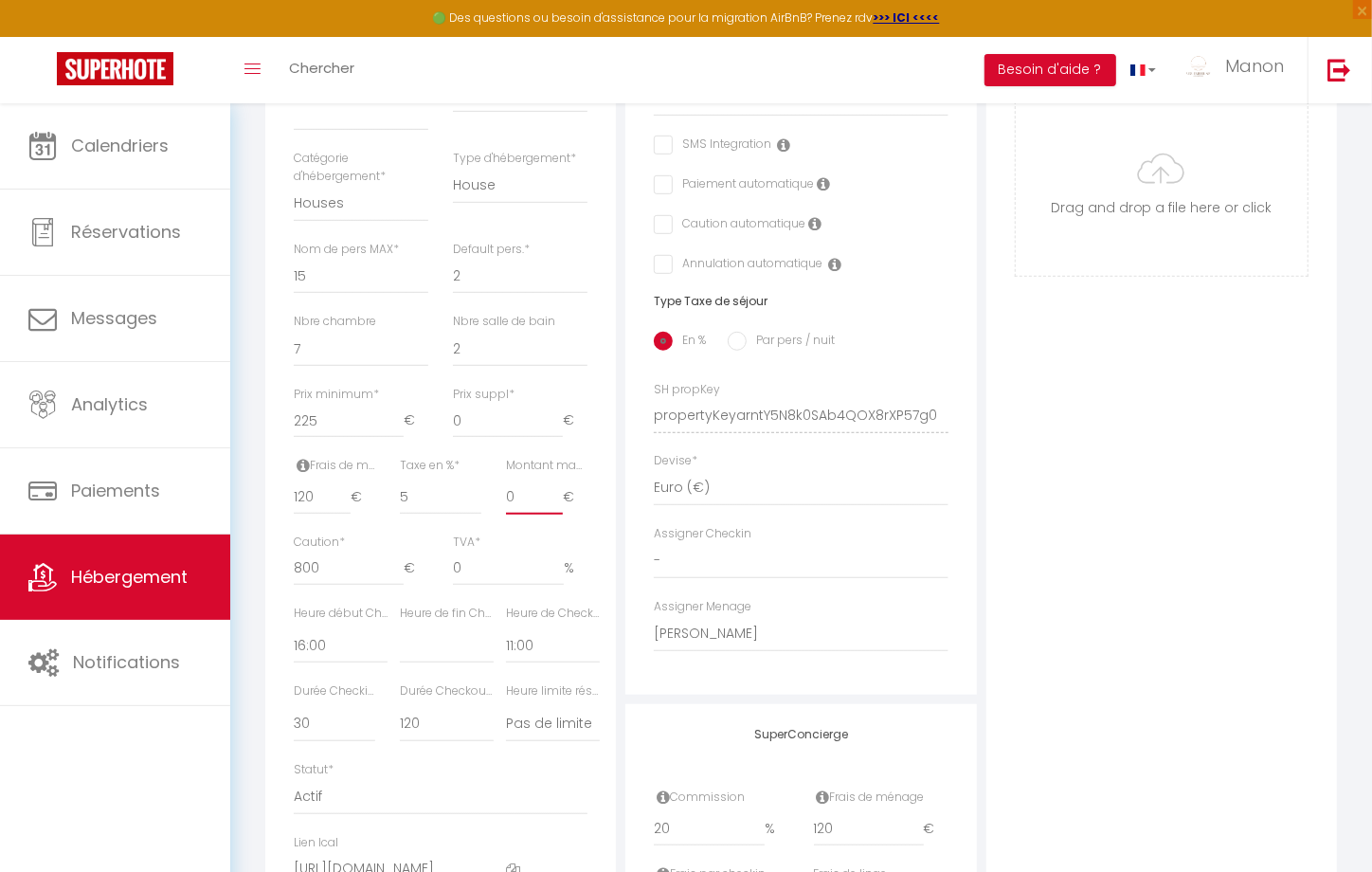
click at [524, 510] on input "0" at bounding box center [533, 498] width 57 height 35
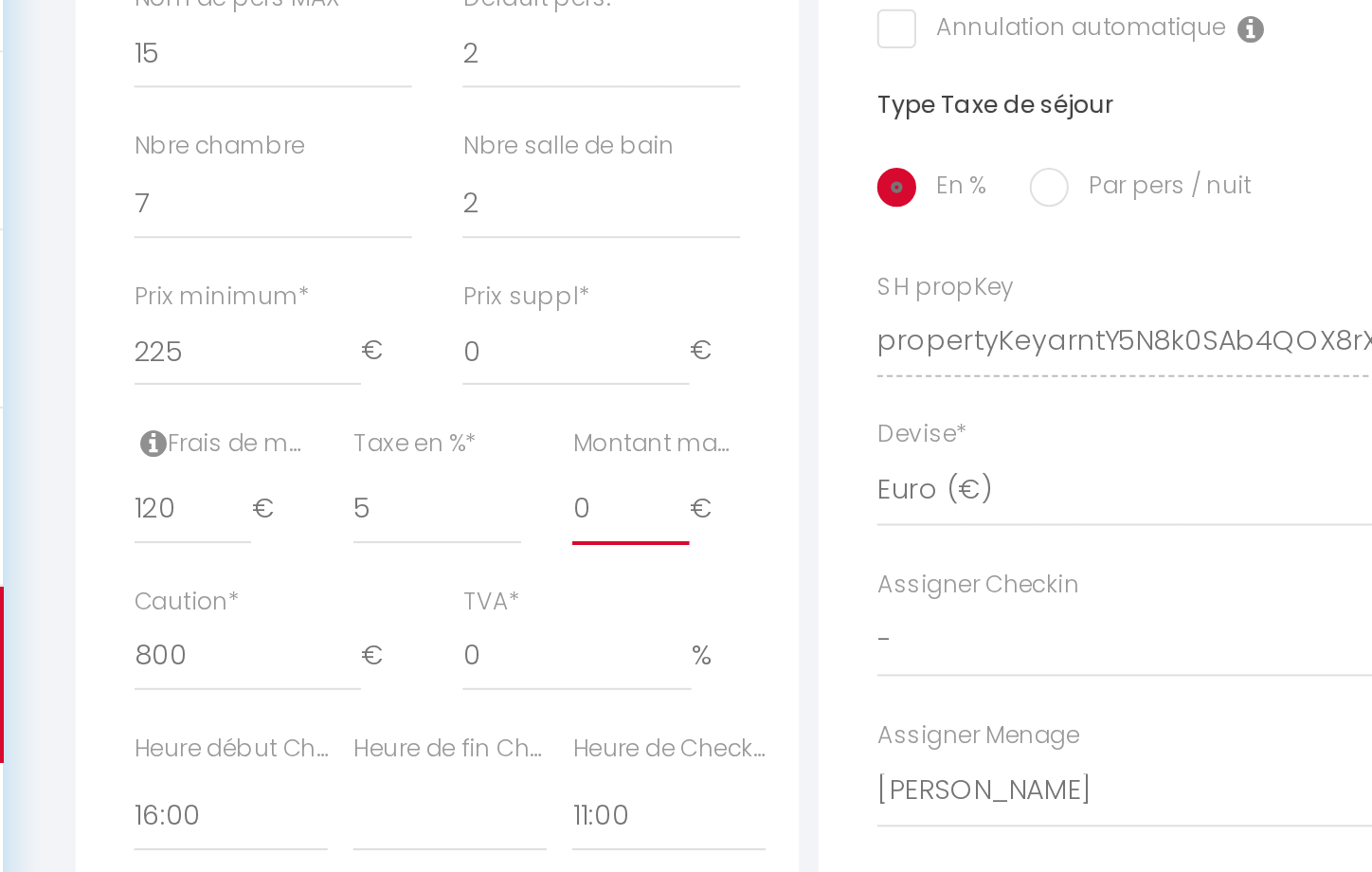
click at [517, 506] on input "0" at bounding box center [533, 498] width 57 height 35
click at [488, 470] on div "Taxe en % * 5" at bounding box center [440, 495] width 106 height 77
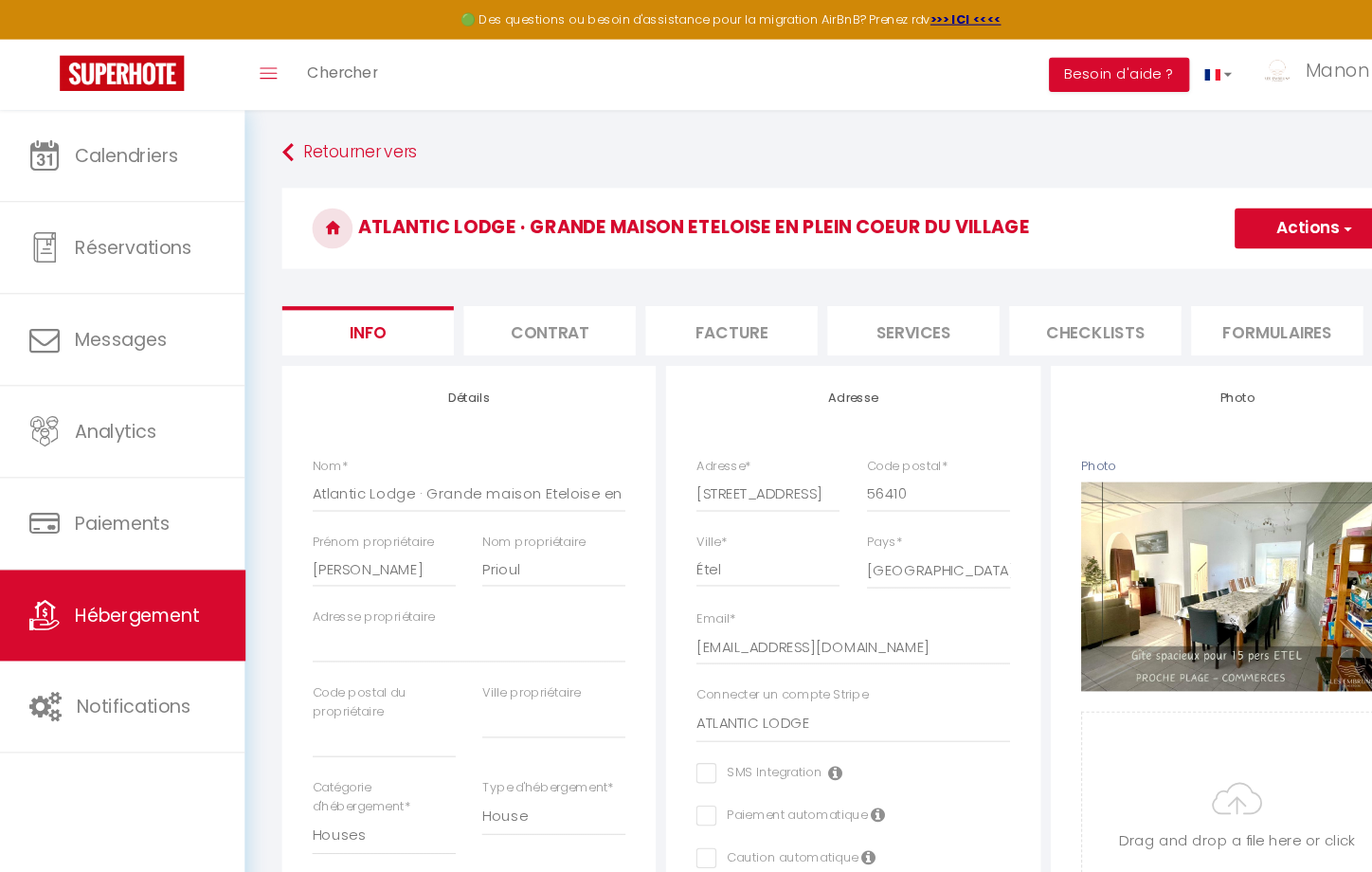
scroll to position [0, 803]
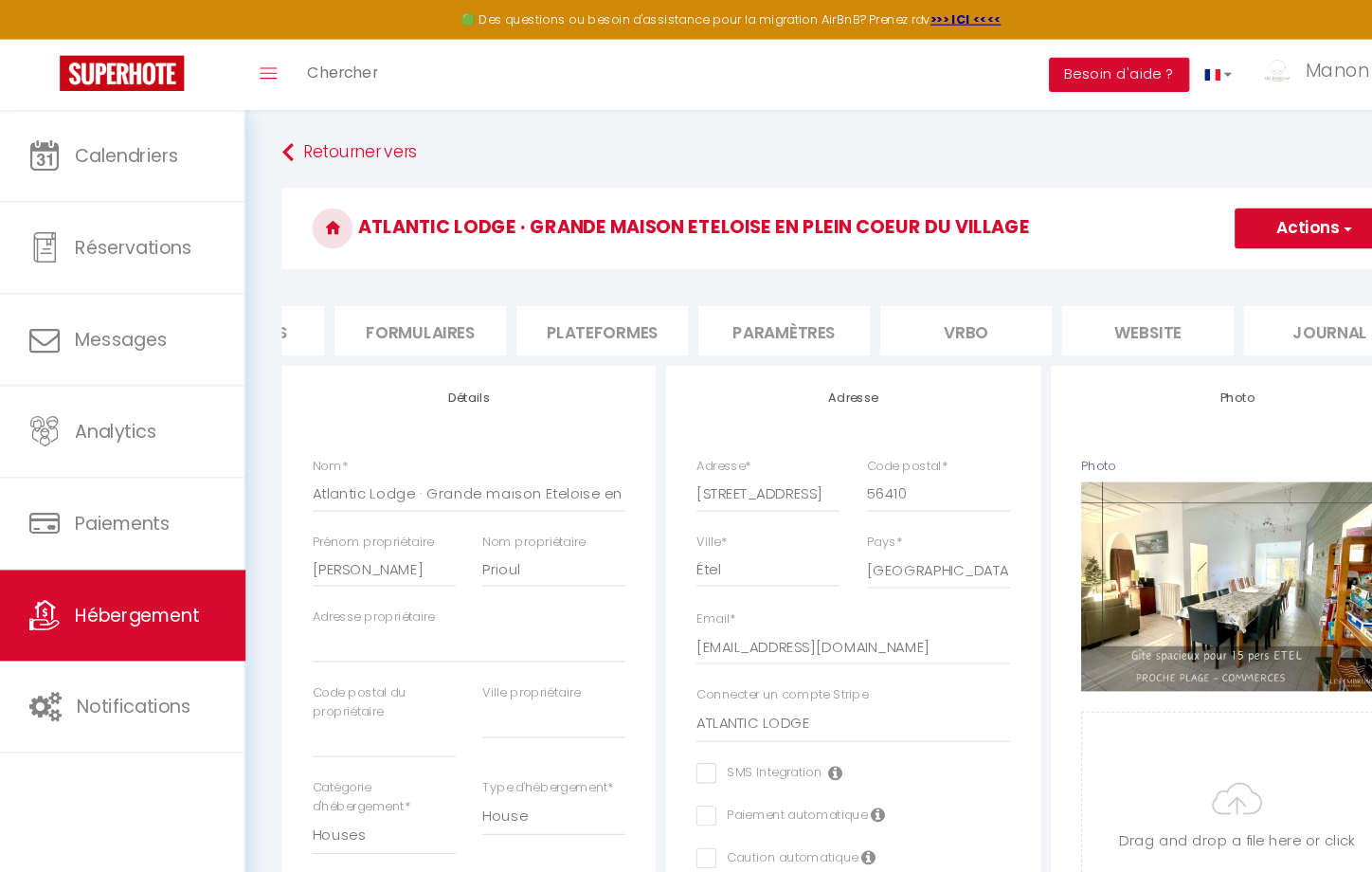
click at [1076, 317] on li "website" at bounding box center [1077, 310] width 161 height 46
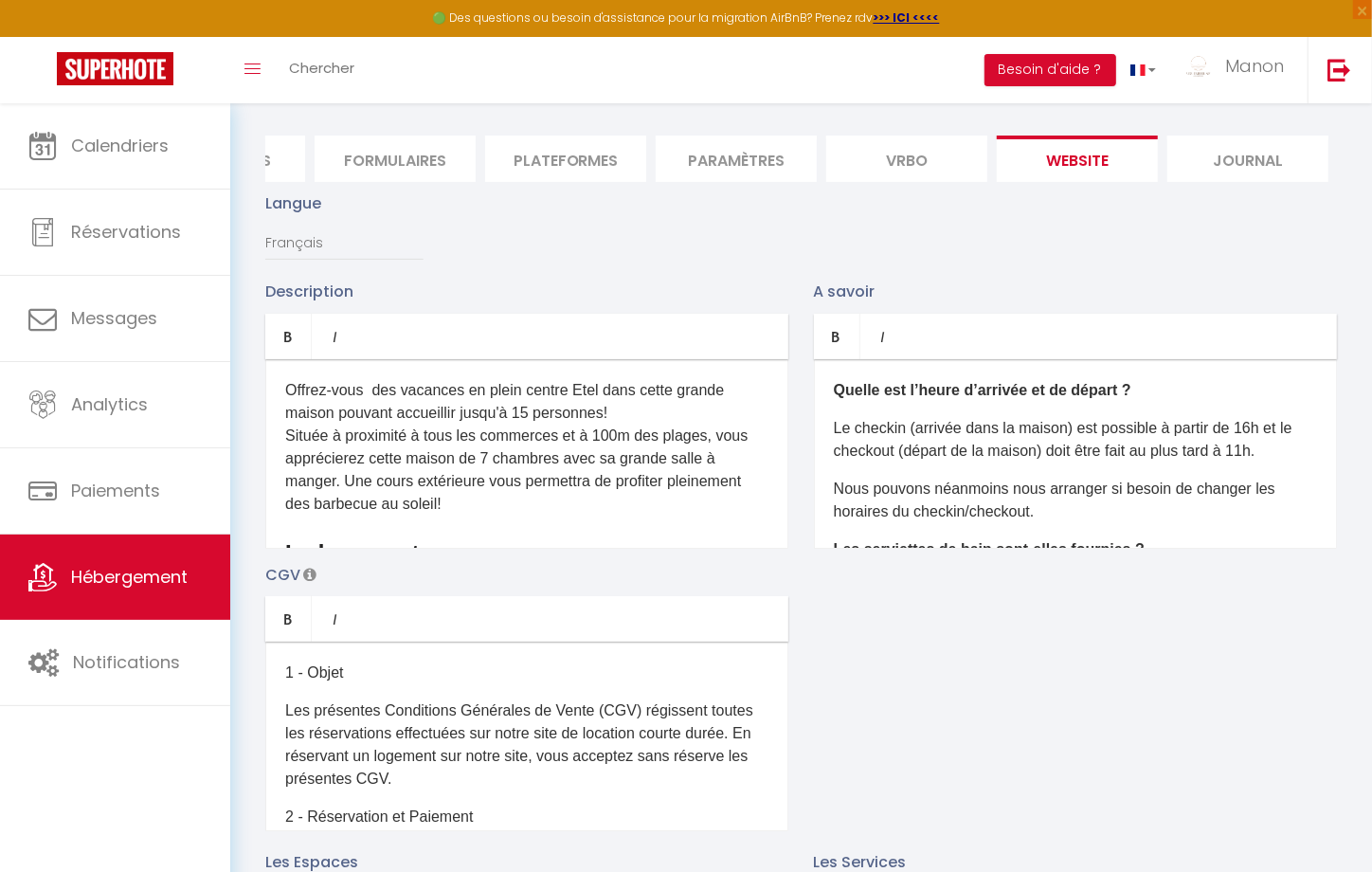
scroll to position [156, 0]
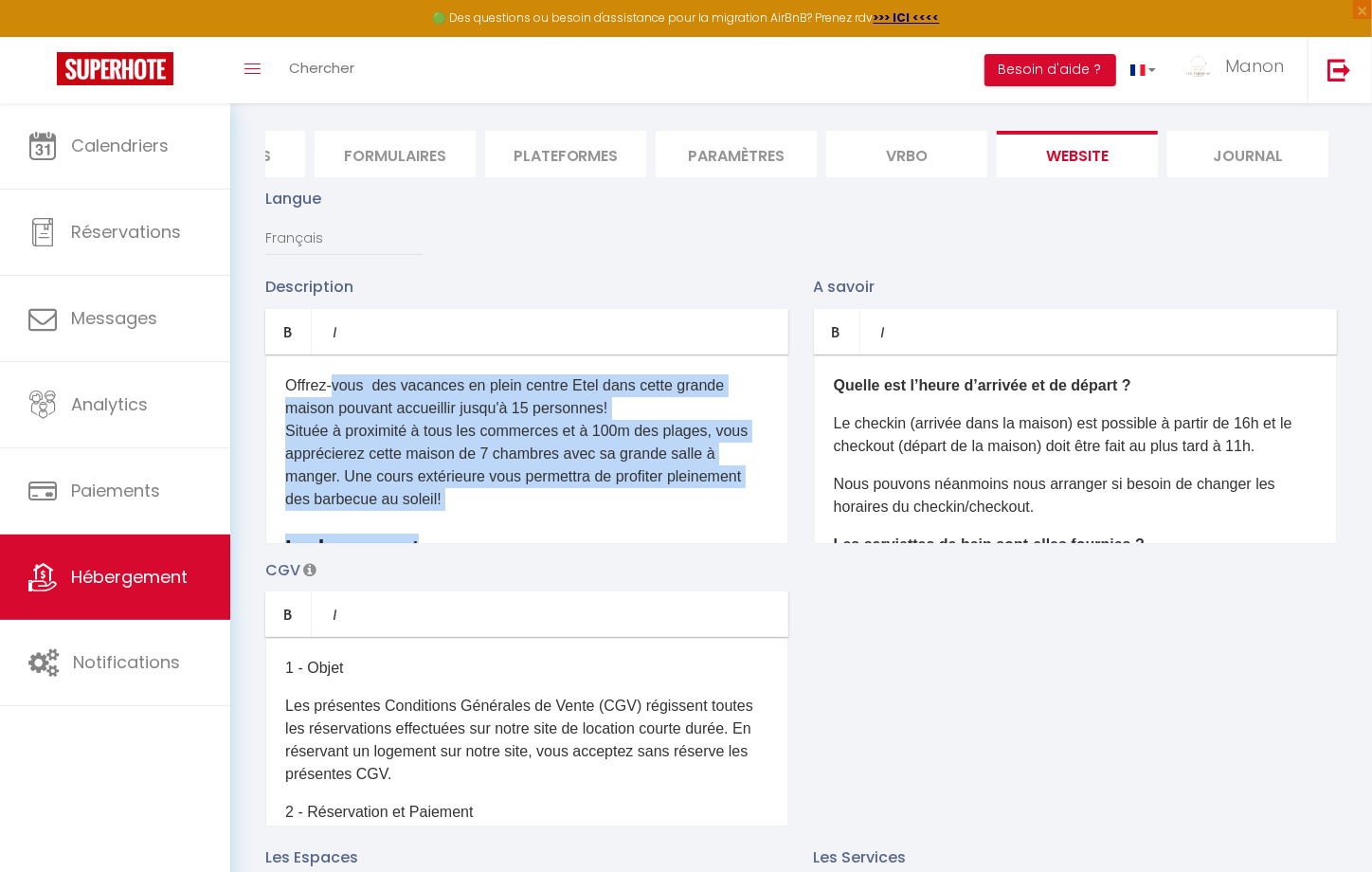
drag, startPoint x: 334, startPoint y: 401, endPoint x: 498, endPoint y: 540, distance: 215.0
click at [498, 540] on div "Offrez-vous des vacances en plein centre Etel dans cette grande maison pouvant …" at bounding box center [527, 449] width 523 height 190
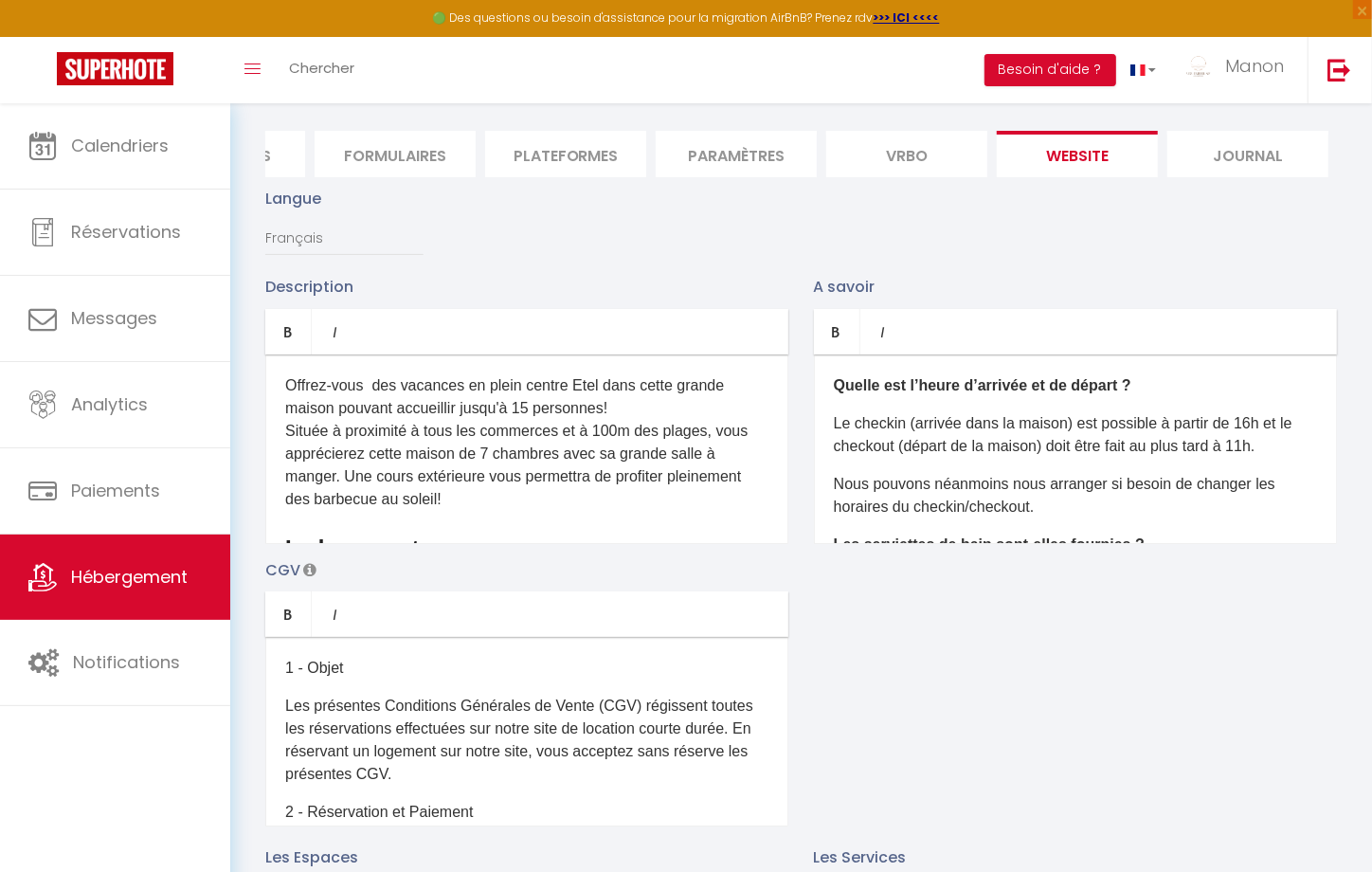
click at [877, 657] on div "Description Bold Italic Rich text editor Offrez-vous des vacances en plein cent…" at bounding box center [801, 550] width 1097 height 551
click at [616, 481] on p "Offrez-vous des vacances en plein centre Etel dans cette grande maison pouvant …" at bounding box center [527, 442] width 484 height 136
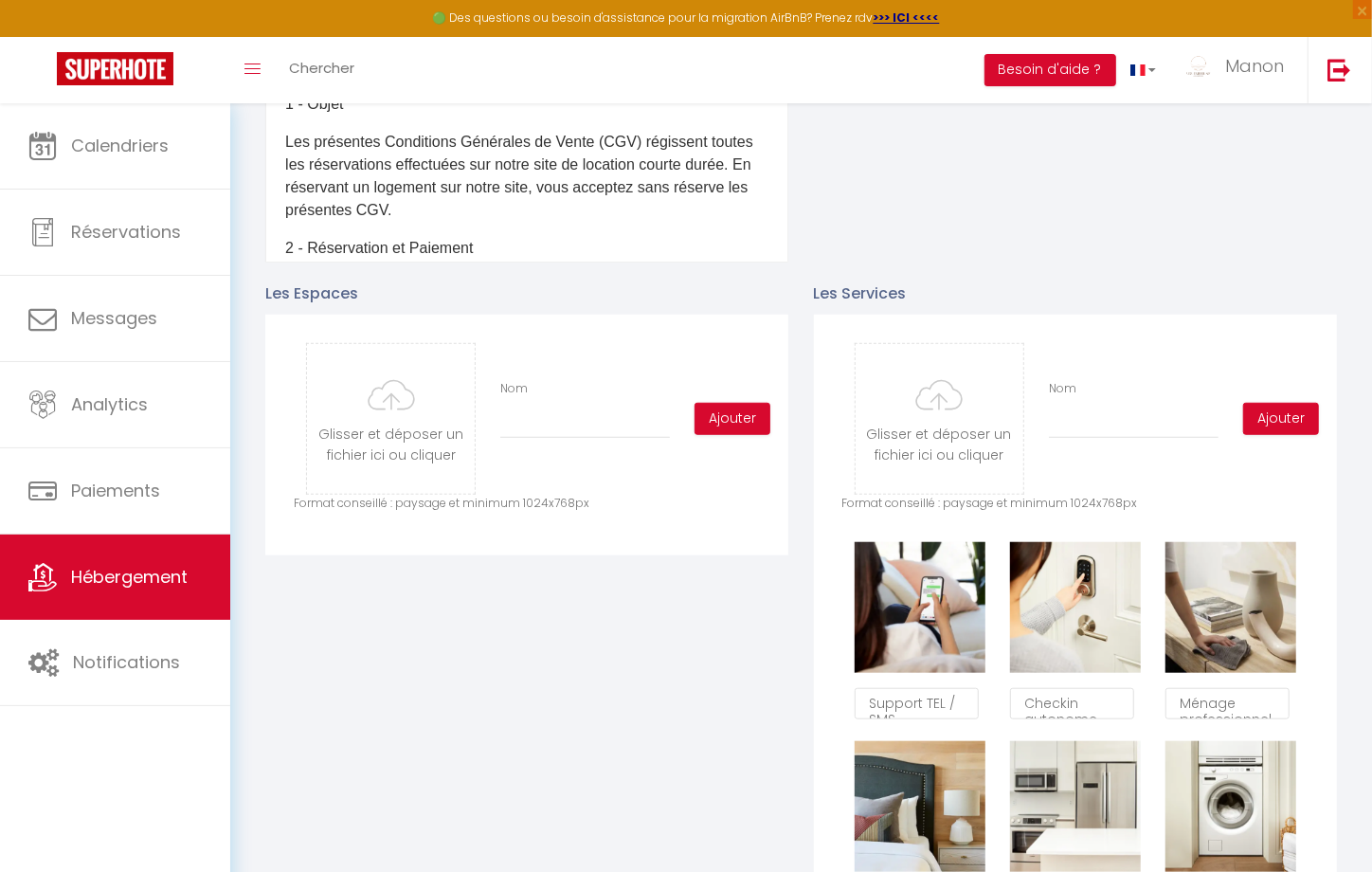
scroll to position [0, 0]
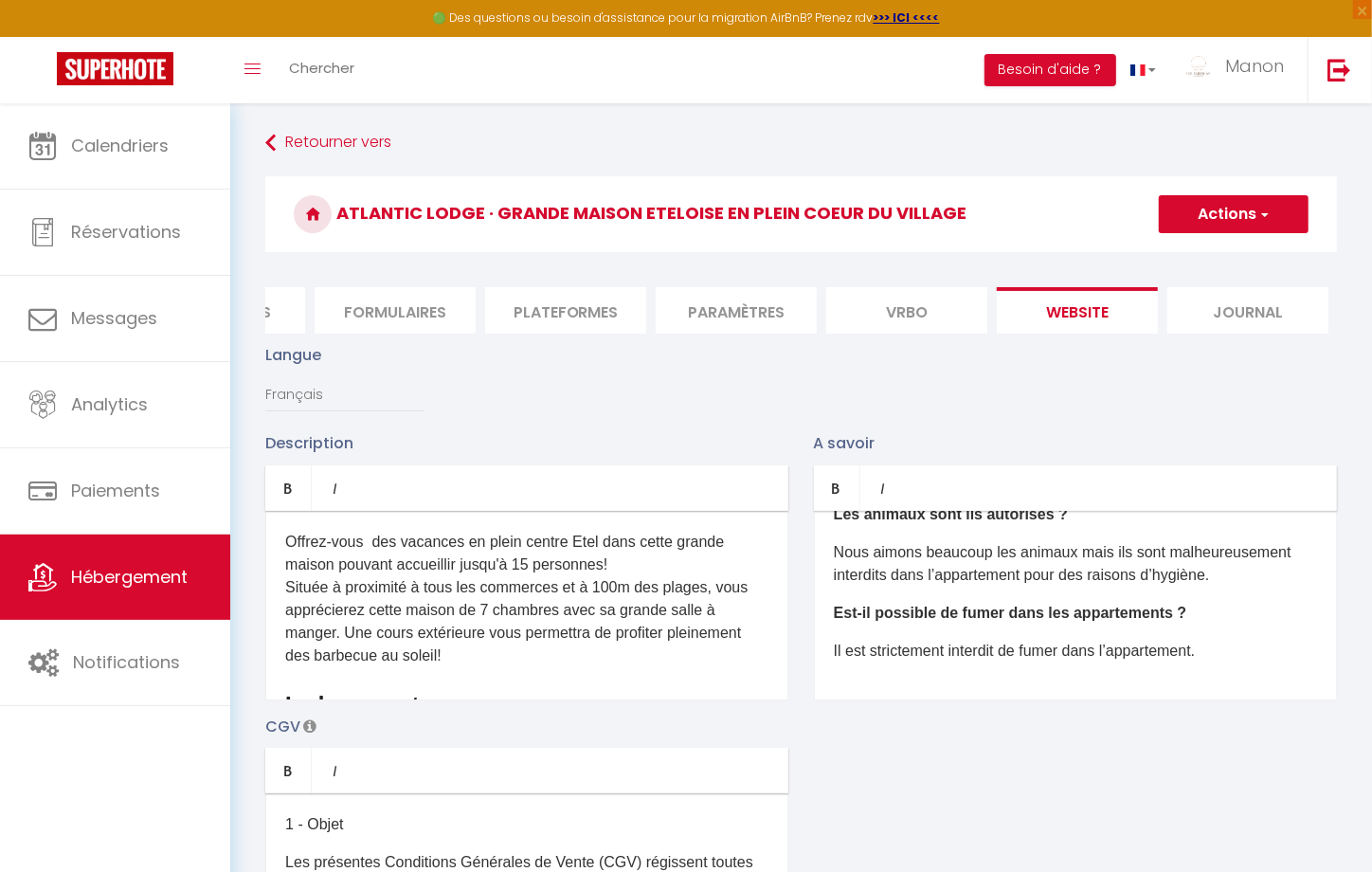
click at [733, 323] on li "Paramètres" at bounding box center [736, 310] width 161 height 46
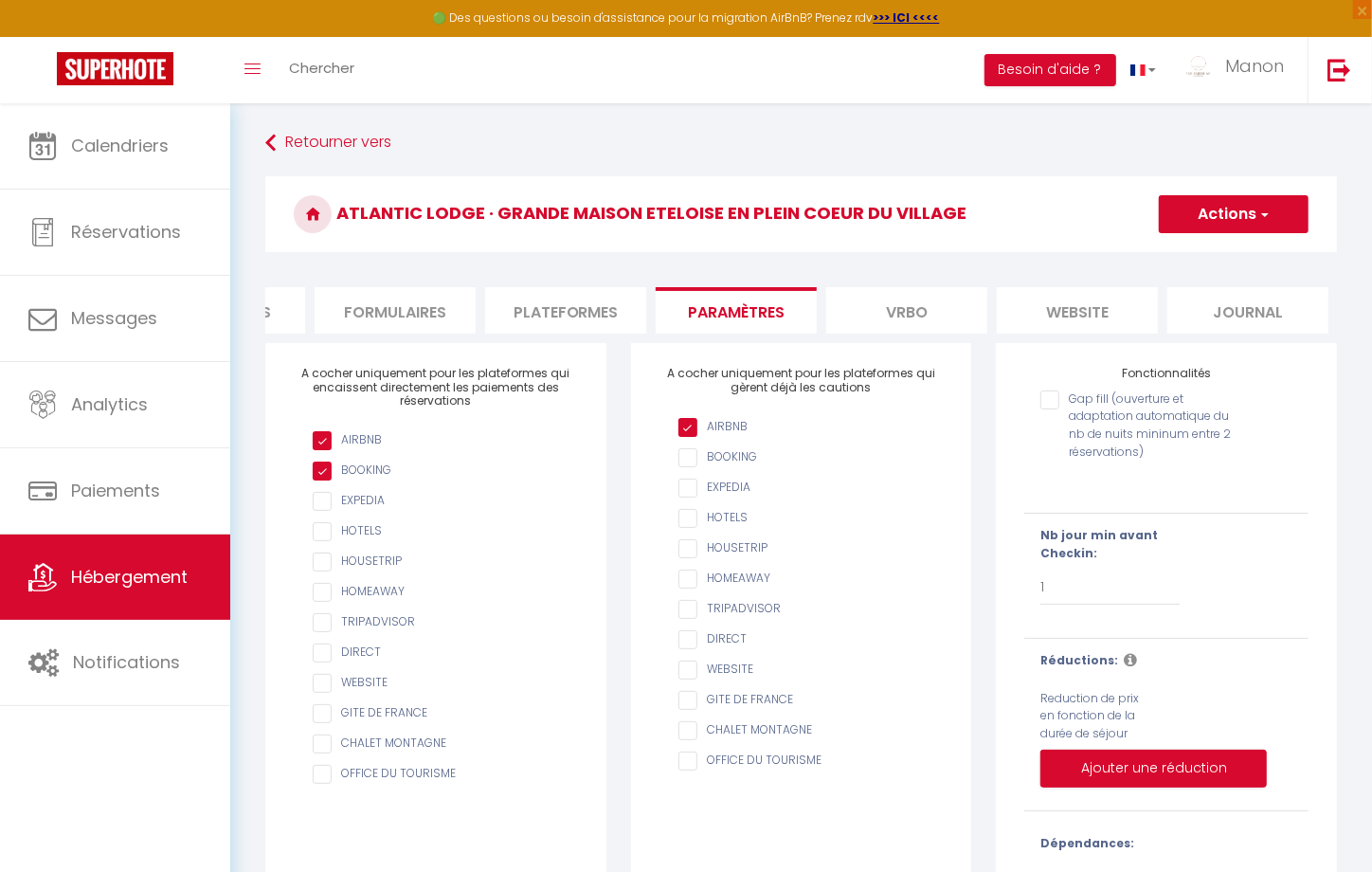
click at [600, 317] on li "Plateformes" at bounding box center [566, 310] width 161 height 46
select select
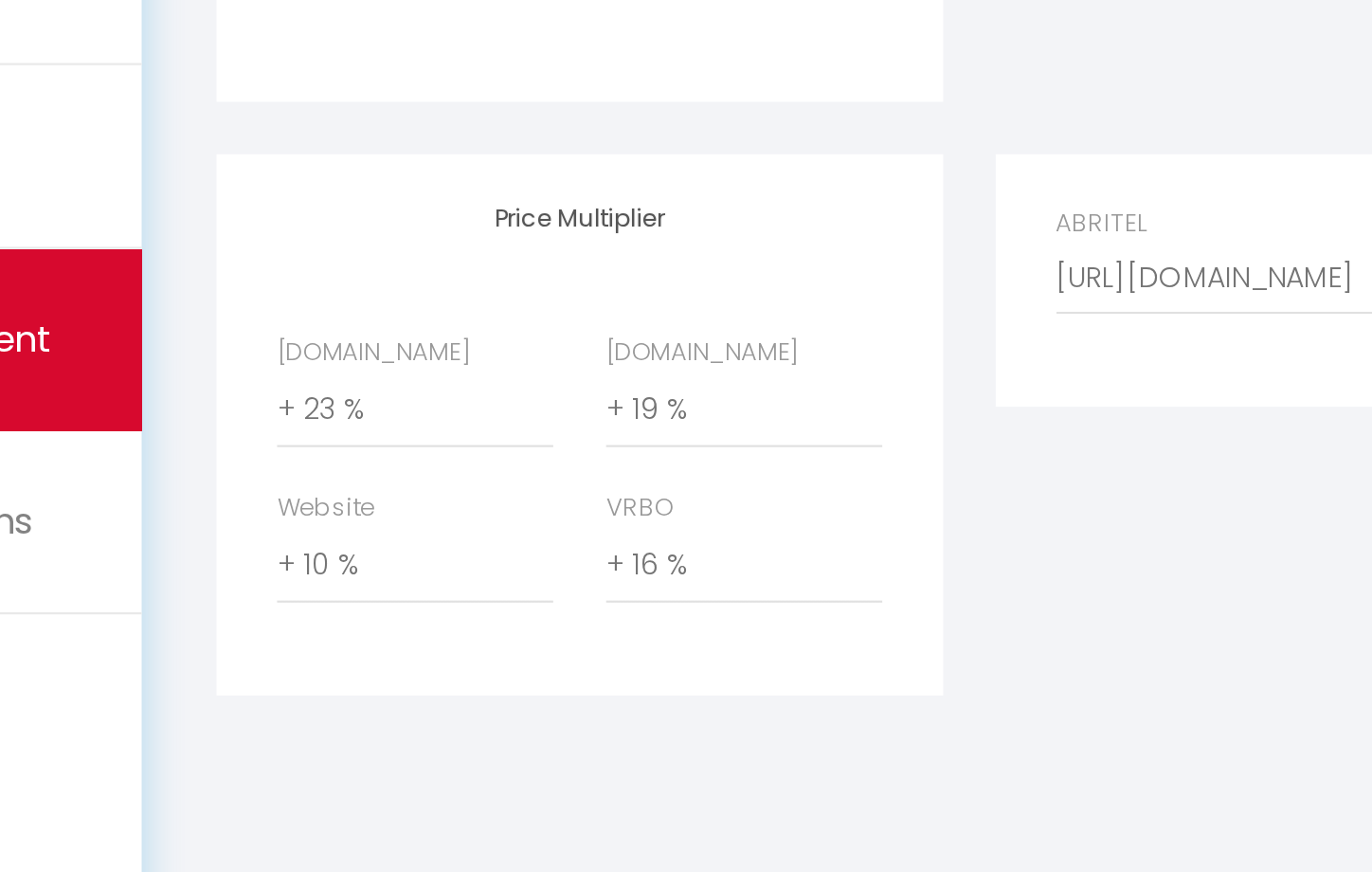
scroll to position [605, 0]
click at [313, 683] on select "0 + 1 % + 2 % + 3 % + 4 % + 5 % + 6 % + 7 % + 8 % + 9 %" at bounding box center [358, 683] width 130 height 36
select select "+ 12 %"
click at [294, 665] on select "0 + 1 % + 2 % + 3 % + 4 % + 5 % + 6 % + 7 % + 8 % + 9 %" at bounding box center [358, 683] width 130 height 36
select select
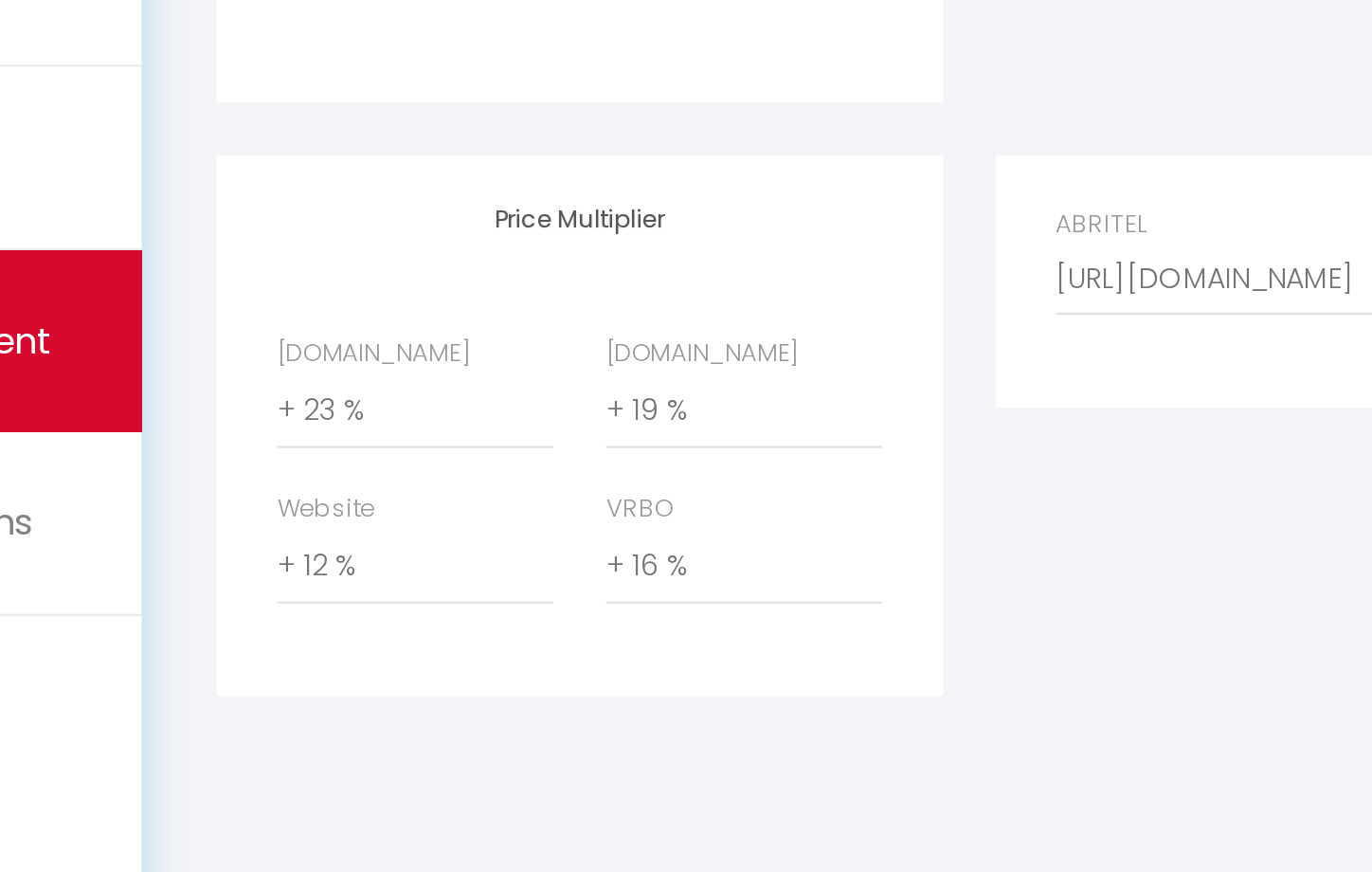
click at [299, 749] on div "Price Multiplier [DOMAIN_NAME] 0 + 1 % + 2 % + 3 % + 4 % + 5 % + 6 % + 7 %" at bounding box center [436, 671] width 366 height 362
click at [328, 758] on div "Price Multiplier [DOMAIN_NAME] 0 + 1 % + 2 % + 3 % + 4 % + 5 % + 6 % + 7 %" at bounding box center [436, 671] width 366 height 362
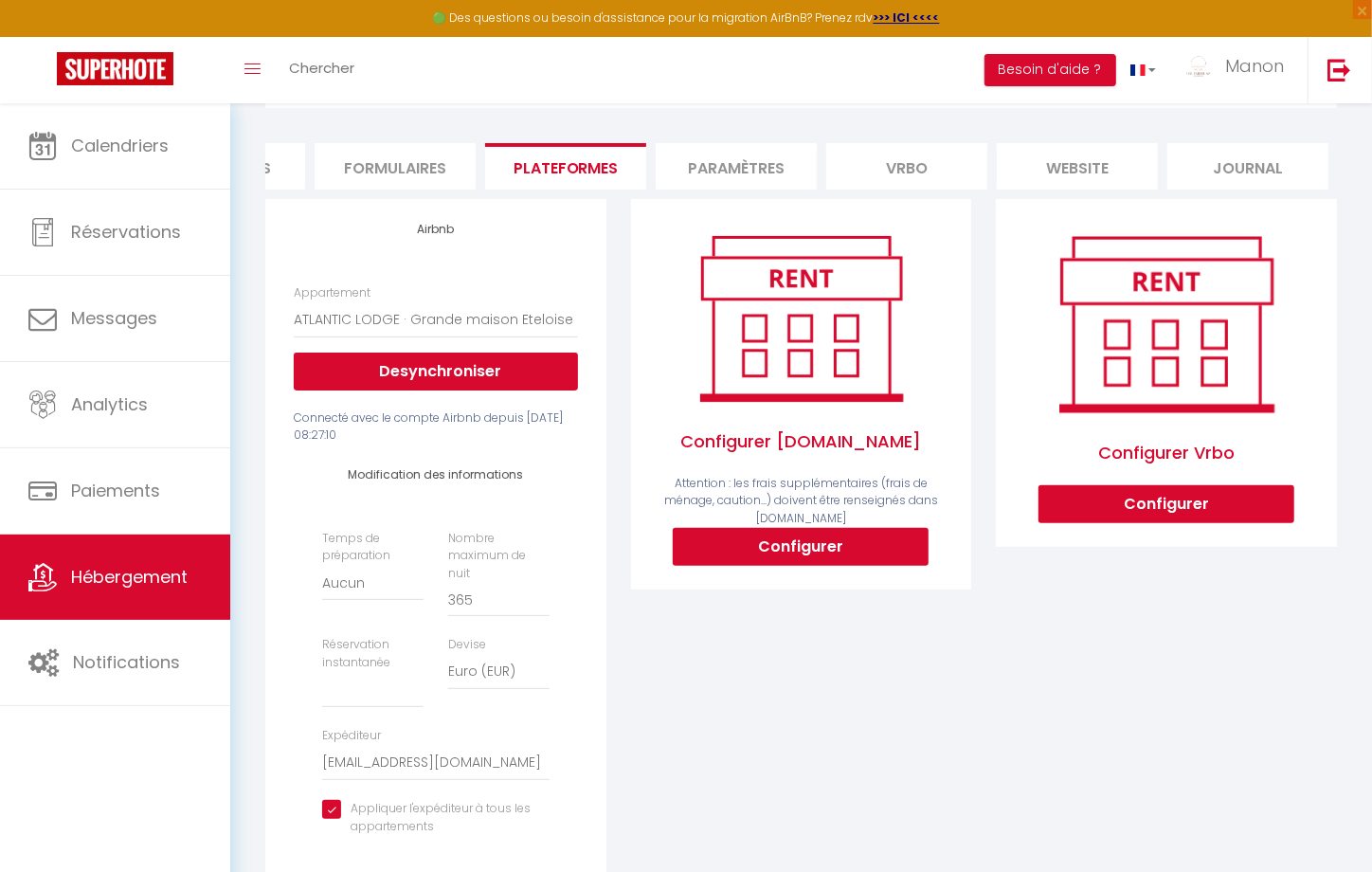
scroll to position [0, 0]
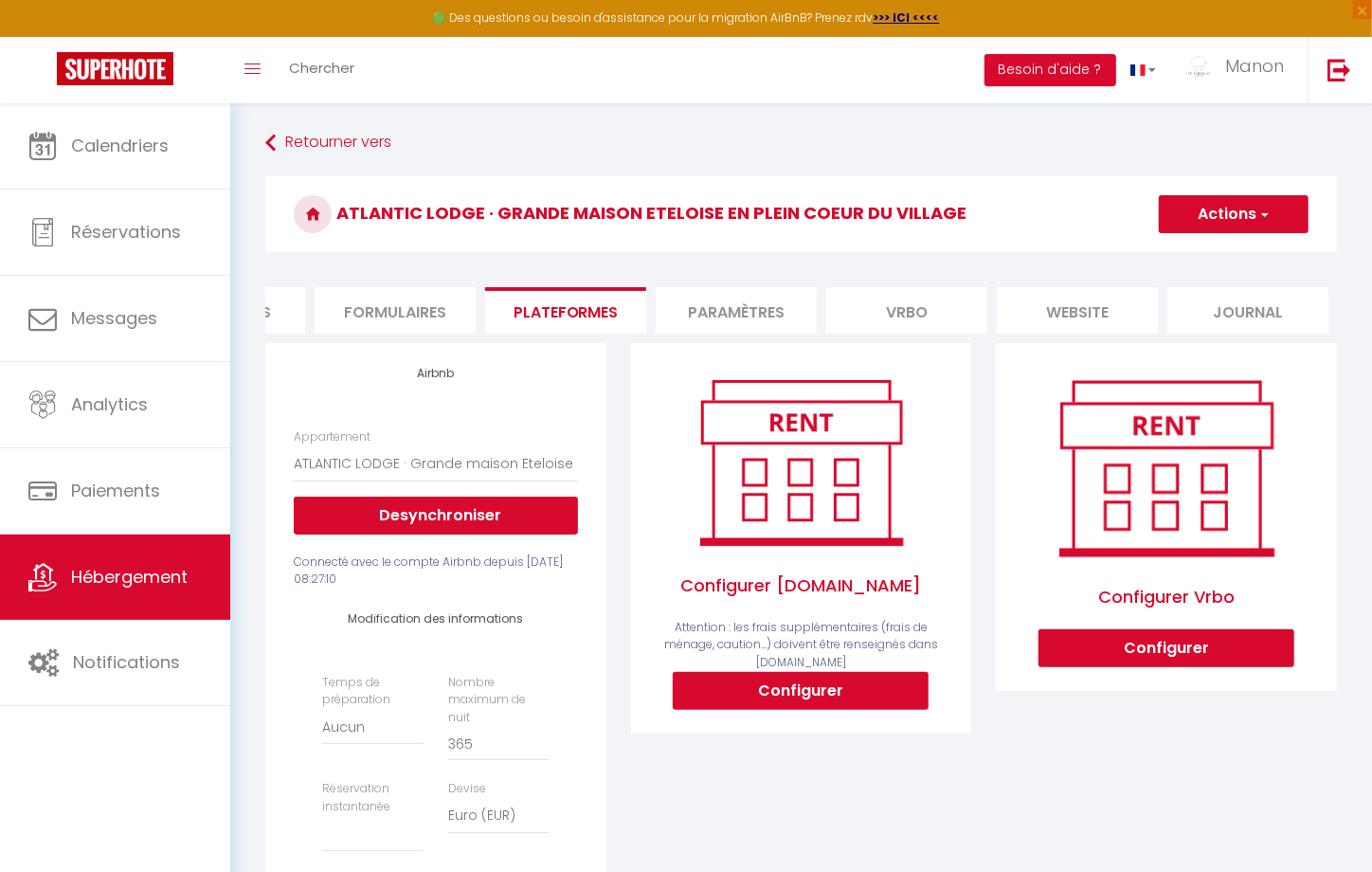
click at [1226, 225] on button "Actions" at bounding box center [1234, 214] width 150 height 38
click at [1208, 258] on link "Enregistrer" at bounding box center [1233, 256] width 150 height 25
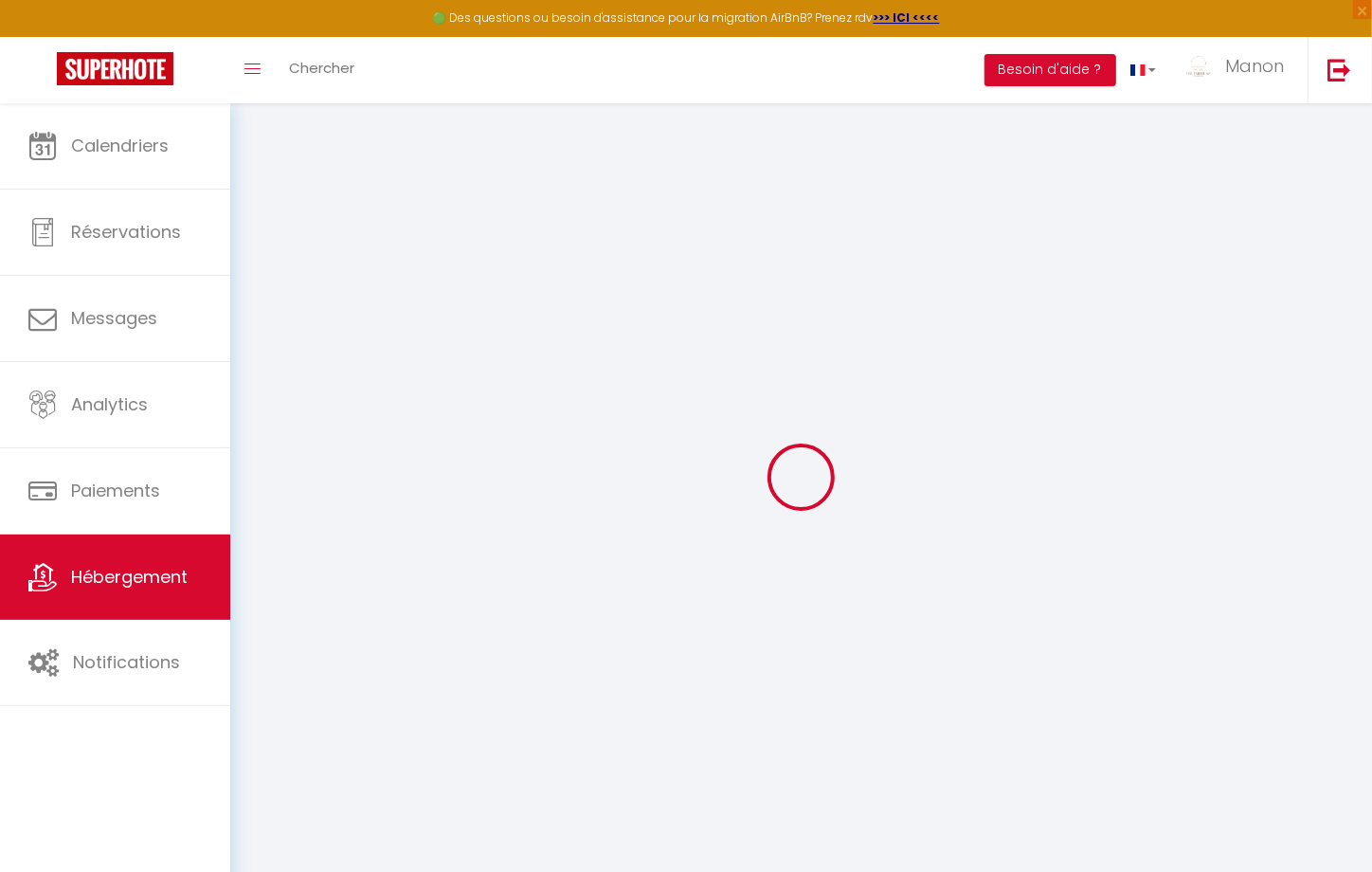
select select
select select "EUR"
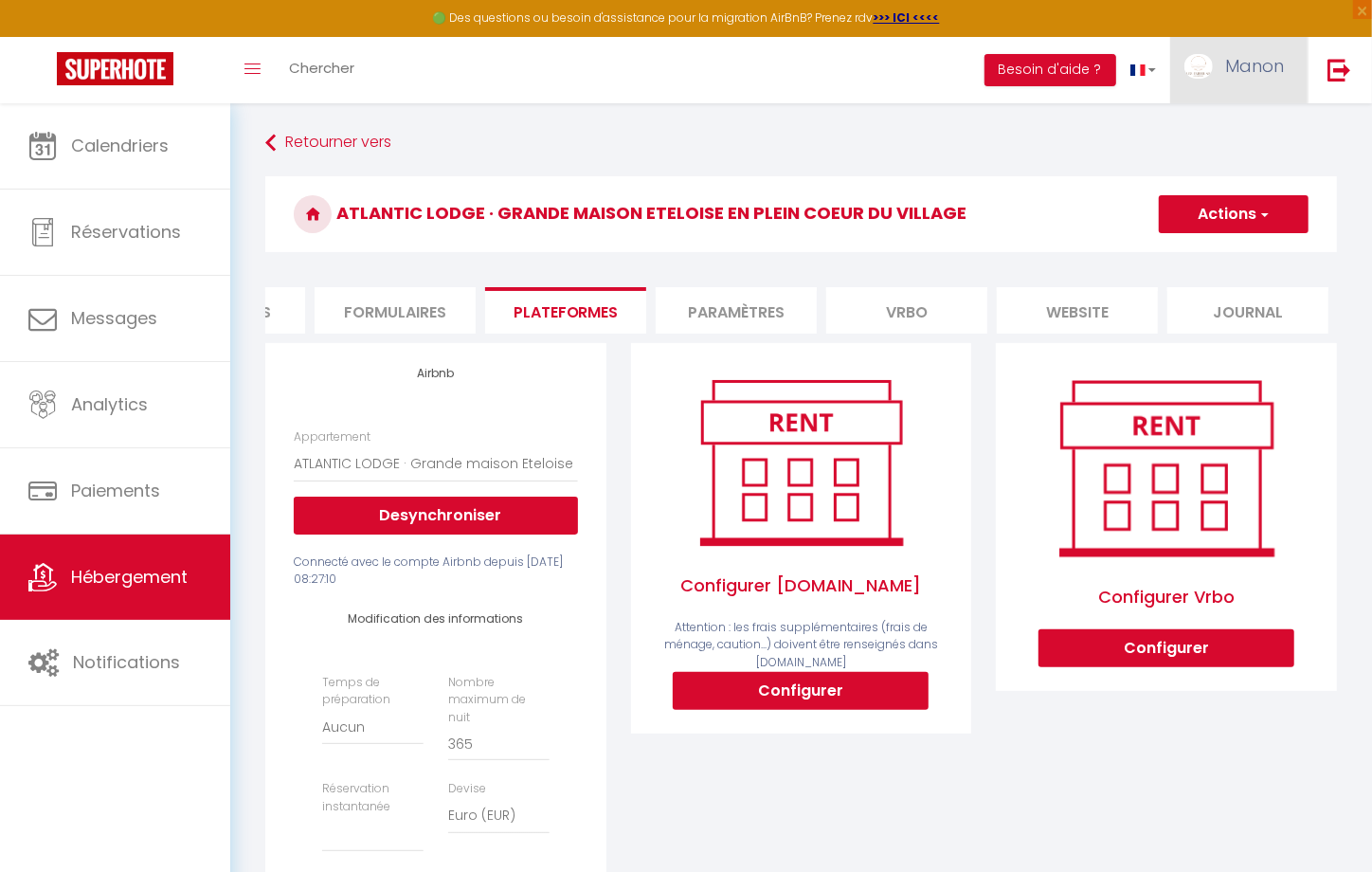
click at [1236, 85] on link "Manon" at bounding box center [1239, 70] width 137 height 66
click at [1209, 130] on link "Paramètres" at bounding box center [1232, 131] width 140 height 33
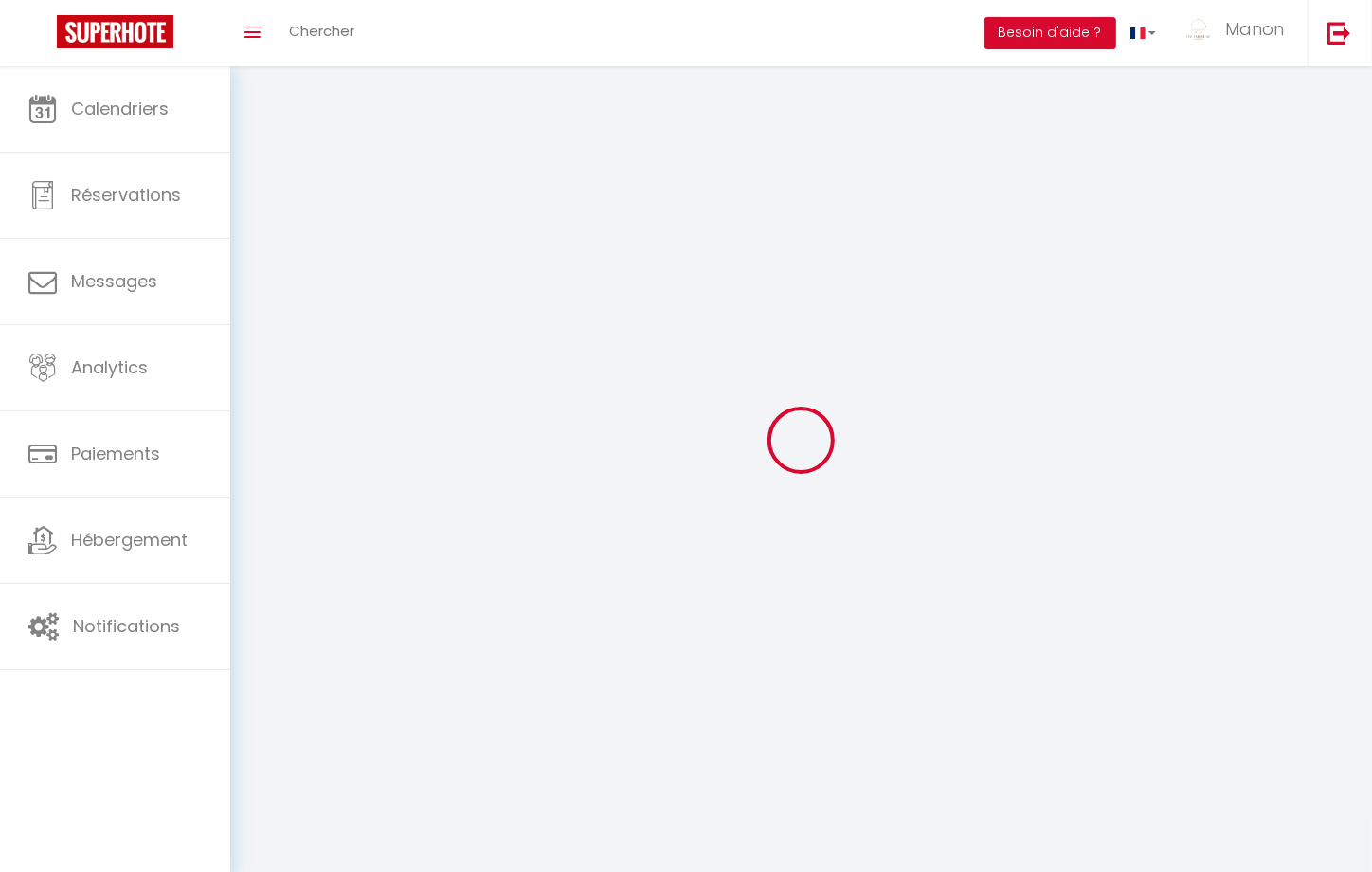
select select
type input "Manon"
type input "Robo"
type input "0782581852"
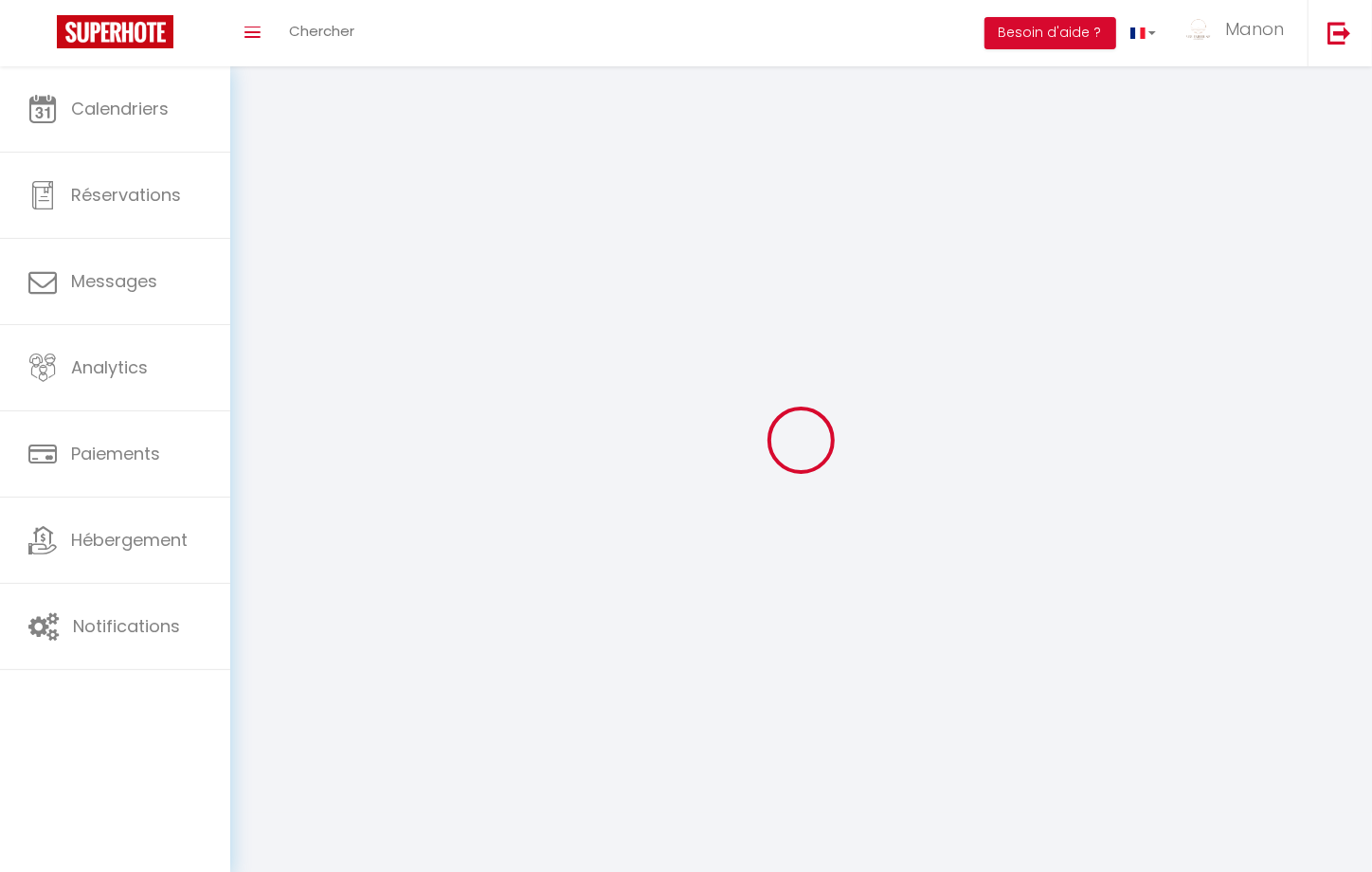
type input "[STREET_ADDRESS]"
type input "56410"
type input "etel"
select select "28"
type input "ybEAz0RosyWLL1xKjqaEgSeQ1"
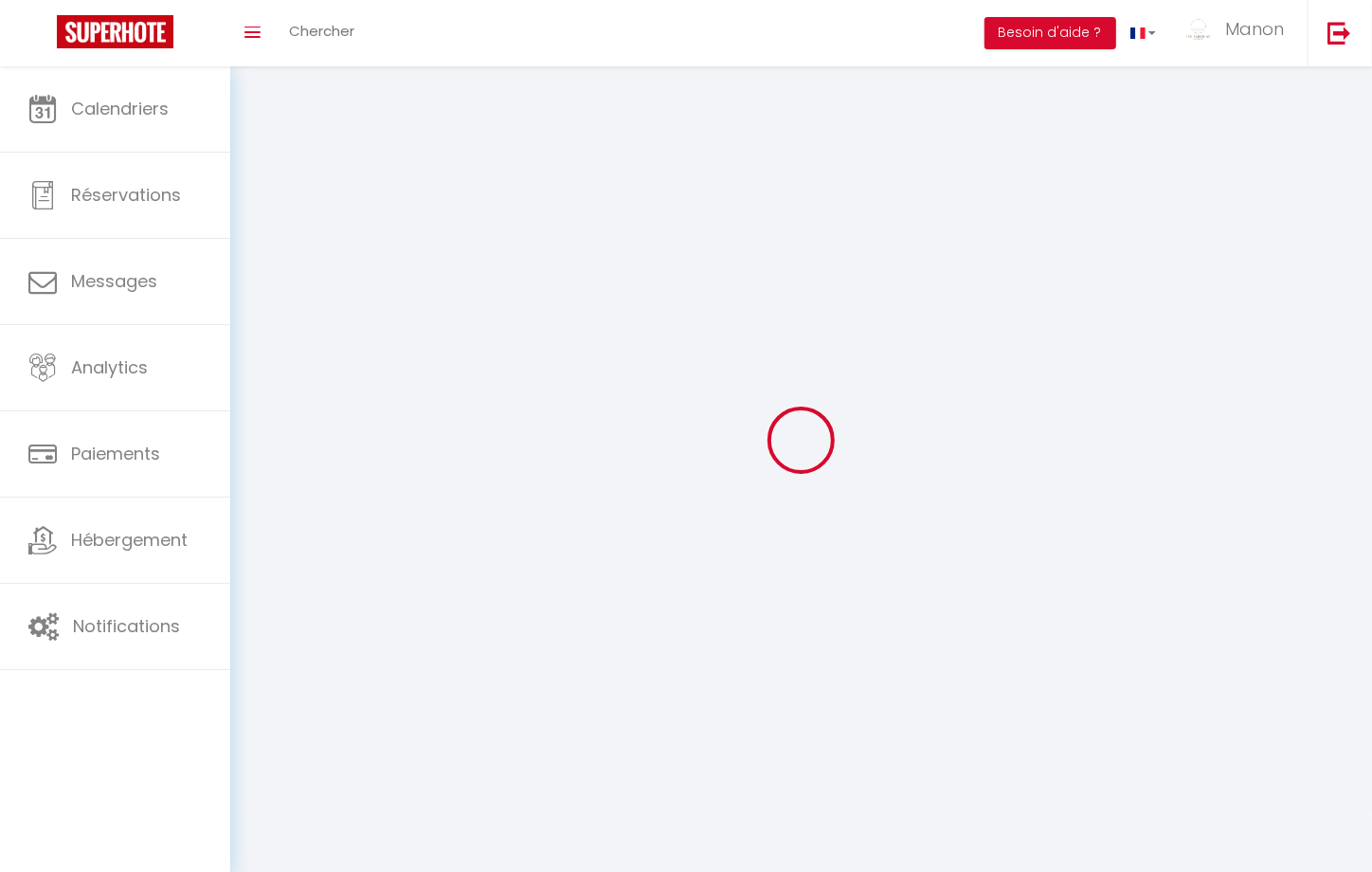
type input "IWyS3fCcJOUmA8KZimqOns28I"
select select "fr"
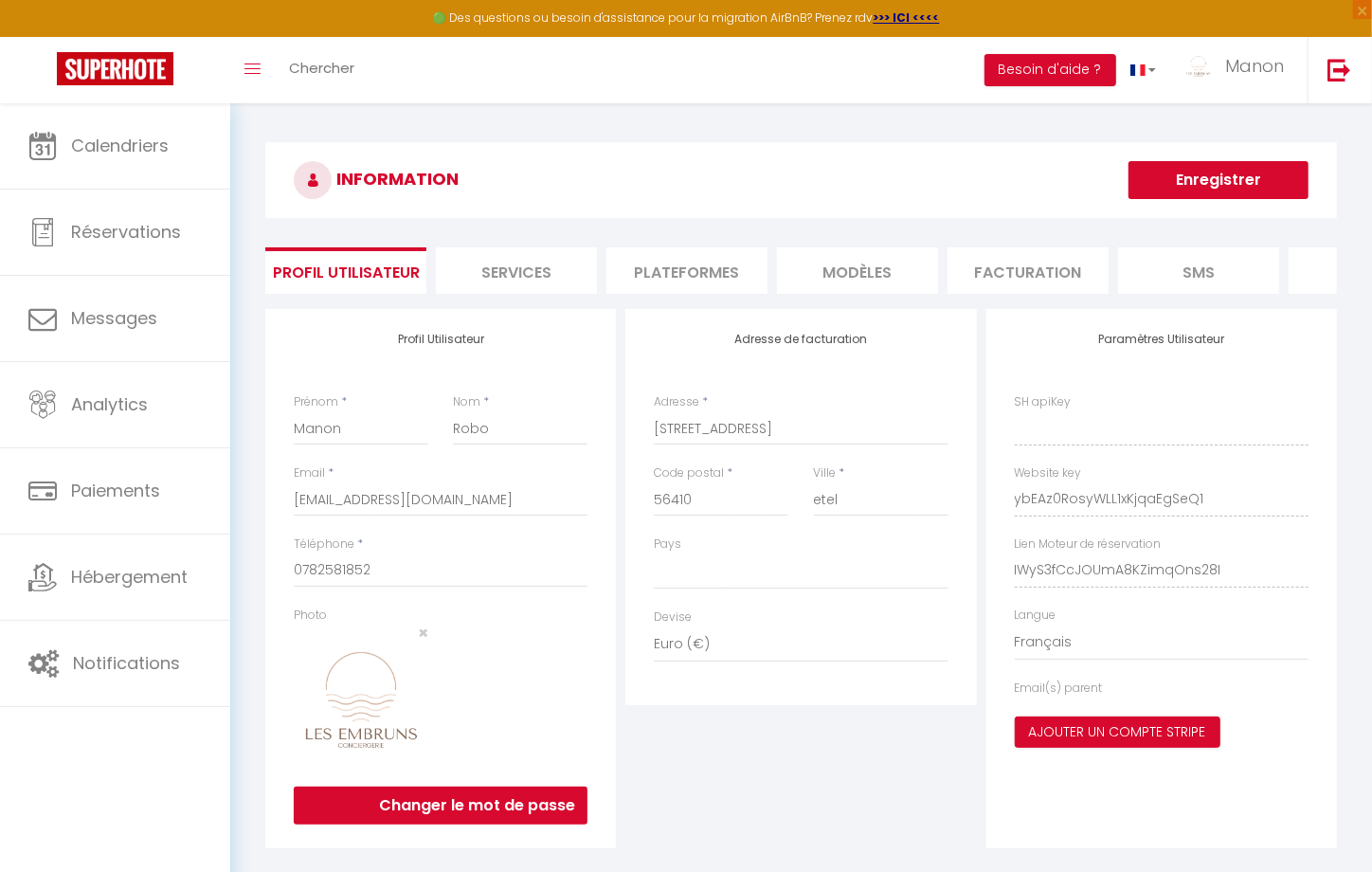
type input "ybEAz0RosyWLL1xKjqaEgSeQ1"
type input "IWyS3fCcJOUmA8KZimqOns28I"
type input "[URL][DOMAIN_NAME]"
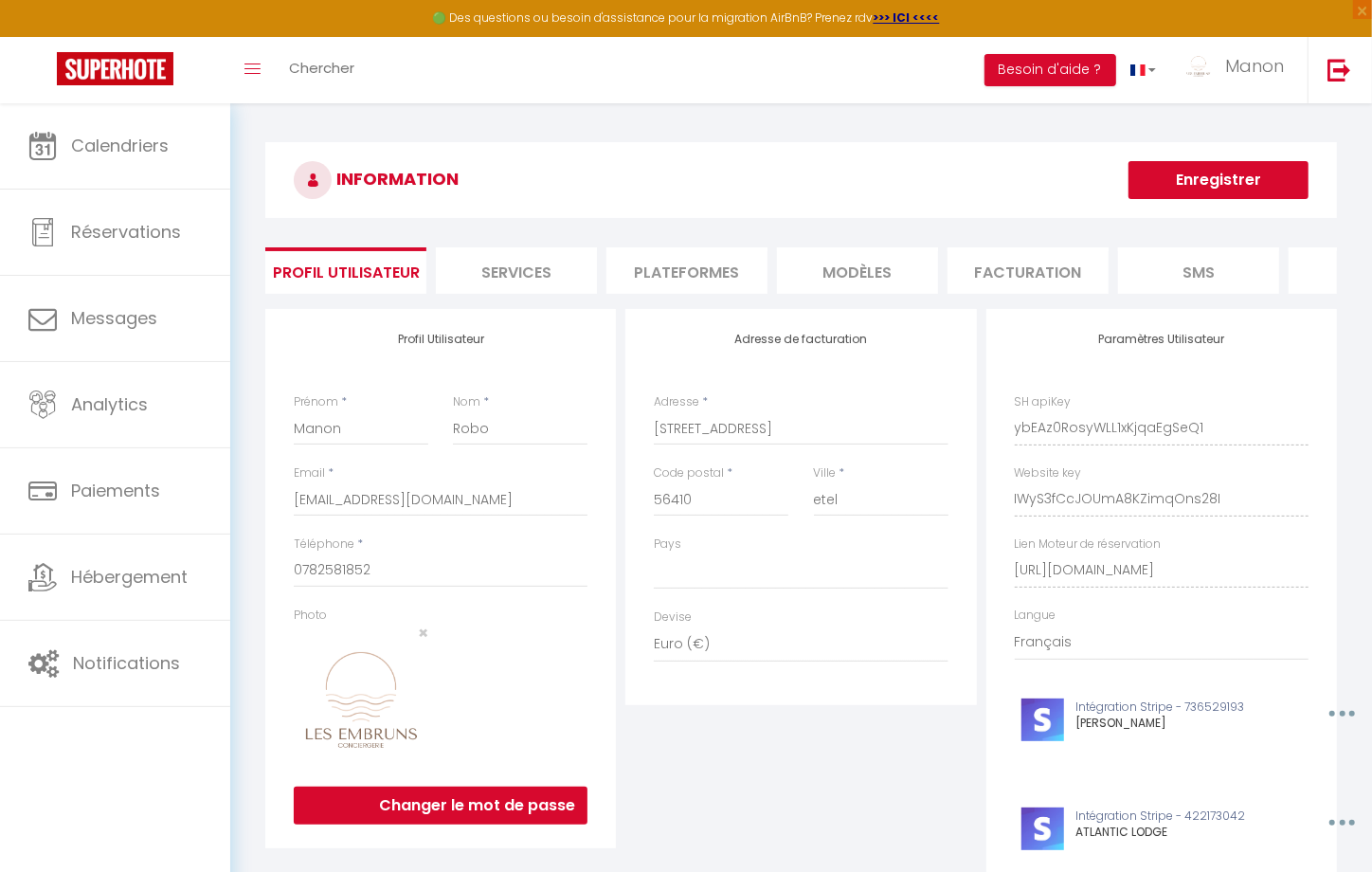
scroll to position [0, 462]
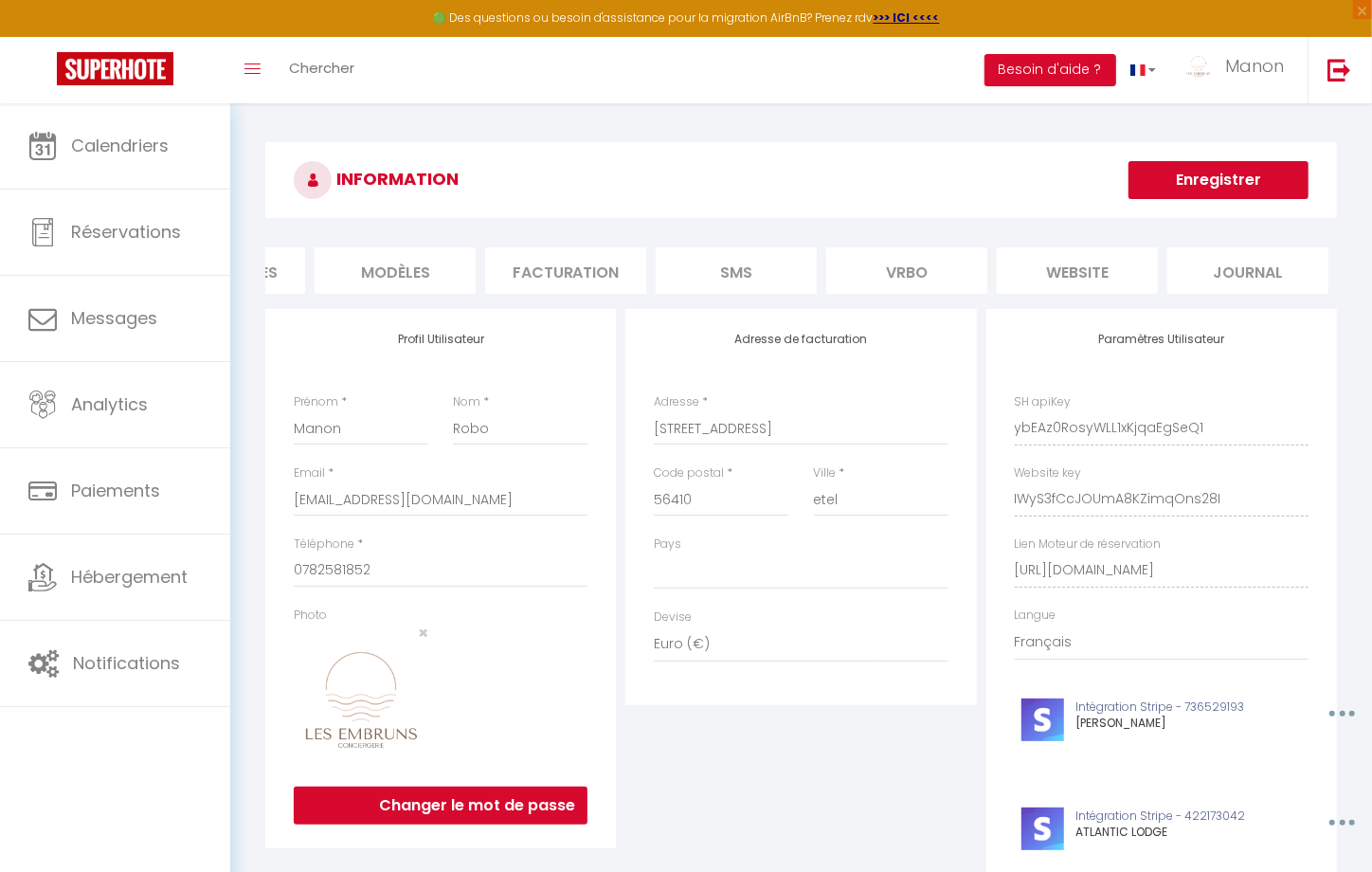
click at [1039, 270] on li "website" at bounding box center [1077, 271] width 161 height 46
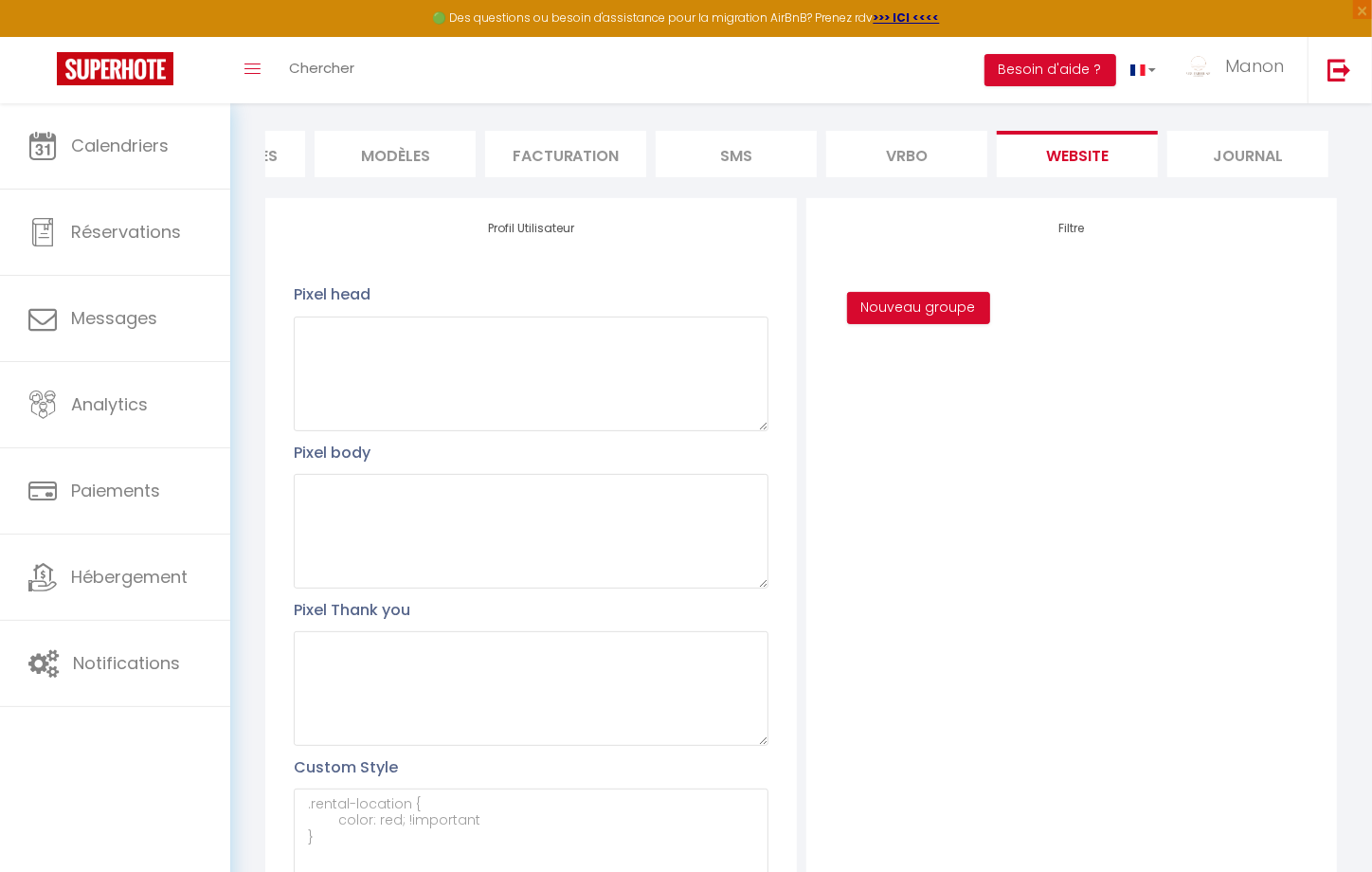
scroll to position [320, 0]
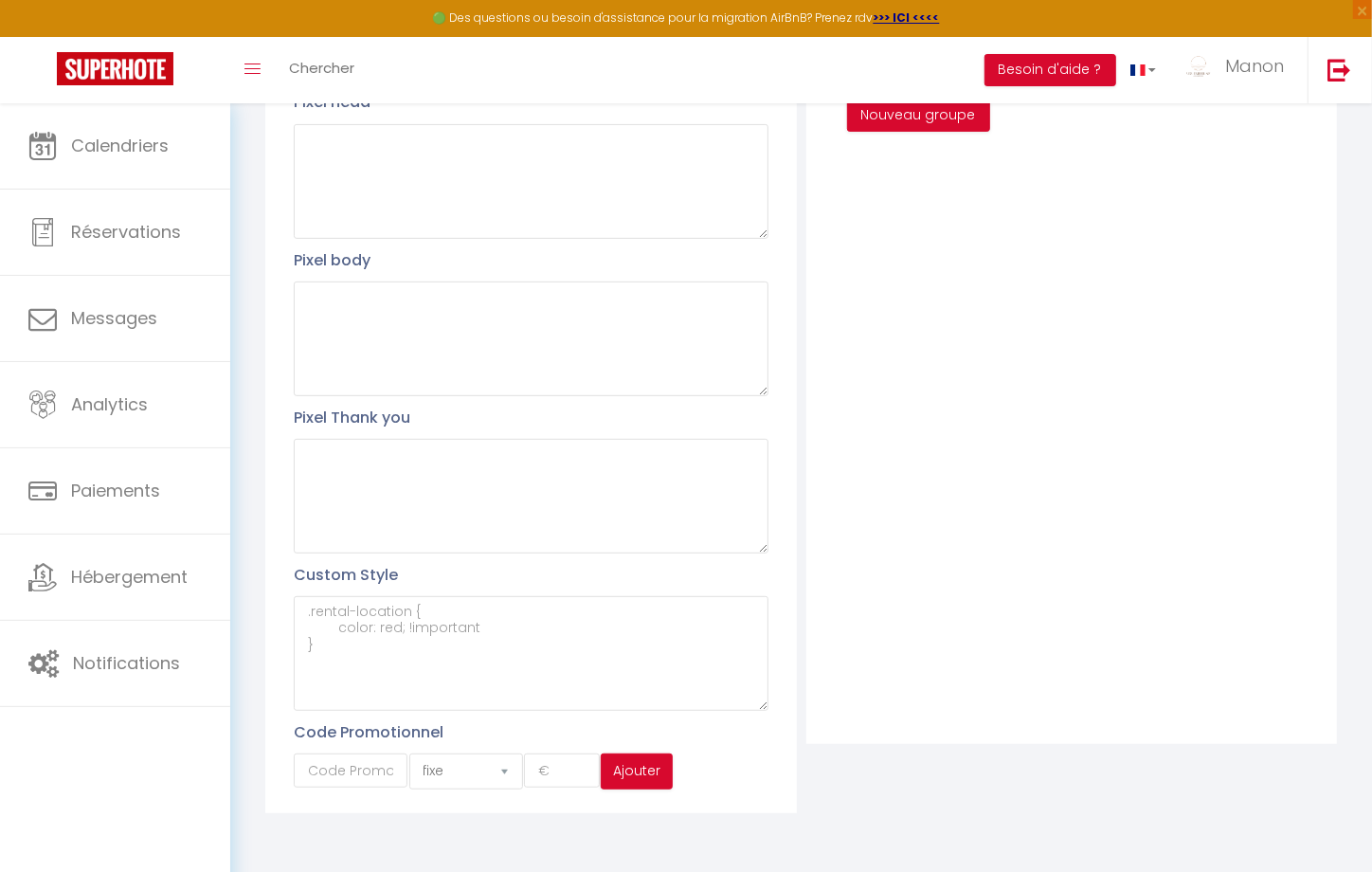
click at [361, 753] on div "fixe pourcentage Ajouter" at bounding box center [483, 771] width 379 height 36
click at [349, 771] on input "text" at bounding box center [350, 770] width 114 height 35
